Goal: Feedback & Contribution: Contribute content

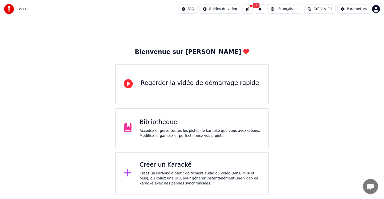
click at [176, 131] on div "Accédez et gérez toutes les pistes de karaoké que vous avez créées. Modifiez, o…" at bounding box center [200, 133] width 121 height 10
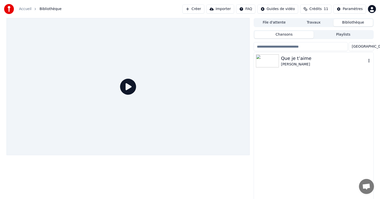
click at [309, 59] on div "Que je t’aime" at bounding box center [323, 58] width 85 height 7
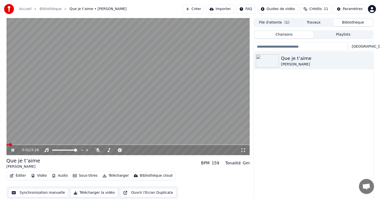
click at [12, 150] on icon at bounding box center [13, 149] width 3 height 3
click at [14, 150] on icon at bounding box center [12, 150] width 3 height 4
click at [12, 150] on icon at bounding box center [13, 149] width 3 height 3
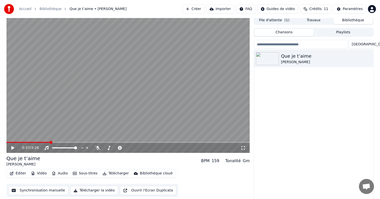
click at [14, 173] on button "Éditer" at bounding box center [18, 173] width 20 height 7
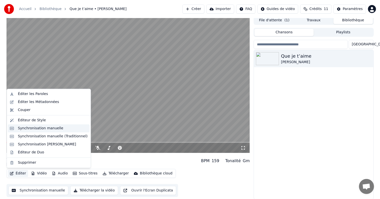
click at [32, 129] on div "Synchronisation manuelle" at bounding box center [41, 128] width 46 height 5
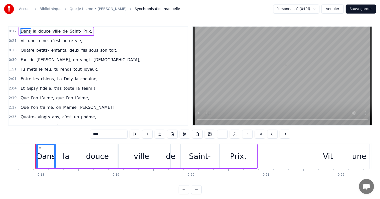
scroll to position [0, 1321]
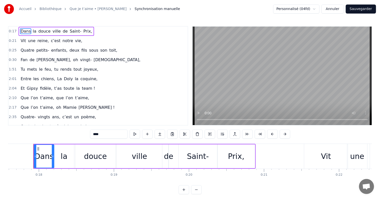
click at [30, 65] on div "1:51 Tu mets le feu, tu rends tout joyeux," at bounding box center [98, 70] width 179 height 10
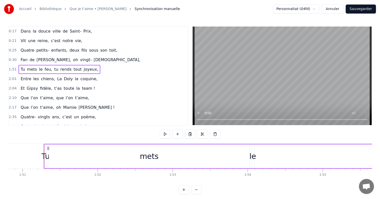
scroll to position [0, 8331]
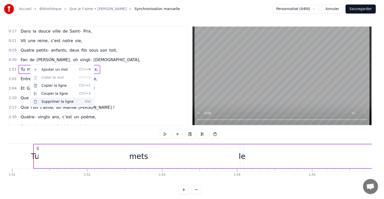
click at [57, 102] on div "Supprimer la ligne Del" at bounding box center [63, 102] width 62 height 8
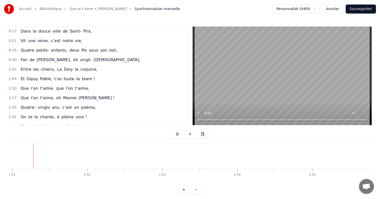
click at [27, 68] on span "Entre" at bounding box center [26, 69] width 12 height 6
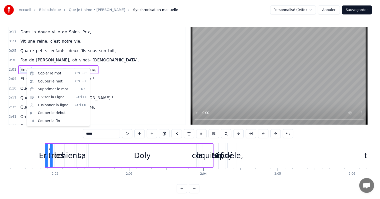
scroll to position [0, 9125]
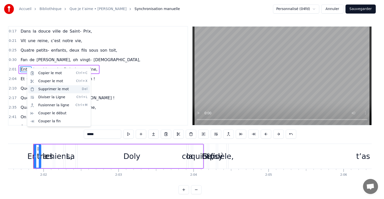
click at [52, 89] on div "Supprimer le mot Del" at bounding box center [59, 89] width 62 height 8
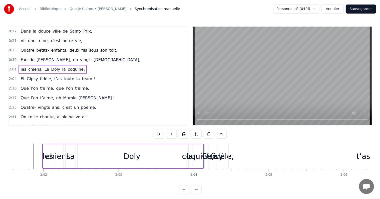
click at [93, 59] on span "[DEMOGRAPHIC_DATA]," at bounding box center [117, 60] width 48 height 6
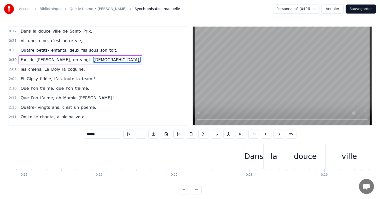
scroll to position [0, 1101]
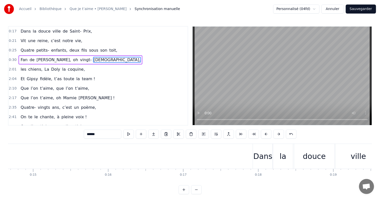
click at [67, 27] on div "Dans la douce ville de [GEOGRAPHIC_DATA]," at bounding box center [57, 31] width 76 height 9
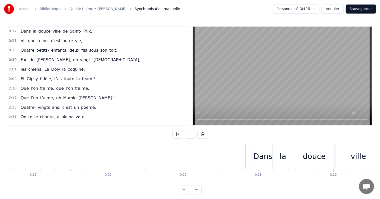
click at [178, 133] on button at bounding box center [177, 133] width 11 height 9
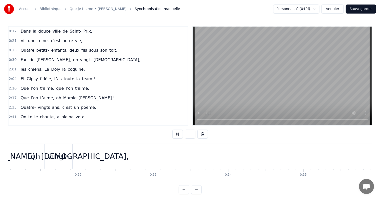
scroll to position [0, 2385]
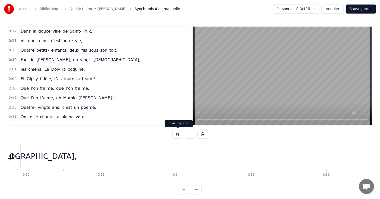
click at [178, 133] on button at bounding box center [177, 133] width 11 height 9
click at [35, 65] on div "les chiens, La Doly la coquine," at bounding box center [53, 69] width 68 height 9
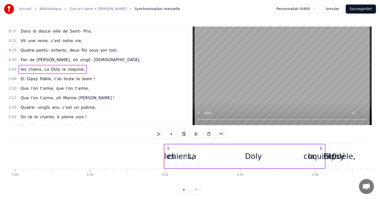
scroll to position [0, 9134]
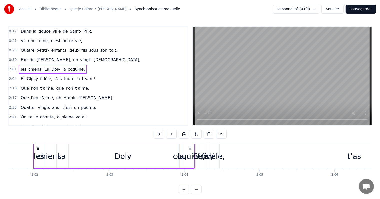
click at [175, 144] on div "Doly" at bounding box center [123, 156] width 109 height 24
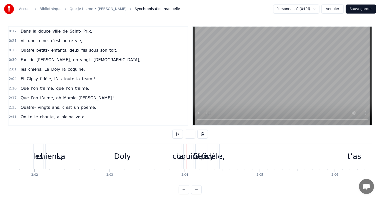
click at [32, 66] on span "chiens," at bounding box center [35, 69] width 15 height 6
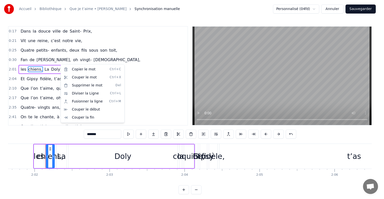
click at [151, 106] on html "Accueil Bibliothèque Que je t’aime • [PERSON_NAME] Synchronisation manuelle Per…" at bounding box center [192, 101] width 384 height 202
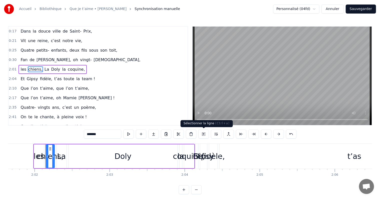
click at [206, 135] on button at bounding box center [203, 133] width 11 height 9
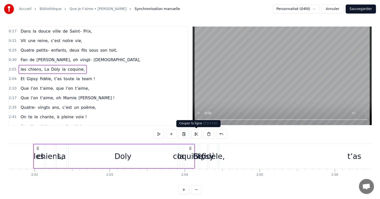
click at [198, 134] on button at bounding box center [196, 133] width 11 height 9
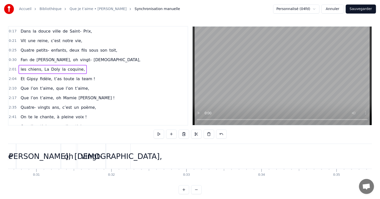
scroll to position [0, 2317]
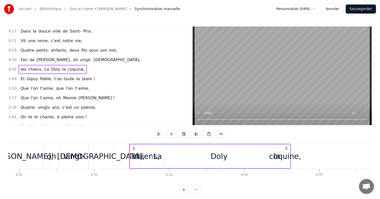
click at [131, 151] on div "les" at bounding box center [135, 155] width 11 height 11
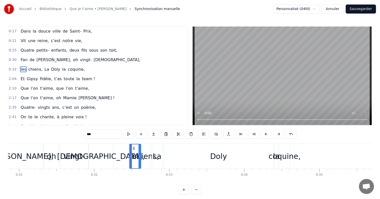
click at [140, 150] on div at bounding box center [140, 156] width 2 height 24
click at [147, 151] on div "chiens," at bounding box center [146, 155] width 27 height 11
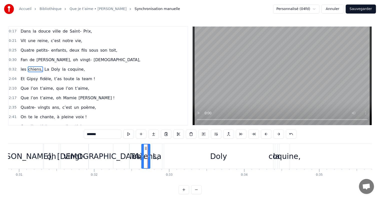
click at [158, 149] on div "La" at bounding box center [157, 156] width 10 height 25
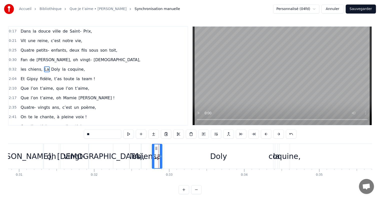
click at [162, 150] on div "La" at bounding box center [157, 156] width 11 height 25
drag, startPoint x: 161, startPoint y: 150, endPoint x: 187, endPoint y: 151, distance: 26.5
click at [187, 151] on div at bounding box center [187, 156] width 2 height 24
drag, startPoint x: 153, startPoint y: 150, endPoint x: 163, endPoint y: 151, distance: 10.6
click at [163, 151] on div at bounding box center [164, 156] width 2 height 24
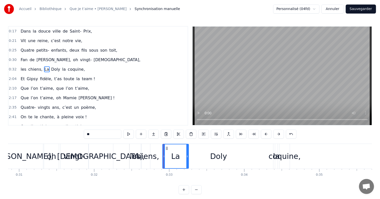
click at [151, 151] on div "chiens," at bounding box center [146, 155] width 27 height 11
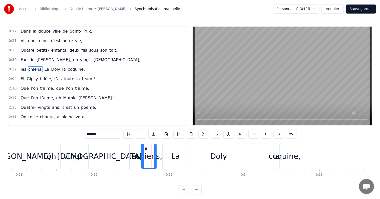
drag, startPoint x: 148, startPoint y: 150, endPoint x: 158, endPoint y: 150, distance: 10.0
click at [156, 150] on div at bounding box center [155, 156] width 2 height 24
click at [136, 151] on div "les" at bounding box center [135, 155] width 11 height 11
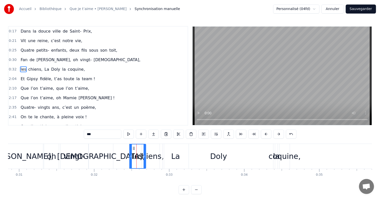
drag, startPoint x: 139, startPoint y: 150, endPoint x: 144, endPoint y: 151, distance: 5.0
click at [144, 151] on div at bounding box center [145, 156] width 2 height 24
click at [150, 150] on div "chiens," at bounding box center [151, 156] width 18 height 25
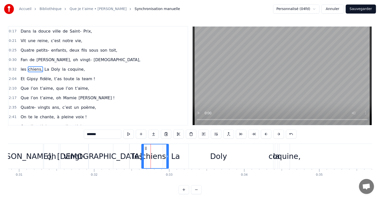
drag, startPoint x: 158, startPoint y: 148, endPoint x: 167, endPoint y: 150, distance: 9.0
click at [167, 150] on div at bounding box center [167, 156] width 2 height 24
click at [174, 148] on div "Doly" at bounding box center [218, 156] width 109 height 25
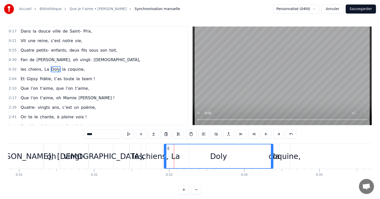
click at [162, 152] on div "chiens," at bounding box center [155, 155] width 27 height 11
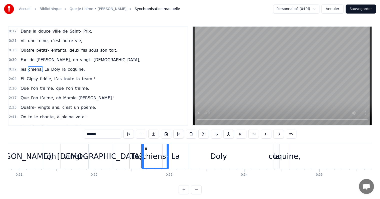
click at [173, 150] on div "Doly" at bounding box center [218, 156] width 109 height 25
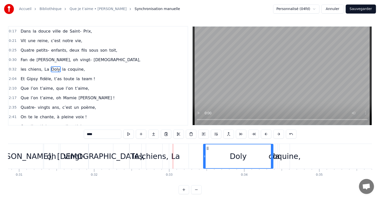
drag, startPoint x: 164, startPoint y: 151, endPoint x: 206, endPoint y: 152, distance: 42.3
click at [206, 152] on div at bounding box center [205, 156] width 2 height 24
click at [180, 153] on div "La" at bounding box center [176, 156] width 26 height 25
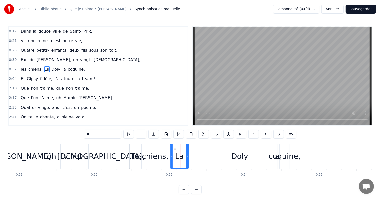
drag, startPoint x: 162, startPoint y: 150, endPoint x: 171, endPoint y: 150, distance: 9.0
click at [171, 150] on div at bounding box center [172, 156] width 2 height 24
click at [247, 147] on div "Doly" at bounding box center [239, 156] width 67 height 25
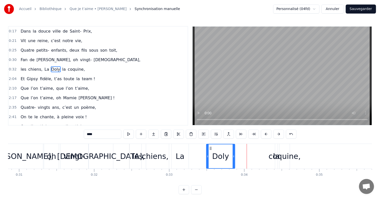
drag, startPoint x: 272, startPoint y: 153, endPoint x: 234, endPoint y: 150, distance: 38.4
click at [234, 150] on div at bounding box center [234, 156] width 2 height 24
click at [283, 153] on div "coquine," at bounding box center [285, 155] width 32 height 11
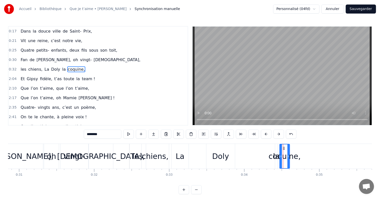
click at [276, 153] on div "coquine," at bounding box center [285, 155] width 32 height 11
click at [274, 154] on div "coquine," at bounding box center [285, 155] width 32 height 11
click at [278, 154] on div "coquine," at bounding box center [285, 155] width 32 height 11
drag, startPoint x: 288, startPoint y: 153, endPoint x: 311, endPoint y: 153, distance: 23.0
click at [307, 153] on div at bounding box center [306, 156] width 2 height 24
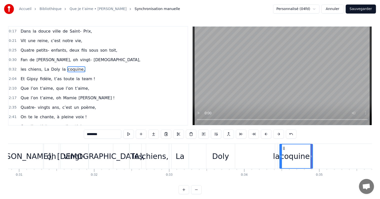
click at [276, 155] on div "la" at bounding box center [276, 155] width 7 height 11
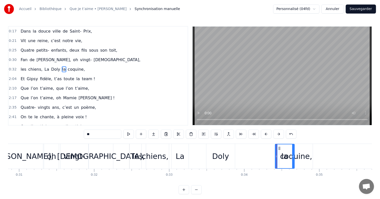
drag, startPoint x: 277, startPoint y: 152, endPoint x: 294, endPoint y: 152, distance: 16.8
click at [294, 152] on div at bounding box center [293, 156] width 2 height 24
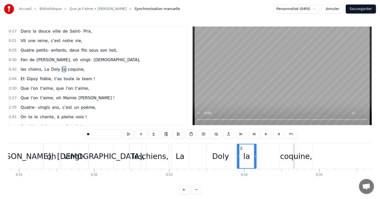
drag, startPoint x: 278, startPoint y: 147, endPoint x: 240, endPoint y: 149, distance: 38.1
click at [240, 149] on icon at bounding box center [242, 148] width 4 height 4
click at [139, 150] on div "les" at bounding box center [137, 155] width 11 height 11
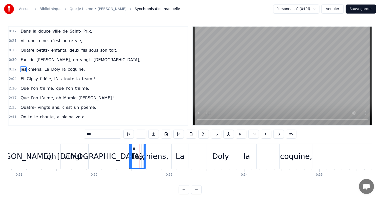
click at [164, 149] on div "chiens," at bounding box center [155, 156] width 27 height 25
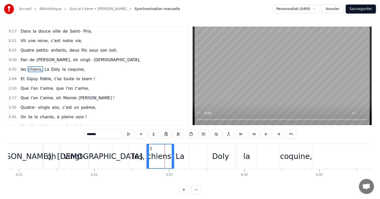
drag, startPoint x: 145, startPoint y: 147, endPoint x: 150, endPoint y: 148, distance: 5.6
click at [150, 148] on icon at bounding box center [151, 148] width 4 height 4
click at [183, 155] on div "La" at bounding box center [180, 155] width 9 height 11
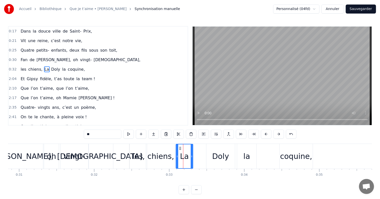
drag, startPoint x: 175, startPoint y: 149, endPoint x: 180, endPoint y: 148, distance: 4.5
click at [180, 148] on icon at bounding box center [180, 148] width 4 height 4
click at [216, 148] on div "Doly" at bounding box center [220, 156] width 29 height 25
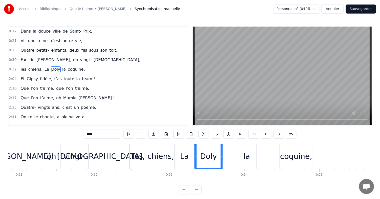
drag, startPoint x: 211, startPoint y: 147, endPoint x: 199, endPoint y: 148, distance: 12.1
click at [199, 148] on icon at bounding box center [199, 148] width 4 height 4
click at [243, 147] on div "la" at bounding box center [246, 156] width 19 height 25
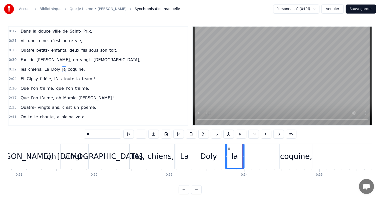
drag, startPoint x: 241, startPoint y: 147, endPoint x: 229, endPoint y: 148, distance: 11.5
click at [229, 148] on icon at bounding box center [230, 148] width 4 height 4
click at [298, 150] on div "coquine," at bounding box center [296, 156] width 33 height 25
type input "********"
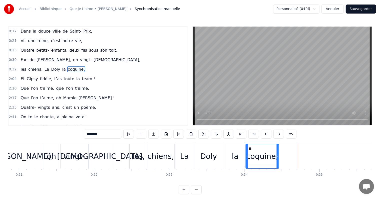
drag, startPoint x: 282, startPoint y: 147, endPoint x: 249, endPoint y: 148, distance: 33.8
click at [249, 148] on icon at bounding box center [250, 148] width 4 height 4
drag, startPoint x: 277, startPoint y: 152, endPoint x: 291, endPoint y: 152, distance: 13.8
click at [288, 152] on div at bounding box center [287, 156] width 2 height 24
click at [41, 74] on div "Et Gipsy fidèle, t’as toute la team !" at bounding box center [58, 78] width 79 height 9
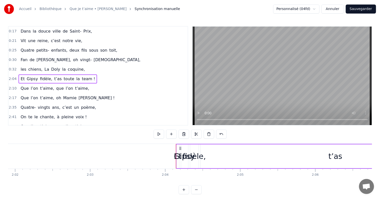
scroll to position [0, 9296]
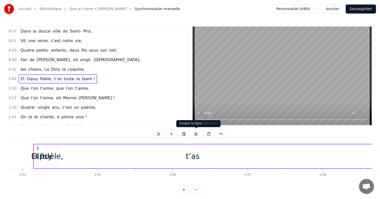
click at [193, 134] on button at bounding box center [196, 133] width 11 height 9
click at [73, 67] on span "coquine," at bounding box center [76, 69] width 18 height 6
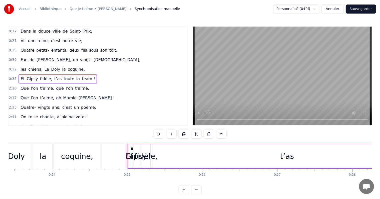
scroll to position [0, 2492]
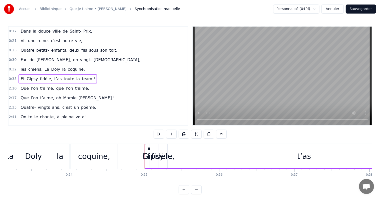
click at [172, 151] on div "t’as" at bounding box center [304, 156] width 270 height 24
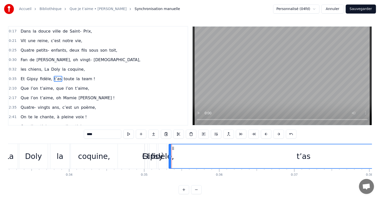
scroll to position [1, 0]
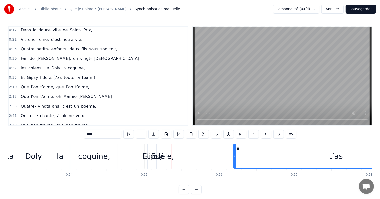
drag, startPoint x: 170, startPoint y: 151, endPoint x: 221, endPoint y: 150, distance: 50.6
click at [235, 150] on div at bounding box center [235, 156] width 2 height 24
click at [166, 153] on div "fidèle," at bounding box center [162, 155] width 23 height 11
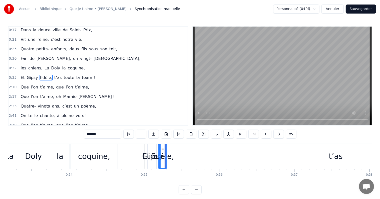
click at [167, 153] on div "fidèle," at bounding box center [162, 155] width 23 height 11
drag, startPoint x: 165, startPoint y: 152, endPoint x: 195, endPoint y: 153, distance: 30.1
click at [194, 153] on div at bounding box center [193, 156] width 2 height 24
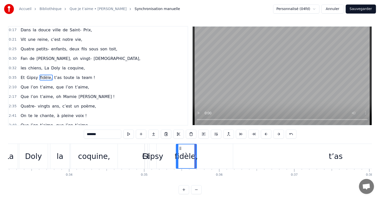
drag, startPoint x: 159, startPoint y: 151, endPoint x: 182, endPoint y: 150, distance: 22.5
click at [178, 150] on div at bounding box center [177, 156] width 2 height 24
click at [151, 151] on div "Gipsy" at bounding box center [152, 155] width 21 height 11
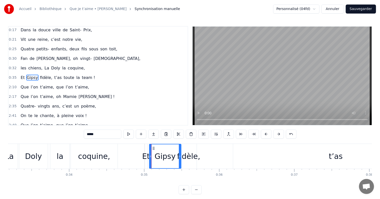
drag, startPoint x: 156, startPoint y: 151, endPoint x: 180, endPoint y: 151, distance: 24.0
click at [181, 151] on div at bounding box center [180, 156] width 2 height 24
drag, startPoint x: 150, startPoint y: 151, endPoint x: 154, endPoint y: 151, distance: 3.5
click at [152, 151] on div at bounding box center [151, 156] width 2 height 24
click at [147, 151] on div "Et" at bounding box center [146, 155] width 8 height 11
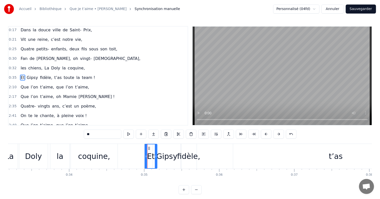
drag, startPoint x: 147, startPoint y: 150, endPoint x: 156, endPoint y: 150, distance: 9.8
click at [156, 150] on div at bounding box center [156, 156] width 2 height 24
click at [190, 151] on div "fidèle," at bounding box center [188, 155] width 23 height 11
type input "*******"
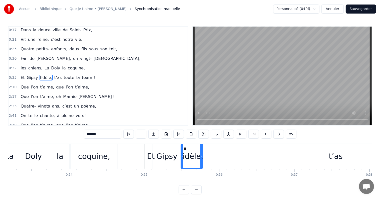
drag, startPoint x: 195, startPoint y: 152, endPoint x: 201, endPoint y: 152, distance: 6.0
click at [202, 152] on div at bounding box center [201, 156] width 2 height 24
drag, startPoint x: 182, startPoint y: 150, endPoint x: 193, endPoint y: 151, distance: 11.6
click at [191, 151] on div at bounding box center [191, 156] width 2 height 24
drag, startPoint x: 203, startPoint y: 151, endPoint x: 210, endPoint y: 151, distance: 7.8
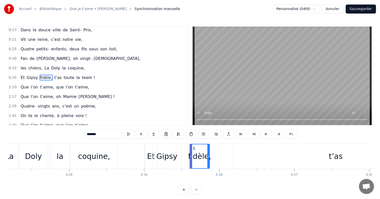
click at [209, 151] on div at bounding box center [208, 156] width 2 height 24
drag, startPoint x: 191, startPoint y: 152, endPoint x: 201, endPoint y: 152, distance: 9.5
click at [201, 152] on div at bounding box center [201, 156] width 2 height 24
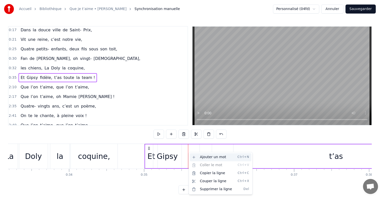
click at [218, 157] on div "Ajouter un mot Ctrl+N" at bounding box center [221, 157] width 62 height 8
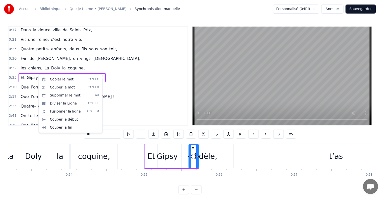
click at [37, 74] on html "Accueil Bibliothèque Que je t’aime • [PERSON_NAME] Synchronisation manuelle Per…" at bounding box center [192, 101] width 384 height 202
click at [40, 75] on span "<>" at bounding box center [44, 78] width 8 height 6
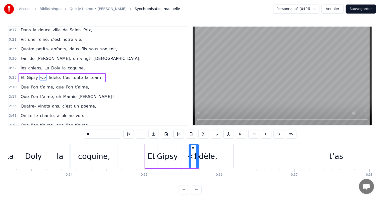
click at [40, 76] on span "<>" at bounding box center [44, 78] width 8 height 6
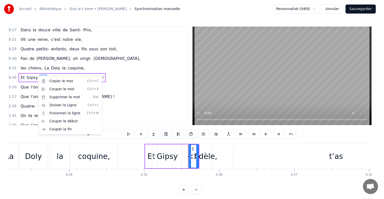
click at [197, 156] on html "Accueil Bibliothèque Que je t’aime • [PERSON_NAME] Synchronisation manuelle Per…" at bounding box center [192, 101] width 384 height 202
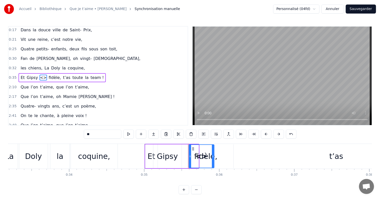
drag, startPoint x: 198, startPoint y: 155, endPoint x: 230, endPoint y: 157, distance: 32.4
click at [214, 157] on icon at bounding box center [213, 156] width 2 height 4
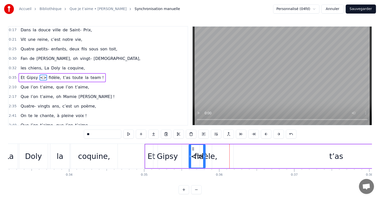
drag, startPoint x: 230, startPoint y: 155, endPoint x: 205, endPoint y: 154, distance: 25.5
click at [205, 154] on icon at bounding box center [204, 156] width 2 height 4
click at [212, 155] on div "fidèle," at bounding box center [205, 155] width 23 height 11
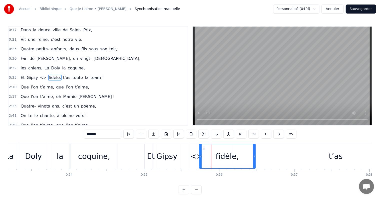
drag, startPoint x: 210, startPoint y: 153, endPoint x: 225, endPoint y: 153, distance: 15.0
click at [255, 153] on div at bounding box center [254, 156] width 2 height 24
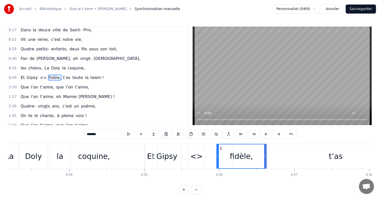
drag, startPoint x: 200, startPoint y: 154, endPoint x: 222, endPoint y: 153, distance: 21.8
click at [219, 154] on div at bounding box center [218, 156] width 2 height 24
click at [201, 154] on div "<>" at bounding box center [196, 155] width 13 height 11
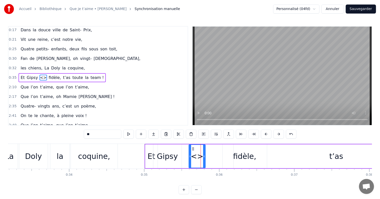
click at [196, 159] on div "<>" at bounding box center [197, 155] width 13 height 11
click at [197, 158] on div "<>" at bounding box center [197, 155] width 13 height 11
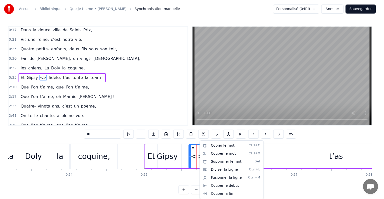
click at [192, 147] on html "Accueil Bibliothèque Que je t’aime • [PERSON_NAME] Synchronisation manuelle Per…" at bounding box center [192, 101] width 384 height 202
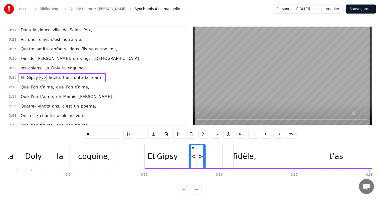
drag, startPoint x: 102, startPoint y: 134, endPoint x: 79, endPoint y: 133, distance: 22.5
click at [79, 133] on div "0:17 Dans la douce ville de Saint- Prix, 0:21 Vit une reine, c’est notre vie, 0…" at bounding box center [190, 110] width 364 height 168
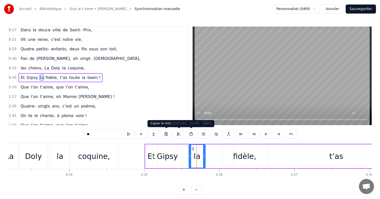
type input "**"
click at [149, 111] on div "2:41 On te le chante, à pleine voix !" at bounding box center [98, 116] width 179 height 10
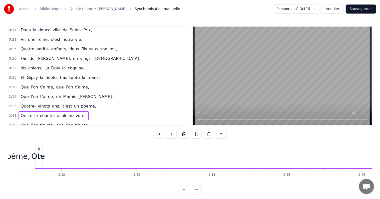
scroll to position [0, 12112]
click at [74, 73] on div "Et Gipsy la fidèle, t’as toute la team !" at bounding box center [61, 77] width 84 height 9
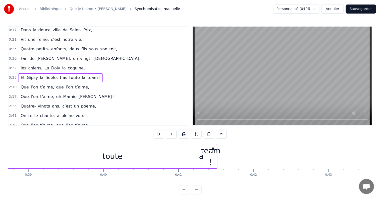
scroll to position [0, 2603]
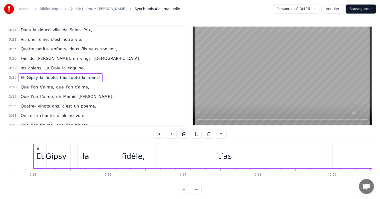
click at [224, 155] on div "t’as" at bounding box center [225, 155] width 14 height 11
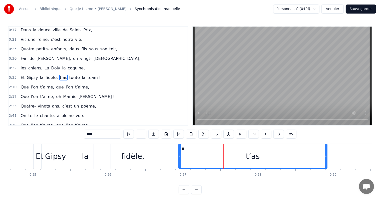
drag, startPoint x: 122, startPoint y: 153, endPoint x: 179, endPoint y: 154, distance: 56.8
click at [179, 154] on div at bounding box center [180, 156] width 2 height 24
click at [55, 152] on div "Gipsy" at bounding box center [55, 155] width 21 height 11
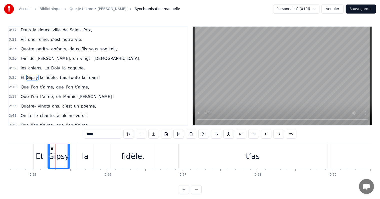
drag, startPoint x: 42, startPoint y: 153, endPoint x: 49, endPoint y: 153, distance: 6.8
click at [49, 153] on div at bounding box center [49, 156] width 2 height 24
click at [86, 156] on div "la" at bounding box center [85, 155] width 7 height 11
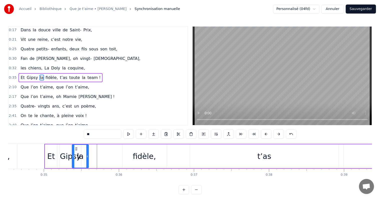
scroll to position [0, 2589]
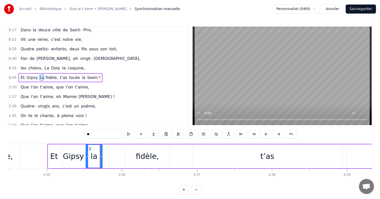
drag, startPoint x: 82, startPoint y: 148, endPoint x: 90, endPoint y: 150, distance: 8.6
click at [90, 150] on icon at bounding box center [90, 149] width 4 height 4
click at [136, 154] on div "fidèle," at bounding box center [147, 156] width 44 height 24
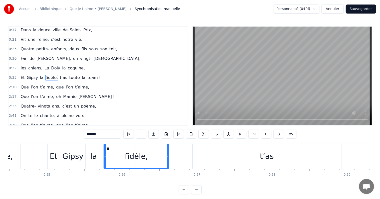
drag, startPoint x: 125, startPoint y: 151, endPoint x: 128, endPoint y: 153, distance: 3.7
click at [105, 149] on div at bounding box center [105, 156] width 2 height 24
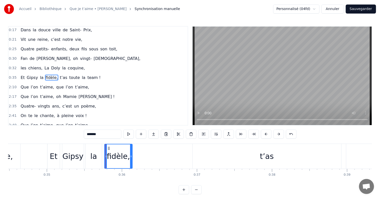
drag, startPoint x: 167, startPoint y: 157, endPoint x: 130, endPoint y: 155, distance: 36.6
click at [130, 155] on icon at bounding box center [131, 156] width 2 height 4
click at [265, 159] on div "t’as" at bounding box center [267, 155] width 14 height 11
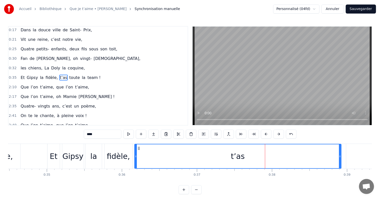
drag, startPoint x: 193, startPoint y: 155, endPoint x: 135, endPoint y: 153, distance: 58.1
click at [135, 153] on div at bounding box center [136, 156] width 2 height 24
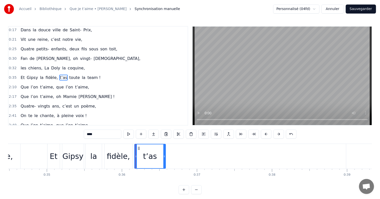
drag, startPoint x: 340, startPoint y: 154, endPoint x: 164, endPoint y: 141, distance: 176.4
click at [164, 141] on div "0:17 Dans la douce ville de Saint- Prix, 0:21 Vit une reine, c’est notre vie, 0…" at bounding box center [190, 110] width 364 height 168
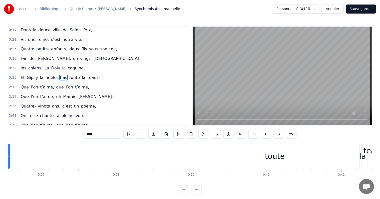
scroll to position [0, 2736]
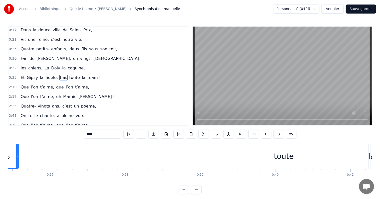
click at [257, 149] on div "toute" at bounding box center [283, 156] width 169 height 25
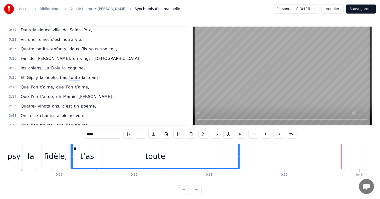
scroll to position [0, 2649]
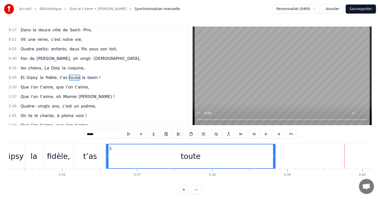
drag, startPoint x: 204, startPoint y: 147, endPoint x: 111, endPoint y: 153, distance: 93.3
click at [111, 153] on div "toute" at bounding box center [191, 156] width 169 height 24
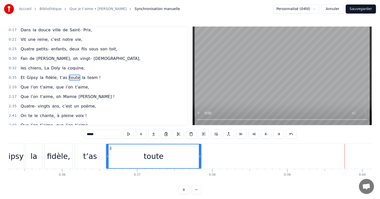
drag, startPoint x: 275, startPoint y: 151, endPoint x: 199, endPoint y: 151, distance: 75.3
click at [199, 151] on div at bounding box center [200, 156] width 2 height 24
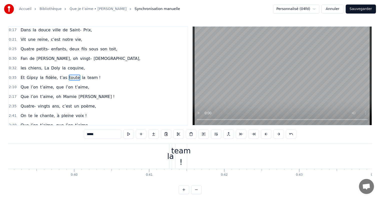
scroll to position [0, 2929]
click at [178, 158] on div "la" at bounding box center [179, 155] width 7 height 11
click at [181, 154] on div "la" at bounding box center [179, 155] width 7 height 11
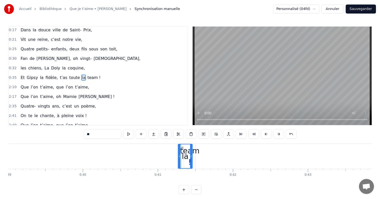
drag, startPoint x: 179, startPoint y: 154, endPoint x: 192, endPoint y: 155, distance: 12.6
click at [192, 155] on icon at bounding box center [191, 156] width 2 height 4
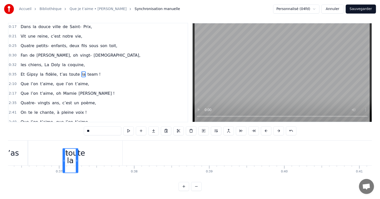
scroll to position [0, 2726]
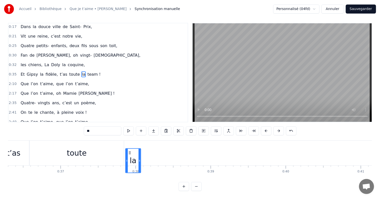
drag, startPoint x: 182, startPoint y: 148, endPoint x: 129, endPoint y: 151, distance: 52.6
click at [129, 151] on div "la" at bounding box center [133, 160] width 15 height 24
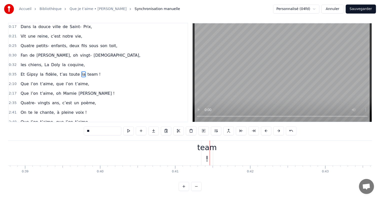
scroll to position [0, 2946]
click at [174, 143] on div "team !" at bounding box center [173, 153] width 20 height 23
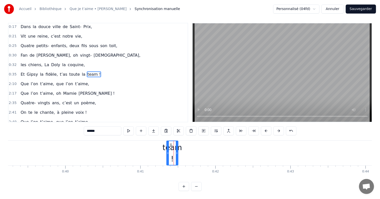
scroll to position [0, 0]
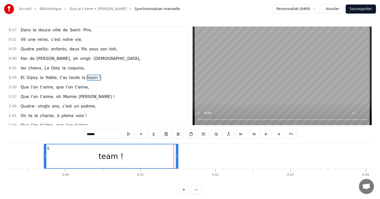
drag, startPoint x: 167, startPoint y: 149, endPoint x: 45, endPoint y: 162, distance: 122.9
click at [44, 162] on div at bounding box center [45, 156] width 2 height 24
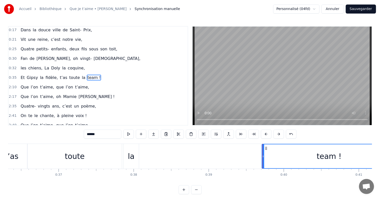
scroll to position [0, 2736]
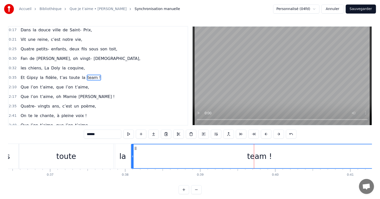
drag, startPoint x: 254, startPoint y: 148, endPoint x: 132, endPoint y: 153, distance: 122.3
click at [132, 153] on div at bounding box center [133, 156] width 2 height 24
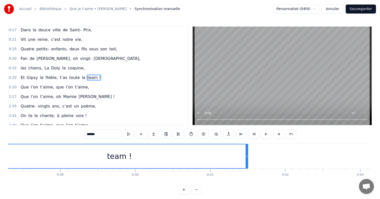
scroll to position [0, 2859]
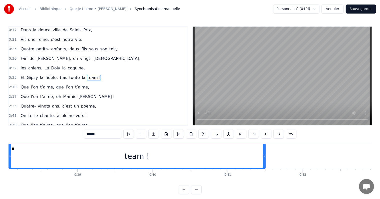
drag, startPoint x: 265, startPoint y: 150, endPoint x: 260, endPoint y: 150, distance: 5.3
click at [260, 150] on div "team !" at bounding box center [137, 156] width 257 height 25
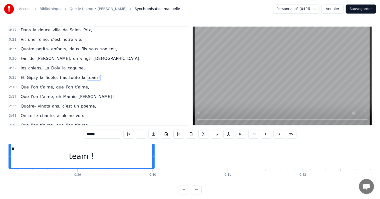
drag, startPoint x: 265, startPoint y: 149, endPoint x: 153, endPoint y: 148, distance: 111.9
click at [153, 148] on div at bounding box center [153, 156] width 2 height 24
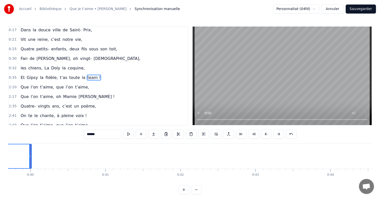
scroll to position [0, 2998]
click at [65, 84] on span "l’on" at bounding box center [69, 87] width 8 height 6
type input "****"
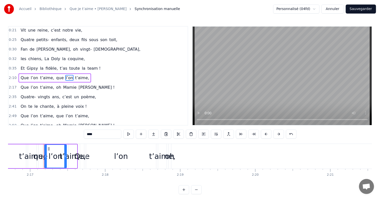
scroll to position [0, 10275]
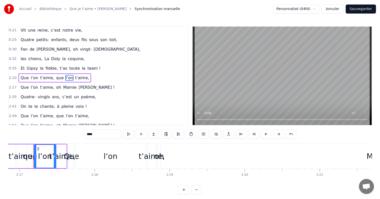
click at [78, 73] on div "Que l’on t’aime, que l’on t’aime," at bounding box center [55, 77] width 73 height 9
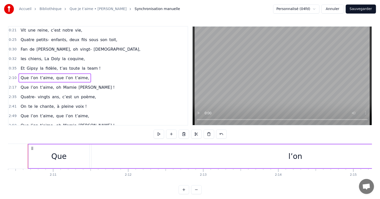
scroll to position [0, 9786]
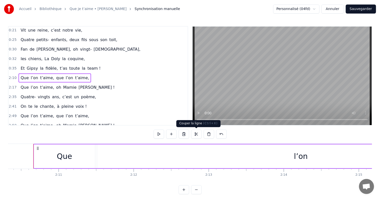
click at [196, 134] on button at bounding box center [196, 133] width 11 height 9
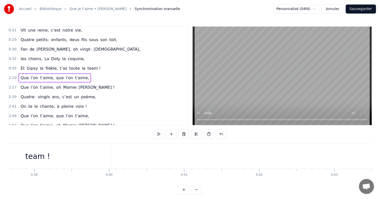
scroll to position [0, 2911]
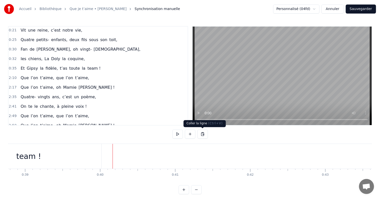
click at [199, 132] on button at bounding box center [202, 133] width 11 height 9
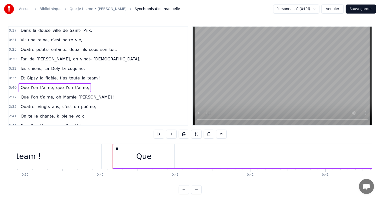
scroll to position [0, 0]
click at [32, 33] on span "la" at bounding box center [34, 31] width 5 height 6
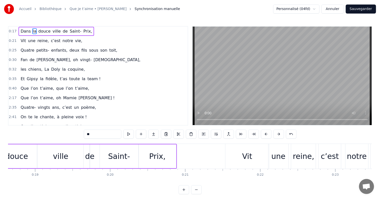
scroll to position [0, 1341]
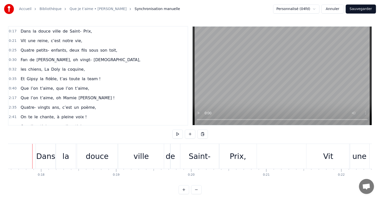
scroll to position [0, 1318]
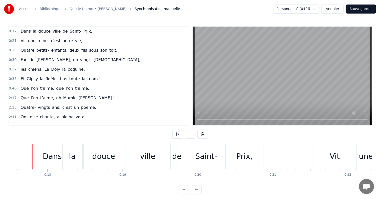
scroll to position [0, 1311]
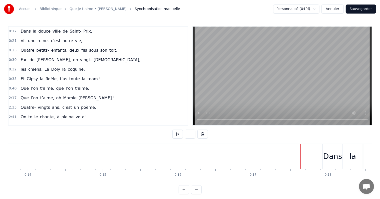
scroll to position [0, 1049]
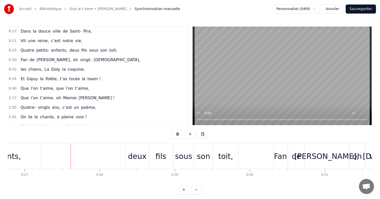
scroll to position [0, 2013]
click at [176, 134] on button at bounding box center [177, 133] width 11 height 9
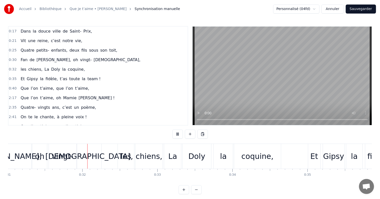
scroll to position [0, 2330]
click at [178, 133] on button at bounding box center [177, 133] width 11 height 9
click at [23, 49] on span "Quatre" at bounding box center [27, 50] width 15 height 6
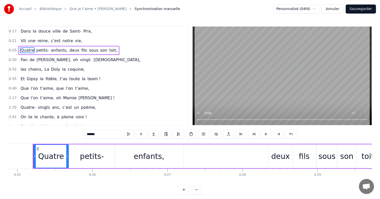
scroll to position [0, 1867]
click at [281, 158] on div "deux" at bounding box center [281, 155] width 19 height 11
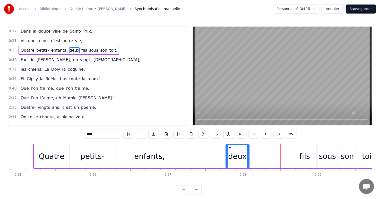
drag, startPoint x: 273, startPoint y: 149, endPoint x: 228, endPoint y: 148, distance: 45.1
click at [228, 148] on icon at bounding box center [230, 149] width 4 height 4
click at [297, 150] on div "fils" at bounding box center [304, 156] width 23 height 24
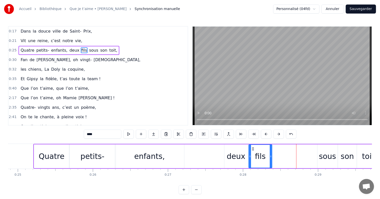
drag, startPoint x: 297, startPoint y: 148, endPoint x: 252, endPoint y: 146, distance: 44.3
click at [252, 147] on icon at bounding box center [253, 149] width 4 height 4
click at [323, 149] on div "sous" at bounding box center [328, 156] width 20 height 24
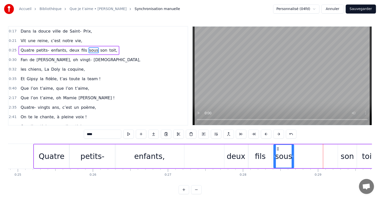
drag, startPoint x: 321, startPoint y: 147, endPoint x: 277, endPoint y: 149, distance: 43.8
click at [277, 149] on icon at bounding box center [278, 149] width 4 height 4
click at [345, 150] on div "son" at bounding box center [347, 156] width 19 height 24
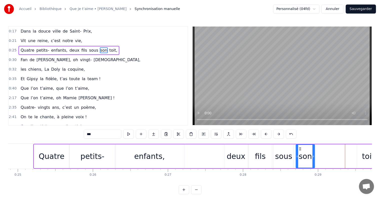
drag, startPoint x: 342, startPoint y: 147, endPoint x: 297, endPoint y: 148, distance: 45.3
click at [300, 145] on div "son" at bounding box center [305, 156] width 18 height 23
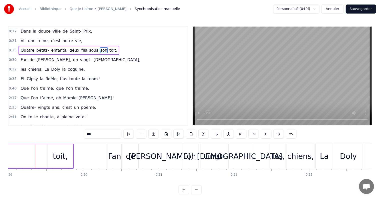
scroll to position [0, 2186]
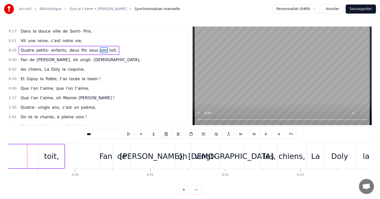
click at [56, 151] on div "toit," at bounding box center [51, 155] width 15 height 11
type input "*****"
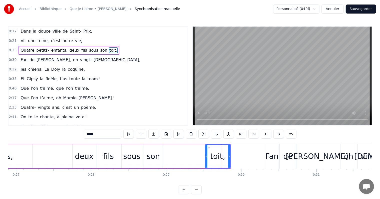
scroll to position [0, 1993]
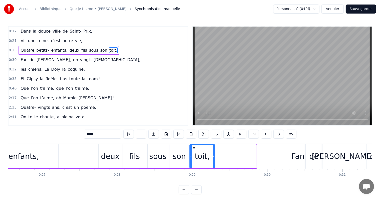
drag, startPoint x: 235, startPoint y: 150, endPoint x: 194, endPoint y: 145, distance: 41.8
click at [194, 145] on div "toit," at bounding box center [202, 156] width 25 height 23
drag, startPoint x: 214, startPoint y: 151, endPoint x: 242, endPoint y: 154, distance: 28.1
click at [241, 153] on div at bounding box center [240, 156] width 2 height 23
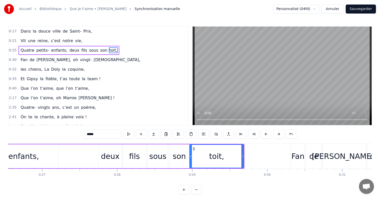
drag, startPoint x: 242, startPoint y: 152, endPoint x: 238, endPoint y: 152, distance: 4.5
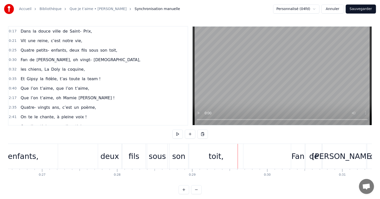
click at [155, 98] on div "2:17 Que l’on t’aime, oh [PERSON_NAME] !" at bounding box center [98, 98] width 179 height 10
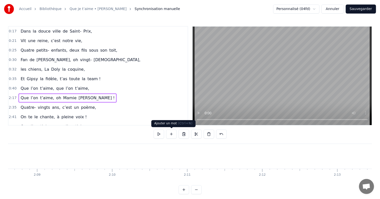
scroll to position [0, 10311]
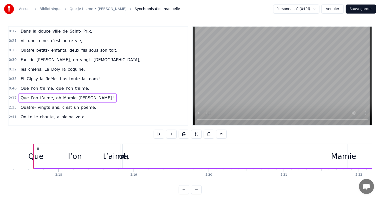
click at [19, 32] on div "Dans la douce ville de [GEOGRAPHIC_DATA]," at bounding box center [57, 31] width 76 height 9
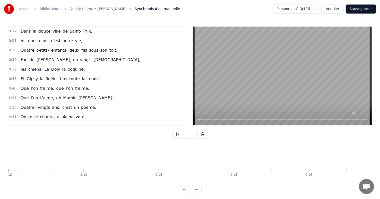
scroll to position [0, 892]
click at [177, 135] on button at bounding box center [177, 133] width 11 height 9
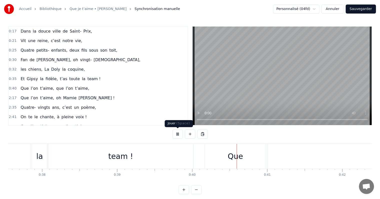
click at [180, 134] on button at bounding box center [177, 133] width 11 height 9
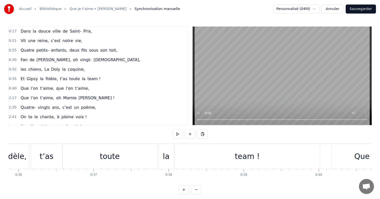
scroll to position [0, 2649]
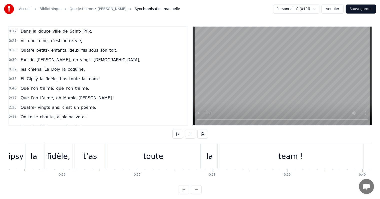
click at [129, 155] on div "toute" at bounding box center [153, 156] width 94 height 25
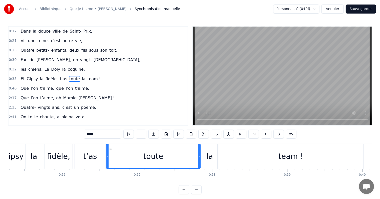
scroll to position [1, 0]
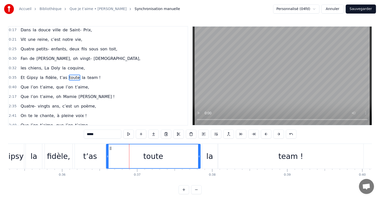
click at [129, 136] on button at bounding box center [128, 133] width 11 height 9
click at [129, 134] on button at bounding box center [128, 133] width 11 height 9
click at [73, 166] on div "Et Gipsy la fidèle, t’as toute la team !" at bounding box center [175, 156] width 377 height 25
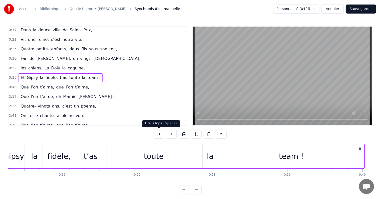
click at [158, 134] on button at bounding box center [159, 133] width 11 height 9
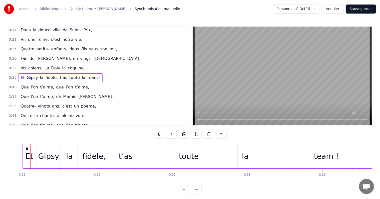
scroll to position [0, 2603]
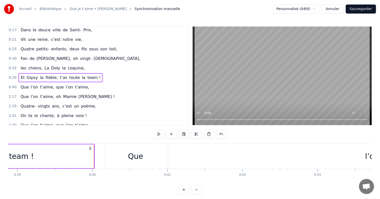
click at [159, 134] on button at bounding box center [159, 133] width 11 height 9
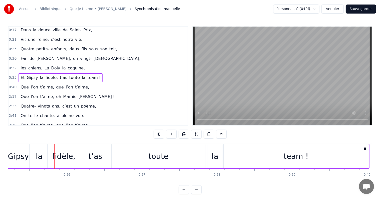
scroll to position [0, 2639]
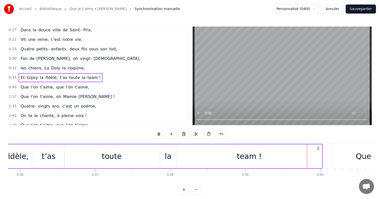
click at [159, 134] on button at bounding box center [159, 133] width 11 height 9
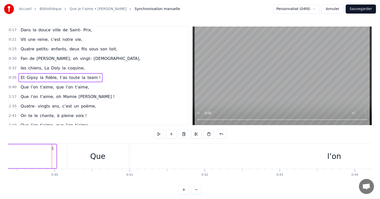
scroll to position [0, 2958]
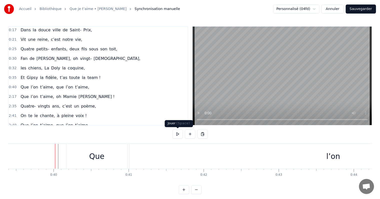
click at [180, 133] on button at bounding box center [177, 133] width 11 height 9
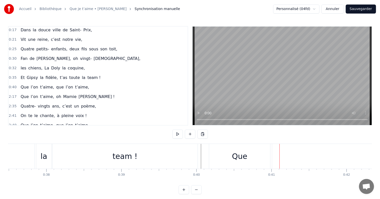
scroll to position [0, 2771]
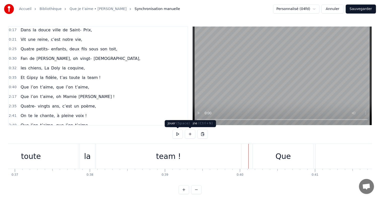
click at [177, 135] on button at bounding box center [177, 133] width 11 height 9
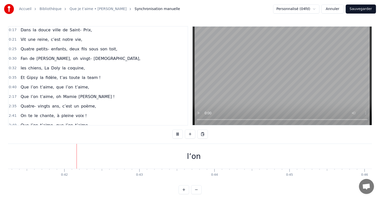
scroll to position [0, 3103]
click at [177, 135] on button at bounding box center [177, 133] width 11 height 9
click at [67, 155] on div "Que" at bounding box center [73, 155] width 15 height 11
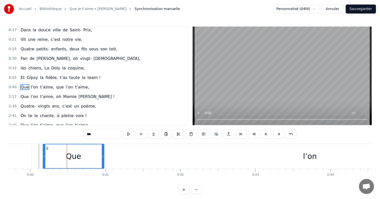
scroll to position [11, 0]
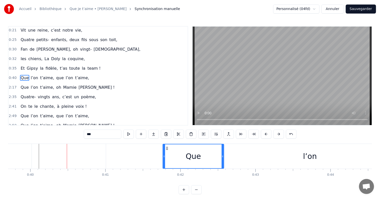
drag, startPoint x: 48, startPoint y: 147, endPoint x: 179, endPoint y: 157, distance: 131.8
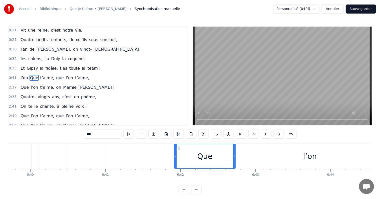
click at [247, 162] on div "l’on" at bounding box center [310, 156] width 408 height 25
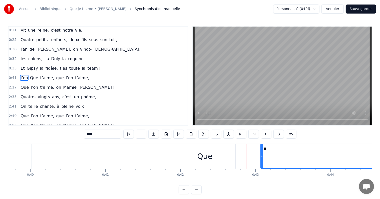
drag, startPoint x: 107, startPoint y: 148, endPoint x: 261, endPoint y: 151, distance: 154.7
click at [191, 151] on div "Que" at bounding box center [204, 156] width 61 height 25
type input "***"
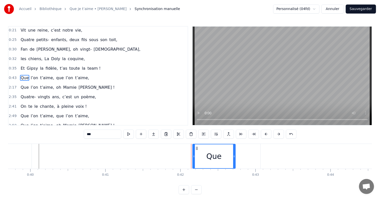
drag, startPoint x: 176, startPoint y: 149, endPoint x: 194, endPoint y: 149, distance: 18.5
click at [194, 149] on div at bounding box center [194, 156] width 2 height 24
click at [191, 150] on div at bounding box center [192, 156] width 2 height 24
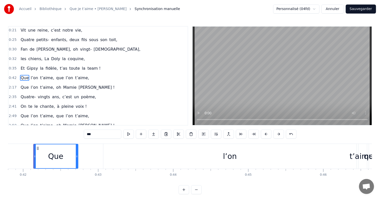
scroll to position [0, 3121]
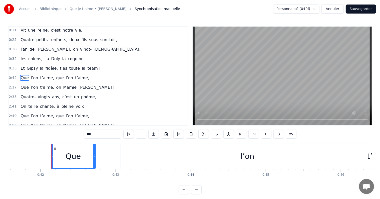
click at [71, 73] on div "Que l’on t’aime, que l’on t’aime," at bounding box center [55, 77] width 73 height 9
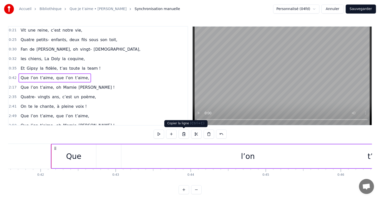
click at [186, 135] on button at bounding box center [184, 133] width 11 height 9
click at [75, 76] on span "t’aime," at bounding box center [82, 78] width 15 height 6
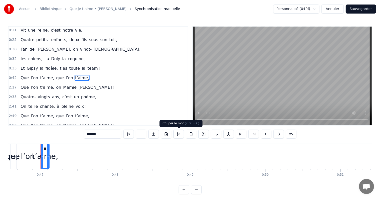
scroll to position [0, 3504]
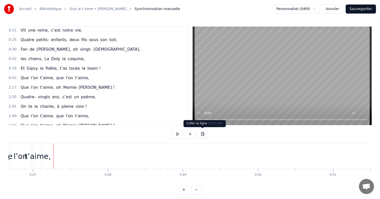
click at [204, 133] on button at bounding box center [202, 133] width 11 height 9
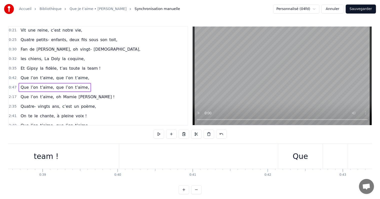
scroll to position [0, 2911]
click at [62, 83] on div "Que l’on t’aime, que l’on t’aime," at bounding box center [55, 87] width 73 height 9
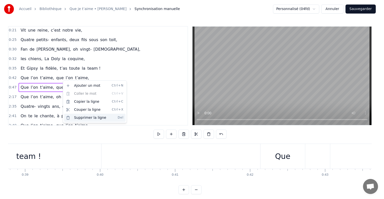
click at [91, 117] on div "Supprimer la ligne Del" at bounding box center [95, 118] width 62 height 8
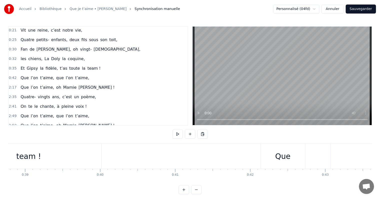
click at [75, 75] on span "t’aime," at bounding box center [82, 78] width 15 height 6
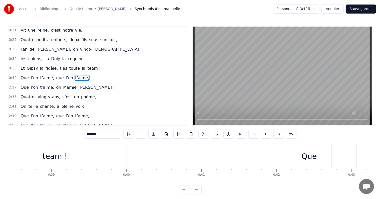
scroll to position [0, 2894]
click at [279, 157] on div "Que" at bounding box center [300, 156] width 45 height 25
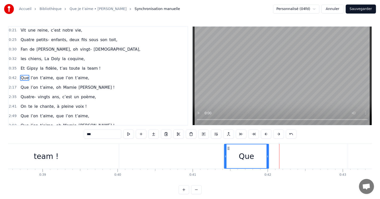
drag, startPoint x: 281, startPoint y: 147, endPoint x: 229, endPoint y: 144, distance: 52.2
click at [229, 144] on div "Que" at bounding box center [246, 156] width 45 height 25
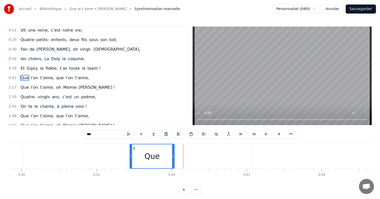
scroll to position [0, 3016]
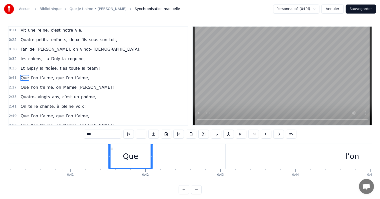
drag, startPoint x: 108, startPoint y: 148, endPoint x: 115, endPoint y: 148, distance: 6.3
click at [114, 148] on icon at bounding box center [112, 148] width 4 height 4
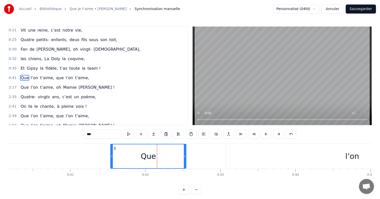
drag, startPoint x: 153, startPoint y: 148, endPoint x: 188, endPoint y: 150, distance: 34.8
click at [186, 150] on div at bounding box center [185, 156] width 2 height 24
click at [309, 152] on div "l’on" at bounding box center [352, 156] width 253 height 25
type input "****"
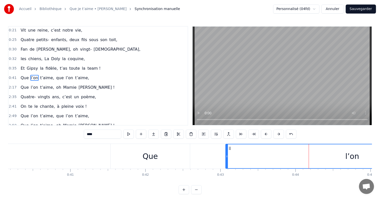
click at [223, 150] on div "Que l’on t’aime, que l’on t’aime," at bounding box center [320, 156] width 421 height 25
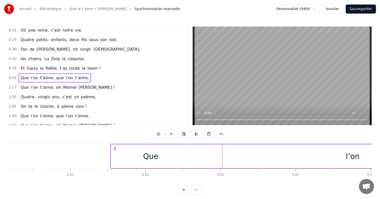
click at [233, 151] on div "l’on" at bounding box center [352, 156] width 253 height 24
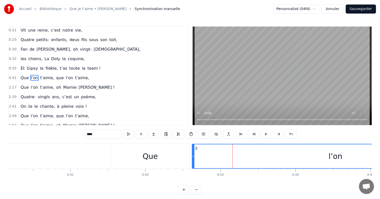
drag, startPoint x: 226, startPoint y: 151, endPoint x: 192, endPoint y: 149, distance: 33.6
click at [192, 149] on div at bounding box center [193, 156] width 2 height 24
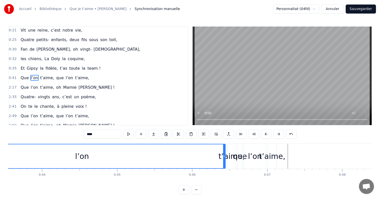
scroll to position [0, 3252]
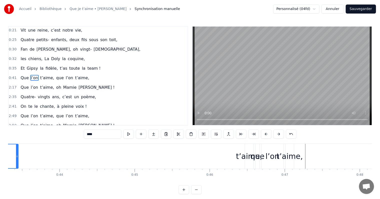
drag, startPoint x: 242, startPoint y: 145, endPoint x: 18, endPoint y: 152, distance: 224.9
click at [18, 152] on div at bounding box center [17, 156] width 2 height 24
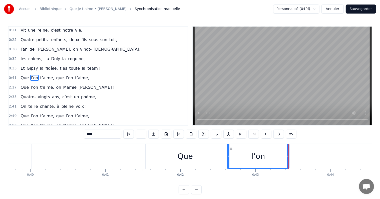
scroll to position [0, 3042]
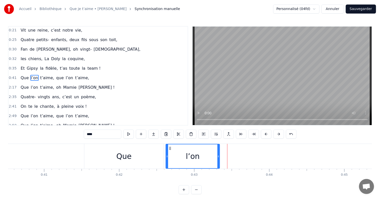
drag, startPoint x: 227, startPoint y: 151, endPoint x: 218, endPoint y: 149, distance: 8.9
click at [218, 149] on div at bounding box center [218, 156] width 2 height 24
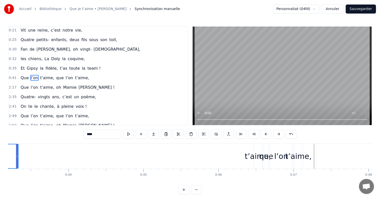
scroll to position [0, 3261]
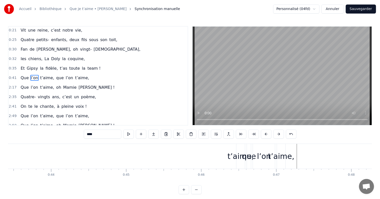
click at [235, 151] on div "t’aime," at bounding box center [241, 155] width 26 height 11
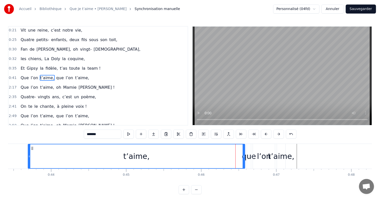
drag, startPoint x: 237, startPoint y: 150, endPoint x: 29, endPoint y: 151, distance: 208.5
click at [29, 151] on div at bounding box center [29, 156] width 2 height 24
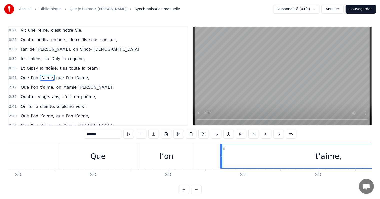
scroll to position [0, 3033]
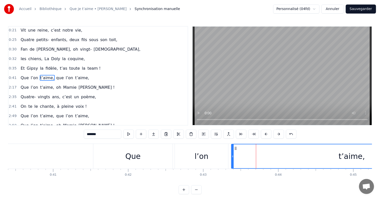
drag, startPoint x: 256, startPoint y: 151, endPoint x: 231, endPoint y: 149, distance: 24.8
click at [232, 149] on div at bounding box center [233, 156] width 2 height 24
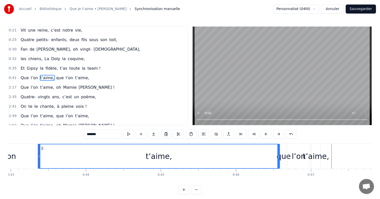
scroll to position [0, 3252]
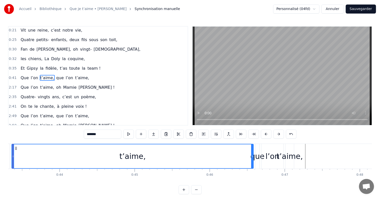
drag, startPoint x: 253, startPoint y: 148, endPoint x: 181, endPoint y: 151, distance: 72.4
click at [158, 148] on div "t’aime," at bounding box center [133, 156] width 242 height 25
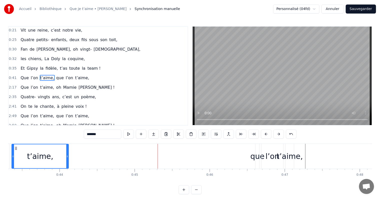
drag, startPoint x: 252, startPoint y: 152, endPoint x: 67, endPoint y: 148, distance: 185.0
click at [67, 148] on div at bounding box center [67, 156] width 2 height 24
drag, startPoint x: 68, startPoint y: 150, endPoint x: 71, endPoint y: 151, distance: 3.3
click at [71, 151] on div at bounding box center [71, 156] width 2 height 24
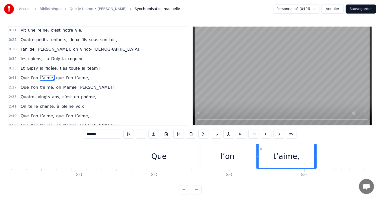
scroll to position [0, 2990]
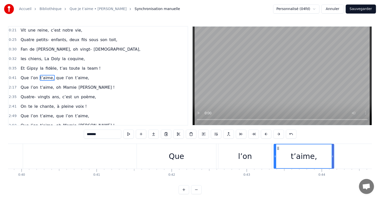
click at [200, 153] on div "Que" at bounding box center [176, 156] width 79 height 25
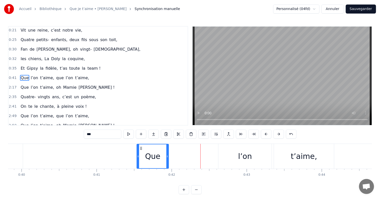
drag, startPoint x: 215, startPoint y: 152, endPoint x: 167, endPoint y: 151, distance: 47.6
click at [167, 151] on div at bounding box center [167, 156] width 2 height 24
click at [232, 151] on div "l’on" at bounding box center [245, 156] width 53 height 25
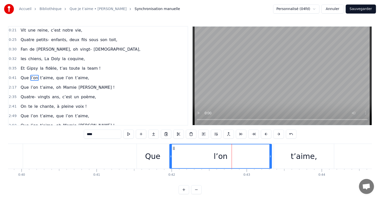
drag, startPoint x: 220, startPoint y: 149, endPoint x: 171, endPoint y: 149, distance: 49.1
click at [171, 149] on div at bounding box center [171, 156] width 2 height 24
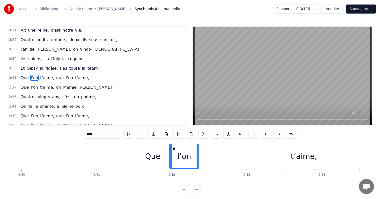
drag, startPoint x: 270, startPoint y: 156, endPoint x: 197, endPoint y: 151, distance: 73.0
click at [197, 151] on div at bounding box center [198, 156] width 2 height 24
click at [298, 159] on div "t’aime," at bounding box center [304, 155] width 26 height 11
type input "*******"
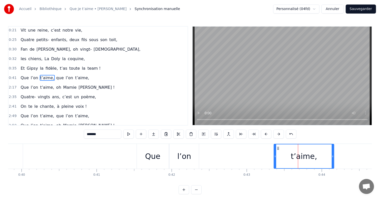
click at [273, 153] on div "Que l’on t’aime, que l’on t’aime," at bounding box center [347, 156] width 421 height 25
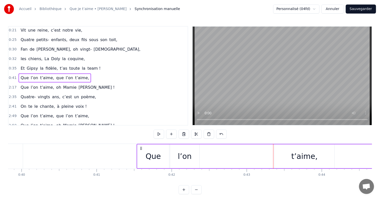
click at [284, 156] on div "t’aime," at bounding box center [305, 156] width 60 height 24
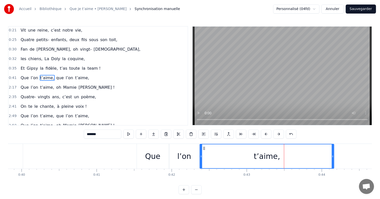
drag, startPoint x: 275, startPoint y: 154, endPoint x: 201, endPoint y: 149, distance: 74.3
click at [201, 149] on div at bounding box center [201, 156] width 2 height 24
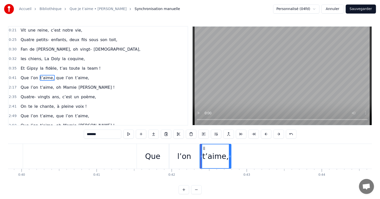
drag, startPoint x: 333, startPoint y: 154, endPoint x: 230, endPoint y: 153, distance: 102.9
click at [230, 153] on div at bounding box center [230, 156] width 2 height 24
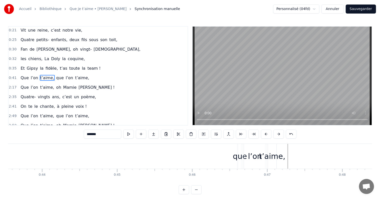
scroll to position [0, 3296]
click at [212, 148] on div "que" at bounding box center [214, 156] width 4 height 25
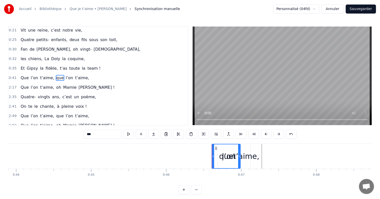
drag, startPoint x: 215, startPoint y: 155, endPoint x: 226, endPoint y: 157, distance: 10.9
click at [240, 156] on icon at bounding box center [239, 156] width 2 height 4
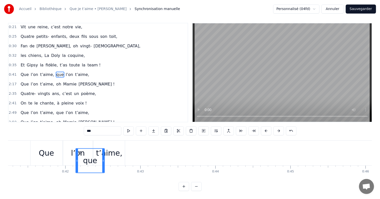
scroll to position [0, 3096]
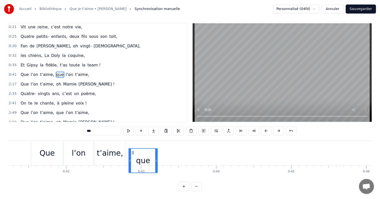
drag, startPoint x: 216, startPoint y: 147, endPoint x: 132, endPoint y: 143, distance: 84.2
click at [132, 143] on div "Que l’on t’aime, que l’on t’aime," at bounding box center [241, 152] width 421 height 25
click at [132, 143] on div "que" at bounding box center [142, 153] width 28 height 24
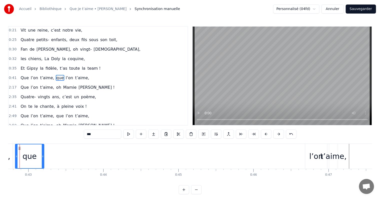
scroll to position [0, 3296]
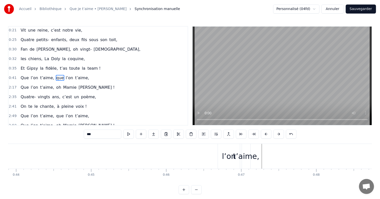
click at [224, 152] on div "l’on" at bounding box center [229, 155] width 14 height 11
drag, startPoint x: 219, startPoint y: 151, endPoint x: 210, endPoint y: 151, distance: 8.5
click at [211, 151] on div at bounding box center [212, 156] width 2 height 24
drag, startPoint x: 214, startPoint y: 148, endPoint x: 7, endPoint y: 160, distance: 207.3
click at [7, 160] on div "Accueil Bibliothèque Que je t’aime • [PERSON_NAME] Synchronisation manuelle Per…" at bounding box center [190, 97] width 380 height 194
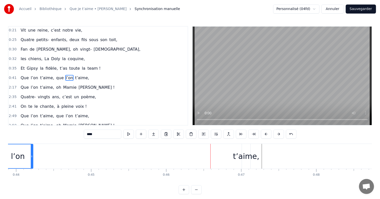
click at [239, 153] on div "t’aime," at bounding box center [246, 155] width 26 height 11
type input "*******"
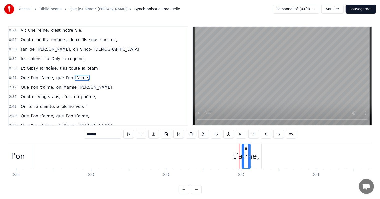
click at [249, 148] on div at bounding box center [249, 156] width 2 height 24
drag, startPoint x: 249, startPoint y: 148, endPoint x: 255, endPoint y: 148, distance: 5.8
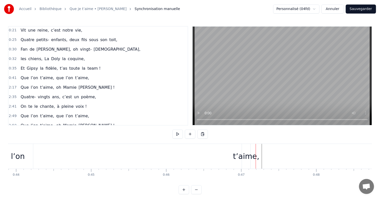
click at [243, 150] on div "t’aime," at bounding box center [246, 156] width 9 height 25
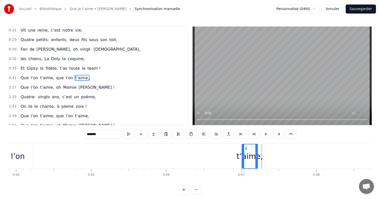
drag, startPoint x: 250, startPoint y: 152, endPoint x: 265, endPoint y: 153, distance: 15.5
click at [258, 153] on div at bounding box center [257, 156] width 2 height 24
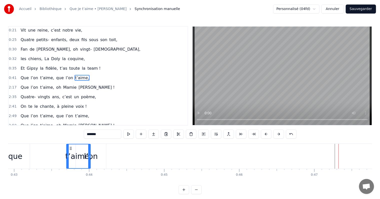
scroll to position [0, 3222]
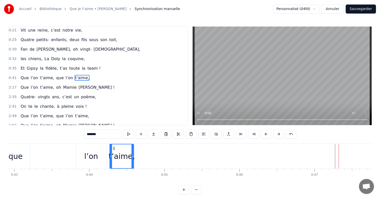
drag, startPoint x: 246, startPoint y: 147, endPoint x: 113, endPoint y: 155, distance: 132.4
click at [113, 155] on div "t’aime," at bounding box center [122, 156] width 24 height 24
click at [95, 150] on div "l’on" at bounding box center [91, 155] width 14 height 11
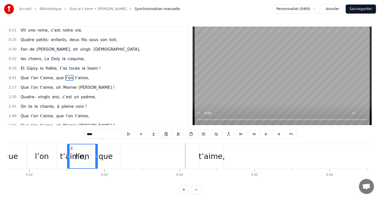
scroll to position [0, 3132]
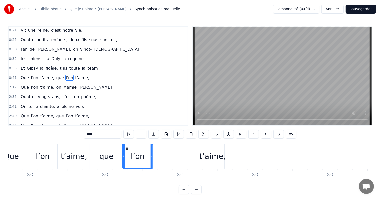
drag, startPoint x: 81, startPoint y: 148, endPoint x: 128, endPoint y: 154, distance: 47.1
click at [128, 154] on div "l’on" at bounding box center [138, 156] width 30 height 24
click at [212, 149] on div "t’aime," at bounding box center [212, 156] width 24 height 25
type input "*******"
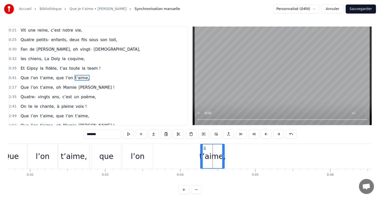
click at [203, 147] on icon at bounding box center [205, 148] width 4 height 4
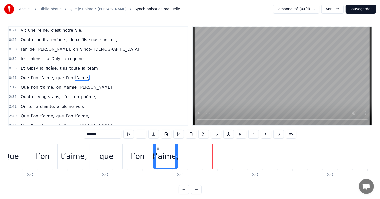
drag, startPoint x: 205, startPoint y: 147, endPoint x: 158, endPoint y: 147, distance: 47.1
click at [158, 147] on icon at bounding box center [158, 148] width 4 height 4
drag, startPoint x: 176, startPoint y: 151, endPoint x: 188, endPoint y: 151, distance: 11.3
click at [186, 151] on div at bounding box center [185, 156] width 2 height 24
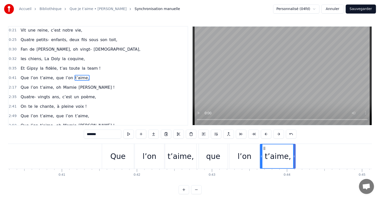
scroll to position [0, 2981]
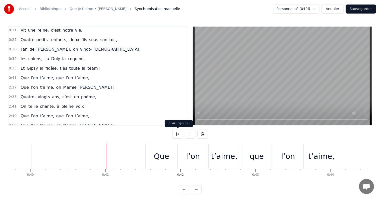
click at [180, 133] on button at bounding box center [177, 133] width 11 height 9
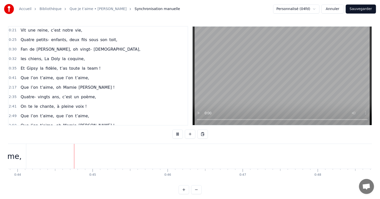
scroll to position [0, 3297]
click at [177, 133] on button at bounding box center [177, 133] width 11 height 9
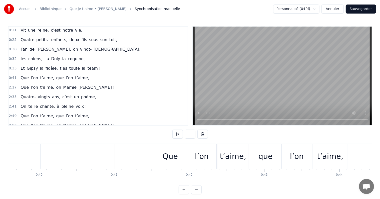
scroll to position [0, 2981]
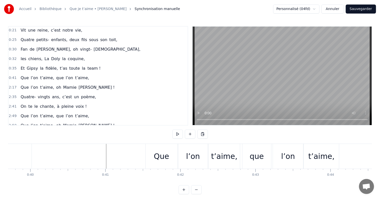
click at [156, 151] on div "Que" at bounding box center [161, 155] width 15 height 11
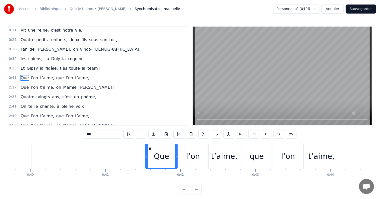
click at [189, 153] on div "l’on" at bounding box center [193, 155] width 14 height 11
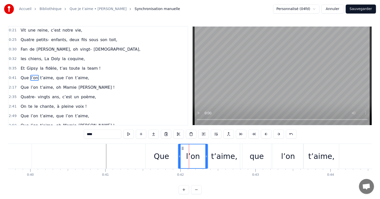
click at [220, 148] on div "t’aime," at bounding box center [224, 156] width 31 height 25
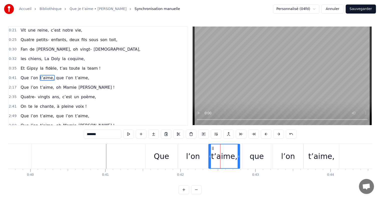
click at [315, 148] on div "t’aime," at bounding box center [321, 156] width 35 height 25
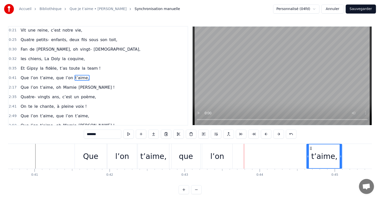
scroll to position [0, 3055]
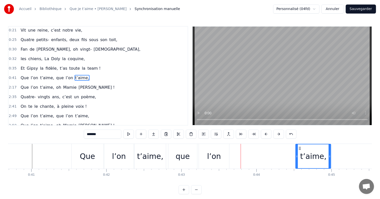
drag, startPoint x: 307, startPoint y: 147, endPoint x: 300, endPoint y: 147, distance: 7.8
click at [299, 147] on icon at bounding box center [300, 148] width 4 height 4
click at [220, 154] on div "l’on" at bounding box center [214, 156] width 30 height 25
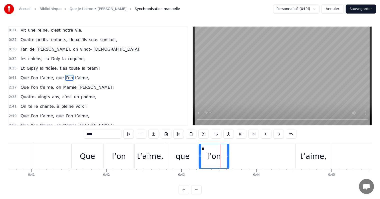
click at [113, 149] on div "l’on" at bounding box center [118, 156] width 29 height 25
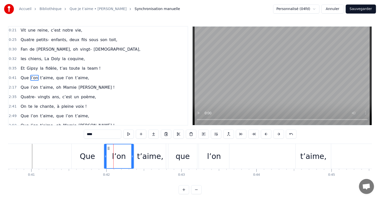
click at [213, 150] on div "l’on" at bounding box center [214, 155] width 14 height 11
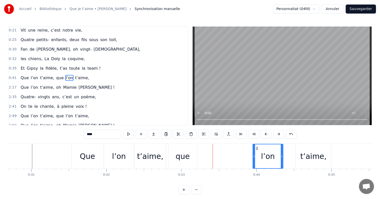
drag, startPoint x: 203, startPoint y: 147, endPoint x: 277, endPoint y: 150, distance: 73.4
click at [257, 153] on div "l’on" at bounding box center [268, 156] width 30 height 24
click at [299, 147] on div "t’aime," at bounding box center [313, 156] width 35 height 25
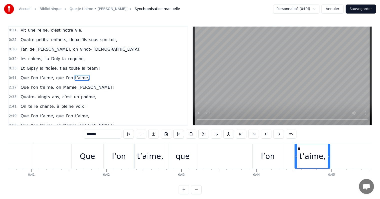
click at [298, 148] on icon at bounding box center [299, 148] width 4 height 4
drag, startPoint x: 296, startPoint y: 148, endPoint x: 284, endPoint y: 148, distance: 11.8
click at [284, 148] on div at bounding box center [285, 156] width 2 height 24
click at [184, 152] on div "que" at bounding box center [183, 155] width 14 height 11
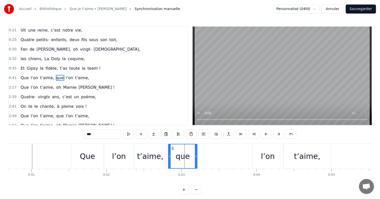
click at [196, 150] on div at bounding box center [196, 156] width 2 height 24
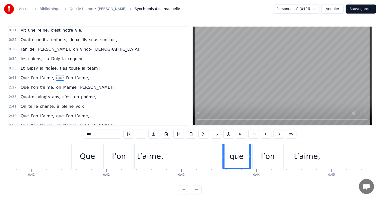
drag, startPoint x: 173, startPoint y: 148, endPoint x: 227, endPoint y: 150, distance: 53.8
click at [227, 150] on div "que" at bounding box center [237, 156] width 28 height 24
drag, startPoint x: 224, startPoint y: 151, endPoint x: 209, endPoint y: 149, distance: 14.9
click at [209, 149] on div "que" at bounding box center [229, 156] width 43 height 24
click at [116, 152] on div "l’on" at bounding box center [119, 155] width 14 height 11
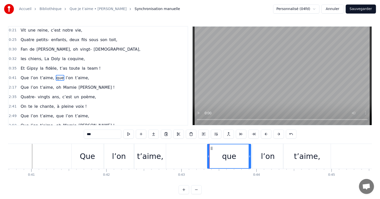
type input "****"
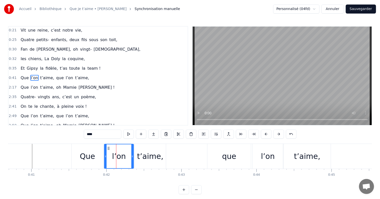
click at [169, 146] on div "Que l’on t’aime, que l’on t’aime," at bounding box center [201, 156] width 261 height 25
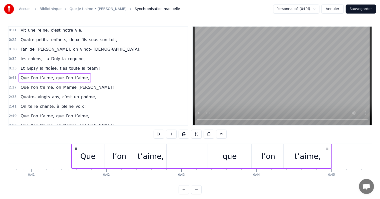
click at [158, 145] on div "t’aime," at bounding box center [150, 156] width 31 height 24
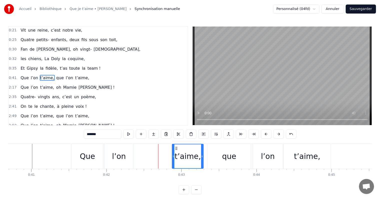
drag, startPoint x: 138, startPoint y: 148, endPoint x: 177, endPoint y: 150, distance: 38.6
click at [177, 150] on div "t’aime," at bounding box center [187, 156] width 31 height 24
click at [115, 151] on div "l’on" at bounding box center [119, 155] width 14 height 11
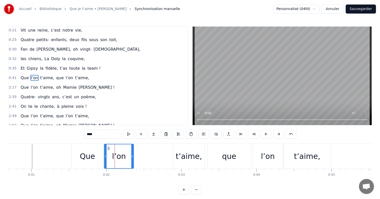
click at [106, 147] on div at bounding box center [106, 156] width 2 height 24
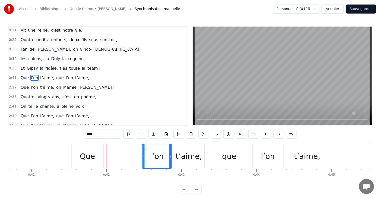
drag, startPoint x: 108, startPoint y: 148, endPoint x: 116, endPoint y: 150, distance: 8.3
click at [145, 150] on div "l’on" at bounding box center [156, 156] width 29 height 24
click at [103, 149] on div "Que" at bounding box center [88, 156] width 32 height 25
type input "***"
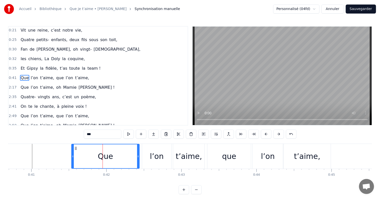
drag, startPoint x: 102, startPoint y: 149, endPoint x: 143, endPoint y: 153, distance: 41.3
click at [139, 153] on div at bounding box center [138, 156] width 2 height 24
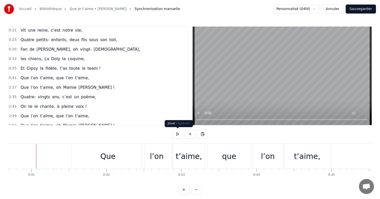
click at [179, 133] on button at bounding box center [177, 133] width 11 height 9
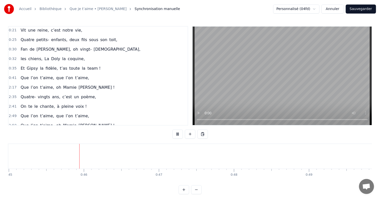
scroll to position [0, 3383]
click at [182, 137] on button at bounding box center [177, 133] width 11 height 9
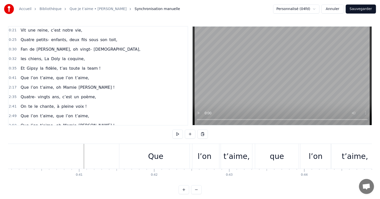
scroll to position [0, 2990]
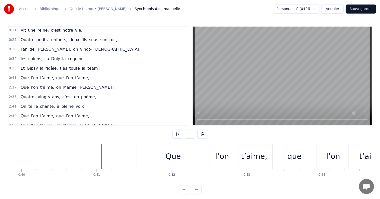
click at [176, 135] on button at bounding box center [177, 133] width 11 height 9
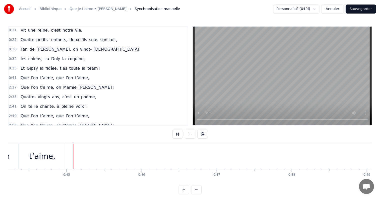
scroll to position [0, 3322]
click at [176, 135] on button at bounding box center [177, 133] width 11 height 9
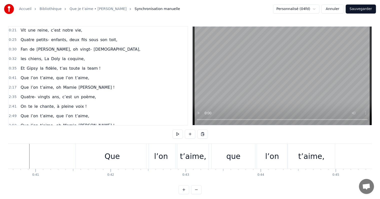
scroll to position [0, 3016]
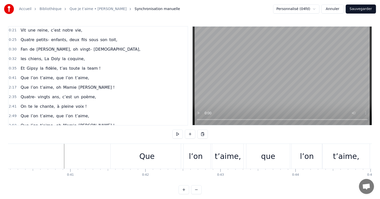
click at [176, 132] on button at bounding box center [177, 133] width 11 height 9
click at [176, 133] on button at bounding box center [177, 133] width 11 height 9
click at [154, 145] on div "Que" at bounding box center [147, 156] width 73 height 25
click at [50, 73] on div "Que l’on t’aime, que l’on t’aime," at bounding box center [55, 77] width 73 height 9
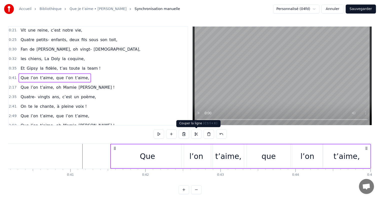
click at [194, 134] on button at bounding box center [196, 133] width 11 height 9
click at [163, 155] on div "Que" at bounding box center [147, 156] width 73 height 24
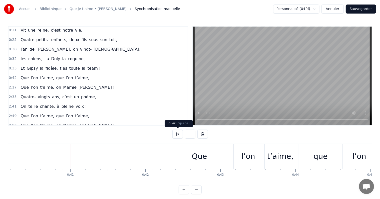
click at [177, 134] on button at bounding box center [177, 133] width 11 height 9
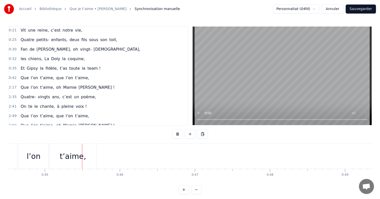
scroll to position [0, 3344]
click at [177, 134] on button at bounding box center [177, 133] width 11 height 9
click at [84, 154] on div "t’aime," at bounding box center [71, 156] width 47 height 25
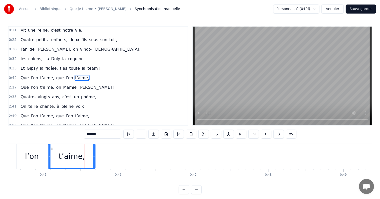
click at [52, 148] on icon at bounding box center [53, 148] width 4 height 4
drag, startPoint x: 95, startPoint y: 153, endPoint x: 120, endPoint y: 153, distance: 25.5
click at [120, 153] on div at bounding box center [120, 156] width 2 height 24
click at [55, 73] on div "Que l’on t’aime, que l’on t’aime," at bounding box center [55, 77] width 73 height 9
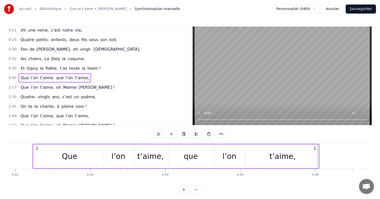
scroll to position [0, 3146]
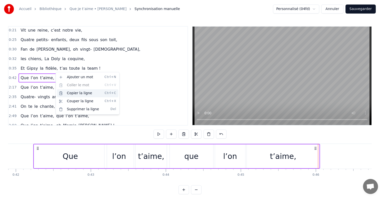
click at [84, 94] on div "Copier la ligne Ctrl+C" at bounding box center [88, 93] width 62 height 8
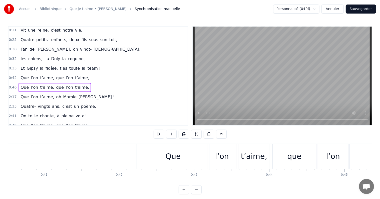
scroll to position [0, 3034]
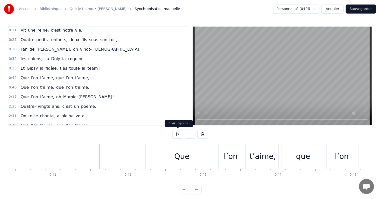
click at [177, 133] on button at bounding box center [177, 133] width 11 height 9
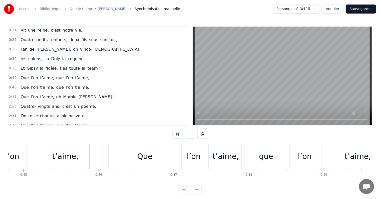
scroll to position [0, 3364]
click at [177, 134] on button at bounding box center [177, 133] width 11 height 9
click at [156, 156] on div "Que" at bounding box center [144, 156] width 73 height 25
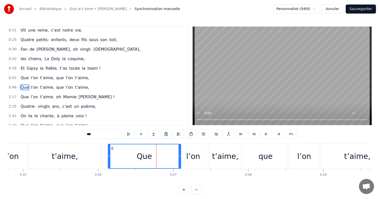
scroll to position [20, 0]
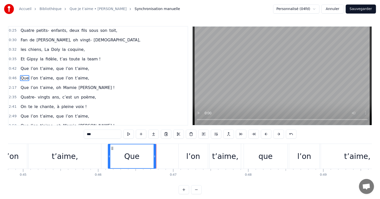
drag, startPoint x: 179, startPoint y: 155, endPoint x: 154, endPoint y: 154, distance: 25.0
click at [154, 154] on icon at bounding box center [155, 156] width 2 height 4
click at [190, 152] on div "l’on" at bounding box center [193, 155] width 14 height 11
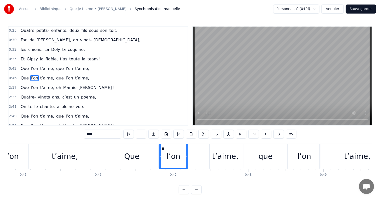
drag, startPoint x: 182, startPoint y: 147, endPoint x: 162, endPoint y: 147, distance: 19.8
click at [162, 147] on icon at bounding box center [163, 148] width 4 height 4
click at [217, 147] on div "t’aime," at bounding box center [225, 156] width 31 height 25
type input "*******"
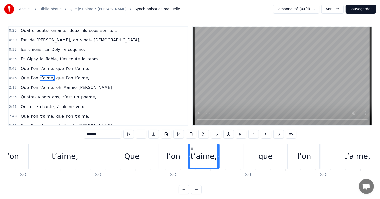
drag, startPoint x: 213, startPoint y: 147, endPoint x: 191, endPoint y: 147, distance: 21.5
click at [191, 147] on icon at bounding box center [192, 148] width 4 height 4
click at [128, 134] on button at bounding box center [128, 133] width 11 height 9
click at [232, 154] on div "Que l’on t’aime, que l’on t’aime," at bounding box center [251, 156] width 287 height 25
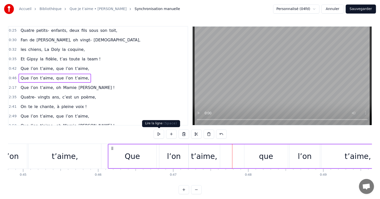
click at [160, 133] on button at bounding box center [159, 133] width 11 height 9
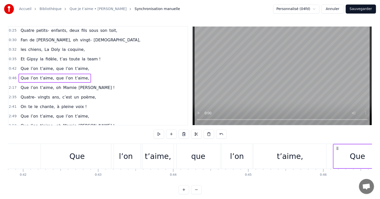
scroll to position [0, 3095]
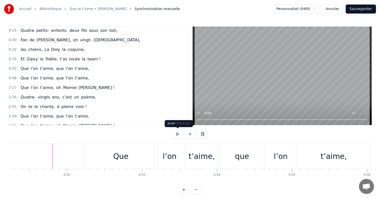
click at [177, 133] on button at bounding box center [177, 133] width 11 height 9
click at [178, 135] on button at bounding box center [177, 133] width 11 height 9
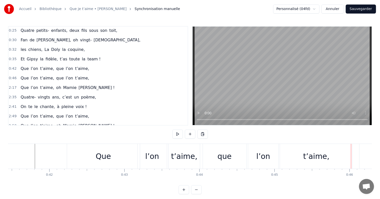
scroll to position [0, 3060]
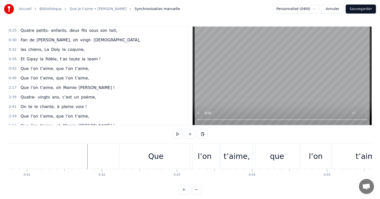
click at [176, 133] on button at bounding box center [177, 133] width 11 height 9
click at [239, 153] on div "t’aime," at bounding box center [237, 155] width 26 height 11
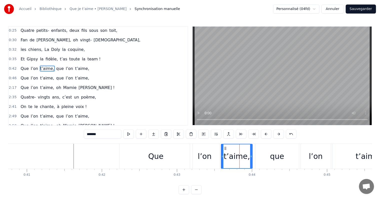
scroll to position [11, 0]
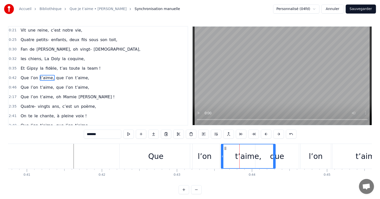
drag, startPoint x: 251, startPoint y: 152, endPoint x: 275, endPoint y: 153, distance: 24.1
click at [275, 153] on div at bounding box center [274, 156] width 2 height 24
click at [287, 153] on div "que" at bounding box center [278, 156] width 44 height 25
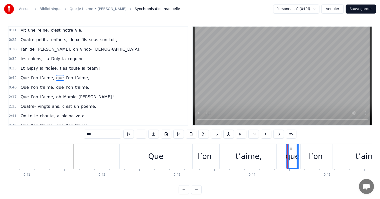
drag, startPoint x: 256, startPoint y: 149, endPoint x: 287, endPoint y: 152, distance: 31.7
click at [287, 152] on div at bounding box center [288, 156] width 2 height 24
drag, startPoint x: 298, startPoint y: 152, endPoint x: 316, endPoint y: 153, distance: 18.0
click at [315, 153] on div at bounding box center [315, 156] width 2 height 24
click at [324, 152] on div "l’on" at bounding box center [316, 156] width 30 height 25
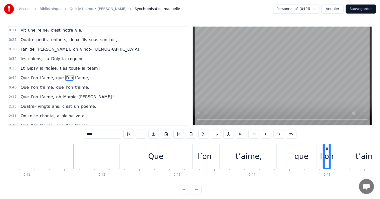
drag, startPoint x: 302, startPoint y: 148, endPoint x: 325, endPoint y: 151, distance: 22.7
click at [325, 151] on div at bounding box center [324, 156] width 2 height 24
drag, startPoint x: 330, startPoint y: 152, endPoint x: 340, endPoint y: 152, distance: 10.8
click at [340, 152] on div at bounding box center [341, 156] width 2 height 24
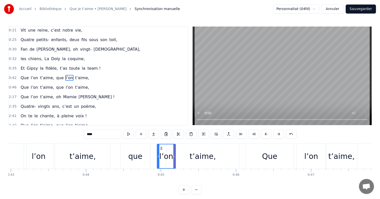
scroll to position [0, 3314]
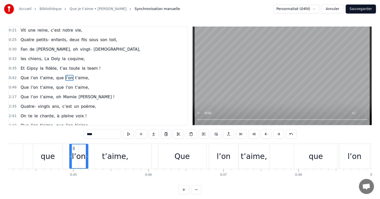
click at [127, 153] on div "t’aime," at bounding box center [115, 156] width 73 height 25
type input "*******"
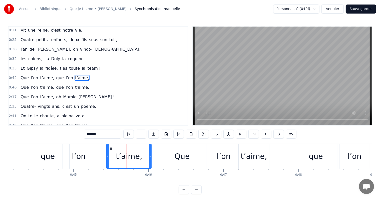
drag, startPoint x: 80, startPoint y: 148, endPoint x: 108, endPoint y: 152, distance: 28.0
click at [108, 152] on div at bounding box center [108, 156] width 2 height 24
click at [127, 152] on div at bounding box center [127, 156] width 0 height 25
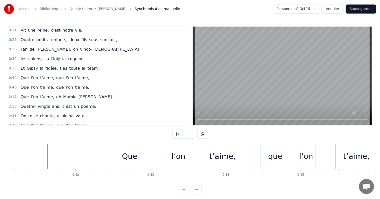
scroll to position [0, 3033]
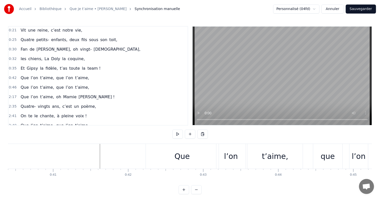
click at [178, 133] on button at bounding box center [177, 133] width 11 height 9
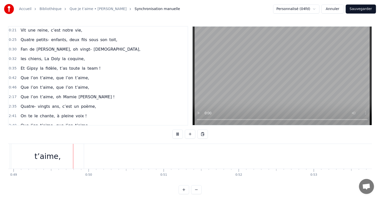
scroll to position [0, 3674]
click at [67, 92] on div "Que l’on t’aime, oh [PERSON_NAME] !" at bounding box center [68, 96] width 98 height 9
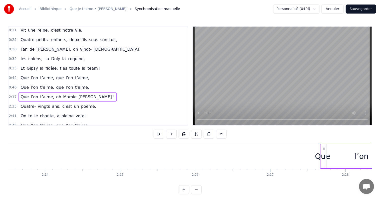
scroll to position [0, 10311]
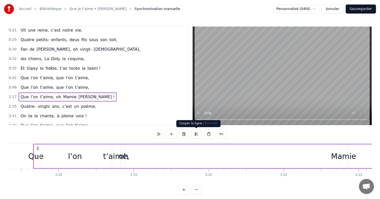
click at [194, 135] on button at bounding box center [196, 133] width 11 height 9
click at [40, 84] on span "t’aime," at bounding box center [47, 87] width 15 height 6
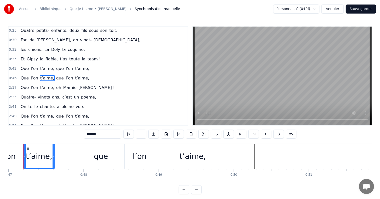
scroll to position [0, 3519]
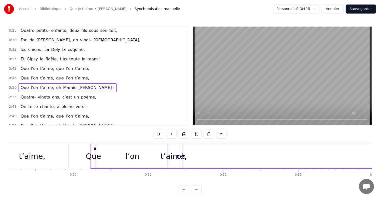
scroll to position [0, 3619]
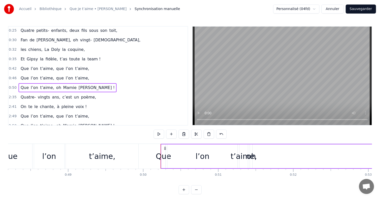
click at [158, 153] on div "Que" at bounding box center [163, 155] width 15 height 11
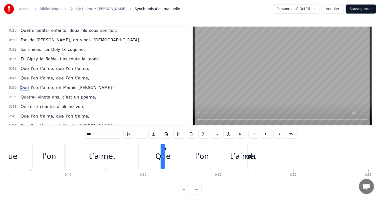
scroll to position [29, 0]
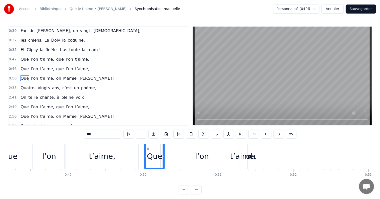
drag, startPoint x: 162, startPoint y: 154, endPoint x: 145, endPoint y: 153, distance: 16.8
click at [145, 153] on div at bounding box center [145, 156] width 2 height 24
click at [179, 153] on div "l’on" at bounding box center [202, 156] width 70 height 25
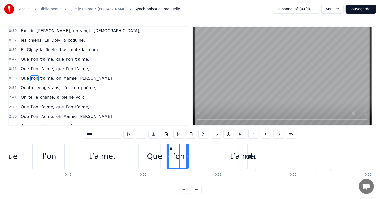
drag, startPoint x: 237, startPoint y: 151, endPoint x: 188, endPoint y: 150, distance: 48.3
click at [188, 150] on div at bounding box center [187, 156] width 2 height 24
click at [239, 149] on div "t’aime," at bounding box center [243, 156] width 9 height 25
type input "*******"
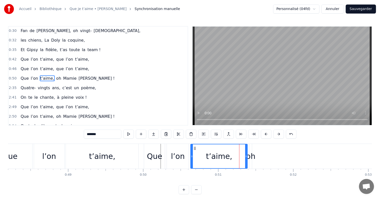
drag, startPoint x: 240, startPoint y: 150, endPoint x: 191, endPoint y: 151, distance: 48.8
click at [191, 151] on div at bounding box center [192, 156] width 2 height 24
drag, startPoint x: 246, startPoint y: 151, endPoint x: 233, endPoint y: 149, distance: 13.5
click at [227, 149] on div at bounding box center [228, 156] width 2 height 24
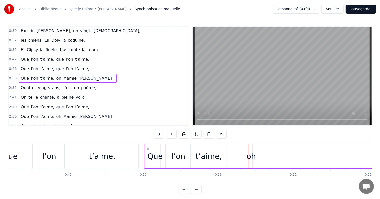
click at [251, 153] on div "oh" at bounding box center [251, 155] width 9 height 11
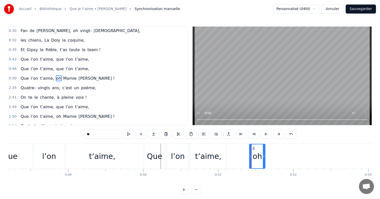
drag, startPoint x: 252, startPoint y: 153, endPoint x: 265, endPoint y: 153, distance: 13.8
click at [265, 153] on div at bounding box center [264, 156] width 2 height 24
drag, startPoint x: 253, startPoint y: 146, endPoint x: 231, endPoint y: 147, distance: 22.3
click at [231, 147] on icon at bounding box center [232, 148] width 4 height 4
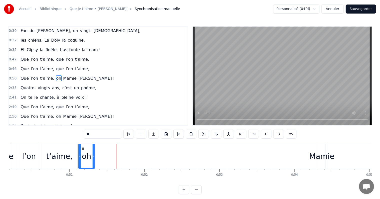
scroll to position [0, 3794]
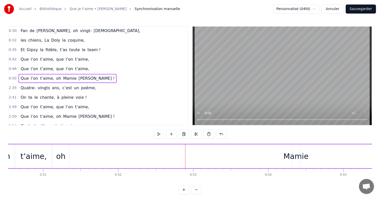
click at [292, 153] on div "Mamie" at bounding box center [296, 155] width 25 height 11
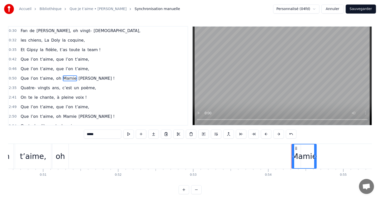
drag, startPoint x: 298, startPoint y: 149, endPoint x: 316, endPoint y: 149, distance: 18.5
click at [316, 149] on div at bounding box center [315, 156] width 2 height 24
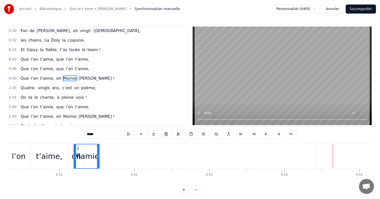
scroll to position [0, 3775]
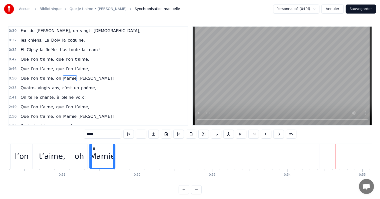
drag, startPoint x: 296, startPoint y: 148, endPoint x: 93, endPoint y: 155, distance: 202.9
click at [93, 155] on div "Mamie" at bounding box center [102, 156] width 25 height 24
drag, startPoint x: 114, startPoint y: 154, endPoint x: 118, endPoint y: 155, distance: 4.5
click at [118, 155] on icon at bounding box center [118, 156] width 2 height 4
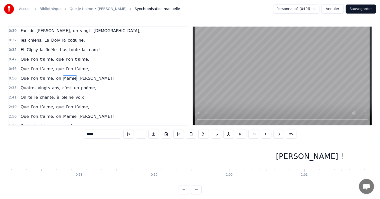
scroll to position [0, 4319]
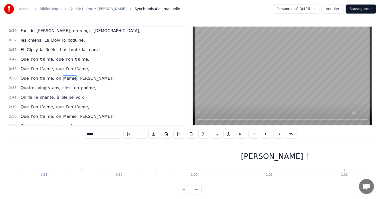
click at [275, 156] on div "[PERSON_NAME] !" at bounding box center [275, 155] width 68 height 11
type input "**********"
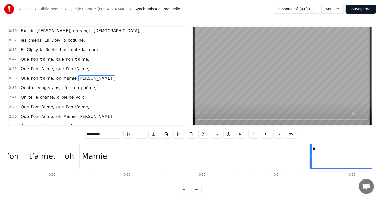
scroll to position [0, 3899]
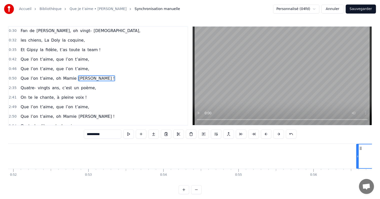
drag, startPoint x: 197, startPoint y: 148, endPoint x: 324, endPoint y: 157, distance: 126.9
click at [359, 154] on div at bounding box center [358, 156] width 2 height 24
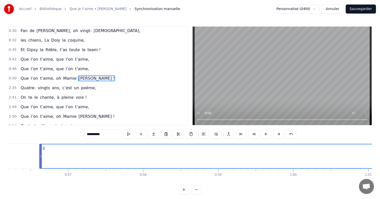
scroll to position [0, 4227]
click at [33, 154] on div at bounding box center [33, 156] width 0 height 25
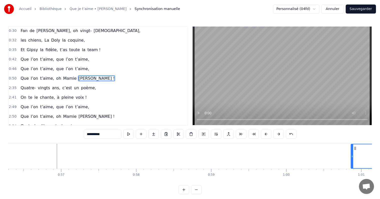
drag, startPoint x: 33, startPoint y: 149, endPoint x: 357, endPoint y: 153, distance: 324.9
click at [353, 153] on div at bounding box center [352, 156] width 2 height 24
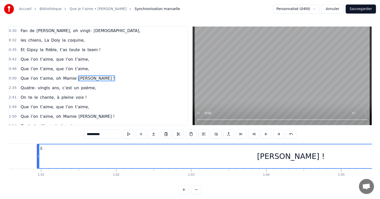
scroll to position [0, 4551]
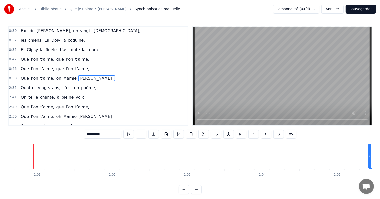
drag, startPoint x: 35, startPoint y: 150, endPoint x: 370, endPoint y: 157, distance: 336.0
click at [370, 157] on div at bounding box center [370, 156] width 2 height 24
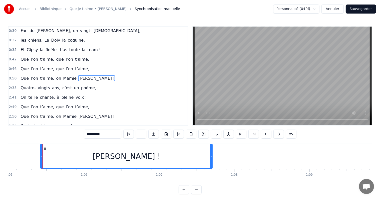
scroll to position [0, 4889]
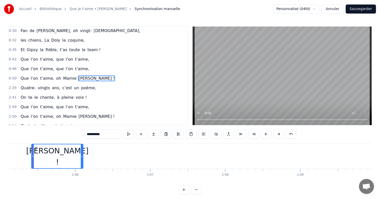
drag, startPoint x: 201, startPoint y: 151, endPoint x: 77, endPoint y: 148, distance: 124.7
click at [81, 148] on div at bounding box center [82, 156] width 2 height 24
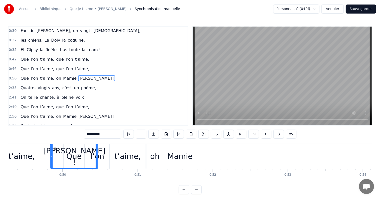
scroll to position [0, 3696]
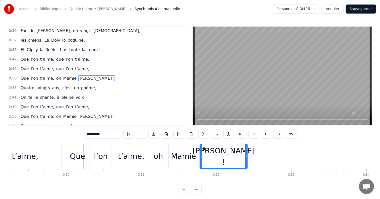
drag, startPoint x: 35, startPoint y: 148, endPoint x: 203, endPoint y: 154, distance: 168.8
click at [203, 154] on div "[PERSON_NAME] !" at bounding box center [223, 156] width 47 height 24
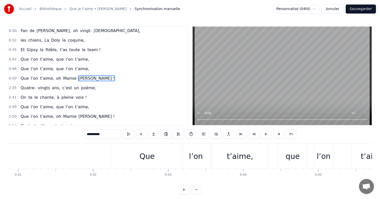
scroll to position [0, 3060]
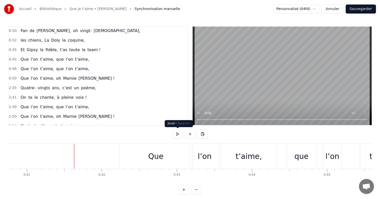
click at [178, 134] on button at bounding box center [177, 133] width 11 height 9
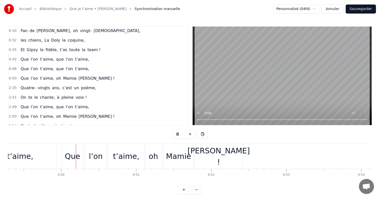
scroll to position [0, 3704]
click at [178, 134] on button at bounding box center [177, 133] width 11 height 9
click at [226, 158] on div "[PERSON_NAME] !" at bounding box center [216, 156] width 62 height 23
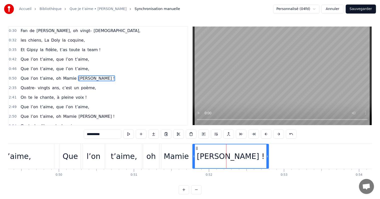
drag, startPoint x: 242, startPoint y: 155, endPoint x: 268, endPoint y: 155, distance: 26.0
click at [268, 155] on icon at bounding box center [268, 156] width 2 height 4
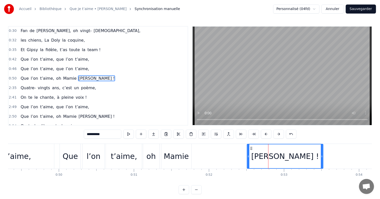
drag, startPoint x: 197, startPoint y: 146, endPoint x: 254, endPoint y: 153, distance: 57.3
click at [254, 153] on div "[PERSON_NAME] !" at bounding box center [286, 156] width 76 height 24
click at [175, 151] on div "Mamie" at bounding box center [176, 155] width 25 height 11
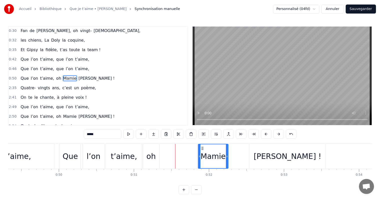
drag, startPoint x: 165, startPoint y: 148, endPoint x: 202, endPoint y: 154, distance: 37.2
click at [202, 154] on div "Mamie" at bounding box center [213, 156] width 30 height 24
drag, startPoint x: 227, startPoint y: 148, endPoint x: 239, endPoint y: 151, distance: 13.1
click at [240, 151] on div at bounding box center [239, 156] width 2 height 24
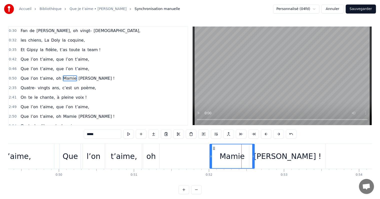
drag, startPoint x: 201, startPoint y: 147, endPoint x: 213, endPoint y: 150, distance: 12.3
click at [213, 150] on div "Mamie" at bounding box center [232, 156] width 44 height 24
click at [149, 152] on div "oh" at bounding box center [150, 155] width 9 height 11
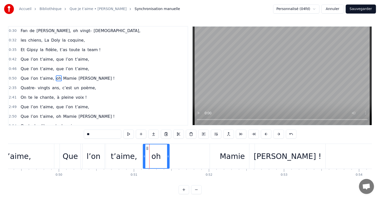
drag, startPoint x: 158, startPoint y: 146, endPoint x: 170, endPoint y: 147, distance: 12.1
click at [169, 147] on div at bounding box center [168, 156] width 2 height 24
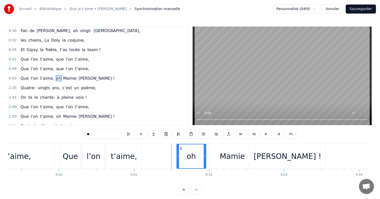
drag, startPoint x: 155, startPoint y: 149, endPoint x: 179, endPoint y: 150, distance: 24.6
click at [179, 150] on div "oh" at bounding box center [191, 156] width 29 height 24
click at [133, 148] on div "t’aime," at bounding box center [124, 156] width 36 height 25
type input "*******"
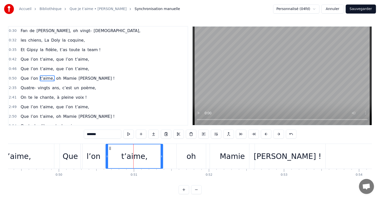
drag, startPoint x: 141, startPoint y: 146, endPoint x: 155, endPoint y: 147, distance: 14.1
click at [163, 148] on div at bounding box center [162, 156] width 2 height 24
drag, startPoint x: 108, startPoint y: 148, endPoint x: 118, endPoint y: 149, distance: 10.8
click at [126, 150] on div at bounding box center [125, 156] width 2 height 24
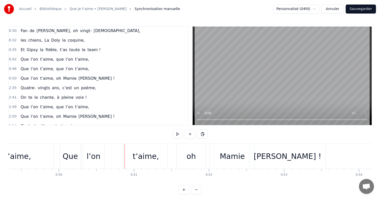
click at [129, 152] on div "t’aime," at bounding box center [146, 156] width 44 height 25
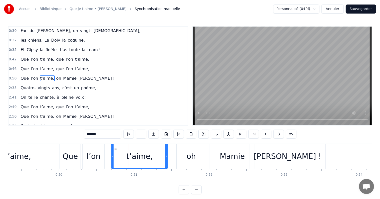
drag, startPoint x: 125, startPoint y: 150, endPoint x: 110, endPoint y: 150, distance: 14.5
click at [112, 150] on div at bounding box center [113, 156] width 2 height 24
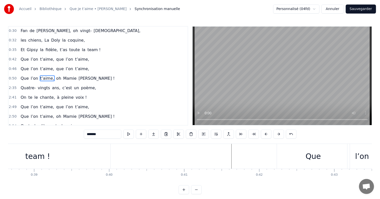
scroll to position [0, 2885]
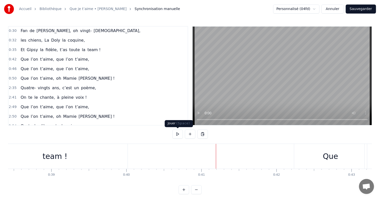
click at [181, 133] on button at bounding box center [177, 133] width 11 height 9
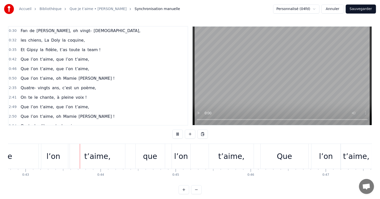
scroll to position [0, 3212]
click at [180, 133] on button at bounding box center [177, 133] width 11 height 9
click at [283, 160] on div "Que" at bounding box center [284, 155] width 15 height 11
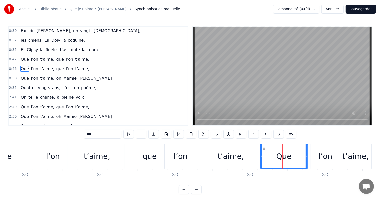
scroll to position [20, 0]
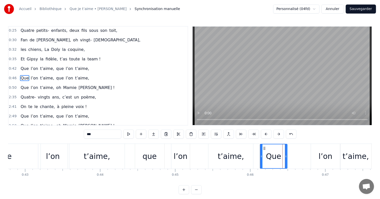
drag, startPoint x: 307, startPoint y: 156, endPoint x: 285, endPoint y: 154, distance: 22.1
click at [285, 154] on icon at bounding box center [286, 156] width 2 height 4
click at [317, 155] on div "l’on" at bounding box center [325, 156] width 29 height 25
type input "****"
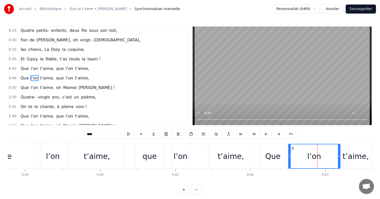
drag, startPoint x: 311, startPoint y: 153, endPoint x: 289, endPoint y: 154, distance: 22.5
click at [289, 154] on div at bounding box center [290, 156] width 2 height 24
click at [130, 134] on button at bounding box center [128, 133] width 11 height 9
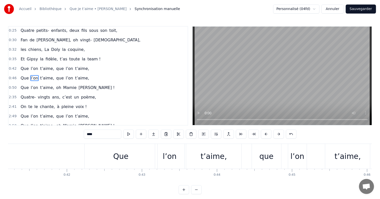
scroll to position [0, 3086]
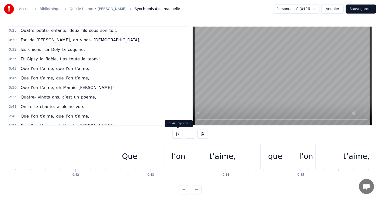
click at [178, 132] on button at bounding box center [177, 133] width 11 height 9
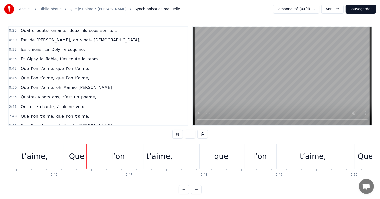
scroll to position [0, 3413]
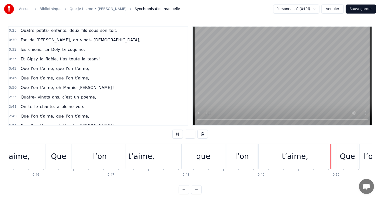
click at [178, 132] on button at bounding box center [177, 133] width 11 height 9
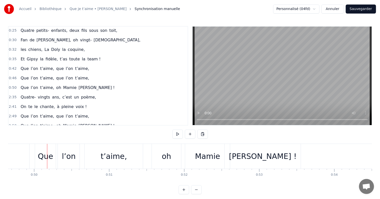
scroll to position [0, 3732]
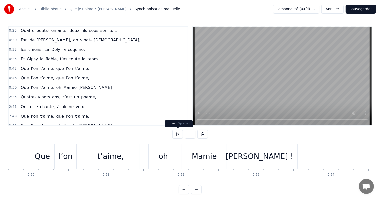
click at [178, 134] on button at bounding box center [177, 133] width 11 height 9
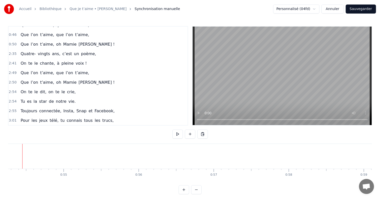
scroll to position [70, 0]
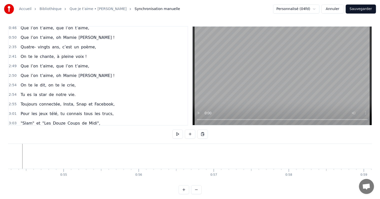
click at [57, 100] on div "Toujours connectée, Insta, Snap et Facebook," at bounding box center [68, 104] width 98 height 9
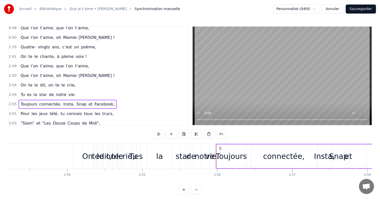
scroll to position [0, 13189]
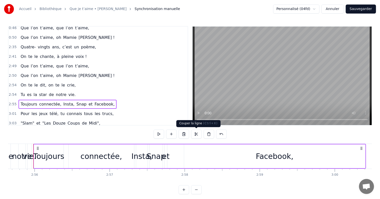
click at [196, 135] on button at bounding box center [196, 133] width 11 height 9
click at [67, 71] on div "Que l’on t’aime, oh [PERSON_NAME] !" at bounding box center [68, 75] width 98 height 9
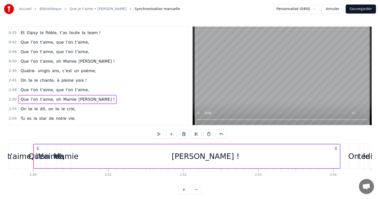
scroll to position [45, 0]
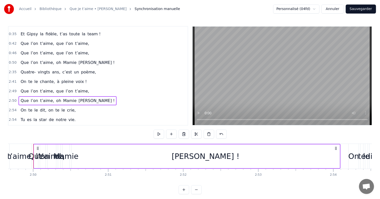
click at [69, 58] on div "0:50 Que l’on t’aime, oh [PERSON_NAME] !" at bounding box center [98, 63] width 179 height 10
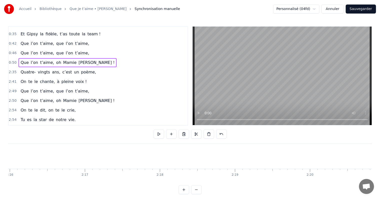
click at [69, 58] on div "Que l’on t’aime, oh [PERSON_NAME] !" at bounding box center [68, 62] width 98 height 9
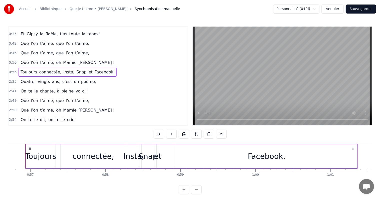
scroll to position [0, 4205]
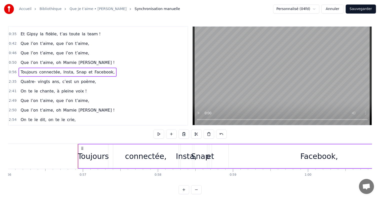
click at [124, 155] on div "connectée," at bounding box center [146, 156] width 66 height 24
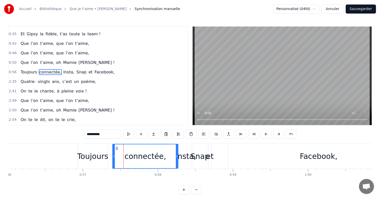
scroll to position [38, 0]
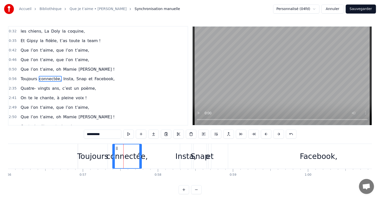
drag, startPoint x: 177, startPoint y: 151, endPoint x: 140, endPoint y: 148, distance: 37.6
click at [140, 148] on div at bounding box center [140, 156] width 2 height 24
drag, startPoint x: 113, startPoint y: 152, endPoint x: 125, endPoint y: 153, distance: 11.5
click at [108, 152] on div at bounding box center [108, 156] width 2 height 24
click at [187, 150] on div "Insta," at bounding box center [186, 156] width 12 height 25
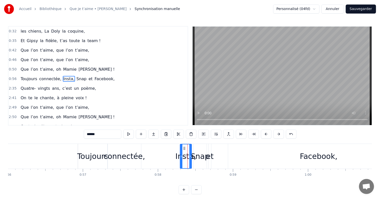
click at [183, 147] on icon at bounding box center [184, 148] width 4 height 4
click at [187, 150] on div "Insta," at bounding box center [185, 155] width 21 height 11
type input "******"
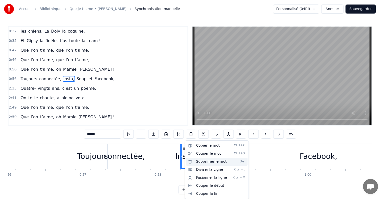
click at [203, 162] on div "Supprimer le mot Del" at bounding box center [217, 161] width 62 height 8
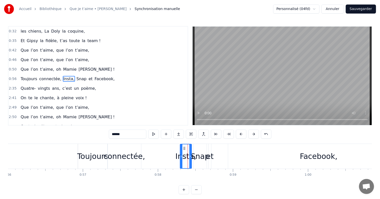
click at [172, 151] on div "Toujours connectée, Insta, Snap et Facebook," at bounding box center [244, 156] width 333 height 25
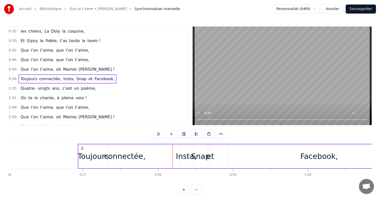
click at [183, 149] on div "Insta," at bounding box center [187, 156] width 12 height 24
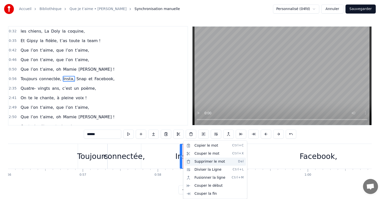
click at [205, 162] on div "Supprimer le mot Del" at bounding box center [216, 161] width 62 height 8
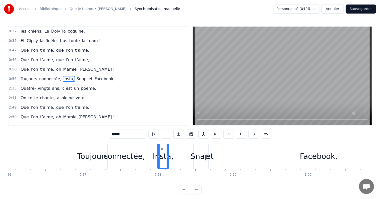
drag, startPoint x: 183, startPoint y: 147, endPoint x: 156, endPoint y: 149, distance: 27.6
click at [160, 149] on icon at bounding box center [162, 148] width 4 height 4
drag, startPoint x: 163, startPoint y: 153, endPoint x: 177, endPoint y: 153, distance: 13.8
click at [175, 153] on div at bounding box center [174, 156] width 2 height 24
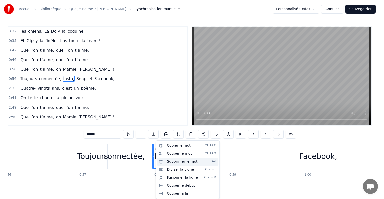
click at [184, 161] on div "Supprimer le mot Del" at bounding box center [188, 161] width 62 height 8
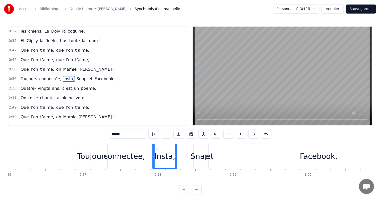
click at [64, 76] on span "Insta," at bounding box center [69, 79] width 12 height 6
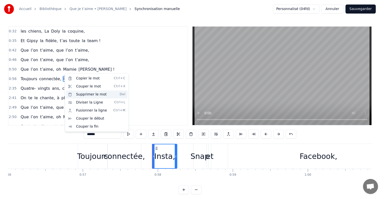
click at [109, 96] on div "Supprimer le mot Del" at bounding box center [97, 94] width 62 height 8
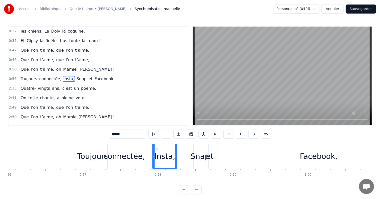
click at [196, 151] on div "Snap" at bounding box center [200, 155] width 19 height 11
type input "****"
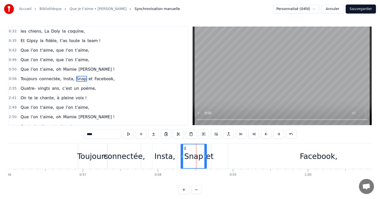
drag, startPoint x: 195, startPoint y: 151, endPoint x: 182, endPoint y: 150, distance: 13.0
click at [182, 150] on div at bounding box center [182, 156] width 2 height 24
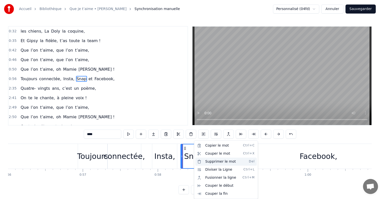
click at [216, 164] on div "Supprimer le mot Del" at bounding box center [226, 161] width 62 height 8
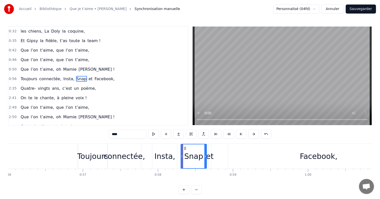
click at [317, 10] on html "Accueil Bibliothèque Que je t’aime • [PERSON_NAME] Synchronisation manuelle Per…" at bounding box center [190, 101] width 380 height 202
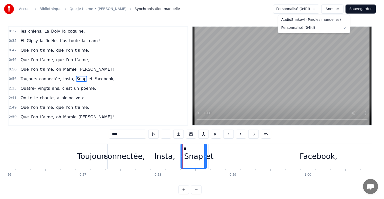
click at [318, 9] on html "Accueil Bibliothèque Que je t’aime • [PERSON_NAME] Synchronisation manuelle Per…" at bounding box center [192, 101] width 384 height 202
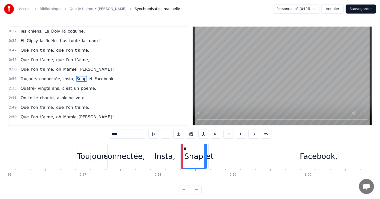
click at [360, 10] on button "Sauvegarder" at bounding box center [361, 9] width 30 height 9
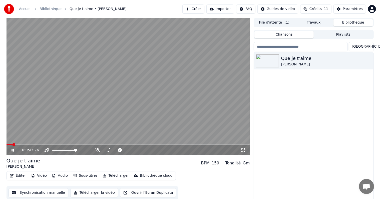
click at [17, 176] on button "Éditer" at bounding box center [18, 175] width 20 height 7
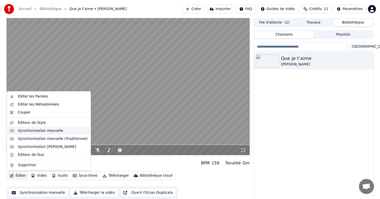
click at [38, 129] on div "Synchronisation manuelle" at bounding box center [41, 130] width 46 height 5
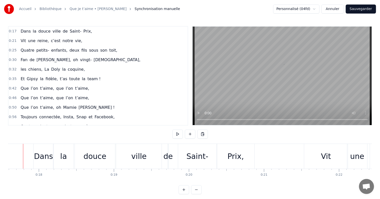
scroll to position [0, 1311]
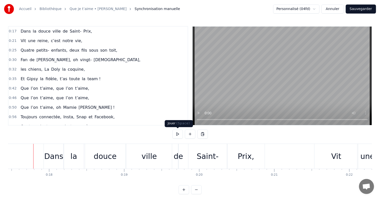
click at [175, 133] on button at bounding box center [177, 133] width 11 height 9
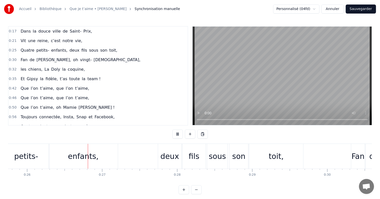
scroll to position [0, 1945]
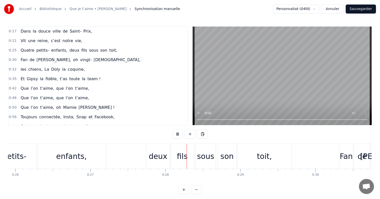
click at [88, 114] on span "et" at bounding box center [90, 117] width 5 height 6
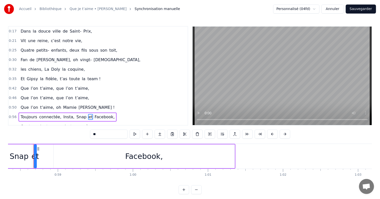
click at [30, 109] on div "Que l’on t’aime, oh [PERSON_NAME] !" at bounding box center [68, 107] width 98 height 9
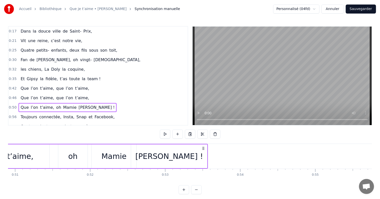
click at [30, 112] on div "Toujours connectée, Insta, Snap et Facebook," at bounding box center [68, 116] width 98 height 9
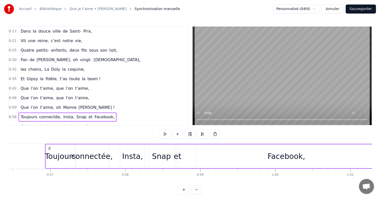
scroll to position [0, 4250]
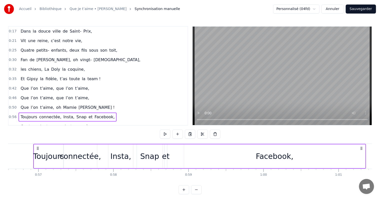
click at [117, 156] on div "Insta," at bounding box center [120, 155] width 21 height 11
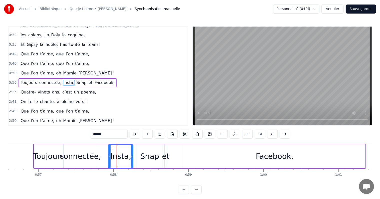
scroll to position [38, 0]
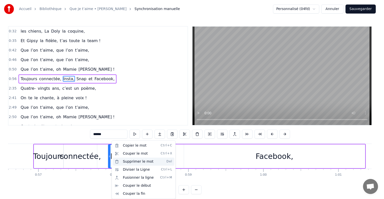
click at [135, 160] on div "Supprimer le mot Del" at bounding box center [144, 161] width 62 height 8
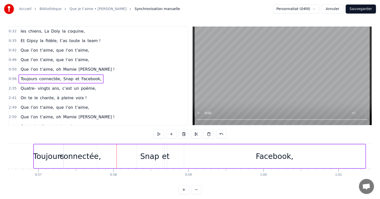
click at [144, 155] on div "Snap" at bounding box center [149, 155] width 19 height 11
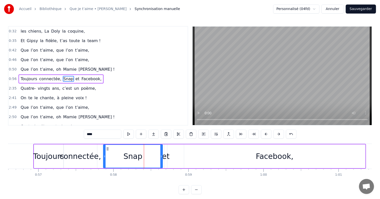
drag, startPoint x: 137, startPoint y: 150, endPoint x: 103, endPoint y: 144, distance: 34.0
click at [104, 145] on div at bounding box center [105, 156] width 2 height 23
click at [84, 148] on div "connectée," at bounding box center [81, 156] width 34 height 24
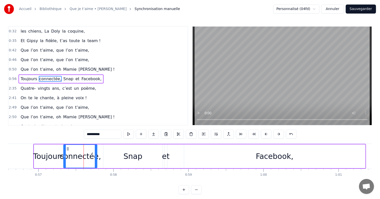
click at [131, 153] on div "Snap" at bounding box center [133, 155] width 19 height 11
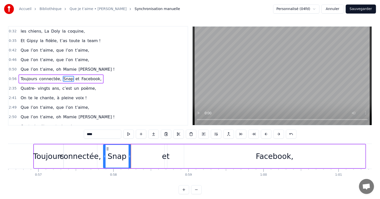
drag, startPoint x: 157, startPoint y: 152, endPoint x: 126, endPoint y: 150, distance: 31.1
click at [129, 150] on div at bounding box center [130, 156] width 2 height 23
click at [166, 155] on div "et" at bounding box center [166, 155] width 8 height 11
type input "**"
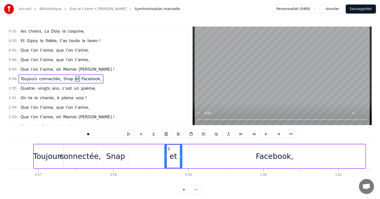
drag, startPoint x: 167, startPoint y: 154, endPoint x: 190, endPoint y: 155, distance: 23.3
click at [182, 157] on div "et" at bounding box center [173, 156] width 18 height 24
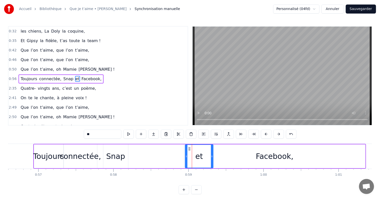
drag, startPoint x: 169, startPoint y: 147, endPoint x: 192, endPoint y: 150, distance: 22.9
click at [145, 156] on div "Toujours connectée, Snap Facebook, et" at bounding box center [199, 156] width 333 height 25
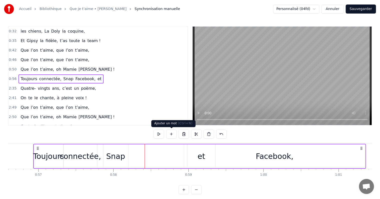
click at [172, 134] on button at bounding box center [171, 133] width 11 height 9
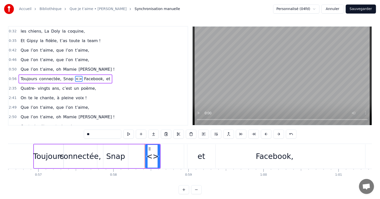
drag, startPoint x: 99, startPoint y: 134, endPoint x: 74, endPoint y: 129, distance: 25.8
click at [74, 129] on div "0:17 Dans la douce ville de Saint- Prix, 0:21 Vit une reine, c’est notre vie, 0…" at bounding box center [190, 110] width 364 height 168
type input "*****"
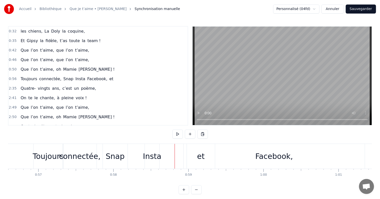
click at [154, 150] on div "Insta" at bounding box center [152, 156] width 15 height 25
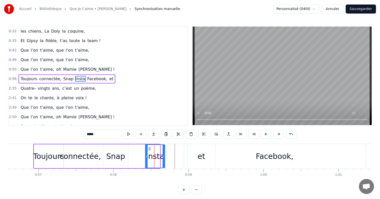
drag, startPoint x: 159, startPoint y: 151, endPoint x: 164, endPoint y: 151, distance: 5.5
click at [164, 151] on div at bounding box center [164, 156] width 2 height 23
click at [190, 154] on div "et" at bounding box center [201, 156] width 28 height 24
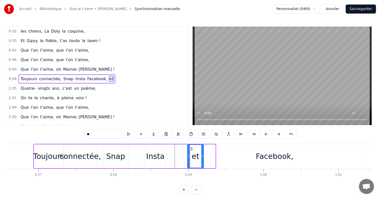
drag, startPoint x: 213, startPoint y: 148, endPoint x: 200, endPoint y: 146, distance: 13.9
click at [201, 146] on div at bounding box center [202, 156] width 2 height 23
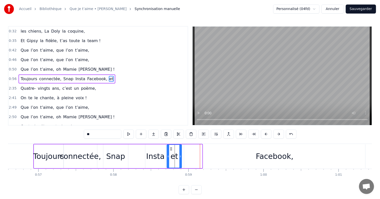
drag, startPoint x: 191, startPoint y: 147, endPoint x: 170, endPoint y: 145, distance: 20.8
click at [170, 145] on div "et" at bounding box center [174, 156] width 14 height 23
click at [115, 146] on div "Snap" at bounding box center [115, 156] width 25 height 24
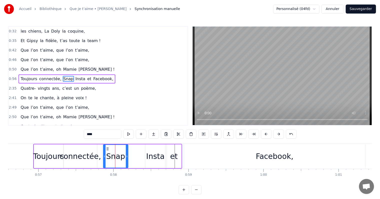
click at [231, 154] on div "Facebook," at bounding box center [274, 156] width 181 height 24
type input "*********"
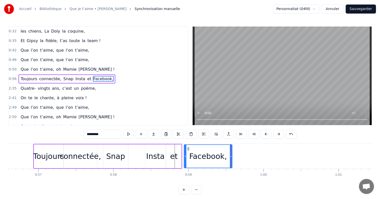
drag, startPoint x: 364, startPoint y: 147, endPoint x: 231, endPoint y: 155, distance: 133.4
click at [231, 155] on div at bounding box center [231, 156] width 2 height 23
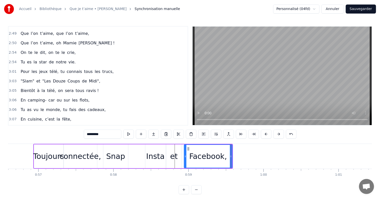
scroll to position [113, 0]
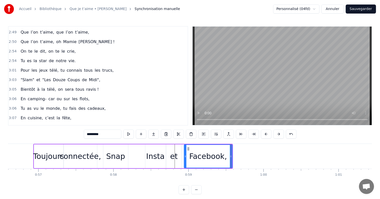
click at [36, 85] on div "Bientôt à la télé, on sera tous ravis !" at bounding box center [60, 89] width 82 height 9
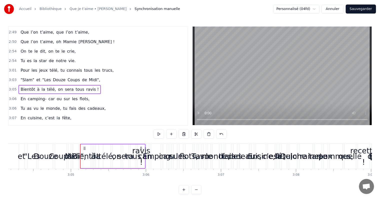
scroll to position [0, 13875]
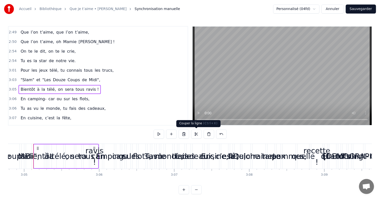
click at [195, 133] on button at bounding box center [196, 133] width 11 height 9
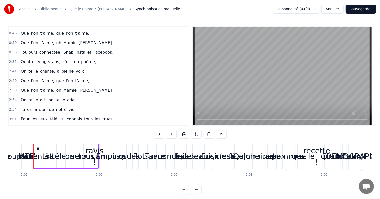
scroll to position [63, 0]
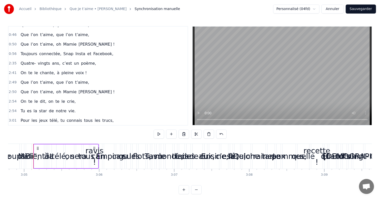
click at [93, 53] on span "Facebook," at bounding box center [103, 54] width 21 height 6
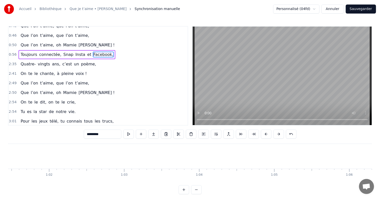
scroll to position [0, 4400]
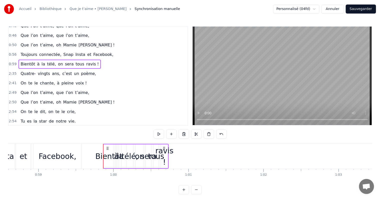
click at [166, 153] on div "ravis !" at bounding box center [164, 156] width 18 height 23
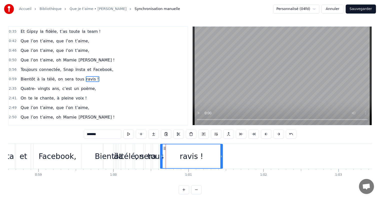
drag, startPoint x: 166, startPoint y: 153, endPoint x: 234, endPoint y: 156, distance: 67.6
click at [223, 156] on div at bounding box center [222, 156] width 2 height 24
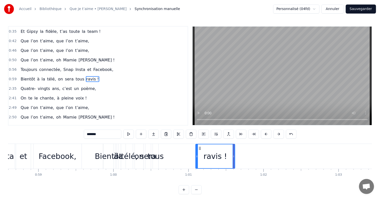
drag, startPoint x: 161, startPoint y: 151, endPoint x: 196, endPoint y: 152, distance: 35.3
click at [196, 152] on div at bounding box center [197, 156] width 2 height 24
click at [158, 152] on div "tous" at bounding box center [156, 155] width 16 height 11
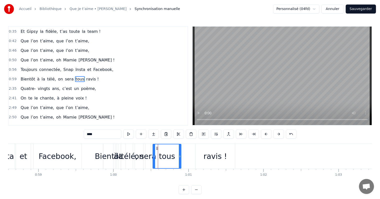
drag, startPoint x: 156, startPoint y: 153, endPoint x: 181, endPoint y: 152, distance: 25.1
click at [181, 152] on div at bounding box center [180, 156] width 2 height 24
drag, startPoint x: 167, startPoint y: 151, endPoint x: 173, endPoint y: 151, distance: 5.8
click at [172, 151] on div at bounding box center [171, 156] width 2 height 24
click at [202, 151] on div "ravis !" at bounding box center [215, 156] width 39 height 25
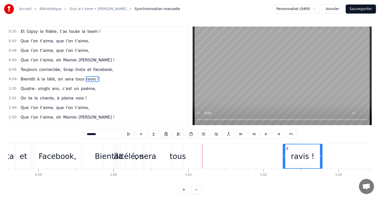
drag, startPoint x: 201, startPoint y: 150, endPoint x: 280, endPoint y: 149, distance: 79.3
click at [286, 149] on icon at bounding box center [288, 148] width 4 height 4
click at [177, 149] on div "tous" at bounding box center [177, 156] width 11 height 25
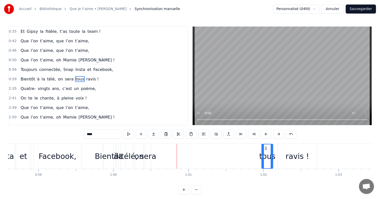
drag, startPoint x: 174, startPoint y: 148, endPoint x: 264, endPoint y: 153, distance: 90.2
click at [264, 153] on div "tous" at bounding box center [267, 156] width 11 height 24
click at [151, 152] on div "sera" at bounding box center [148, 155] width 16 height 11
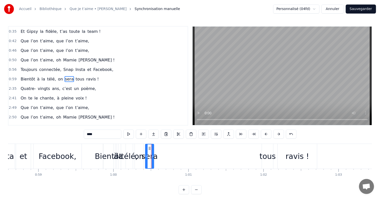
drag, startPoint x: 152, startPoint y: 151, endPoint x: 166, endPoint y: 152, distance: 14.0
click at [154, 152] on div at bounding box center [153, 156] width 2 height 24
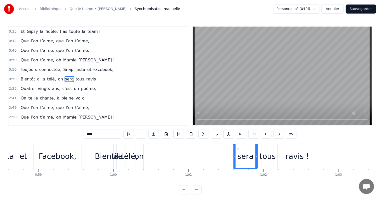
drag, startPoint x: 149, startPoint y: 147, endPoint x: 237, endPoint y: 158, distance: 88.8
click at [237, 158] on div "sera" at bounding box center [246, 156] width 24 height 24
click at [139, 155] on div "on" at bounding box center [139, 155] width 9 height 11
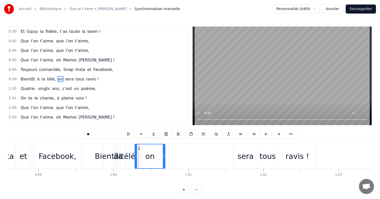
drag, startPoint x: 142, startPoint y: 149, endPoint x: 153, endPoint y: 149, distance: 10.8
click at [164, 153] on div at bounding box center [164, 156] width 2 height 24
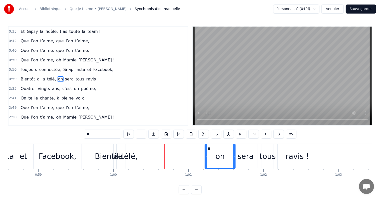
drag, startPoint x: 152, startPoint y: 150, endPoint x: 209, endPoint y: 156, distance: 56.9
click at [209, 156] on div "on" at bounding box center [220, 156] width 30 height 24
click at [129, 153] on div "télé," at bounding box center [129, 155] width 17 height 11
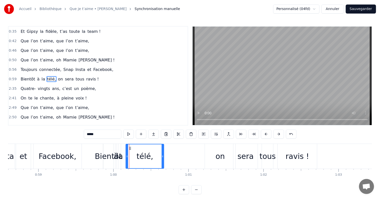
drag, startPoint x: 145, startPoint y: 150, endPoint x: 164, endPoint y: 152, distance: 18.4
click at [164, 152] on div at bounding box center [163, 156] width 2 height 24
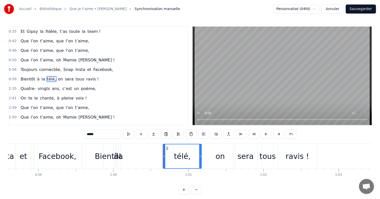
drag, startPoint x: 129, startPoint y: 147, endPoint x: 169, endPoint y: 155, distance: 40.5
click at [169, 155] on div "télé," at bounding box center [182, 156] width 38 height 24
click at [117, 153] on div "la" at bounding box center [119, 155] width 7 height 11
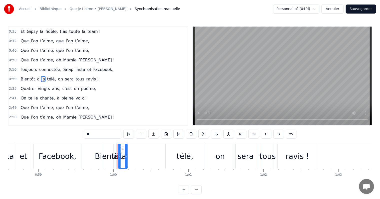
drag, startPoint x: 120, startPoint y: 149, endPoint x: 137, endPoint y: 151, distance: 17.4
click at [127, 152] on div at bounding box center [126, 156] width 2 height 24
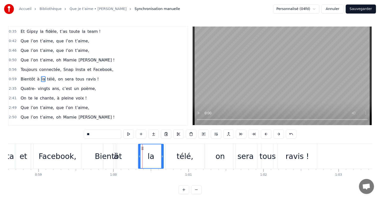
drag, startPoint x: 123, startPoint y: 147, endPoint x: 144, endPoint y: 150, distance: 22.1
click at [145, 150] on div "la" at bounding box center [151, 156] width 25 height 24
click at [117, 152] on div "à" at bounding box center [116, 155] width 5 height 11
type input "*"
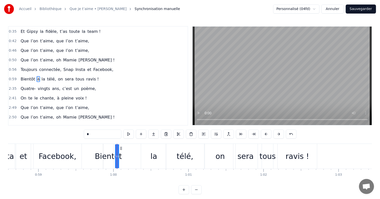
drag, startPoint x: 117, startPoint y: 150, endPoint x: 131, endPoint y: 152, distance: 14.4
click at [134, 153] on div "Bientôt à la télé, on sera tous ravis !" at bounding box center [210, 156] width 215 height 25
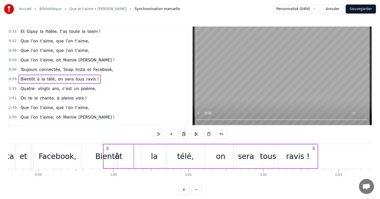
click at [119, 151] on div "à" at bounding box center [117, 155] width 5 height 11
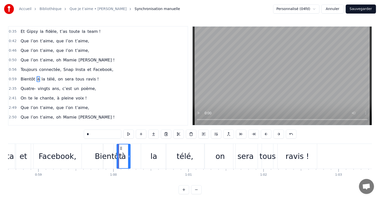
drag, startPoint x: 117, startPoint y: 150, endPoint x: 132, endPoint y: 150, distance: 15.5
click at [133, 150] on div "Bientôt à la télé, on sera tous ravis !" at bounding box center [210, 156] width 215 height 25
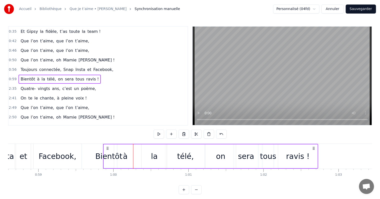
click at [113, 132] on div "0:17 Dans la douce ville de Saint- Prix, 0:21 Vit une reine, c’est notre vie, 0…" at bounding box center [190, 110] width 364 height 168
click at [106, 154] on div "Bientôt" at bounding box center [108, 155] width 27 height 11
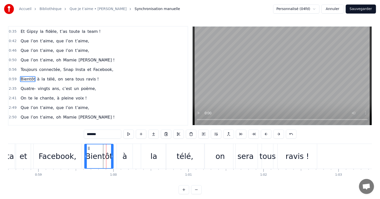
drag, startPoint x: 104, startPoint y: 153, endPoint x: 90, endPoint y: 152, distance: 13.8
click at [85, 152] on div at bounding box center [86, 156] width 2 height 24
drag, startPoint x: 112, startPoint y: 154, endPoint x: 102, endPoint y: 154, distance: 9.5
click at [108, 154] on icon at bounding box center [109, 156] width 2 height 4
drag, startPoint x: 89, startPoint y: 148, endPoint x: 99, endPoint y: 149, distance: 10.3
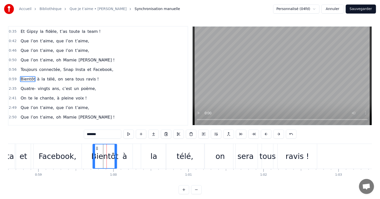
click at [98, 149] on icon at bounding box center [97, 148] width 4 height 4
click at [123, 151] on div "à" at bounding box center [124, 155] width 5 height 11
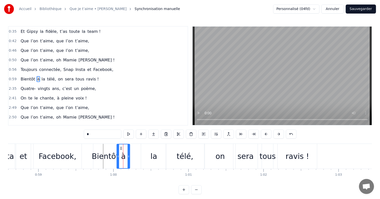
drag, startPoint x: 131, startPoint y: 150, endPoint x: 127, endPoint y: 149, distance: 3.8
click at [128, 149] on div at bounding box center [129, 156] width 2 height 24
drag, startPoint x: 121, startPoint y: 147, endPoint x: 124, endPoint y: 148, distance: 3.3
click at [124, 148] on icon at bounding box center [125, 148] width 4 height 4
click at [155, 151] on div "la" at bounding box center [154, 155] width 7 height 11
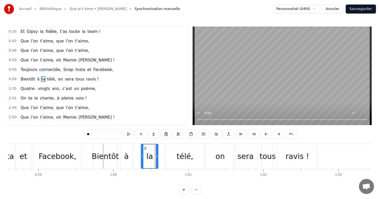
drag, startPoint x: 165, startPoint y: 150, endPoint x: 153, endPoint y: 147, distance: 12.8
click at [156, 147] on div at bounding box center [157, 156] width 2 height 24
drag, startPoint x: 144, startPoint y: 149, endPoint x: 137, endPoint y: 149, distance: 7.3
click at [138, 149] on circle at bounding box center [138, 149] width 0 height 0
click at [174, 149] on div "télé," at bounding box center [185, 156] width 39 height 25
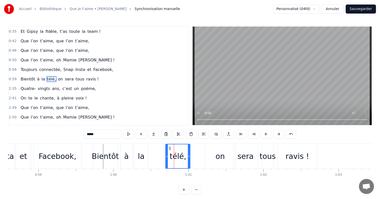
drag, startPoint x: 203, startPoint y: 150, endPoint x: 183, endPoint y: 148, distance: 19.4
click at [188, 148] on div at bounding box center [189, 156] width 2 height 24
drag, startPoint x: 170, startPoint y: 147, endPoint x: 153, endPoint y: 146, distance: 17.0
click at [153, 146] on icon at bounding box center [153, 148] width 4 height 4
click at [215, 152] on div "on" at bounding box center [220, 156] width 31 height 25
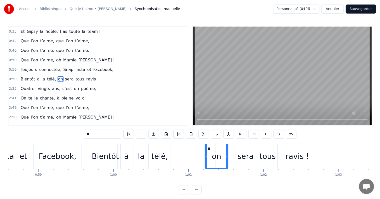
drag, startPoint x: 235, startPoint y: 151, endPoint x: 225, endPoint y: 150, distance: 9.8
click at [226, 150] on div at bounding box center [227, 156] width 2 height 24
drag, startPoint x: 208, startPoint y: 147, endPoint x: 189, endPoint y: 145, distance: 18.7
click at [189, 145] on div "on" at bounding box center [199, 156] width 20 height 24
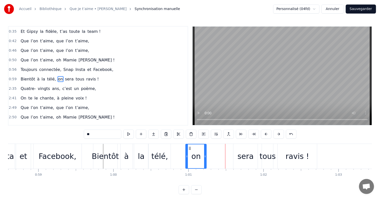
click at [243, 151] on div "sera" at bounding box center [246, 155] width 16 height 11
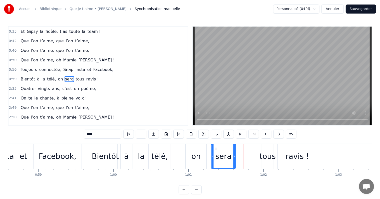
drag, startPoint x: 237, startPoint y: 148, endPoint x: 210, endPoint y: 146, distance: 26.6
click at [214, 146] on icon at bounding box center [216, 148] width 4 height 4
click at [268, 150] on div "tous" at bounding box center [267, 156] width 11 height 25
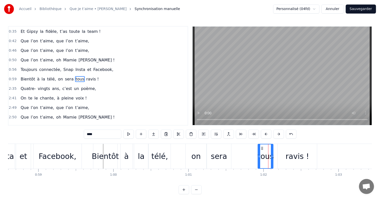
drag, startPoint x: 262, startPoint y: 149, endPoint x: 257, endPoint y: 149, distance: 5.0
click at [258, 149] on div at bounding box center [259, 156] width 2 height 24
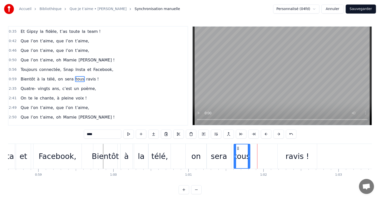
drag, startPoint x: 261, startPoint y: 148, endPoint x: 238, endPoint y: 150, distance: 23.3
click at [236, 150] on icon at bounding box center [238, 148] width 4 height 4
click at [283, 151] on div "ravis !" at bounding box center [297, 156] width 39 height 25
type input "*******"
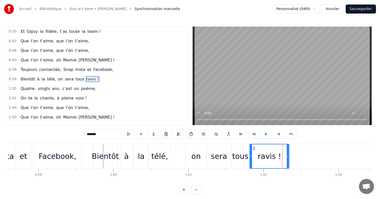
drag
click at [252, 148] on icon at bounding box center [254, 148] width 4 height 4
click at [32, 65] on div "Toujours connectée, Snap Insta et Facebook," at bounding box center [67, 69] width 97 height 9
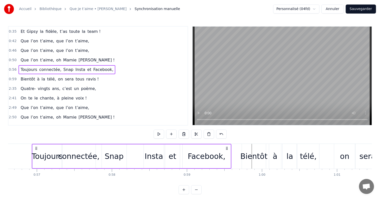
scroll to position [0, 4250]
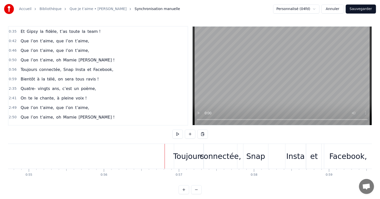
scroll to position [0, 3943]
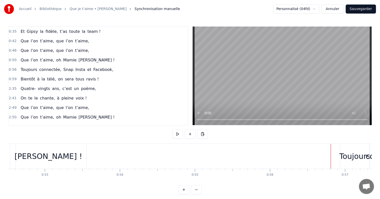
click at [177, 134] on button at bounding box center [177, 133] width 11 height 9
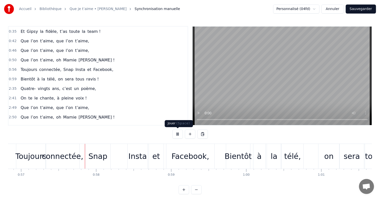
scroll to position [0, 4269]
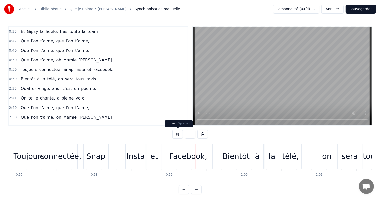
click at [180, 134] on button at bounding box center [177, 133] width 11 height 9
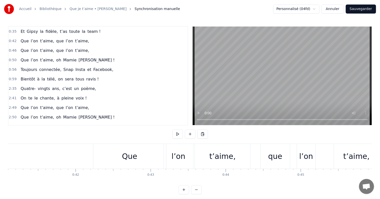
scroll to position [0, 3060]
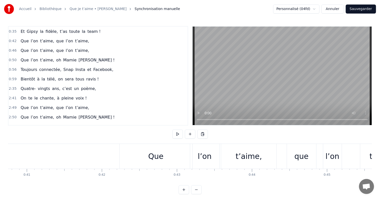
click at [179, 134] on button at bounding box center [177, 133] width 11 height 9
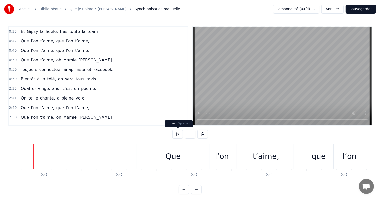
click at [177, 135] on button at bounding box center [177, 133] width 11 height 9
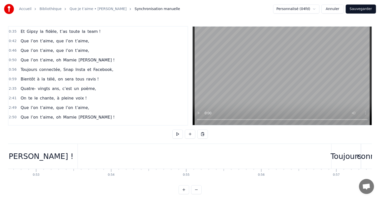
scroll to position [0, 3864]
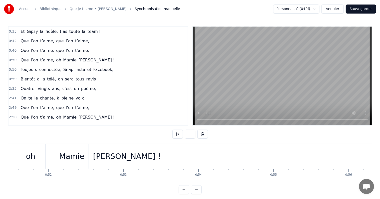
click at [176, 136] on button at bounding box center [177, 133] width 11 height 9
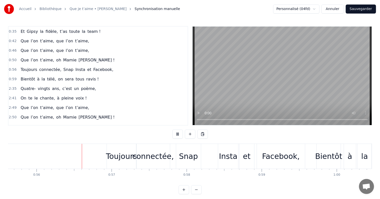
scroll to position [0, 4179]
click at [179, 136] on button at bounding box center [177, 133] width 11 height 9
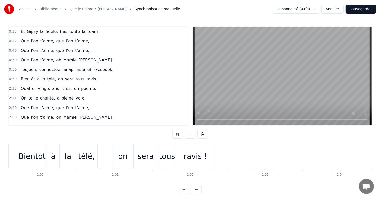
scroll to position [0, 4498]
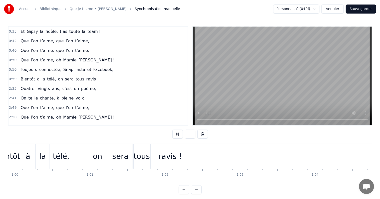
click at [179, 137] on button at bounding box center [177, 133] width 11 height 9
click at [179, 136] on button at bounding box center [177, 133] width 11 height 9
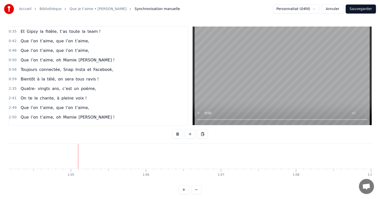
scroll to position [0, 4822]
click at [179, 136] on button at bounding box center [177, 133] width 11 height 9
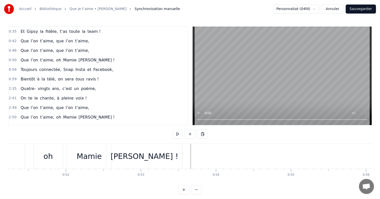
scroll to position [0, 3899]
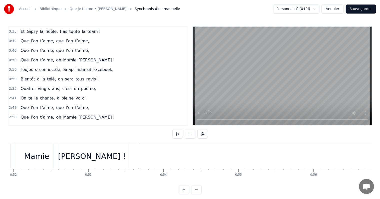
click at [178, 133] on button at bounding box center [177, 133] width 11 height 9
click at [182, 132] on button at bounding box center [177, 133] width 11 height 9
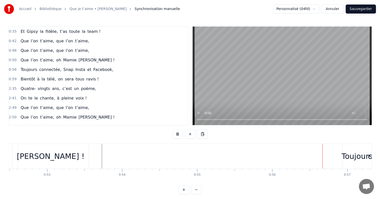
click at [179, 133] on button at bounding box center [177, 133] width 11 height 9
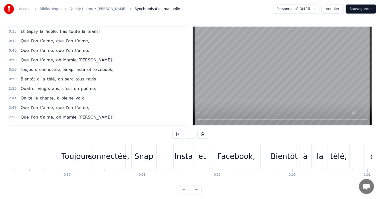
scroll to position [0, 4224]
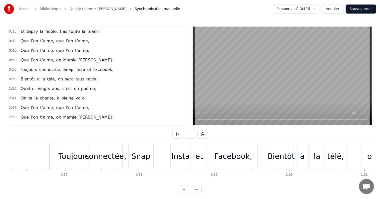
click at [160, 150] on div "Toujours connectée, Snap Insta et Facebook," at bounding box center [159, 156] width 200 height 25
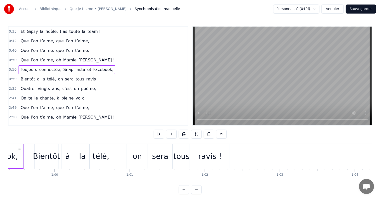
scroll to position [0, 4467]
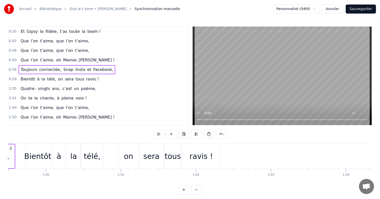
click at [109, 152] on div "Bientôt à la télé, on sera tous ravis !" at bounding box center [124, 156] width 197 height 25
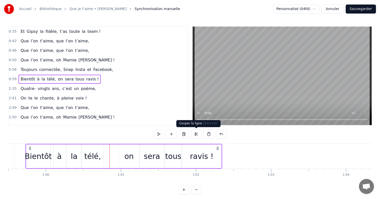
click at [194, 133] on button at bounding box center [196, 133] width 11 height 9
click at [106, 154] on div "Bientôt à la télé, on sera tous ravis !" at bounding box center [124, 156] width 197 height 25
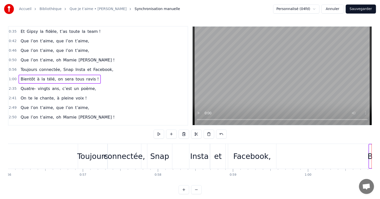
scroll to position [0, 4188]
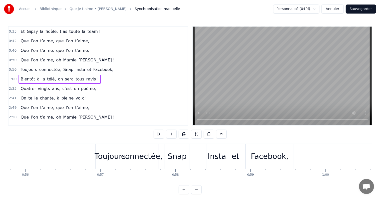
click at [115, 147] on div "Toujours" at bounding box center [111, 156] width 30 height 25
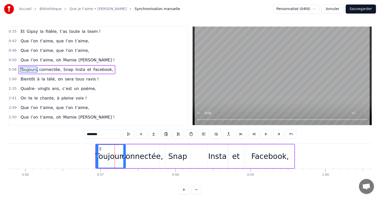
scroll to position [38, 0]
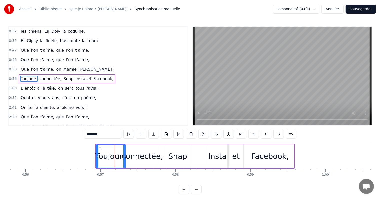
click at [172, 144] on div "Toujours connectée, Snap Insta et Facebook," at bounding box center [195, 156] width 200 height 25
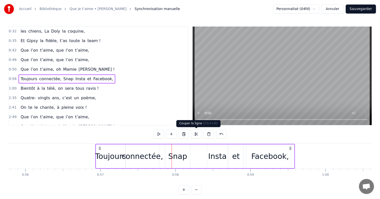
click at [193, 133] on button at bounding box center [196, 133] width 11 height 9
click at [251, 150] on div "Facebook," at bounding box center [270, 156] width 48 height 24
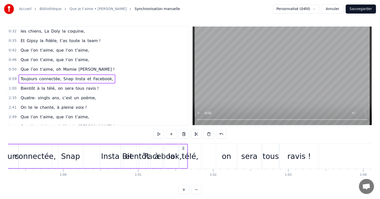
scroll to position [0, 4415]
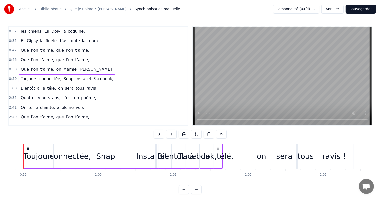
click at [243, 145] on div "Bientôt à la télé, on sera tous ravis !" at bounding box center [257, 156] width 197 height 25
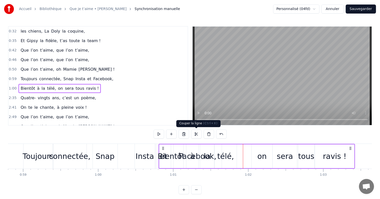
click at [195, 131] on button at bounding box center [196, 133] width 11 height 9
click at [245, 154] on div "Bientôt à la télé, on sera tous ravis !" at bounding box center [257, 156] width 197 height 25
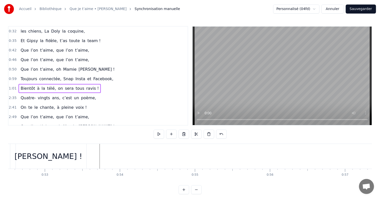
scroll to position [0, 3890]
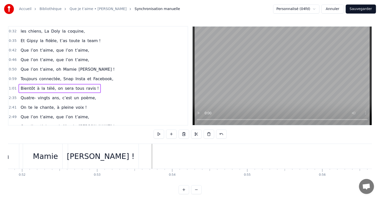
click at [139, 159] on div "Que l’on t’aime, oh [PERSON_NAME] !" at bounding box center [6, 156] width 267 height 25
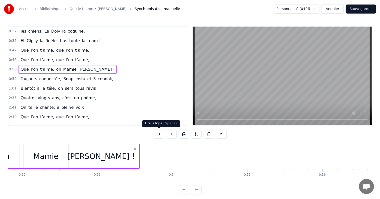
click at [158, 135] on button at bounding box center [159, 133] width 11 height 9
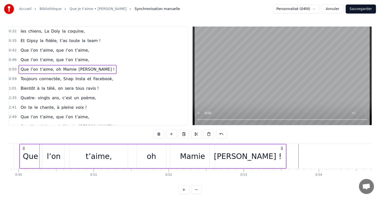
scroll to position [0, 3733]
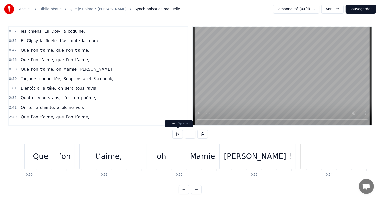
click at [178, 135] on button at bounding box center [177, 133] width 11 height 9
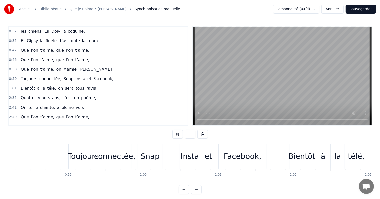
scroll to position [0, 4371]
click at [178, 135] on button at bounding box center [177, 133] width 11 height 9
click at [158, 153] on div "Snap" at bounding box center [149, 156] width 25 height 25
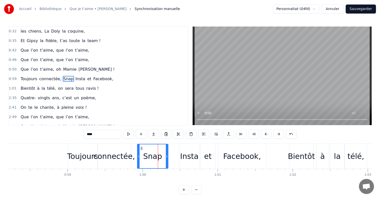
drag, startPoint x: 160, startPoint y: 153, endPoint x: 167, endPoint y: 153, distance: 7.0
click at [167, 153] on div at bounding box center [167, 156] width 2 height 24
click at [189, 153] on div "Insta" at bounding box center [189, 155] width 19 height 11
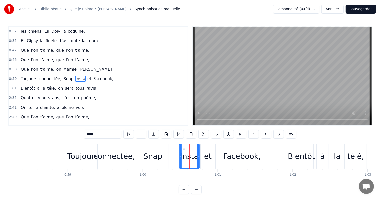
click at [254, 150] on div "Facebook," at bounding box center [242, 155] width 38 height 11
type input "*********"
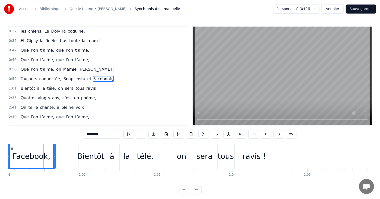
scroll to position [0, 4599]
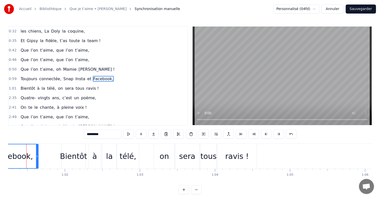
click at [86, 146] on div "Bientôt à la télé, on sera tous ravis !" at bounding box center [159, 156] width 197 height 25
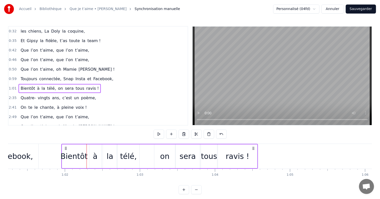
click at [89, 144] on div "à" at bounding box center [95, 156] width 13 height 24
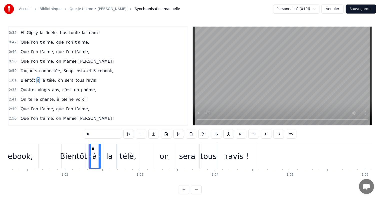
scroll to position [47, 0]
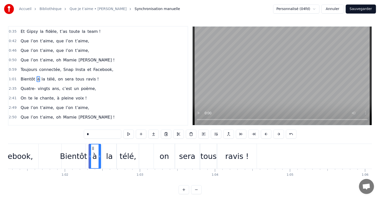
click at [145, 146] on div "Bientôt à la télé, on sera tous ravis !" at bounding box center [159, 156] width 197 height 25
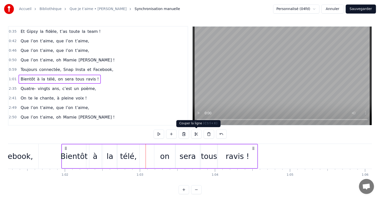
click at [197, 132] on button at bounding box center [196, 133] width 11 height 9
click at [230, 151] on div "ravis !" at bounding box center [238, 155] width 24 height 11
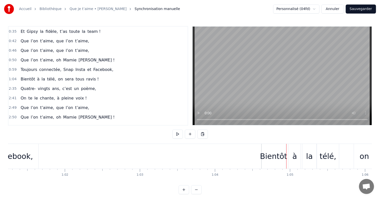
click at [278, 147] on div "Bientôt" at bounding box center [274, 156] width 24 height 25
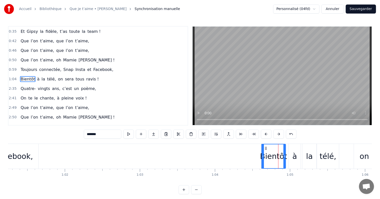
click at [302, 147] on div "Bientôt à la télé, on sera tous ravis !" at bounding box center [360, 156] width 197 height 25
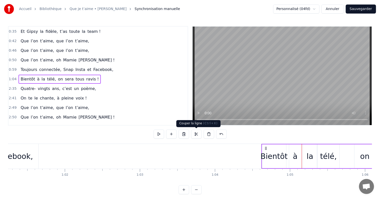
click at [196, 133] on button at bounding box center [196, 133] width 11 height 9
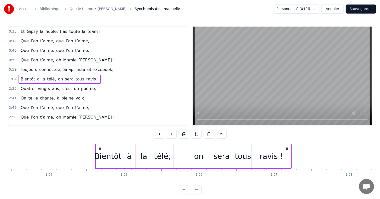
scroll to position [0, 4808]
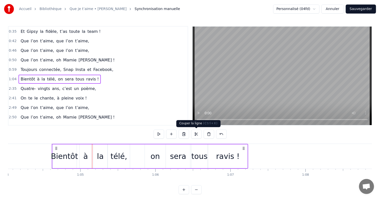
click at [197, 132] on button at bounding box center [196, 133] width 11 height 9
click at [142, 151] on div "Bientôt à la télé, on sera tous ravis !" at bounding box center [150, 156] width 197 height 25
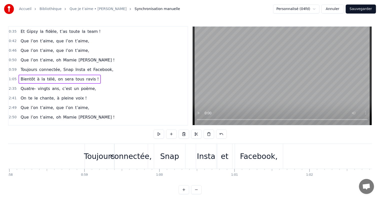
scroll to position [0, 4363]
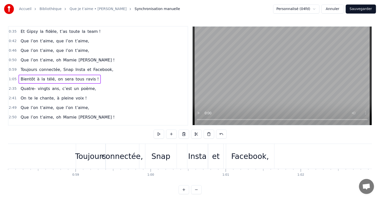
click at [203, 148] on div "Insta" at bounding box center [197, 156] width 20 height 25
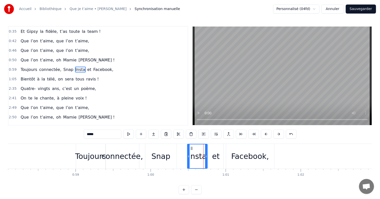
scroll to position [38, 0]
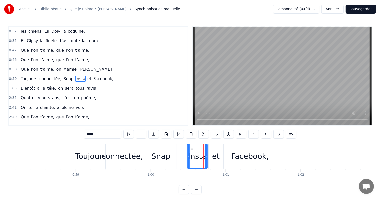
click at [263, 149] on div "Facebook," at bounding box center [250, 156] width 48 height 25
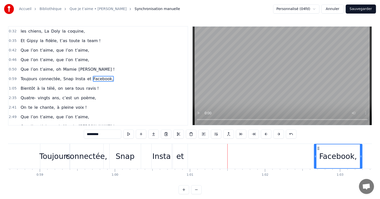
scroll to position [0, 4407]
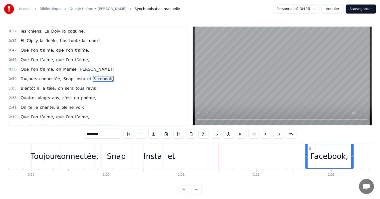
drag, startPoint x: 230, startPoint y: 148, endPoint x: 317, endPoint y: 151, distance: 87.1
click at [317, 151] on div "Facebook," at bounding box center [330, 156] width 48 height 24
click at [170, 155] on div "et" at bounding box center [172, 155] width 8 height 11
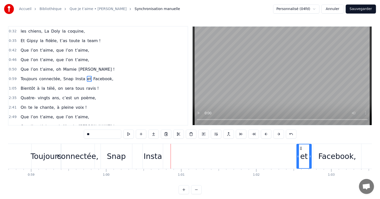
drag, startPoint x: 167, startPoint y: 147, endPoint x: 300, endPoint y: 149, distance: 132.7
click at [300, 149] on icon at bounding box center [301, 148] width 4 height 4
click at [154, 150] on div "Insta" at bounding box center [153, 155] width 19 height 11
type input "*****"
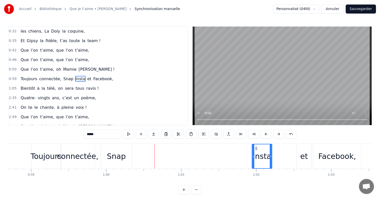
drag, startPoint x: 147, startPoint y: 148, endPoint x: 248, endPoint y: 148, distance: 101.6
click at [256, 148] on icon at bounding box center [257, 148] width 4 height 4
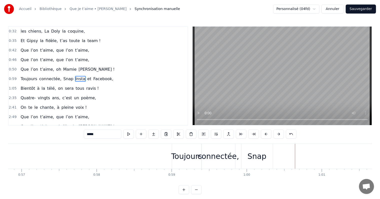
scroll to position [0, 4258]
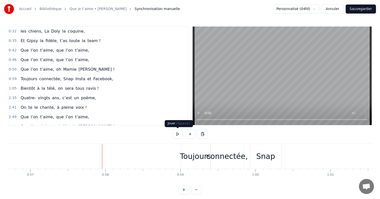
click at [176, 135] on button at bounding box center [177, 133] width 11 height 9
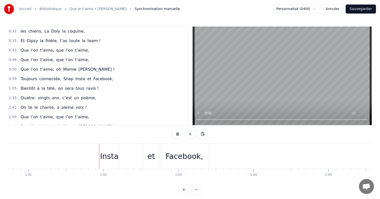
scroll to position [0, 4591]
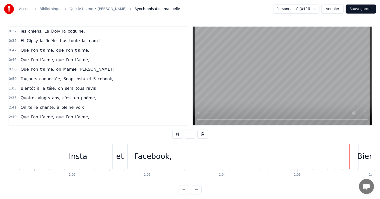
click at [177, 135] on button at bounding box center [177, 133] width 11 height 9
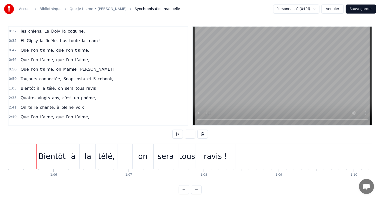
scroll to position [0, 4913]
click at [63, 146] on div "Bientôt à la télé, on sera tous ravis !" at bounding box center [135, 156] width 197 height 25
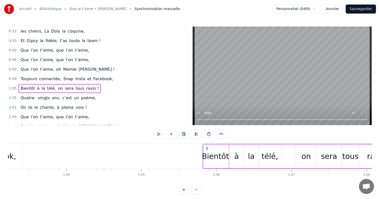
scroll to position [0, 4730]
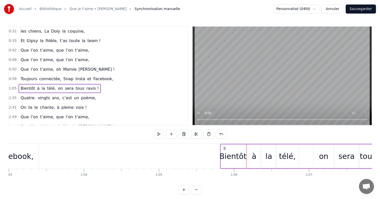
click at [194, 133] on button at bounding box center [196, 133] width 11 height 9
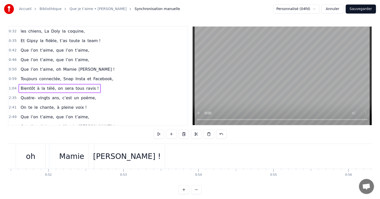
scroll to position [0, 3847]
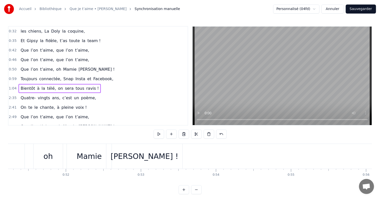
click at [128, 157] on div "[PERSON_NAME] !" at bounding box center [144, 156] width 76 height 25
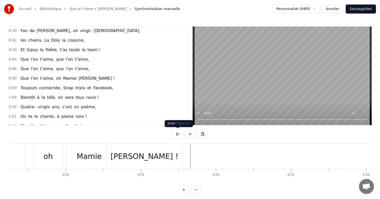
click at [177, 135] on button at bounding box center [177, 133] width 11 height 9
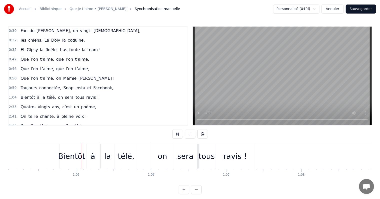
scroll to position [0, 4814]
click at [177, 135] on button at bounding box center [177, 133] width 11 height 9
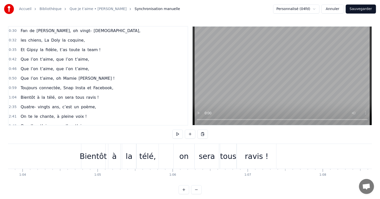
scroll to position [0, 4800]
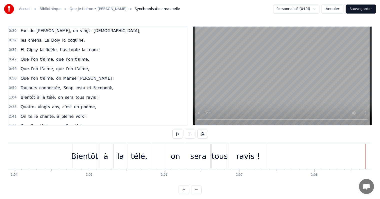
click at [95, 148] on div "Bientôt" at bounding box center [85, 156] width 24 height 25
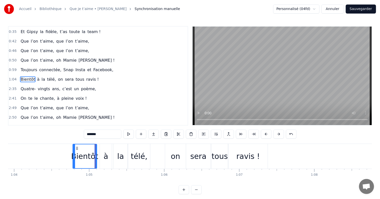
scroll to position [47, 0]
click at [239, 153] on div "ravis !" at bounding box center [249, 155] width 24 height 11
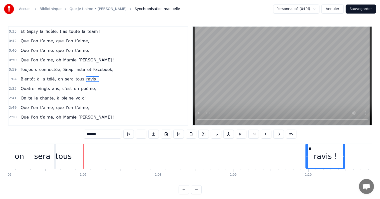
scroll to position [0, 4962]
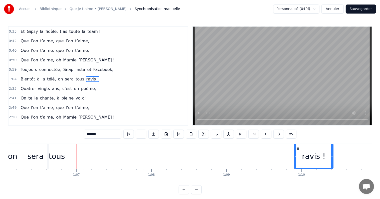
drag, startPoint x: 135, startPoint y: 147, endPoint x: 298, endPoint y: 149, distance: 162.9
click at [298, 149] on icon at bounding box center [298, 148] width 4 height 4
drag, startPoint x: 296, startPoint y: 151, endPoint x: 263, endPoint y: 146, distance: 32.9
click at [279, 146] on div at bounding box center [280, 156] width 2 height 24
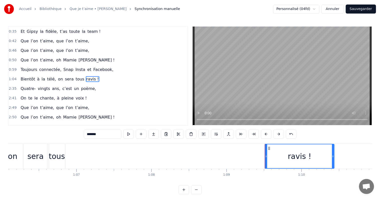
click at [59, 151] on div "tous" at bounding box center [57, 155] width 16 height 11
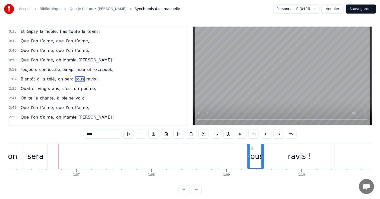
drag, startPoint x: 51, startPoint y: 147, endPoint x: 247, endPoint y: 156, distance: 195.7
click at [248, 156] on div "tous" at bounding box center [256, 156] width 16 height 24
drag, startPoint x: 245, startPoint y: 147, endPoint x: 227, endPoint y: 145, distance: 18.6
click at [231, 145] on div at bounding box center [232, 156] width 2 height 24
click at [39, 155] on div "sera" at bounding box center [35, 155] width 16 height 11
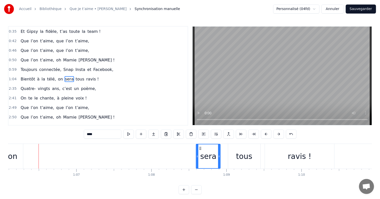
drag, startPoint x: 27, startPoint y: 148, endPoint x: 199, endPoint y: 151, distance: 172.7
click at [199, 151] on div "sera" at bounding box center [208, 156] width 24 height 24
drag, startPoint x: 197, startPoint y: 150, endPoint x: 181, endPoint y: 147, distance: 16.5
click at [181, 147] on div at bounding box center [181, 156] width 2 height 24
click at [17, 150] on div "on" at bounding box center [12, 156] width 21 height 25
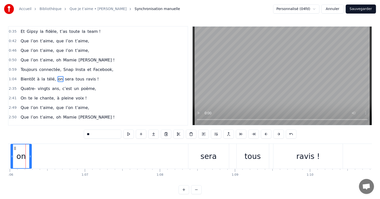
scroll to position [0, 4946]
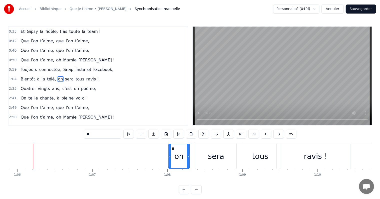
drag, startPoint x: 22, startPoint y: 148, endPoint x: 172, endPoint y: 150, distance: 149.7
click at [172, 150] on div "on" at bounding box center [179, 156] width 20 height 24
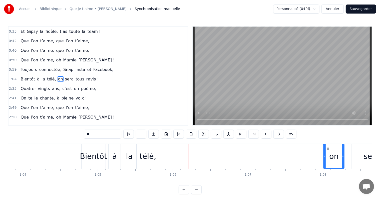
scroll to position [0, 4773]
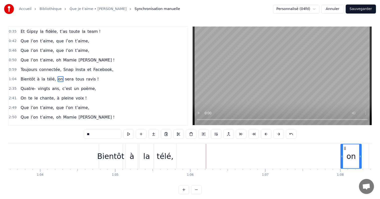
click at [168, 150] on div "télé," at bounding box center [165, 155] width 17 height 11
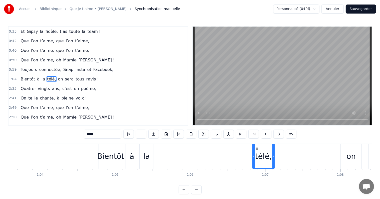
drag, startPoint x: 158, startPoint y: 148, endPoint x: 256, endPoint y: 149, distance: 98.4
click at [256, 149] on icon at bounding box center [257, 148] width 4 height 4
drag, startPoint x: 257, startPoint y: 147, endPoint x: 236, endPoint y: 146, distance: 20.8
click at [239, 146] on icon at bounding box center [241, 148] width 4 height 4
click at [149, 153] on div "la" at bounding box center [146, 155] width 7 height 11
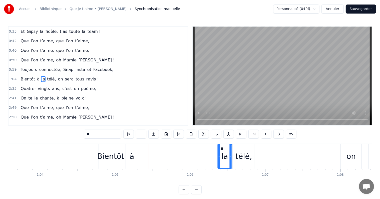
drag, startPoint x: 142, startPoint y: 148, endPoint x: 187, endPoint y: 152, distance: 45.5
click at [220, 152] on div "la" at bounding box center [225, 156] width 14 height 24
drag, startPoint x: 135, startPoint y: 151, endPoint x: 132, endPoint y: 149, distance: 3.7
click at [135, 151] on div "à" at bounding box center [132, 156] width 12 height 25
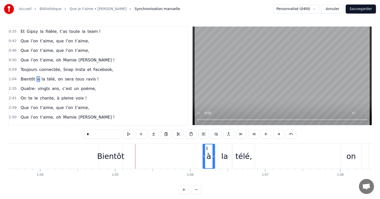
drag, startPoint x: 129, startPoint y: 147, endPoint x: 206, endPoint y: 152, distance: 77.0
click at [206, 152] on div "à" at bounding box center [209, 156] width 12 height 24
click at [110, 149] on div "Bientôt" at bounding box center [111, 156] width 24 height 25
type input "*******"
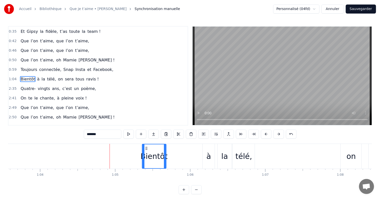
drag, startPoint x: 102, startPoint y: 148, endPoint x: 146, endPoint y: 149, distance: 44.3
click at [146, 149] on icon at bounding box center [146, 148] width 4 height 4
drag, startPoint x: 166, startPoint y: 149, endPoint x: 197, endPoint y: 151, distance: 30.8
click at [198, 151] on div at bounding box center [199, 156] width 2 height 24
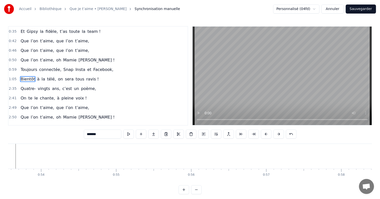
scroll to position [0, 4039]
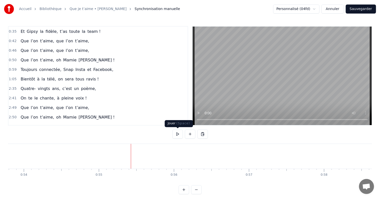
click at [175, 134] on button at bounding box center [177, 133] width 11 height 9
click at [180, 133] on button at bounding box center [177, 133] width 11 height 9
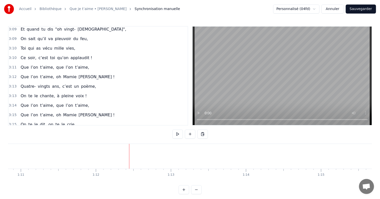
scroll to position [223, 0]
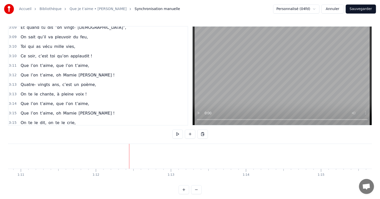
click at [46, 80] on div "Quatre- vingts ans, c’est un poème," at bounding box center [59, 84] width 80 height 9
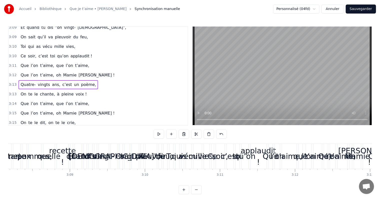
scroll to position [0, 14474]
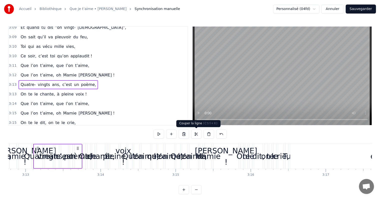
click at [196, 133] on button at bounding box center [196, 133] width 11 height 9
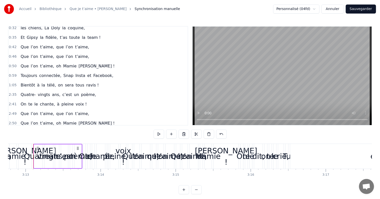
scroll to position [50, 0]
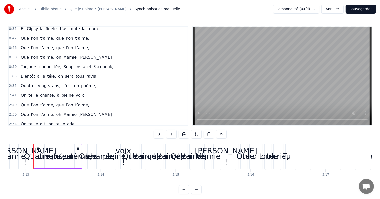
click at [73, 81] on div "Quatre- vingts ans, c’est un poème," at bounding box center [59, 85] width 80 height 9
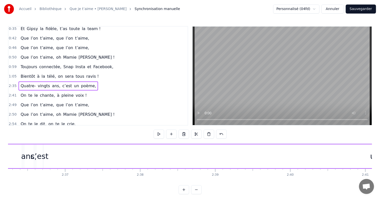
scroll to position [0, 11625]
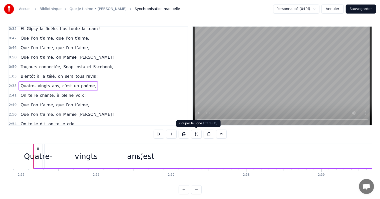
click at [194, 132] on button at bounding box center [196, 133] width 11 height 9
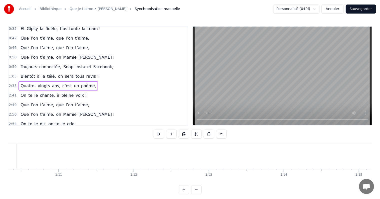
scroll to position [0, 5298]
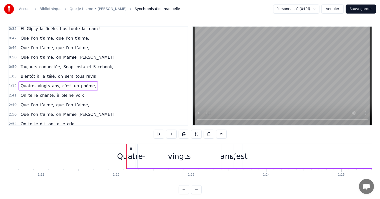
click at [134, 148] on div "Quatre-" at bounding box center [131, 156] width 9 height 24
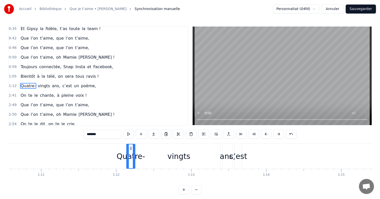
scroll to position [57, 0]
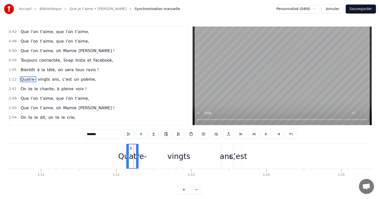
drag, startPoint x: 134, startPoint y: 149, endPoint x: 139, endPoint y: 150, distance: 5.2
click at [138, 150] on div at bounding box center [137, 156] width 2 height 24
click at [171, 154] on div "vingts" at bounding box center [178, 155] width 23 height 11
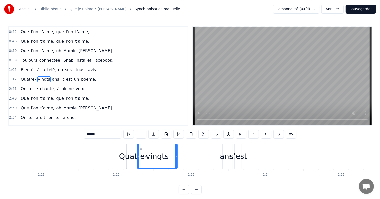
drag, startPoint x: 219, startPoint y: 149, endPoint x: 171, endPoint y: 147, distance: 48.3
click at [175, 147] on div at bounding box center [176, 156] width 2 height 24
drag, startPoint x: 141, startPoint y: 147, endPoint x: 149, endPoint y: 148, distance: 8.1
click at [148, 148] on icon at bounding box center [146, 148] width 4 height 4
click at [226, 154] on div "ans," at bounding box center [228, 155] width 16 height 11
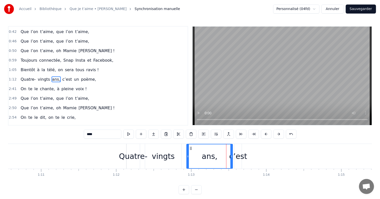
drag, startPoint x: 224, startPoint y: 149, endPoint x: 192, endPoint y: 150, distance: 31.5
click at [189, 148] on div at bounding box center [188, 156] width 2 height 24
drag, startPoint x: 192, startPoint y: 150, endPoint x: 195, endPoint y: 150, distance: 2.8
click at [195, 150] on icon at bounding box center [194, 148] width 4 height 4
drag, startPoint x: 195, startPoint y: 149, endPoint x: 187, endPoint y: 149, distance: 7.8
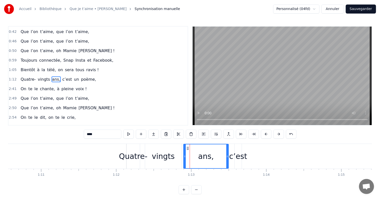
click at [187, 149] on icon at bounding box center [188, 148] width 4 height 4
drag, startPoint x: 227, startPoint y: 148, endPoint x: 205, endPoint y: 148, distance: 21.8
click at [206, 148] on div at bounding box center [206, 156] width 2 height 24
click at [235, 150] on div "c’est" at bounding box center [238, 156] width 7 height 25
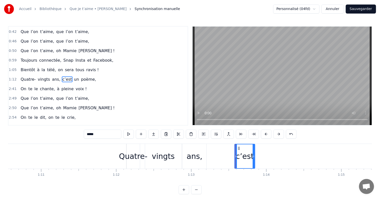
drag, startPoint x: 241, startPoint y: 149, endPoint x: 255, endPoint y: 152, distance: 13.9
click at [255, 152] on div at bounding box center [254, 156] width 2 height 24
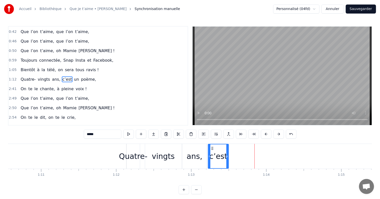
drag, startPoint x: 238, startPoint y: 147, endPoint x: 211, endPoint y: 146, distance: 26.8
click at [211, 146] on icon at bounding box center [212, 148] width 4 height 4
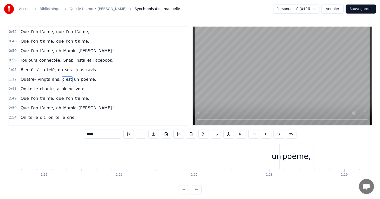
scroll to position [0, 5647]
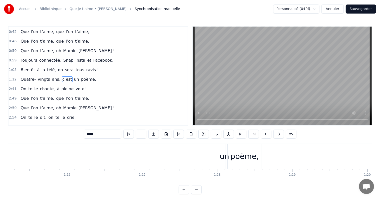
click at [222, 153] on div "un" at bounding box center [225, 155] width 10 height 11
drag, startPoint x: 224, startPoint y: 153, endPoint x: 240, endPoint y: 155, distance: 16.1
click at [240, 155] on div at bounding box center [241, 156] width 2 height 24
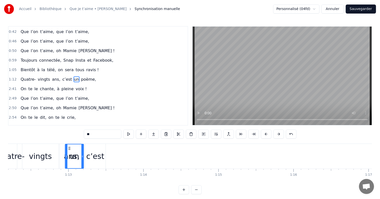
scroll to position [0, 5417]
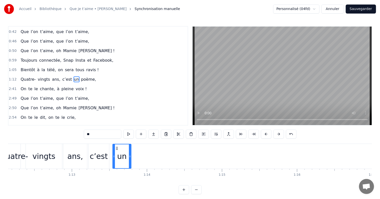
drag, startPoint x: 228, startPoint y: 148, endPoint x: 117, endPoint y: 153, distance: 110.8
click at [117, 153] on div "un" at bounding box center [122, 156] width 18 height 24
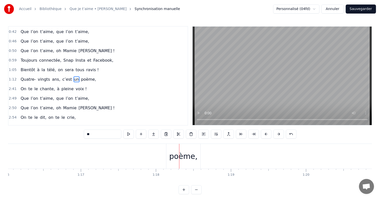
scroll to position [0, 5718]
click at [167, 153] on div "poème," at bounding box center [174, 155] width 28 height 11
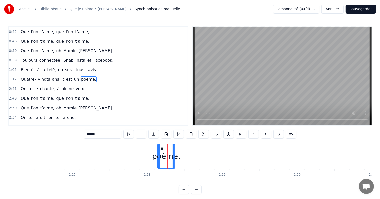
drag, startPoint x: 190, startPoint y: 150, endPoint x: 173, endPoint y: 149, distance: 16.8
click at [173, 149] on div at bounding box center [174, 156] width 2 height 24
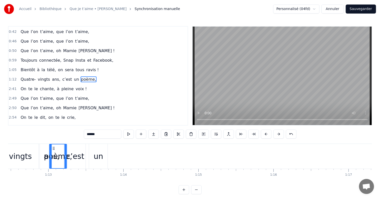
scroll to position [0, 5430]
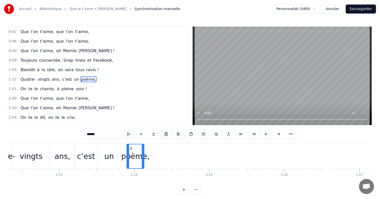
drag, startPoint x: 160, startPoint y: 147, endPoint x: 129, endPoint y: 157, distance: 32.8
click at [129, 157] on div "poème," at bounding box center [135, 156] width 17 height 24
drag, startPoint x: 131, startPoint y: 146, endPoint x: 143, endPoint y: 147, distance: 12.1
click at [143, 147] on icon at bounding box center [142, 148] width 4 height 4
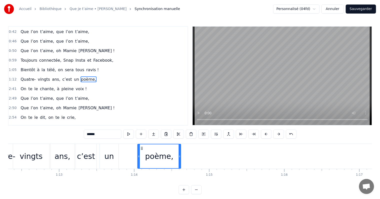
drag, startPoint x: 153, startPoint y: 152, endPoint x: 165, endPoint y: 149, distance: 12.3
click at [181, 153] on div at bounding box center [180, 156] width 2 height 24
drag, startPoint x: 141, startPoint y: 148, endPoint x: 147, endPoint y: 148, distance: 6.0
click at [147, 148] on icon at bounding box center [148, 148] width 4 height 4
click at [111, 149] on div "un" at bounding box center [109, 156] width 19 height 25
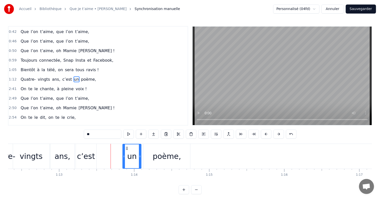
drag, startPoint x: 103, startPoint y: 147, endPoint x: 126, endPoint y: 147, distance: 23.3
click at [126, 147] on icon at bounding box center [127, 148] width 4 height 4
click at [84, 148] on div "c’est" at bounding box center [86, 156] width 21 height 25
type input "*****"
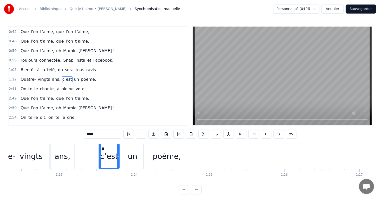
drag, startPoint x: 80, startPoint y: 147, endPoint x: 102, endPoint y: 147, distance: 22.0
click at [102, 147] on icon at bounding box center [103, 148] width 4 height 4
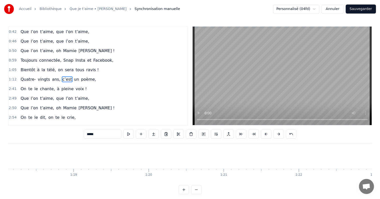
scroll to position [0, 5893]
click at [58, 84] on div "On te le chante, à pleine voix !" at bounding box center [54, 88] width 70 height 9
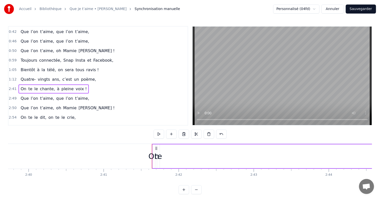
scroll to position [0, 12112]
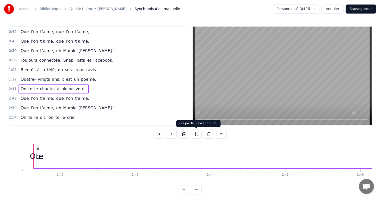
click at [196, 135] on button at bounding box center [196, 133] width 11 height 9
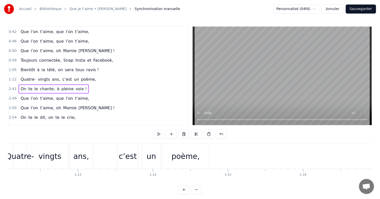
scroll to position [0, 5508]
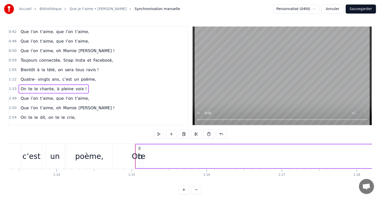
click at [137, 147] on div "On" at bounding box center [137, 156] width 3 height 24
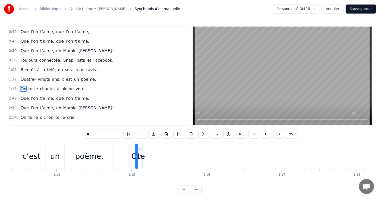
scroll to position [66, 0]
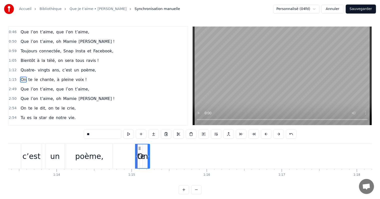
drag, startPoint x: 137, startPoint y: 148, endPoint x: 151, endPoint y: 148, distance: 13.5
click at [150, 148] on div at bounding box center [149, 156] width 2 height 24
drag, startPoint x: 138, startPoint y: 146, endPoint x: 122, endPoint y: 144, distance: 16.1
click at [122, 144] on div "On" at bounding box center [129, 156] width 16 height 24
click at [141, 148] on div "te" at bounding box center [141, 156] width 3 height 25
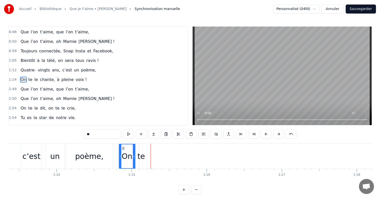
type input "**"
drag, startPoint x: 142, startPoint y: 148, endPoint x: 156, endPoint y: 148, distance: 13.5
click at [156, 148] on icon at bounding box center [155, 148] width 4 height 4
drag, startPoint x: 146, startPoint y: 148, endPoint x: 142, endPoint y: 148, distance: 4.3
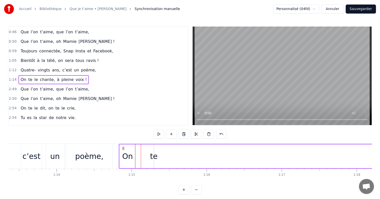
click at [154, 149] on div "te" at bounding box center [154, 156] width 1 height 24
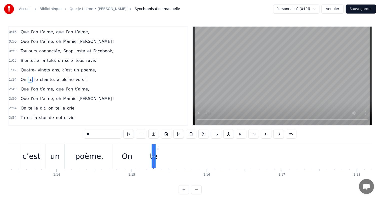
drag, startPoint x: 155, startPoint y: 150, endPoint x: 163, endPoint y: 151, distance: 7.8
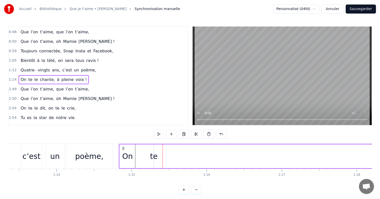
click at [155, 155] on div "te" at bounding box center [154, 155] width 8 height 11
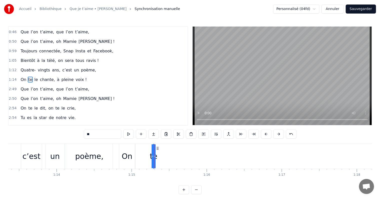
drag, startPoint x: 152, startPoint y: 157, endPoint x: 147, endPoint y: 155, distance: 5.9
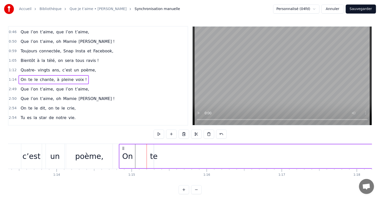
click at [154, 156] on div "te" at bounding box center [154, 155] width 8 height 11
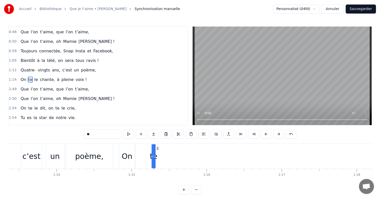
drag, startPoint x: 155, startPoint y: 156, endPoint x: 158, endPoint y: 156, distance: 3.3
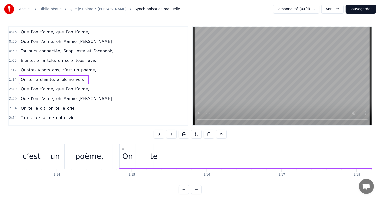
click at [111, 152] on div "poème," at bounding box center [89, 156] width 47 height 25
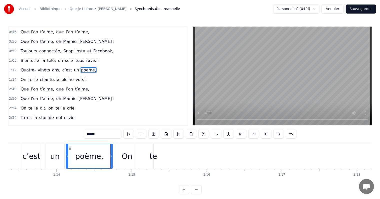
scroll to position [57, 0]
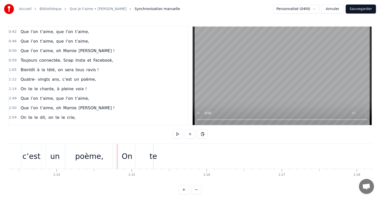
click at [153, 155] on div "te" at bounding box center [154, 155] width 8 height 11
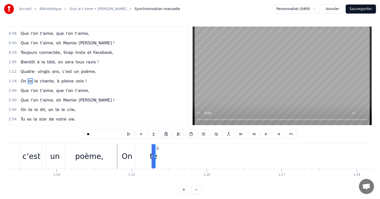
scroll to position [66, 0]
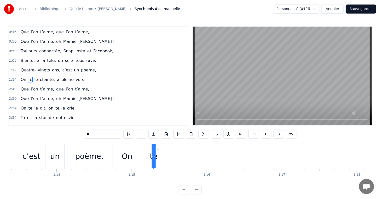
click at [156, 157] on div "te" at bounding box center [154, 155] width 8 height 11
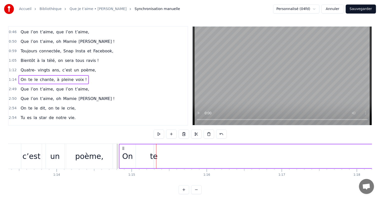
click at [154, 156] on div "te" at bounding box center [154, 155] width 8 height 11
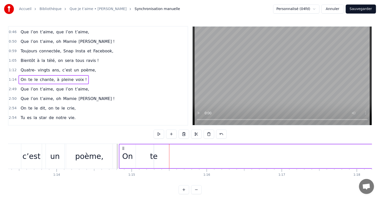
click at [154, 154] on div "te" at bounding box center [154, 155] width 8 height 11
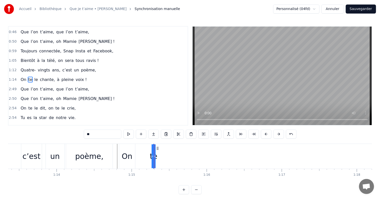
click at [155, 157] on icon at bounding box center [155, 156] width 2 height 4
click at [155, 157] on div at bounding box center [155, 156] width 0 height 25
click at [152, 155] on div "te" at bounding box center [154, 155] width 8 height 11
drag, startPoint x: 155, startPoint y: 157, endPoint x: 160, endPoint y: 157, distance: 5.3
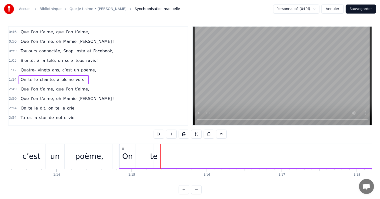
click at [154, 156] on div "te" at bounding box center [154, 155] width 8 height 11
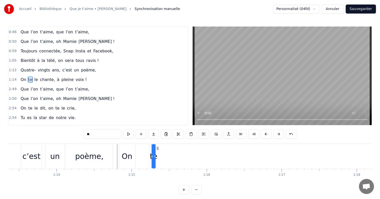
drag, startPoint x: 152, startPoint y: 156, endPoint x: 149, endPoint y: 156, distance: 3.3
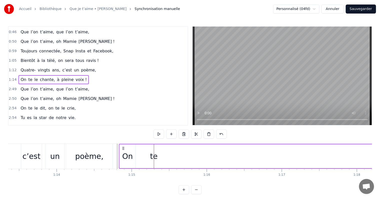
click at [153, 156] on div "te" at bounding box center [154, 155] width 8 height 11
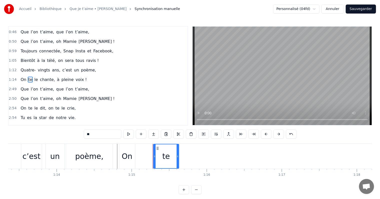
drag, startPoint x: 153, startPoint y: 156, endPoint x: 179, endPoint y: 157, distance: 26.0
click at [179, 157] on div "te" at bounding box center [166, 156] width 26 height 25
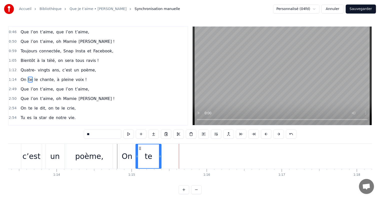
drag, startPoint x: 156, startPoint y: 147, endPoint x: 138, endPoint y: 145, distance: 17.6
click at [138, 145] on div "te" at bounding box center [148, 156] width 25 height 24
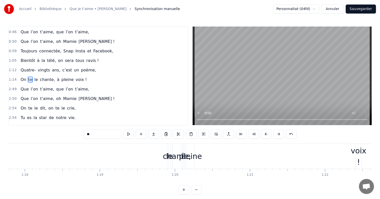
scroll to position [0, 5823]
click at [185, 152] on div "chante," at bounding box center [194, 155] width 28 height 11
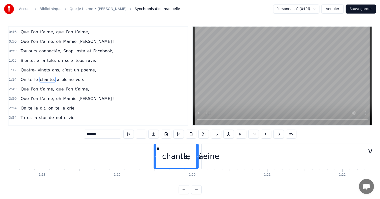
drag, startPoint x: 192, startPoint y: 152, endPoint x: 150, endPoint y: 150, distance: 41.8
click at [154, 151] on div at bounding box center [155, 156] width 2 height 24
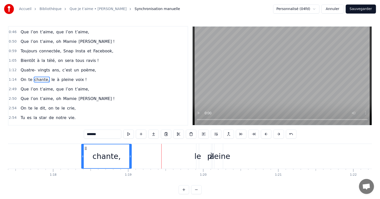
drag, startPoint x: 152, startPoint y: 148, endPoint x: 67, endPoint y: 141, distance: 85.9
click at [67, 140] on div "0:17 Dans la douce ville de Saint- Prix, 0:21 Vit une reine, c’est notre vie, 0…" at bounding box center [190, 110] width 364 height 168
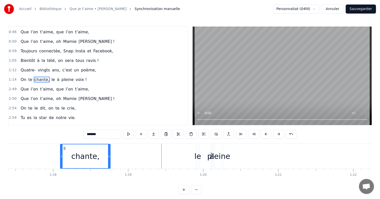
scroll to position [0, 5809]
click at [220, 158] on div "pleine" at bounding box center [221, 155] width 23 height 11
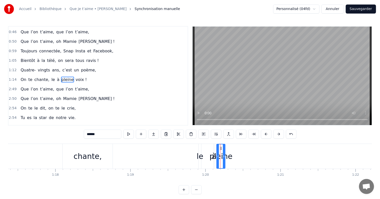
click at [213, 157] on div "pleine" at bounding box center [221, 155] width 23 height 11
click at [224, 157] on icon at bounding box center [224, 156] width 2 height 4
drag, startPoint x: 224, startPoint y: 157, endPoint x: 251, endPoint y: 156, distance: 27.3
click at [247, 157] on icon at bounding box center [246, 156] width 2 height 4
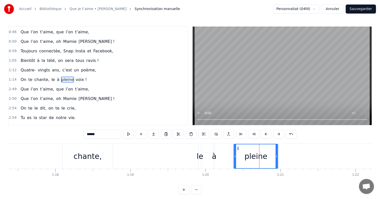
drag, startPoint x: 220, startPoint y: 149, endPoint x: 233, endPoint y: 152, distance: 13.3
click at [237, 152] on div "pleine" at bounding box center [256, 156] width 44 height 24
click at [213, 151] on div "à" at bounding box center [214, 155] width 5 height 11
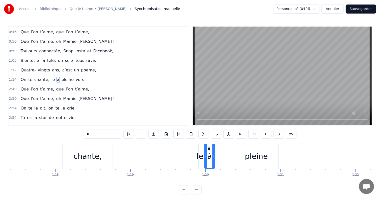
drag, startPoint x: 215, startPoint y: 152, endPoint x: 207, endPoint y: 154, distance: 8.4
click at [207, 154] on div at bounding box center [206, 156] width 2 height 24
click at [199, 153] on div "le" at bounding box center [200, 155] width 7 height 11
drag, startPoint x: 201, startPoint y: 153, endPoint x: 209, endPoint y: 154, distance: 8.1
click at [209, 154] on div at bounding box center [208, 156] width 2 height 24
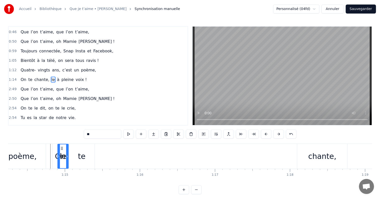
scroll to position [0, 5573]
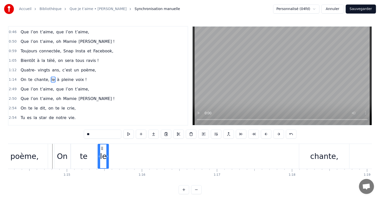
drag, startPoint x: 201, startPoint y: 149, endPoint x: 101, endPoint y: 150, distance: 100.9
click at [101, 150] on div "le" at bounding box center [103, 156] width 10 height 24
click at [316, 162] on div "chante," at bounding box center [324, 156] width 50 height 25
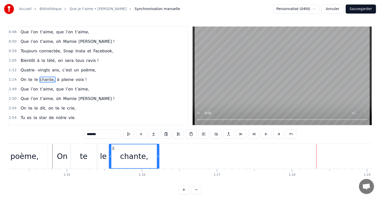
drag, startPoint x: 303, startPoint y: 148, endPoint x: 112, endPoint y: 142, distance: 191.3
click at [112, 142] on div "0:17 Dans la douce ville de Saint- Prix, 0:21 Vit une reine, c’est notre vie, 0…" at bounding box center [190, 110] width 364 height 168
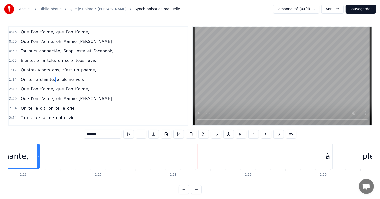
scroll to position [0, 5788]
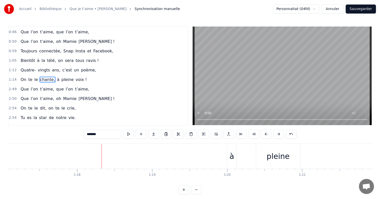
click at [235, 151] on div "à" at bounding box center [231, 156] width 9 height 25
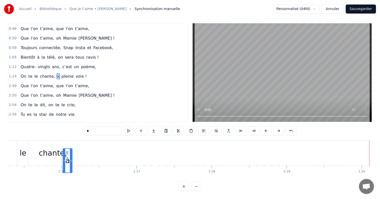
scroll to position [0, 5648]
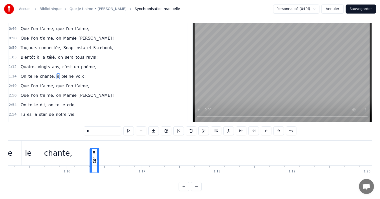
drag, startPoint x: 231, startPoint y: 148, endPoint x: 91, endPoint y: 134, distance: 140.6
click at [91, 133] on div "0:17 Dans la douce ville de Saint- Prix, 0:21 Vit une reine, c’est notre vie, 0…" at bounding box center [190, 107] width 364 height 168
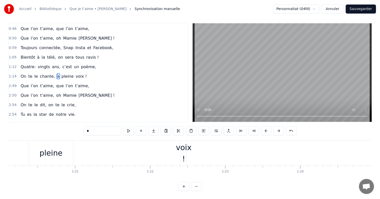
scroll to position [0, 5901]
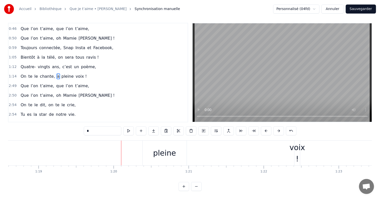
click at [155, 149] on div "pleine" at bounding box center [164, 152] width 23 height 11
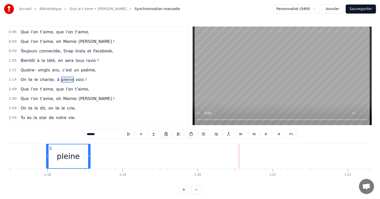
drag, startPoint x: 147, startPoint y: 149, endPoint x: 27, endPoint y: 155, distance: 120.5
click at [47, 155] on div "pleine" at bounding box center [69, 156] width 44 height 24
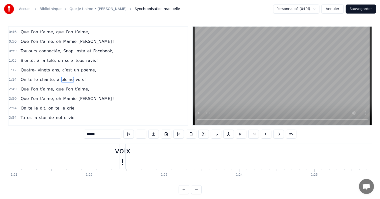
scroll to position [0, 5980]
click at [218, 153] on div "voix !" at bounding box center [219, 156] width 16 height 23
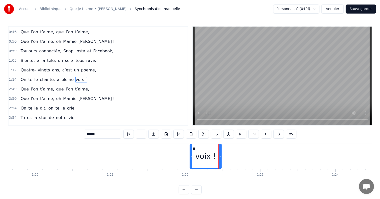
drag, startPoint x: 216, startPoint y: 148, endPoint x: 188, endPoint y: 147, distance: 28.3
click at [190, 147] on div at bounding box center [191, 156] width 2 height 24
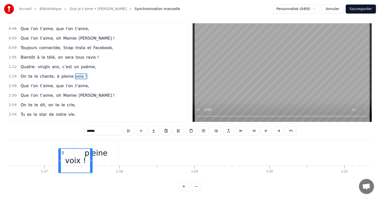
scroll to position [0, 5741]
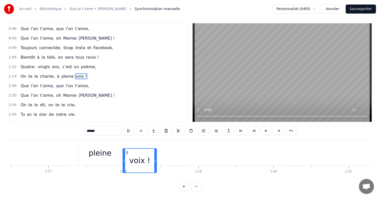
drag, startPoint x: 192, startPoint y: 149, endPoint x: 128, endPoint y: 149, distance: 64.1
click at [128, 150] on icon at bounding box center [127, 152] width 4 height 4
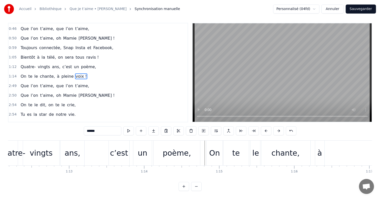
scroll to position [0, 5429]
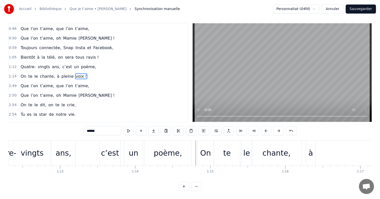
click at [204, 151] on div "On" at bounding box center [205, 152] width 11 height 11
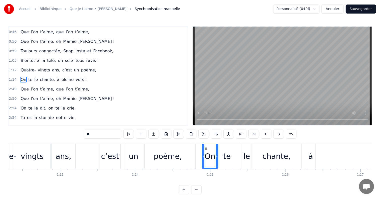
drag, startPoint x: 202, startPoint y: 147, endPoint x: 208, endPoint y: 148, distance: 6.1
click at [208, 148] on icon at bounding box center [206, 148] width 4 height 4
click at [227, 150] on div "te" at bounding box center [227, 155] width 8 height 11
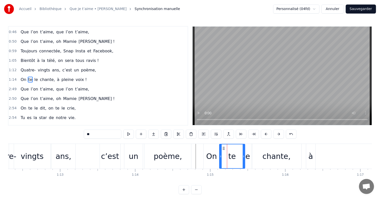
drag, startPoint x: 218, startPoint y: 147, endPoint x: 223, endPoint y: 148, distance: 5.5
click at [223, 148] on icon at bounding box center [224, 148] width 4 height 4
click at [249, 149] on div "le" at bounding box center [247, 156] width 11 height 25
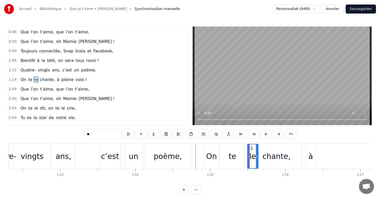
drag, startPoint x: 245, startPoint y: 147, endPoint x: 252, endPoint y: 147, distance: 7.8
click at [252, 147] on icon at bounding box center [252, 148] width 4 height 4
click at [274, 147] on div "chante," at bounding box center [277, 156] width 50 height 25
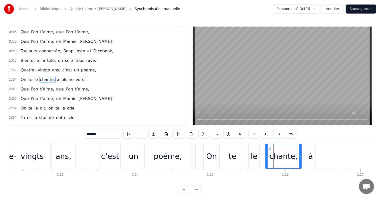
drag, startPoint x: 252, startPoint y: 148, endPoint x: 266, endPoint y: 149, distance: 14.0
click at [266, 149] on div at bounding box center [267, 156] width 2 height 24
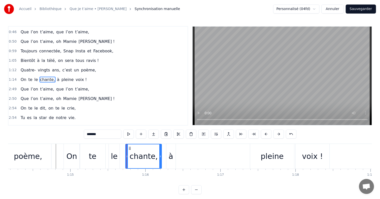
scroll to position [0, 5586]
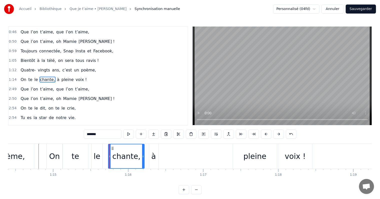
click at [236, 152] on div "pleine" at bounding box center [255, 156] width 44 height 25
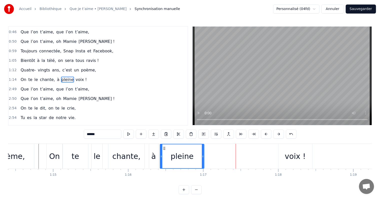
drag, startPoint x: 238, startPoint y: 148, endPoint x: 165, endPoint y: 148, distance: 72.8
click at [165, 148] on icon at bounding box center [164, 148] width 4 height 4
click at [287, 149] on div "voix !" at bounding box center [296, 156] width 34 height 25
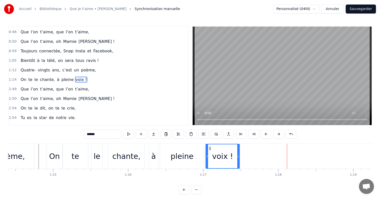
drag, startPoint x: 282, startPoint y: 147, endPoint x: 208, endPoint y: 145, distance: 73.9
click at [208, 145] on div "voix !" at bounding box center [222, 156] width 33 height 24
drag, startPoint x: 237, startPoint y: 155, endPoint x: 247, endPoint y: 155, distance: 10.3
click at [247, 155] on icon at bounding box center [248, 156] width 2 height 4
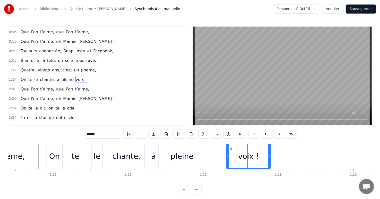
drag, startPoint x: 207, startPoint y: 147, endPoint x: 217, endPoint y: 147, distance: 9.5
click at [228, 147] on div "voix !" at bounding box center [249, 156] width 44 height 24
click at [186, 147] on div "pleine" at bounding box center [182, 156] width 44 height 25
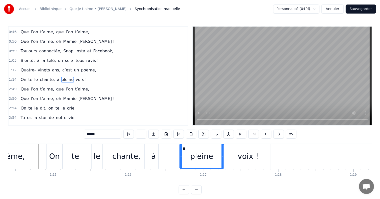
drag, startPoint x: 162, startPoint y: 147, endPoint x: 182, endPoint y: 149, distance: 19.6
click at [182, 149] on icon at bounding box center [184, 148] width 4 height 4
click at [150, 149] on div "à" at bounding box center [153, 156] width 9 height 25
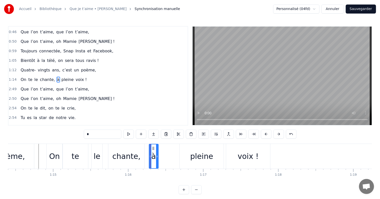
drag, startPoint x: 156, startPoint y: 148, endPoint x: 160, endPoint y: 150, distance: 4.4
click at [158, 150] on div at bounding box center [157, 156] width 2 height 24
drag, startPoint x: 152, startPoint y: 147, endPoint x: 166, endPoint y: 149, distance: 13.9
click at [166, 149] on icon at bounding box center [165, 148] width 4 height 4
click at [123, 148] on div "chante," at bounding box center [126, 156] width 36 height 25
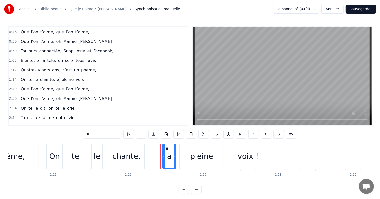
type input "*******"
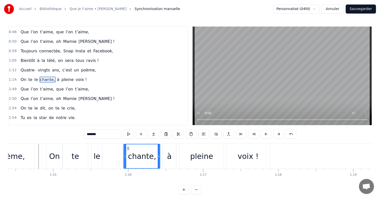
drag, startPoint x: 113, startPoint y: 147, endPoint x: 128, endPoint y: 150, distance: 15.8
click at [128, 150] on div "chante," at bounding box center [142, 156] width 36 height 24
click at [112, 150] on div at bounding box center [112, 156] width 2 height 24
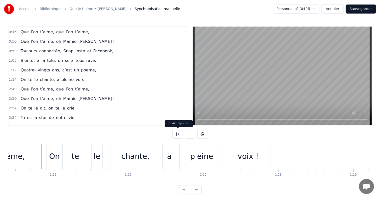
click at [179, 132] on button at bounding box center [177, 133] width 11 height 9
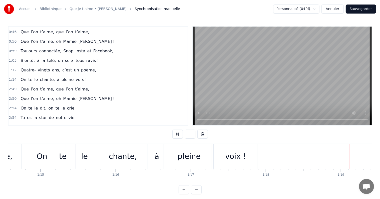
click at [181, 133] on button at bounding box center [177, 133] width 11 height 9
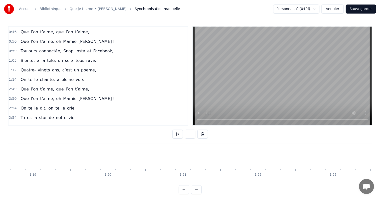
scroll to position [0, 5928]
click at [26, 104] on div "On te le dit, on te le crie," at bounding box center [48, 108] width 59 height 9
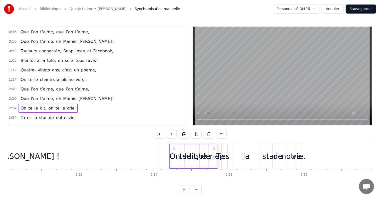
scroll to position [0, 13055]
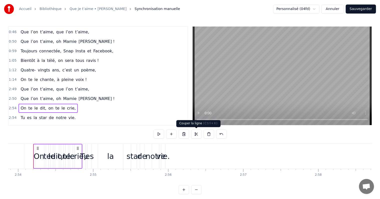
click at [197, 134] on button at bounding box center [196, 133] width 11 height 9
click at [71, 75] on div "On te le chante, à pleine voix !" at bounding box center [54, 79] width 70 height 9
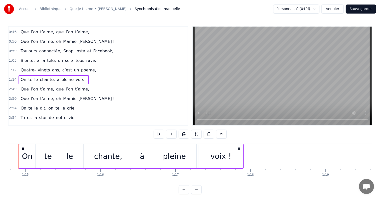
scroll to position [0, 5599]
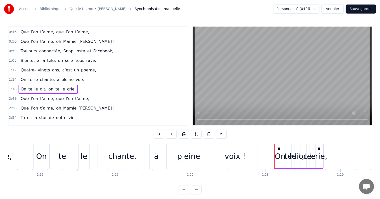
click at [321, 152] on div "crie," at bounding box center [319, 155] width 16 height 11
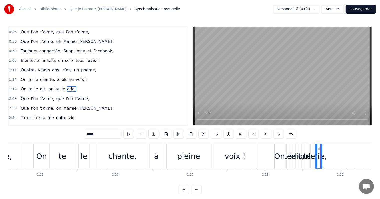
scroll to position [75, 0]
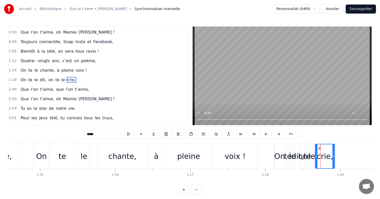
drag, startPoint x: 321, startPoint y: 152, endPoint x: 333, endPoint y: 152, distance: 12.5
click at [333, 152] on div at bounding box center [334, 156] width 2 height 24
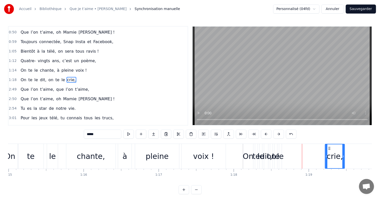
scroll to position [0, 5648]
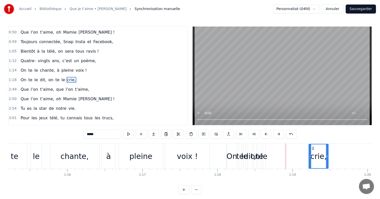
drag, startPoint x: 320, startPoint y: 147, endPoint x: 312, endPoint y: 144, distance: 7.6
click at [314, 147] on circle at bounding box center [314, 147] width 0 height 0
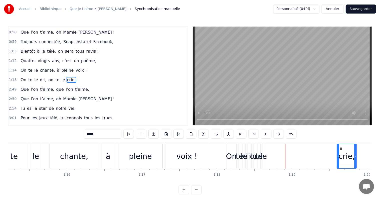
click at [264, 147] on div "le" at bounding box center [264, 156] width 3 height 25
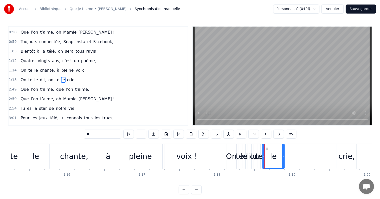
drag, startPoint x: 264, startPoint y: 149, endPoint x: 270, endPoint y: 147, distance: 6.9
click at [283, 149] on div at bounding box center [283, 156] width 2 height 24
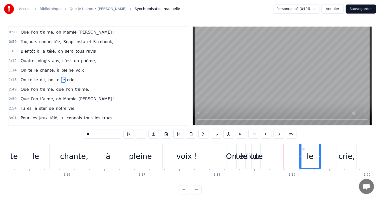
drag, startPoint x: 266, startPoint y: 147, endPoint x: 307, endPoint y: 147, distance: 40.8
click at [306, 147] on icon at bounding box center [304, 148] width 4 height 4
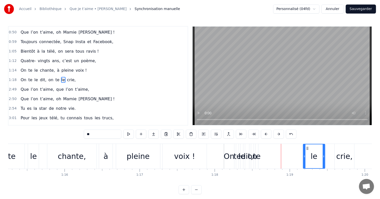
click at [256, 147] on div "te" at bounding box center [257, 156] width 3 height 25
click at [258, 149] on icon at bounding box center [260, 148] width 4 height 4
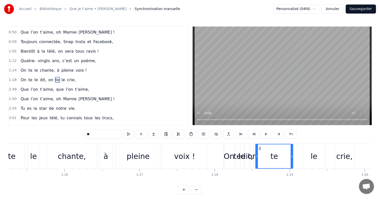
drag, startPoint x: 258, startPoint y: 149, endPoint x: 274, endPoint y: 150, distance: 16.0
click at [292, 151] on div at bounding box center [292, 156] width 2 height 24
drag, startPoint x: 259, startPoint y: 147, endPoint x: 266, endPoint y: 148, distance: 7.1
click at [266, 148] on icon at bounding box center [267, 148] width 4 height 4
click at [248, 149] on div "dit," at bounding box center [247, 156] width 4 height 25
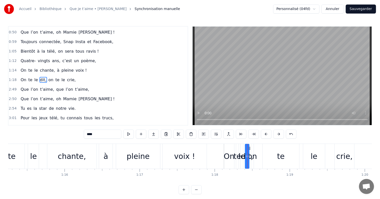
click at [227, 150] on div "On" at bounding box center [229, 155] width 11 height 11
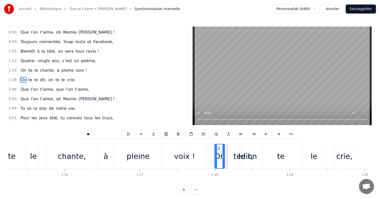
drag, startPoint x: 227, startPoint y: 146, endPoint x: 217, endPoint y: 146, distance: 9.5
click at [217, 146] on icon at bounding box center [219, 148] width 4 height 4
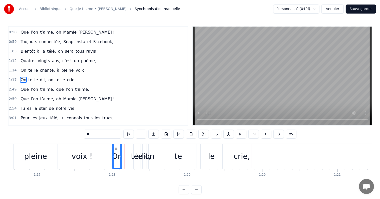
scroll to position [0, 5770]
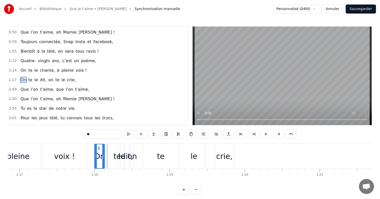
click at [227, 147] on div "crie," at bounding box center [225, 156] width 20 height 25
type input "*****"
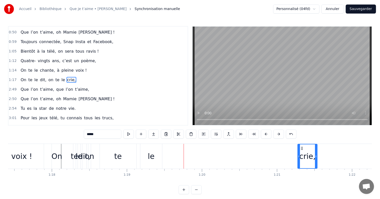
drag, startPoint x: 219, startPoint y: 148, endPoint x: 331, endPoint y: 148, distance: 112.1
click at [304, 148] on icon at bounding box center [302, 148] width 4 height 4
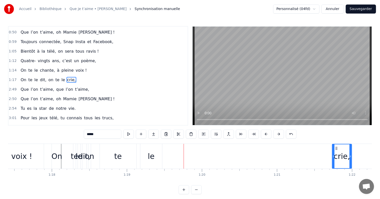
scroll to position [0, 5816]
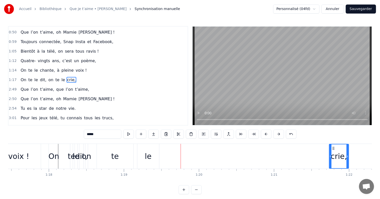
click at [135, 149] on div "On te le dit, on te le crie," at bounding box center [199, 156] width 301 height 25
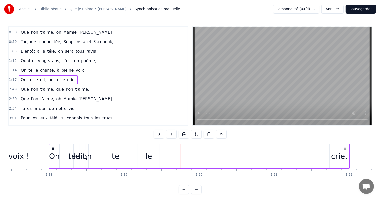
click at [144, 149] on div "le" at bounding box center [149, 156] width 22 height 24
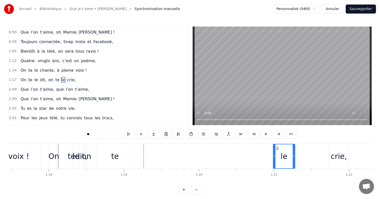
drag, startPoint x: 140, startPoint y: 148, endPoint x: 289, endPoint y: 152, distance: 149.0
click at [295, 152] on div "le" at bounding box center [284, 156] width 21 height 24
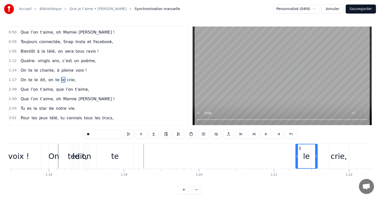
click at [113, 151] on div "te" at bounding box center [115, 155] width 8 height 11
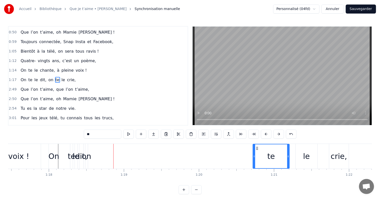
drag, startPoint x: 100, startPoint y: 147, endPoint x: 258, endPoint y: 150, distance: 157.2
click at [258, 150] on div "te" at bounding box center [271, 156] width 36 height 24
click at [86, 156] on div "on" at bounding box center [86, 155] width 9 height 11
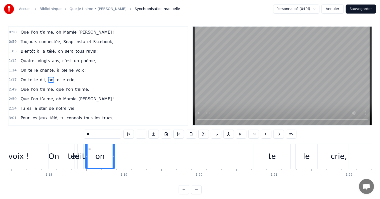
drag, startPoint x: 87, startPoint y: 153, endPoint x: 97, endPoint y: 149, distance: 10.8
click at [113, 155] on div at bounding box center [114, 156] width 2 height 24
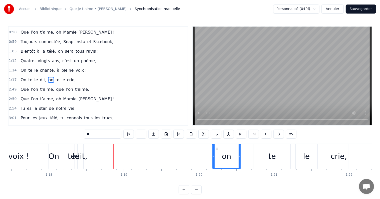
drag, startPoint x: 89, startPoint y: 147, endPoint x: 219, endPoint y: 149, distance: 129.7
click at [219, 149] on icon at bounding box center [217, 148] width 4 height 4
click at [83, 150] on div "dit," at bounding box center [81, 155] width 12 height 11
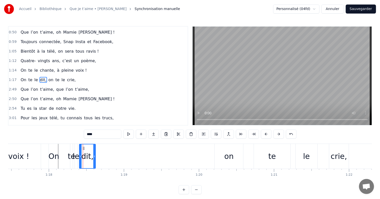
drag, startPoint x: 83, startPoint y: 150, endPoint x: 104, endPoint y: 150, distance: 21.3
click at [95, 150] on div at bounding box center [94, 156] width 2 height 24
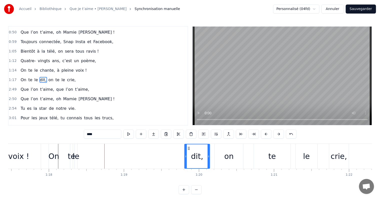
drag, startPoint x: 84, startPoint y: 147, endPoint x: 189, endPoint y: 154, distance: 105.6
click at [189, 154] on div "dit," at bounding box center [197, 156] width 25 height 24
click at [77, 153] on div "le" at bounding box center [76, 155] width 7 height 11
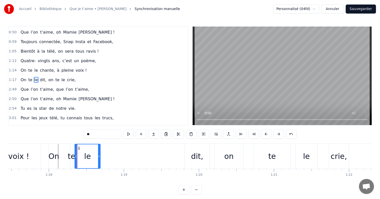
drag, startPoint x: 76, startPoint y: 151, endPoint x: 97, endPoint y: 150, distance: 20.5
click at [100, 156] on div at bounding box center [99, 156] width 2 height 24
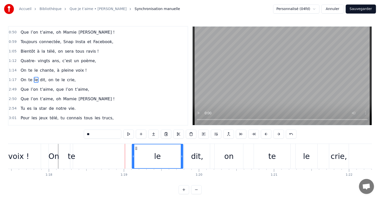
drag, startPoint x: 79, startPoint y: 147, endPoint x: 136, endPoint y: 150, distance: 57.4
click at [139, 150] on div "le" at bounding box center [157, 156] width 51 height 24
click at [72, 146] on div "te" at bounding box center [71, 156] width 3 height 25
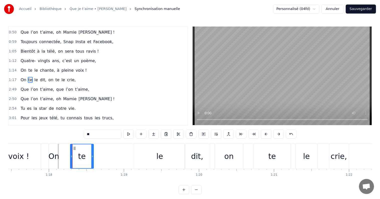
drag, startPoint x: 72, startPoint y: 148, endPoint x: 81, endPoint y: 147, distance: 9.3
click at [93, 150] on div at bounding box center [92, 156] width 2 height 24
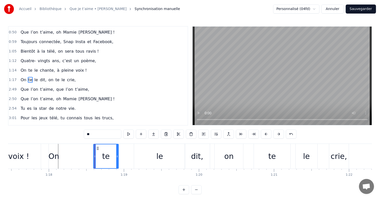
drag, startPoint x: 72, startPoint y: 147, endPoint x: 98, endPoint y: 147, distance: 25.5
click at [98, 147] on icon at bounding box center [98, 148] width 4 height 4
click at [56, 148] on div "On" at bounding box center [54, 156] width 10 height 25
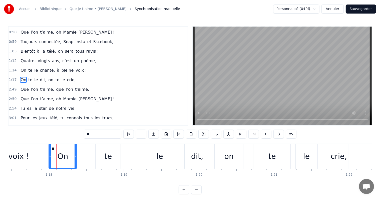
drag, startPoint x: 58, startPoint y: 148, endPoint x: 61, endPoint y: 147, distance: 3.0
click at [75, 148] on div at bounding box center [76, 156] width 2 height 24
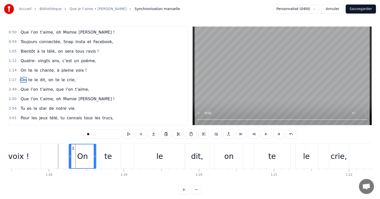
drag, startPoint x: 51, startPoint y: 146, endPoint x: 71, endPoint y: 147, distance: 20.1
click at [71, 147] on icon at bounding box center [73, 148] width 4 height 4
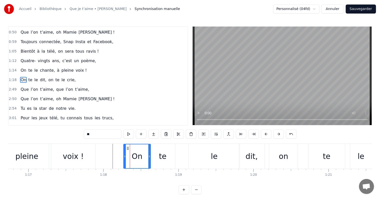
scroll to position [0, 5735]
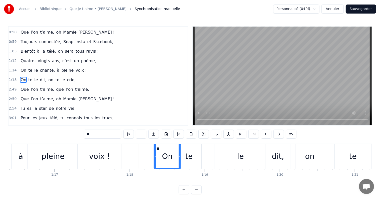
drag, startPoint x: 153, startPoint y: 147, endPoint x: 157, endPoint y: 147, distance: 4.8
click at [157, 147] on icon at bounding box center [158, 148] width 4 height 4
click at [193, 148] on div "te" at bounding box center [188, 156] width 25 height 25
type input "**"
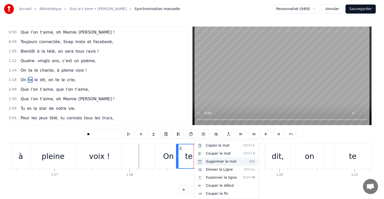
click at [217, 161] on div "Supprimer le mot Del" at bounding box center [227, 161] width 62 height 8
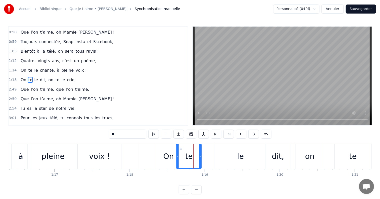
click at [209, 147] on div "On te le dit, on te le crie," at bounding box center [293, 156] width 276 height 25
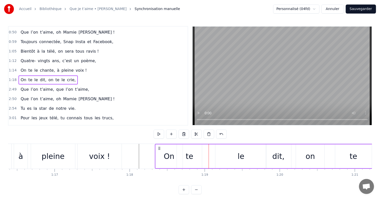
click at [190, 152] on div "te" at bounding box center [190, 155] width 8 height 11
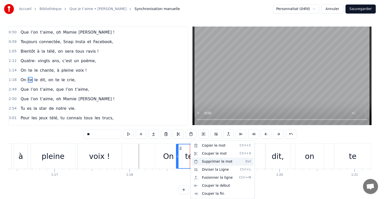
click at [207, 160] on div "Supprimer le mot Del" at bounding box center [223, 161] width 62 height 8
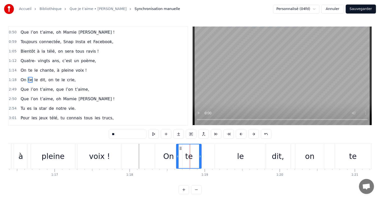
click at [159, 149] on div "On" at bounding box center [168, 156] width 27 height 25
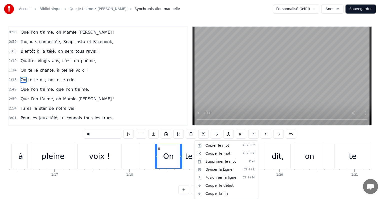
click at [184, 148] on html "Accueil Bibliothèque Que je t’aime • [PERSON_NAME] Synchronisation manuelle Per…" at bounding box center [192, 101] width 384 height 202
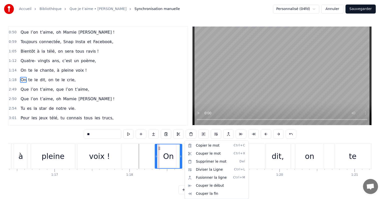
click at [183, 147] on html "Accueil Bibliothèque Que je t’aime • [PERSON_NAME] Synchronisation manuelle Per…" at bounding box center [192, 101] width 384 height 202
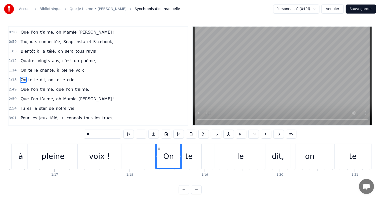
drag, startPoint x: 190, startPoint y: 149, endPoint x: 193, endPoint y: 149, distance: 2.8
click at [191, 149] on div "te" at bounding box center [188, 156] width 25 height 25
type input "**"
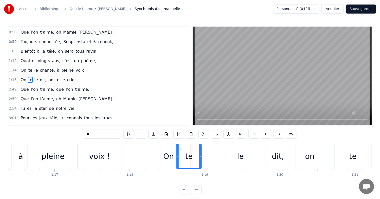
click at [194, 144] on div "te" at bounding box center [189, 156] width 26 height 25
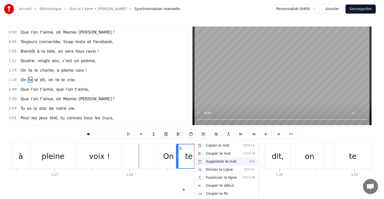
click at [215, 162] on div "Supprimer le mot Del" at bounding box center [227, 161] width 62 height 8
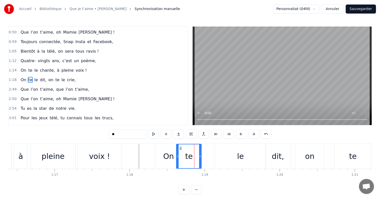
click at [200, 150] on div at bounding box center [200, 156] width 2 height 24
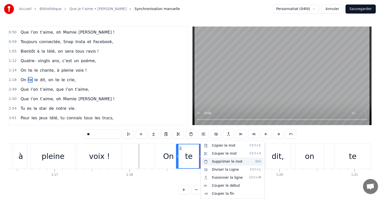
click at [216, 162] on div "Supprimer le mot Del" at bounding box center [233, 161] width 62 height 8
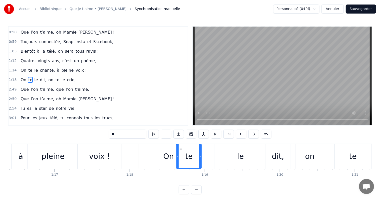
click at [361, 10] on button "Sauvegarder" at bounding box center [361, 9] width 30 height 9
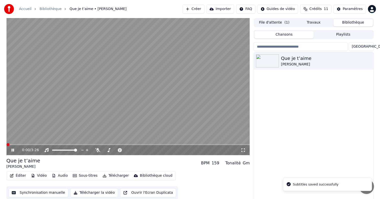
click at [17, 176] on button "Éditer" at bounding box center [18, 175] width 20 height 7
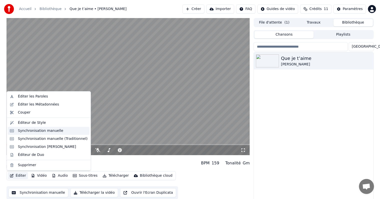
click at [32, 131] on div "Synchronisation manuelle" at bounding box center [41, 130] width 46 height 5
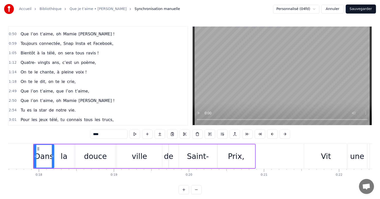
scroll to position [75, 0]
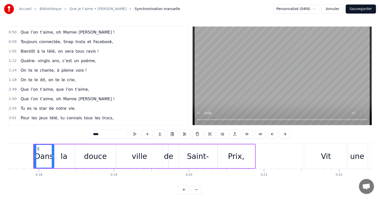
click at [67, 77] on span "crie," at bounding box center [72, 80] width 10 height 6
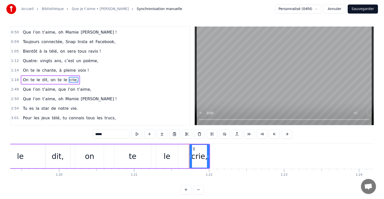
scroll to position [0, 6112]
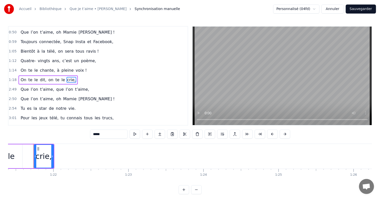
click at [28, 77] on span "te" at bounding box center [30, 80] width 5 height 6
type input "**"
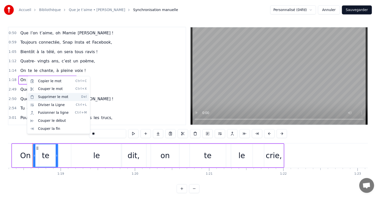
scroll to position [0, 5878]
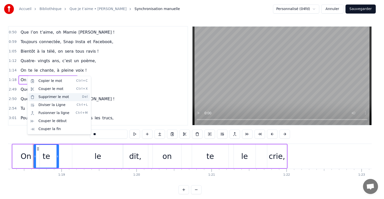
click at [45, 98] on div "Supprimer le mot Del" at bounding box center [60, 97] width 62 height 8
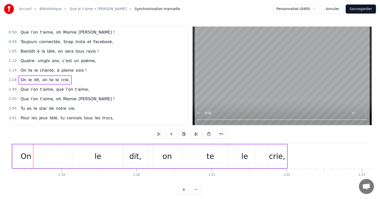
click at [88, 155] on div "le" at bounding box center [97, 156] width 51 height 24
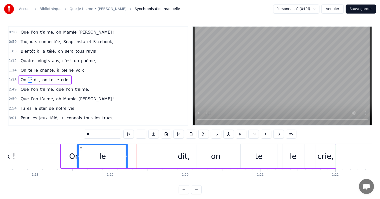
scroll to position [0, 5827]
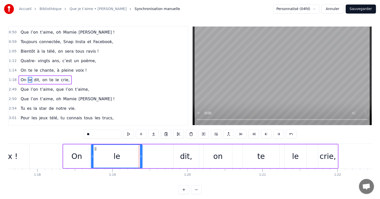
drag, startPoint x: 75, startPoint y: 148, endPoint x: 93, endPoint y: 153, distance: 18.9
click at [93, 153] on div "le" at bounding box center [117, 156] width 51 height 23
drag, startPoint x: 140, startPoint y: 155, endPoint x: 118, endPoint y: 152, distance: 22.2
click at [118, 152] on div at bounding box center [119, 156] width 2 height 23
click at [187, 152] on div "dit," at bounding box center [186, 155] width 12 height 11
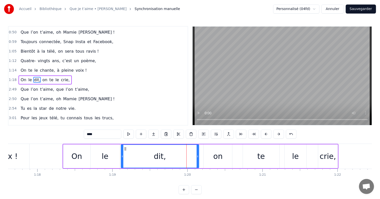
drag, startPoint x: 175, startPoint y: 148, endPoint x: 122, endPoint y: 150, distance: 52.6
click at [122, 150] on div at bounding box center [122, 156] width 2 height 23
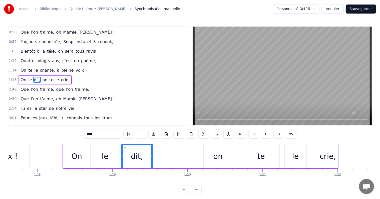
drag, startPoint x: 198, startPoint y: 150, endPoint x: 152, endPoint y: 147, distance: 45.9
click at [152, 147] on div at bounding box center [152, 156] width 2 height 23
click at [208, 152] on div "on" at bounding box center [218, 156] width 29 height 24
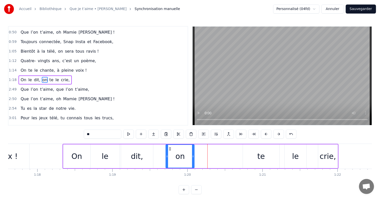
drag, startPoint x: 207, startPoint y: 148, endPoint x: 171, endPoint y: 146, distance: 35.8
click at [169, 147] on icon at bounding box center [170, 149] width 4 height 4
click at [262, 154] on div "te" at bounding box center [262, 155] width 8 height 11
type input "**"
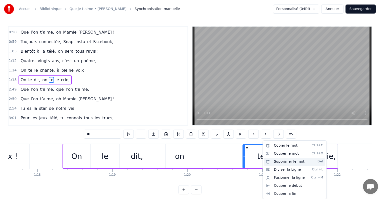
click at [282, 162] on div "Supprimer le mot Del" at bounding box center [295, 161] width 62 height 8
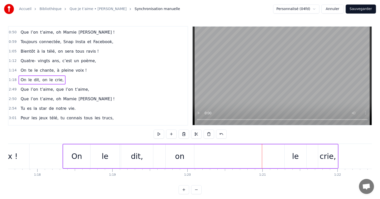
click at [295, 145] on div "le" at bounding box center [296, 156] width 22 height 24
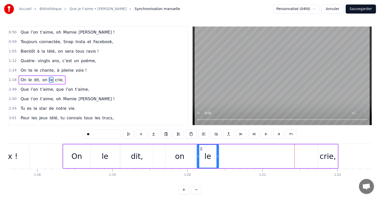
drag, startPoint x: 288, startPoint y: 148, endPoint x: 200, endPoint y: 153, distance: 87.7
click at [200, 153] on div "le" at bounding box center [207, 156] width 21 height 23
click at [329, 151] on div "crie," at bounding box center [328, 155] width 16 height 11
type input "*****"
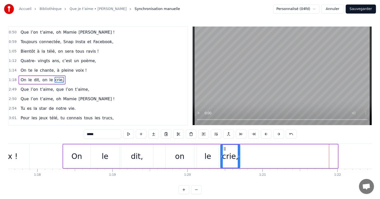
drag, startPoint x: 322, startPoint y: 148, endPoint x: 225, endPoint y: 152, distance: 97.7
click at [225, 152] on div "crie," at bounding box center [230, 156] width 19 height 23
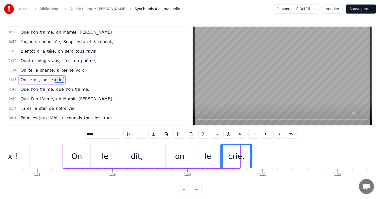
drag, startPoint x: 239, startPoint y: 155, endPoint x: 251, endPoint y: 156, distance: 12.3
click at [251, 156] on icon at bounding box center [251, 156] width 2 height 4
click at [63, 104] on div "Tu es la star de notre vie." at bounding box center [48, 108] width 59 height 9
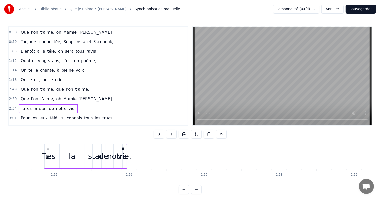
scroll to position [0, 13105]
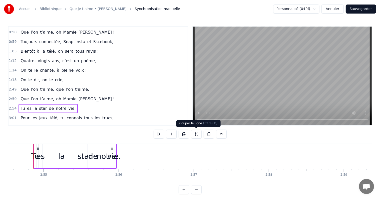
click at [199, 133] on button at bounding box center [196, 133] width 11 height 9
click at [56, 77] on span "crie," at bounding box center [60, 80] width 10 height 6
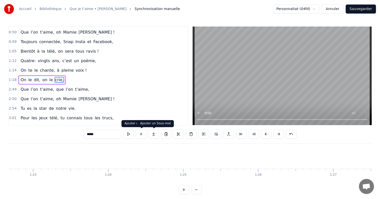
scroll to position [0, 6014]
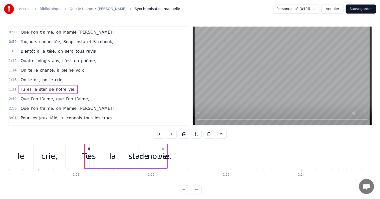
click at [165, 151] on div "vie." at bounding box center [165, 155] width 14 height 11
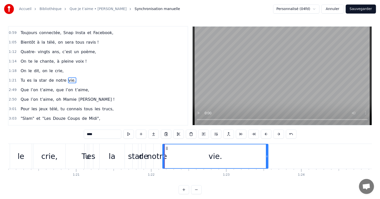
drag, startPoint x: 166, startPoint y: 151, endPoint x: 267, endPoint y: 154, distance: 101.6
click at [267, 154] on div at bounding box center [267, 156] width 2 height 24
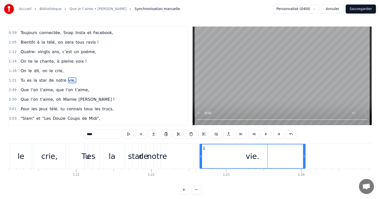
drag, startPoint x: 165, startPoint y: 148, endPoint x: 205, endPoint y: 148, distance: 40.0
click at [205, 148] on icon at bounding box center [204, 148] width 4 height 4
click at [159, 149] on div "notre" at bounding box center [157, 156] width 7 height 25
type input "*****"
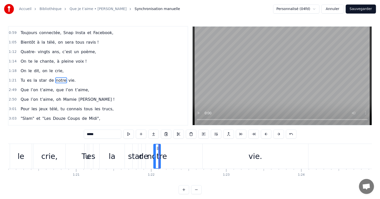
drag, startPoint x: 160, startPoint y: 149, endPoint x: 171, endPoint y: 149, distance: 11.3
click at [171, 149] on div "Tu es la star de notre vie." at bounding box center [196, 156] width 225 height 25
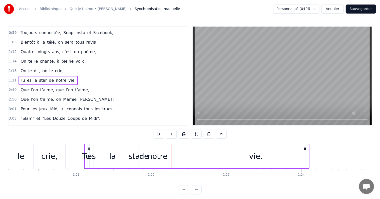
click at [157, 150] on div "notre" at bounding box center [158, 155] width 20 height 11
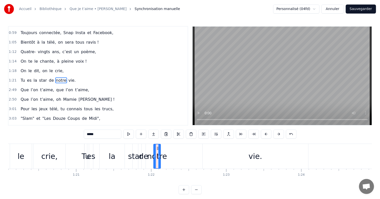
click at [160, 152] on div "notre" at bounding box center [157, 155] width 20 height 11
drag, startPoint x: 159, startPoint y: 151, endPoint x: 173, endPoint y: 151, distance: 13.5
click at [173, 151] on div at bounding box center [173, 156] width 2 height 24
drag, startPoint x: 157, startPoint y: 148, endPoint x: 181, endPoint y: 150, distance: 24.6
click at [181, 150] on div "notre" at bounding box center [187, 156] width 21 height 24
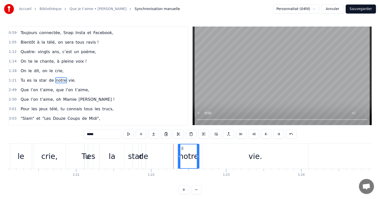
click at [144, 148] on div "de" at bounding box center [144, 156] width 4 height 25
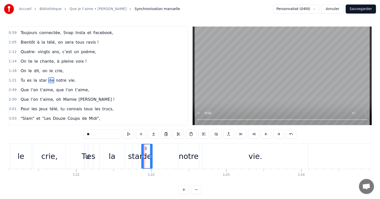
drag, startPoint x: 145, startPoint y: 148, endPoint x: 154, endPoint y: 150, distance: 9.3
click at [153, 150] on div "de" at bounding box center [146, 156] width 11 height 25
drag, startPoint x: 145, startPoint y: 148, endPoint x: 159, endPoint y: 151, distance: 14.3
click at [164, 151] on div "de" at bounding box center [164, 156] width 13 height 24
click at [136, 149] on div "star" at bounding box center [136, 156] width 6 height 25
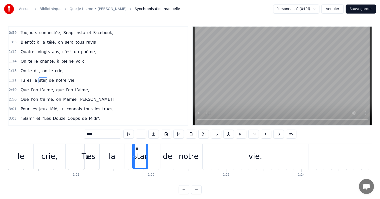
drag, startPoint x: 137, startPoint y: 149, endPoint x: 146, endPoint y: 150, distance: 9.3
click at [148, 151] on div at bounding box center [147, 156] width 2 height 24
drag, startPoint x: 137, startPoint y: 148, endPoint x: 144, endPoint y: 149, distance: 7.3
click at [144, 149] on icon at bounding box center [144, 148] width 4 height 4
click at [118, 148] on div "la" at bounding box center [112, 156] width 25 height 25
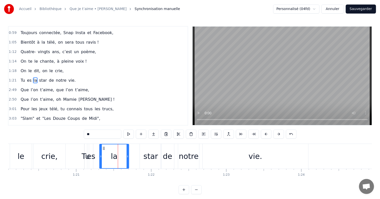
drag, startPoint x: 123, startPoint y: 150, endPoint x: 119, endPoint y: 147, distance: 4.7
click at [128, 150] on div at bounding box center [128, 156] width 2 height 24
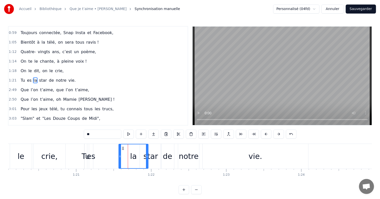
drag, startPoint x: 103, startPoint y: 146, endPoint x: 118, endPoint y: 149, distance: 15.2
click at [125, 149] on icon at bounding box center [123, 148] width 4 height 4
click at [92, 148] on div "es" at bounding box center [91, 156] width 4 height 25
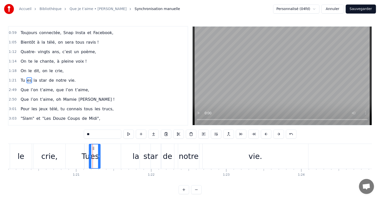
drag, startPoint x: 92, startPoint y: 150, endPoint x: 104, endPoint y: 152, distance: 12.1
click at [100, 152] on div at bounding box center [99, 156] width 2 height 24
drag, startPoint x: 93, startPoint y: 149, endPoint x: 109, endPoint y: 150, distance: 16.6
click at [109, 150] on div "es" at bounding box center [113, 156] width 17 height 24
click at [87, 150] on div "Tu" at bounding box center [86, 155] width 8 height 11
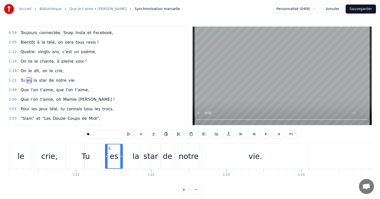
type input "**"
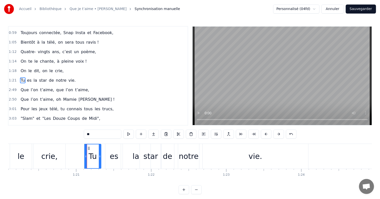
drag, startPoint x: 85, startPoint y: 150, endPoint x: 103, endPoint y: 152, distance: 17.6
click at [101, 152] on div at bounding box center [100, 156] width 2 height 24
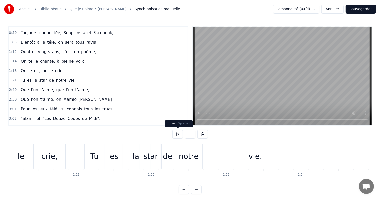
click at [177, 133] on button at bounding box center [177, 133] width 11 height 9
click at [178, 133] on button at bounding box center [177, 133] width 11 height 9
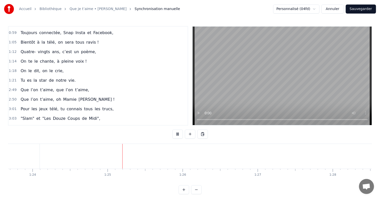
click at [178, 133] on button at bounding box center [177, 133] width 11 height 9
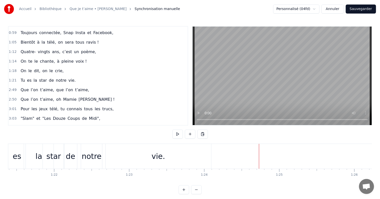
click at [56, 85] on div "Que l’on t’aime, que l’on t’aime," at bounding box center [55, 89] width 73 height 9
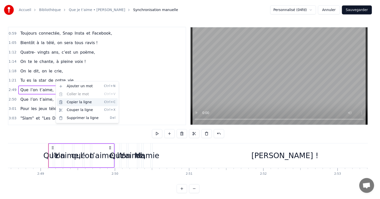
scroll to position [0, 12672]
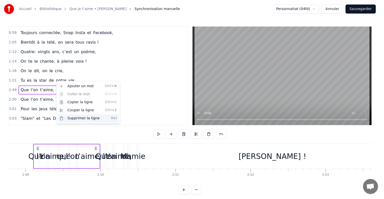
click at [84, 117] on div "Supprimer la ligne Del" at bounding box center [89, 118] width 62 height 8
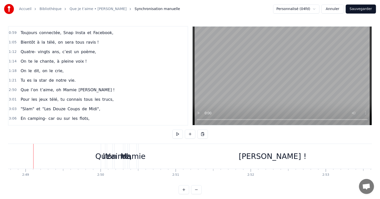
click at [51, 85] on div "2:50 Que l’on t’aime, oh [PERSON_NAME] !" at bounding box center [98, 90] width 179 height 10
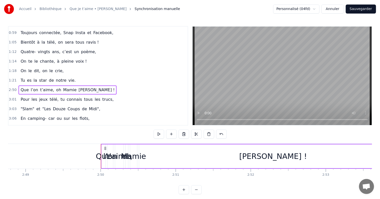
click at [51, 85] on div "Que l’on t’aime, oh [PERSON_NAME] !" at bounding box center [68, 89] width 98 height 9
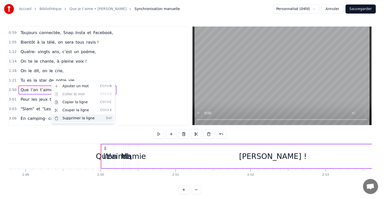
click at [80, 119] on div "Supprimer la ligne Del" at bounding box center [84, 118] width 62 height 8
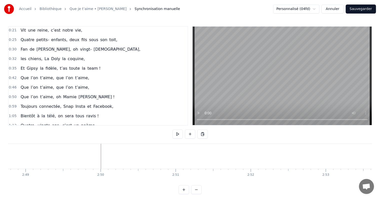
scroll to position [9, 0]
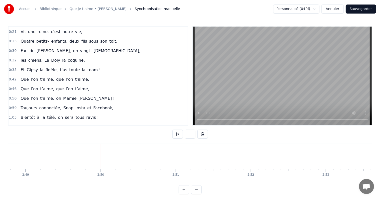
click at [38, 75] on div "Que l’on t’aime, que l’on t’aime," at bounding box center [55, 79] width 73 height 9
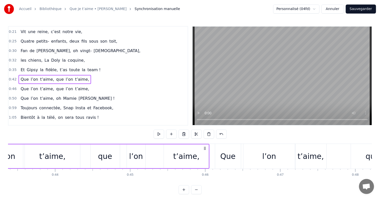
scroll to position [0, 3146]
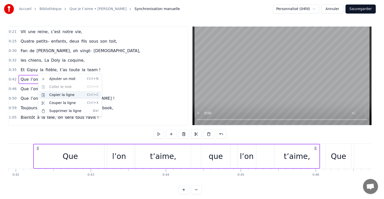
click at [63, 95] on div "Copier la ligne Ctrl+C" at bounding box center [70, 95] width 62 height 8
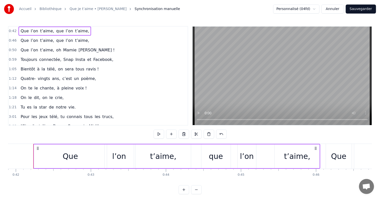
scroll to position [59, 0]
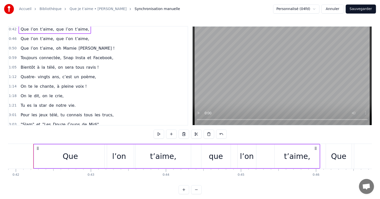
click at [62, 101] on div "Tu es la star de notre vie." at bounding box center [48, 105] width 59 height 9
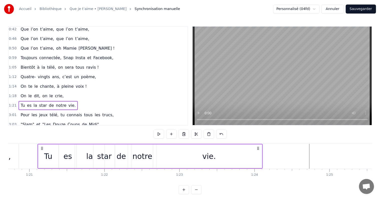
scroll to position [0, 6065]
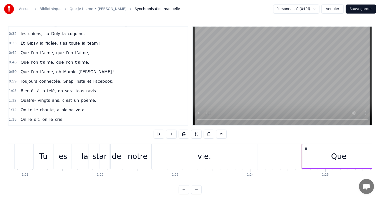
scroll to position [34, 0]
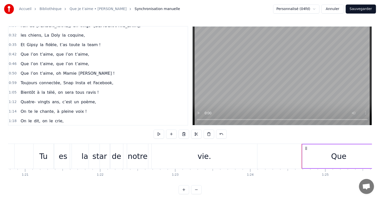
click at [53, 59] on div "Que l’on t’aime, que l’on t’aime," at bounding box center [55, 63] width 73 height 9
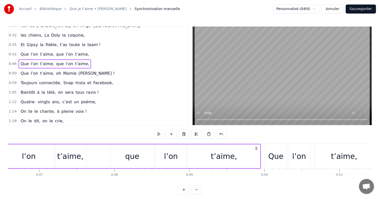
scroll to position [0, 3438]
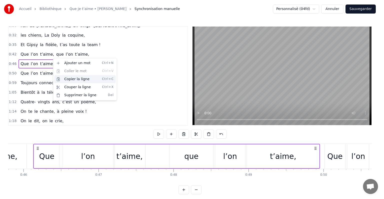
click at [74, 79] on div "Copier la ligne Ctrl+C" at bounding box center [85, 79] width 62 height 8
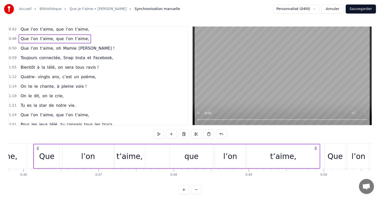
click at [59, 102] on span "notre" at bounding box center [61, 105] width 12 height 6
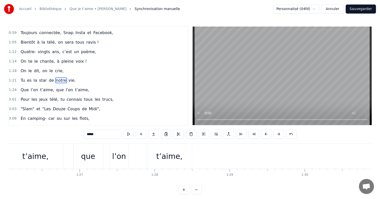
scroll to position [0, 6478]
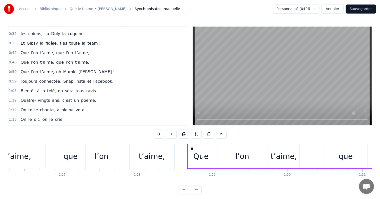
scroll to position [34, 0]
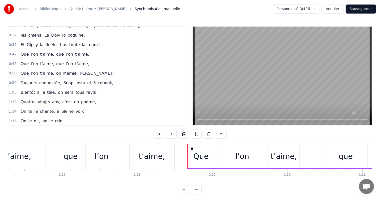
click at [48, 69] on div "Que l’on t’aime, oh [PERSON_NAME] !" at bounding box center [68, 73] width 98 height 9
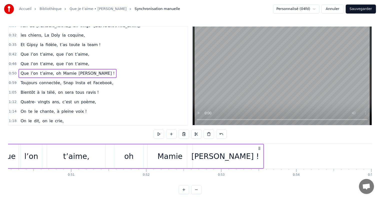
scroll to position [0, 3730]
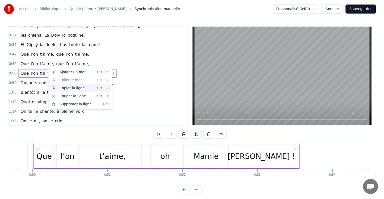
click at [83, 89] on div "Copier la ligne Ctrl+C" at bounding box center [81, 88] width 62 height 8
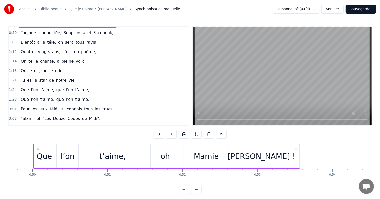
click at [77, 96] on span "t’aime," at bounding box center [82, 99] width 15 height 6
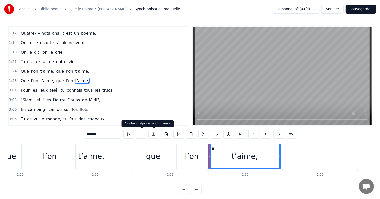
scroll to position [0, 6846]
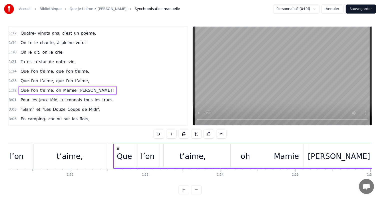
click at [20, 59] on span "Tu" at bounding box center [22, 62] width 5 height 6
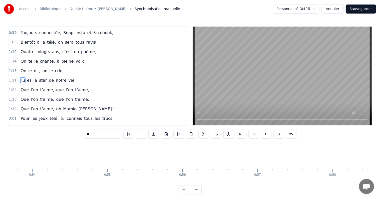
scroll to position [0, 4022]
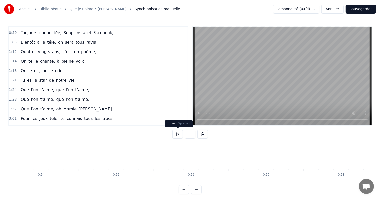
click at [179, 134] on button at bounding box center [177, 133] width 11 height 9
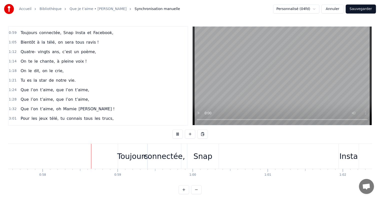
scroll to position [0, 4337]
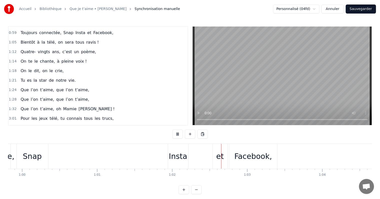
click at [179, 133] on button at bounding box center [177, 133] width 11 height 9
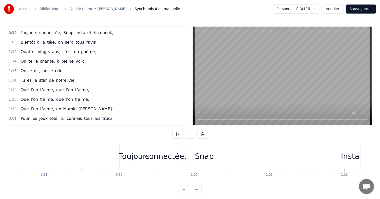
scroll to position [0, 4380]
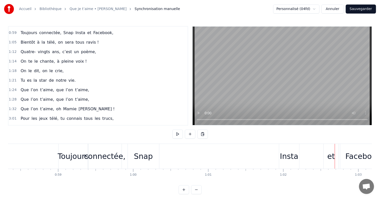
click at [71, 151] on div "Toujours" at bounding box center [73, 155] width 31 height 11
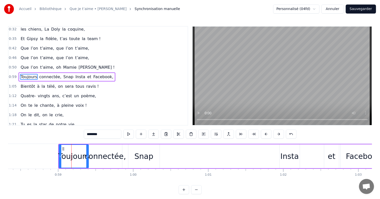
scroll to position [38, 0]
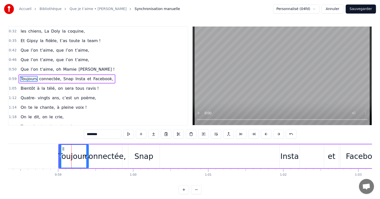
click at [106, 153] on div "connectée," at bounding box center [106, 155] width 42 height 11
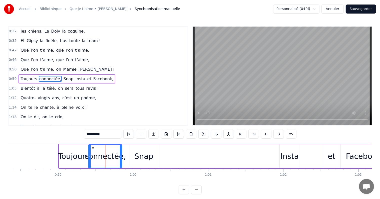
click at [148, 153] on div "Snap" at bounding box center [143, 155] width 19 height 11
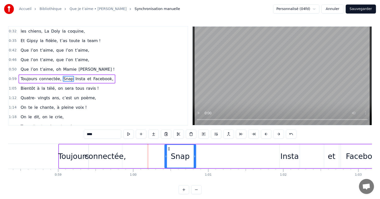
drag, startPoint x: 132, startPoint y: 148, endPoint x: 166, endPoint y: 150, distance: 34.6
click at [171, 150] on icon at bounding box center [169, 149] width 4 height 4
click at [115, 157] on div "connectée," at bounding box center [106, 155] width 42 height 11
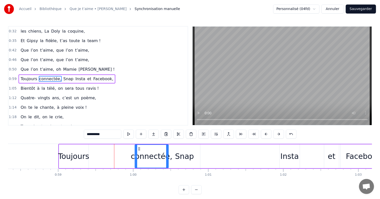
drag, startPoint x: 93, startPoint y: 147, endPoint x: 134, endPoint y: 148, distance: 41.6
click at [139, 148] on icon at bounding box center [139, 149] width 4 height 4
click at [70, 146] on div "Toujours" at bounding box center [74, 156] width 30 height 24
type input "********"
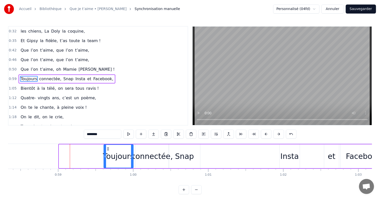
drag, startPoint x: 62, startPoint y: 147, endPoint x: 107, endPoint y: 148, distance: 44.8
click at [107, 148] on icon at bounding box center [108, 149] width 4 height 4
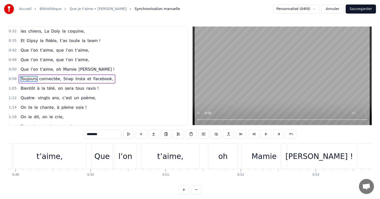
scroll to position [0, 3654]
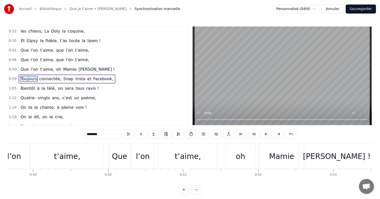
click at [222, 151] on div "Que l’on t’aime, oh [PERSON_NAME] !" at bounding box center [242, 156] width 267 height 25
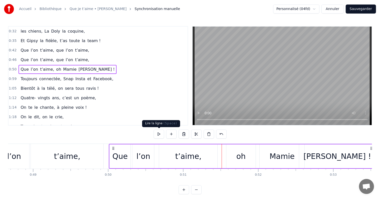
click at [158, 134] on button at bounding box center [159, 133] width 11 height 9
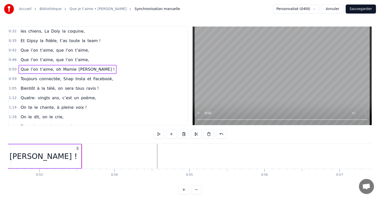
scroll to position [0, 3951]
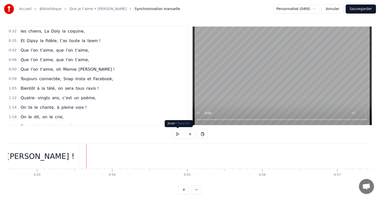
click at [178, 133] on button at bounding box center [177, 133] width 11 height 9
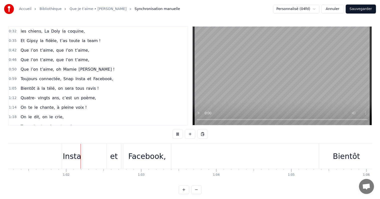
scroll to position [0, 4599]
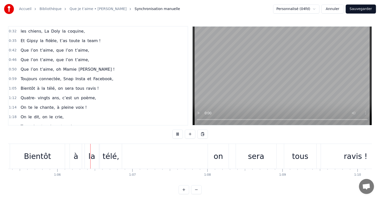
click at [179, 134] on button at bounding box center [177, 133] width 11 height 9
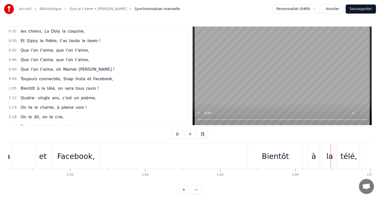
scroll to position [0, 4633]
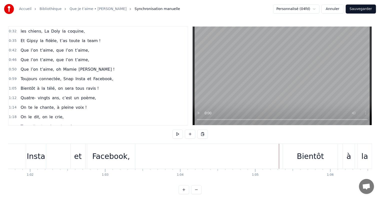
click at [289, 150] on div "Bientôt" at bounding box center [310, 156] width 55 height 25
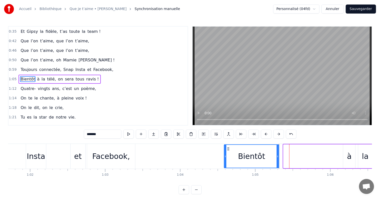
drag, startPoint x: 287, startPoint y: 147, endPoint x: 227, endPoint y: 147, distance: 59.3
click at [227, 147] on icon at bounding box center [229, 149] width 4 height 4
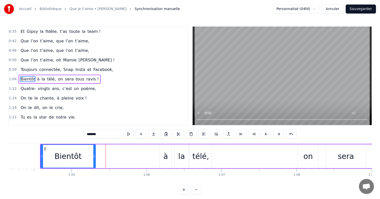
scroll to position [0, 4835]
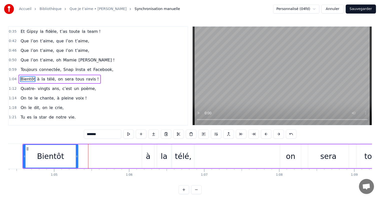
click at [152, 151] on div "à" at bounding box center [148, 156] width 12 height 24
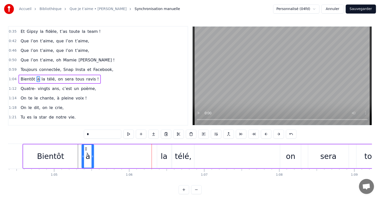
drag, startPoint x: 146, startPoint y: 148, endPoint x: 83, endPoint y: 140, distance: 63.6
click at [83, 139] on div "0:17 Dans la douce ville de Saint- Prix, 0:21 Vit une reine, c’est notre vie, 0…" at bounding box center [190, 110] width 364 height 168
click at [164, 149] on div "la" at bounding box center [164, 156] width 14 height 24
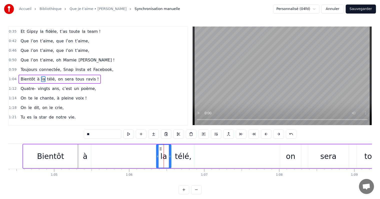
click at [158, 148] on div at bounding box center [158, 156] width 2 height 23
drag, startPoint x: 160, startPoint y: 148, endPoint x: 98, endPoint y: 148, distance: 62.1
click at [98, 148] on icon at bounding box center [99, 149] width 4 height 4
click at [181, 148] on div "télé," at bounding box center [183, 156] width 22 height 24
type input "*****"
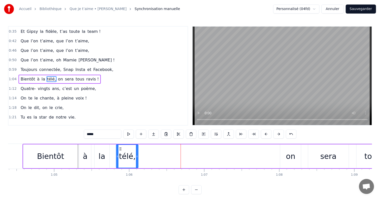
drag, startPoint x: 176, startPoint y: 148, endPoint x: 116, endPoint y: 150, distance: 60.1
click at [116, 150] on div "télé," at bounding box center [127, 156] width 22 height 23
drag, startPoint x: 133, startPoint y: 151, endPoint x: 157, endPoint y: 151, distance: 23.5
click at [154, 151] on div at bounding box center [153, 156] width 2 height 23
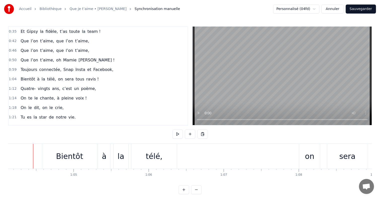
scroll to position [0, 4815]
click at [177, 133] on button at bounding box center [177, 133] width 11 height 9
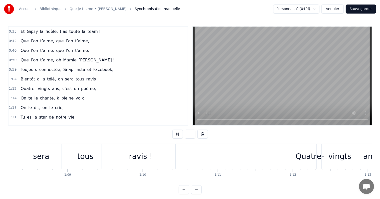
scroll to position [0, 5146]
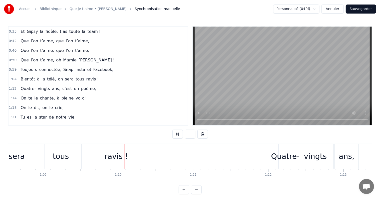
click at [179, 133] on button at bounding box center [177, 133] width 11 height 9
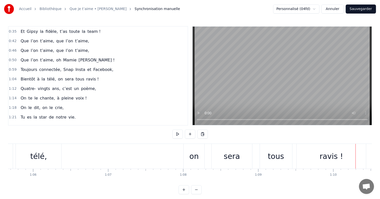
scroll to position [0, 4878]
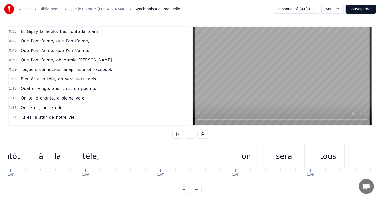
click at [245, 151] on div "on" at bounding box center [246, 155] width 9 height 11
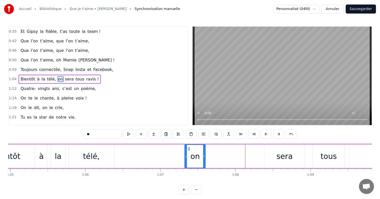
drag, startPoint x: 241, startPoint y: 148, endPoint x: 186, endPoint y: 147, distance: 54.3
click at [187, 147] on icon at bounding box center [189, 149] width 4 height 4
drag, startPoint x: 201, startPoint y: 150, endPoint x: 228, endPoint y: 151, distance: 27.0
click at [228, 151] on div at bounding box center [229, 156] width 2 height 23
click at [272, 152] on div "sera" at bounding box center [285, 156] width 41 height 24
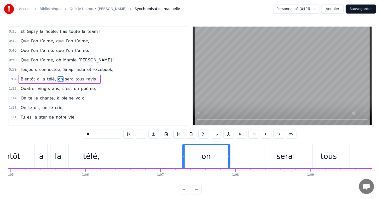
type input "****"
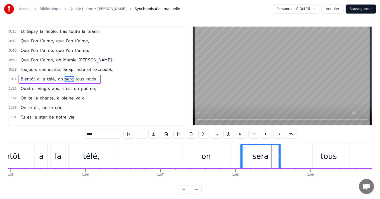
drag, startPoint x: 268, startPoint y: 147, endPoint x: 243, endPoint y: 147, distance: 25.8
click at [243, 147] on icon at bounding box center [245, 149] width 4 height 4
drag, startPoint x: 281, startPoint y: 151, endPoint x: 284, endPoint y: 151, distance: 2.8
click at [286, 151] on div "Bientôt à la télé, on sera tous ravis !" at bounding box center [199, 156] width 441 height 25
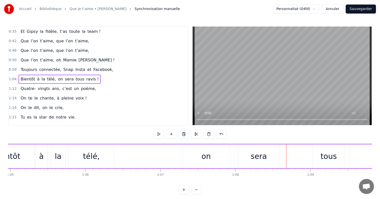
click at [224, 152] on div "on" at bounding box center [206, 156] width 48 height 24
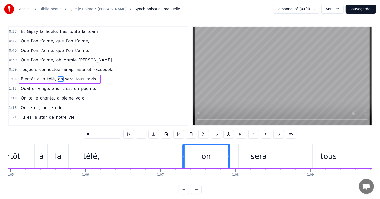
drag, startPoint x: 230, startPoint y: 152, endPoint x: 233, endPoint y: 151, distance: 2.8
click at [237, 152] on div "Bientôt à la télé, on sera tous ravis !" at bounding box center [199, 156] width 441 height 25
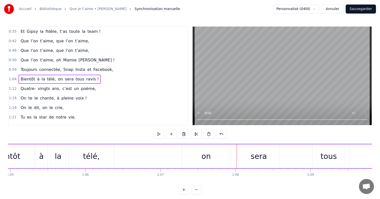
click at [223, 151] on div "on" at bounding box center [206, 156] width 48 height 24
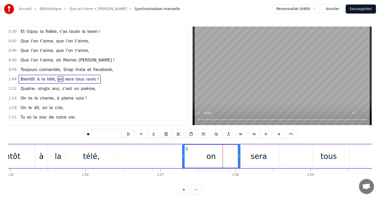
drag, startPoint x: 229, startPoint y: 152, endPoint x: 239, endPoint y: 152, distance: 10.0
click at [239, 152] on div at bounding box center [239, 156] width 2 height 23
click at [251, 152] on div "sera" at bounding box center [259, 156] width 41 height 24
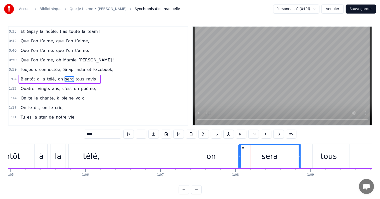
drag, startPoint x: 278, startPoint y: 152, endPoint x: 300, endPoint y: 151, distance: 21.8
click at [300, 151] on div at bounding box center [300, 156] width 2 height 23
click at [328, 153] on div "tous" at bounding box center [329, 155] width 16 height 11
type input "****"
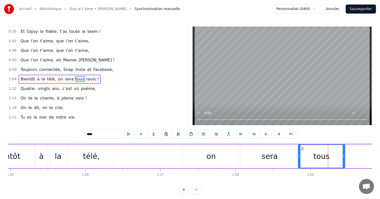
drag, startPoint x: 313, startPoint y: 153, endPoint x: 298, endPoint y: 152, distance: 15.0
click at [299, 152] on div at bounding box center [300, 156] width 2 height 23
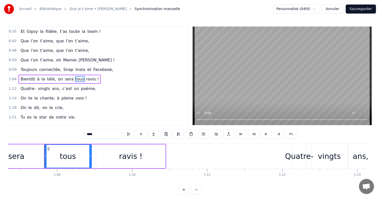
scroll to position [0, 5141]
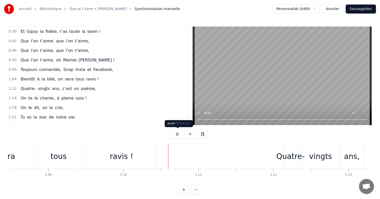
click at [175, 135] on button at bounding box center [177, 133] width 11 height 9
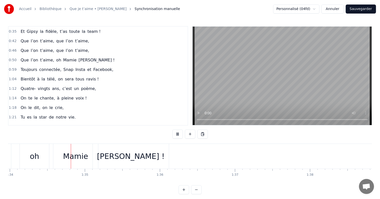
scroll to position [0, 7057]
click at [173, 133] on button at bounding box center [177, 133] width 11 height 9
click at [153, 154] on div "[PERSON_NAME] !" at bounding box center [130, 156] width 76 height 25
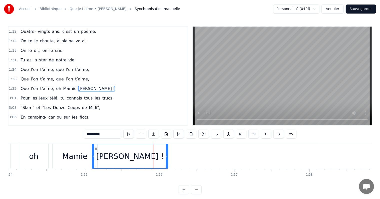
scroll to position [112, 0]
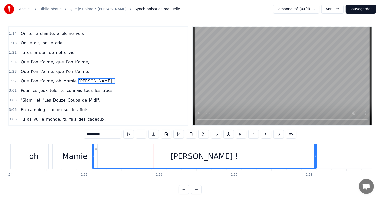
drag, startPoint x: 167, startPoint y: 156, endPoint x: 316, endPoint y: 156, distance: 148.7
click at [316, 156] on icon at bounding box center [316, 156] width 2 height 4
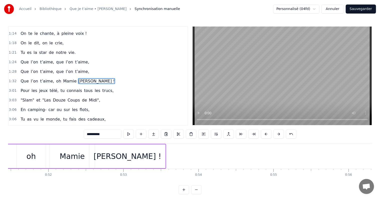
scroll to position [0, 3838]
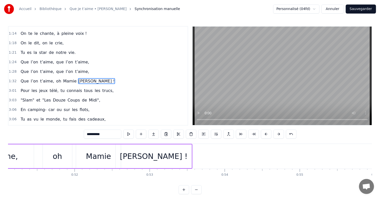
click at [140, 154] on div "[PERSON_NAME] !" at bounding box center [154, 155] width 68 height 11
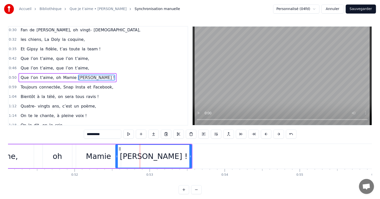
scroll to position [29, 0]
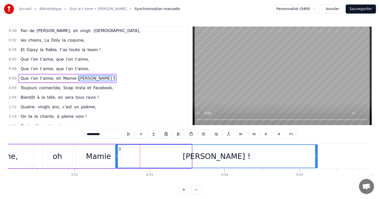
drag, startPoint x: 190, startPoint y: 149, endPoint x: 317, endPoint y: 148, distance: 126.9
click at [317, 148] on div at bounding box center [316, 156] width 2 height 23
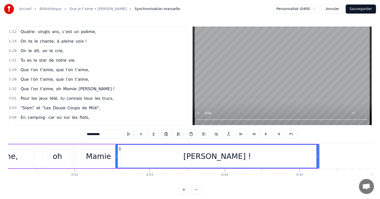
click at [78, 86] on span "[PERSON_NAME] !" at bounding box center [96, 89] width 37 height 6
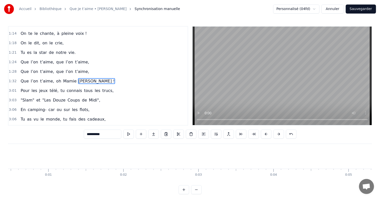
scroll to position [0, 0]
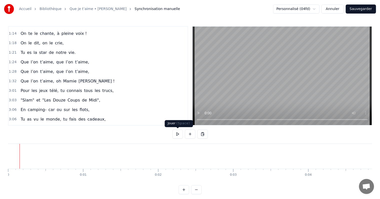
click at [176, 134] on button at bounding box center [177, 133] width 11 height 9
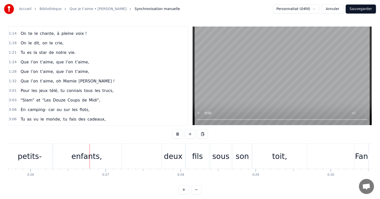
scroll to position [0, 1930]
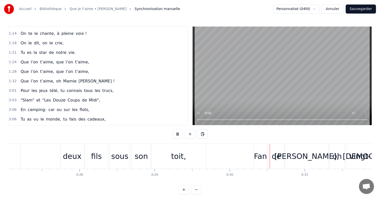
click at [179, 136] on button at bounding box center [177, 133] width 11 height 9
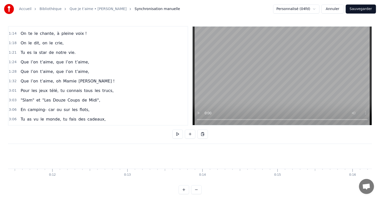
scroll to position [0, 787]
click at [179, 134] on button at bounding box center [177, 133] width 11 height 9
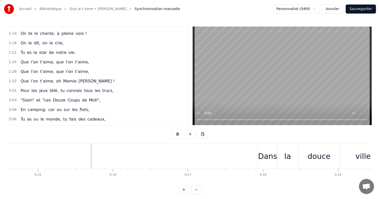
scroll to position [0, 1104]
click at [178, 133] on button at bounding box center [177, 133] width 11 height 9
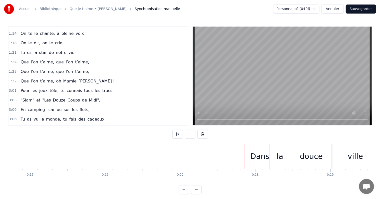
click at [253, 147] on div "Dans" at bounding box center [260, 156] width 20 height 25
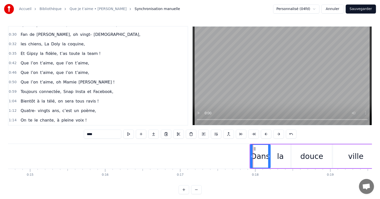
scroll to position [0, 0]
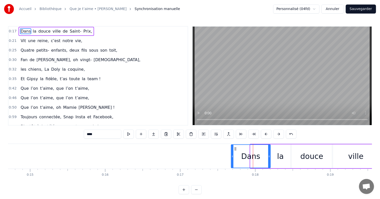
drag, startPoint x: 250, startPoint y: 147, endPoint x: 231, endPoint y: 145, distance: 19.4
click at [232, 145] on div at bounding box center [233, 156] width 2 height 23
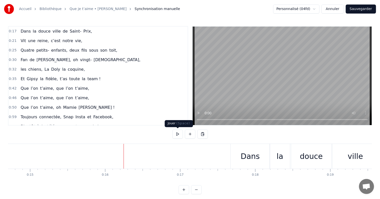
click at [177, 133] on button at bounding box center [177, 133] width 11 height 9
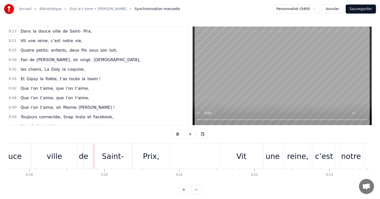
scroll to position [0, 1431]
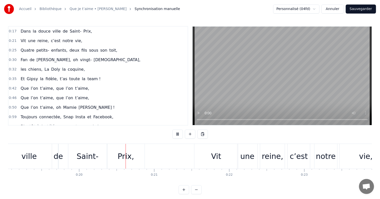
click at [177, 133] on button at bounding box center [177, 133] width 11 height 9
click at [126, 152] on div "Prix," at bounding box center [126, 155] width 17 height 11
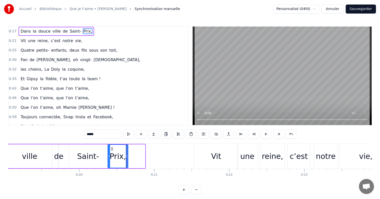
drag, startPoint x: 143, startPoint y: 153, endPoint x: 119, endPoint y: 152, distance: 23.8
click at [126, 152] on div at bounding box center [127, 156] width 2 height 23
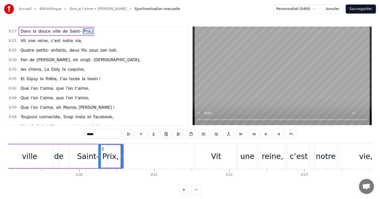
drag, startPoint x: 108, startPoint y: 151, endPoint x: 98, endPoint y: 150, distance: 10.1
click at [99, 150] on div at bounding box center [100, 156] width 2 height 23
click at [131, 135] on button at bounding box center [128, 133] width 11 height 9
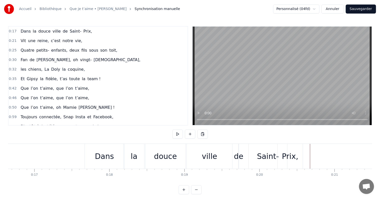
scroll to position [0, 1241]
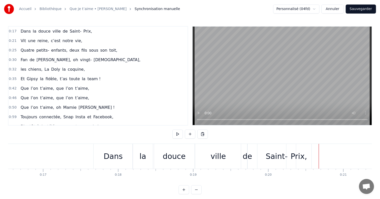
click at [165, 153] on div "douce" at bounding box center [174, 155] width 23 height 11
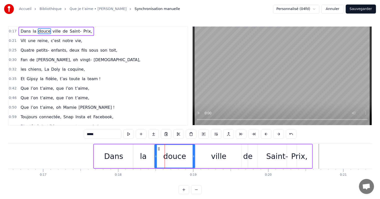
click at [217, 151] on div "ville" at bounding box center [218, 155] width 15 height 11
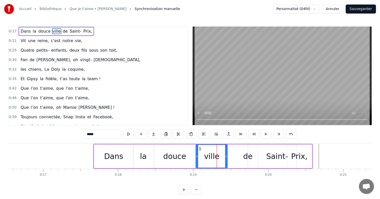
drag, startPoint x: 239, startPoint y: 152, endPoint x: 223, endPoint y: 150, distance: 16.3
click at [225, 150] on div at bounding box center [226, 156] width 2 height 23
click at [250, 150] on div "de" at bounding box center [248, 155] width 10 height 11
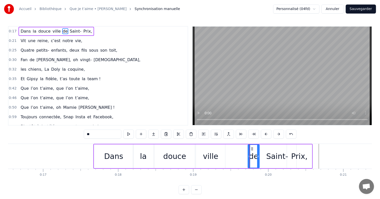
drag, startPoint x: 247, startPoint y: 151, endPoint x: 261, endPoint y: 152, distance: 13.5
click at [260, 152] on div "de" at bounding box center [254, 156] width 12 height 24
drag, startPoint x: 252, startPoint y: 147, endPoint x: 232, endPoint y: 147, distance: 20.0
click at [233, 147] on icon at bounding box center [233, 149] width 4 height 4
click at [274, 149] on div "Saint-" at bounding box center [277, 156] width 39 height 24
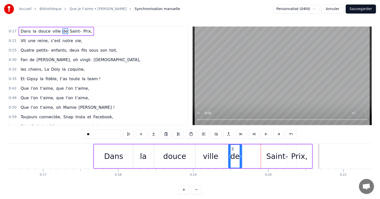
type input "******"
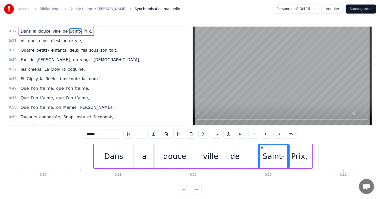
drag, startPoint x: 295, startPoint y: 150, endPoint x: 282, endPoint y: 150, distance: 13.5
click at [287, 150] on div at bounding box center [288, 156] width 2 height 23
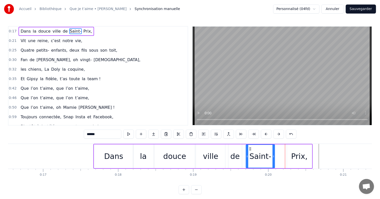
drag, startPoint x: 262, startPoint y: 147, endPoint x: 248, endPoint y: 147, distance: 14.0
click at [248, 147] on icon at bounding box center [250, 149] width 4 height 4
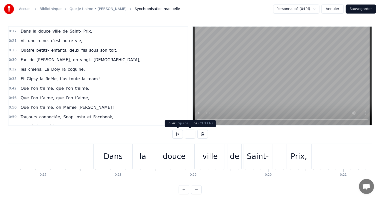
click at [178, 134] on button at bounding box center [177, 133] width 11 height 9
click at [177, 133] on button at bounding box center [177, 133] width 11 height 9
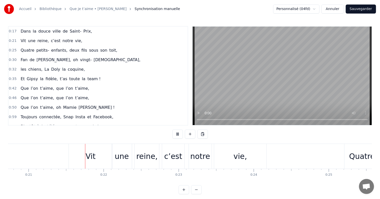
scroll to position [0, 1558]
click at [178, 134] on button at bounding box center [177, 133] width 11 height 9
click at [101, 150] on div "Vit" at bounding box center [89, 156] width 44 height 25
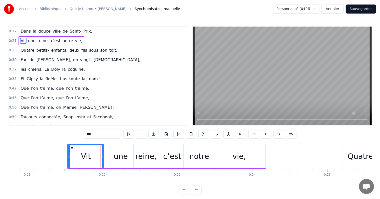
drag, startPoint x: 110, startPoint y: 153, endPoint x: 95, endPoint y: 152, distance: 14.8
click at [98, 153] on div "Vit" at bounding box center [86, 156] width 36 height 23
drag, startPoint x: 95, startPoint y: 152, endPoint x: 92, endPoint y: 151, distance: 3.1
click at [93, 152] on div "Vit" at bounding box center [84, 156] width 32 height 23
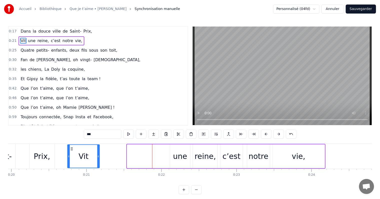
scroll to position [0, 1493]
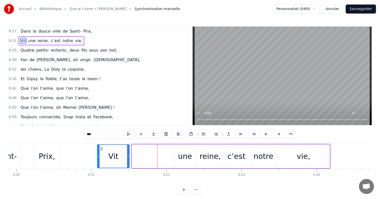
drag, startPoint x: 67, startPoint y: 148, endPoint x: 101, endPoint y: 146, distance: 34.6
click at [101, 147] on icon at bounding box center [102, 149] width 4 height 4
click at [192, 152] on div "une" at bounding box center [185, 156] width 20 height 24
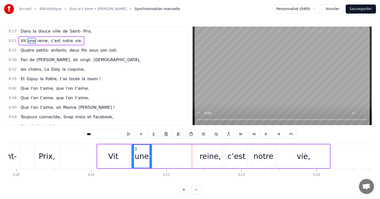
drag, startPoint x: 178, startPoint y: 148, endPoint x: 134, endPoint y: 147, distance: 44.1
click at [134, 147] on icon at bounding box center [136, 149] width 4 height 4
drag, startPoint x: 149, startPoint y: 148, endPoint x: 153, endPoint y: 148, distance: 3.8
click at [153, 148] on div at bounding box center [153, 156] width 2 height 23
click at [218, 150] on div "reine," at bounding box center [210, 156] width 25 height 24
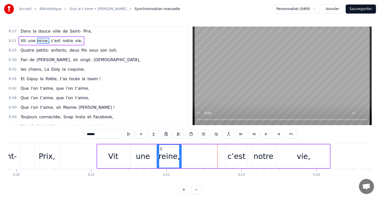
drag, startPoint x: 201, startPoint y: 147, endPoint x: 160, endPoint y: 150, distance: 41.2
click at [160, 150] on icon at bounding box center [161, 149] width 4 height 4
click at [235, 154] on div "c’est" at bounding box center [237, 155] width 18 height 11
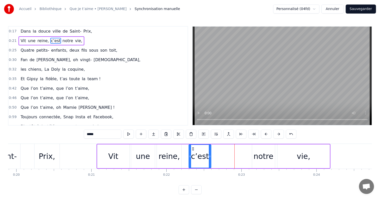
drag, startPoint x: 230, startPoint y: 148, endPoint x: 192, endPoint y: 149, distance: 38.0
click at [192, 149] on icon at bounding box center [193, 149] width 4 height 4
click at [265, 150] on div "notre" at bounding box center [263, 156] width 23 height 24
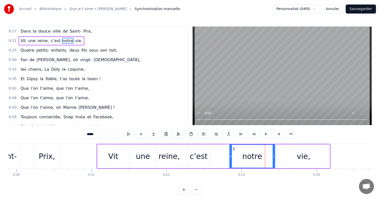
drag, startPoint x: 253, startPoint y: 150, endPoint x: 231, endPoint y: 150, distance: 22.8
click at [231, 150] on div at bounding box center [231, 156] width 2 height 23
drag, startPoint x: 231, startPoint y: 149, endPoint x: 215, endPoint y: 148, distance: 16.1
click at [219, 148] on icon at bounding box center [221, 149] width 4 height 4
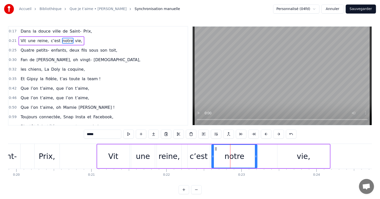
click at [291, 151] on div "vie," at bounding box center [304, 156] width 52 height 24
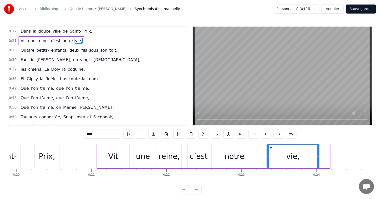
drag, startPoint x: 282, startPoint y: 149, endPoint x: 271, endPoint y: 150, distance: 10.8
click at [272, 150] on circle at bounding box center [272, 150] width 0 height 0
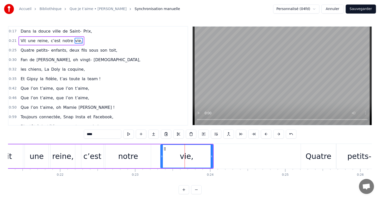
scroll to position [0, 1609]
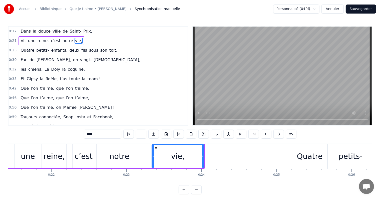
click at [297, 151] on div "Quatre" at bounding box center [309, 156] width 35 height 25
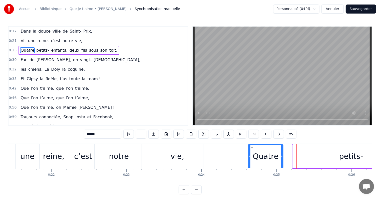
drag, startPoint x: 296, startPoint y: 149, endPoint x: 250, endPoint y: 150, distance: 46.1
click at [250, 150] on div "Quatre" at bounding box center [266, 156] width 35 height 23
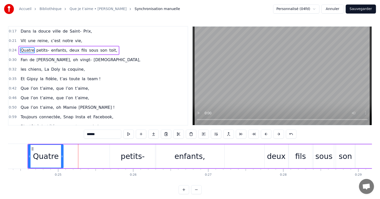
scroll to position [0, 1836]
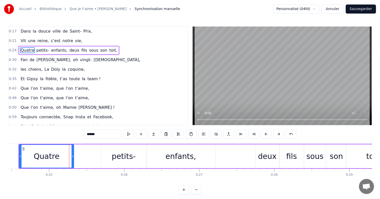
drag, startPoint x: 53, startPoint y: 153, endPoint x: 72, endPoint y: 155, distance: 19.6
click at [72, 155] on div at bounding box center [73, 156] width 2 height 23
click at [114, 155] on div "petits-" at bounding box center [124, 155] width 24 height 11
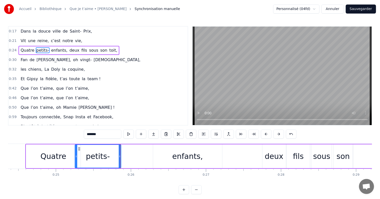
scroll to position [0, 1826]
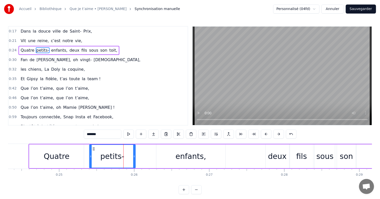
drag, startPoint x: 104, startPoint y: 148, endPoint x: 93, endPoint y: 150, distance: 11.4
click at [93, 150] on icon at bounding box center [94, 149] width 4 height 4
click at [199, 153] on div "enfants," at bounding box center [191, 155] width 31 height 11
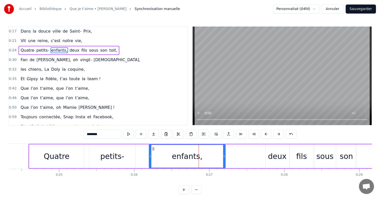
drag, startPoint x: 156, startPoint y: 151, endPoint x: 145, endPoint y: 149, distance: 11.3
click at [149, 150] on div "enfants," at bounding box center [187, 156] width 77 height 24
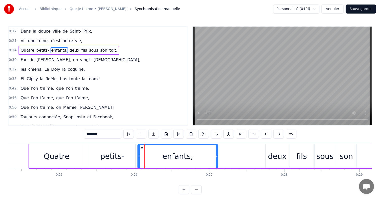
drag, startPoint x: 148, startPoint y: 147, endPoint x: 140, endPoint y: 148, distance: 7.6
click at [140, 148] on icon at bounding box center [142, 149] width 4 height 4
drag, startPoint x: 217, startPoint y: 148, endPoint x: 212, endPoint y: 147, distance: 4.6
click at [212, 147] on div at bounding box center [213, 156] width 2 height 23
click at [277, 149] on div "deux" at bounding box center [278, 156] width 24 height 24
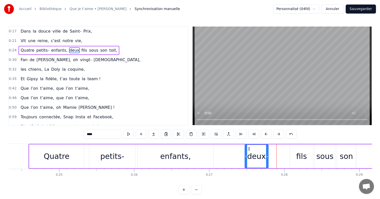
drag, startPoint x: 269, startPoint y: 148, endPoint x: 245, endPoint y: 146, distance: 24.1
click at [245, 146] on div "deux" at bounding box center [256, 156] width 23 height 23
click at [301, 151] on div "fils" at bounding box center [301, 155] width 11 height 11
type input "****"
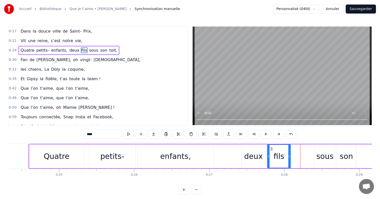
drag, startPoint x: 293, startPoint y: 148, endPoint x: 270, endPoint y: 148, distance: 23.5
click at [270, 148] on icon at bounding box center [272, 149] width 4 height 4
drag, startPoint x: 288, startPoint y: 149, endPoint x: 306, endPoint y: 149, distance: 18.3
click at [306, 149] on div at bounding box center [306, 156] width 2 height 23
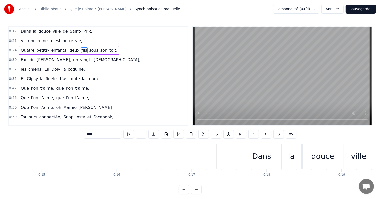
scroll to position [0, 1075]
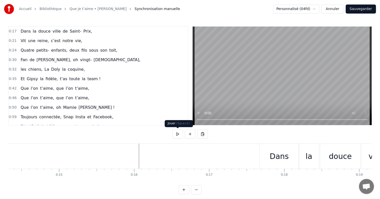
click at [178, 135] on button at bounding box center [177, 133] width 11 height 9
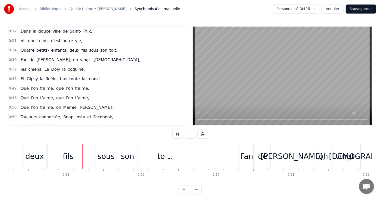
scroll to position [0, 2046]
click at [177, 134] on button at bounding box center [177, 133] width 11 height 9
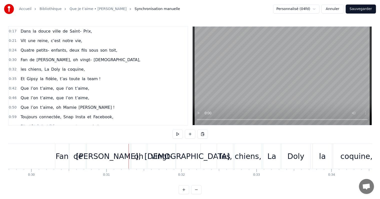
scroll to position [0, 2238]
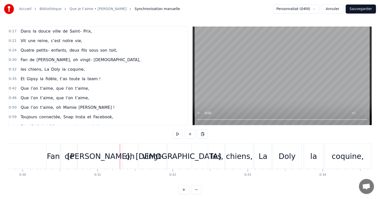
click at [55, 147] on div "Fan" at bounding box center [54, 156] width 14 height 25
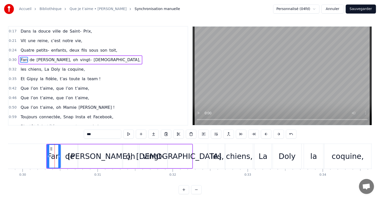
click at [183, 149] on div "[DEMOGRAPHIC_DATA]," at bounding box center [180, 156] width 24 height 24
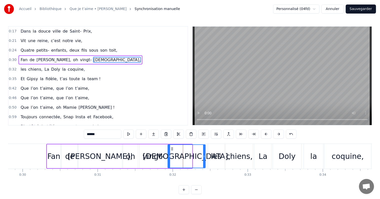
click at [204, 151] on div at bounding box center [204, 156] width 2 height 23
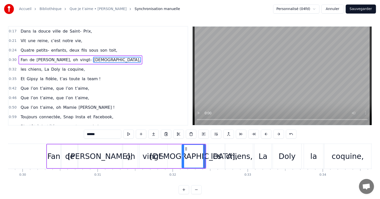
drag, startPoint x: 168, startPoint y: 149, endPoint x: 185, endPoint y: 149, distance: 16.5
click at [184, 149] on div at bounding box center [183, 156] width 2 height 23
click at [160, 150] on div "vingt-" at bounding box center [154, 155] width 22 height 11
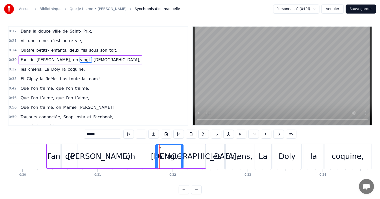
drag, startPoint x: 143, startPoint y: 148, endPoint x: 159, endPoint y: 148, distance: 16.0
click at [159, 148] on icon at bounding box center [160, 149] width 4 height 4
click at [134, 147] on div "oh" at bounding box center [130, 156] width 15 height 24
type input "**"
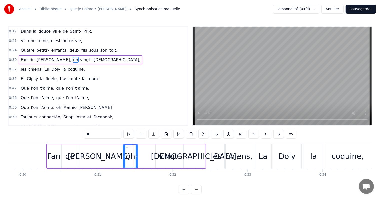
drag, startPoint x: 126, startPoint y: 146, endPoint x: 132, endPoint y: 147, distance: 6.3
click at [140, 148] on div "Fan de [PERSON_NAME], oh vingt- dieux," at bounding box center [126, 156] width 160 height 25
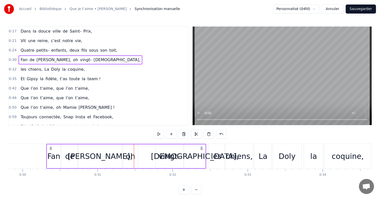
click at [129, 146] on div "oh" at bounding box center [130, 156] width 15 height 24
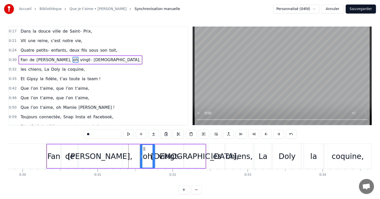
drag, startPoint x: 126, startPoint y: 146, endPoint x: 140, endPoint y: 149, distance: 14.7
click at [143, 149] on icon at bounding box center [144, 149] width 4 height 4
click at [123, 148] on div "Fan de [PERSON_NAME], oh vingt- dieux," at bounding box center [126, 156] width 160 height 25
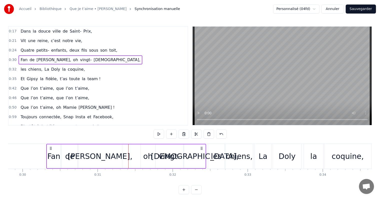
click at [103, 150] on div "[PERSON_NAME]," at bounding box center [100, 156] width 44 height 24
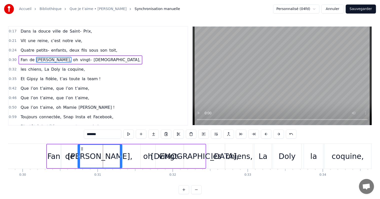
click at [221, 154] on div "les" at bounding box center [216, 156] width 16 height 25
type input "***"
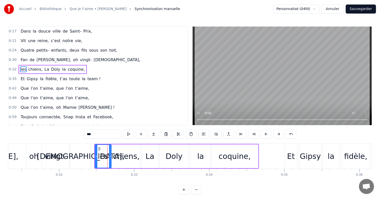
scroll to position [0, 2439]
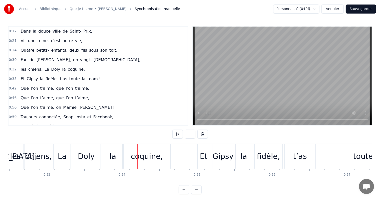
click at [138, 146] on div "coquine," at bounding box center [147, 156] width 47 height 25
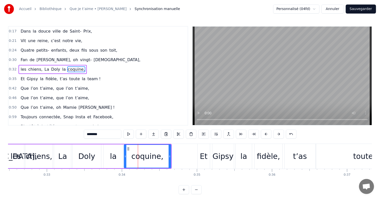
click at [119, 144] on div "la" at bounding box center [113, 156] width 20 height 24
type input "**"
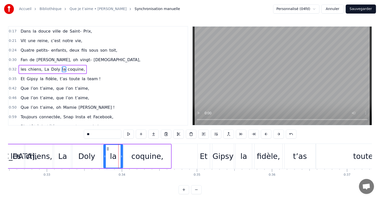
click at [95, 144] on div "les chiens, La Doly la coquine," at bounding box center [89, 156] width 165 height 25
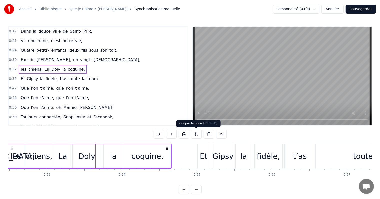
click at [194, 133] on button at bounding box center [196, 133] width 11 height 9
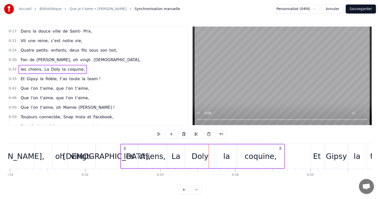
scroll to position [0, 2273]
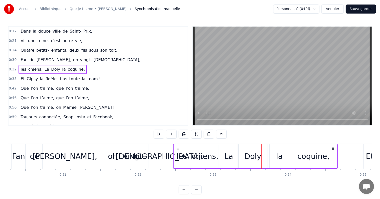
click at [191, 153] on div "chiens," at bounding box center [205, 156] width 28 height 24
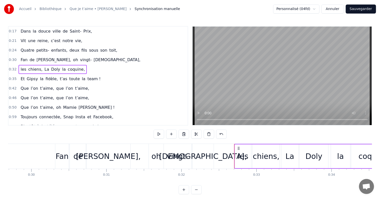
scroll to position [0, 2203]
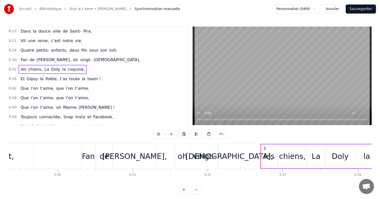
click at [146, 147] on div "[PERSON_NAME]," at bounding box center [134, 156] width 44 height 25
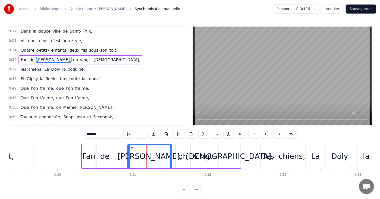
drag, startPoint x: 117, startPoint y: 147, endPoint x: 132, endPoint y: 148, distance: 14.8
click at [132, 148] on icon at bounding box center [132, 149] width 4 height 4
click at [107, 149] on div "de" at bounding box center [105, 156] width 17 height 24
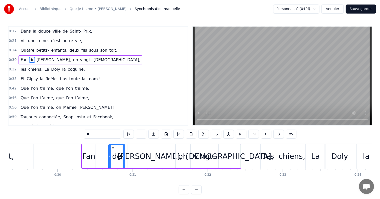
drag, startPoint x: 100, startPoint y: 147, endPoint x: 113, endPoint y: 148, distance: 13.3
click at [113, 148] on icon at bounding box center [113, 149] width 4 height 4
click at [90, 147] on div "Fan" at bounding box center [89, 156] width 14 height 24
type input "***"
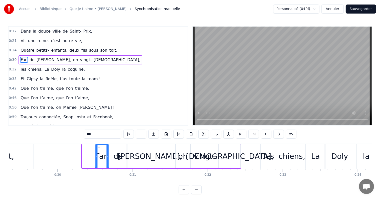
drag, startPoint x: 86, startPoint y: 148, endPoint x: 100, endPoint y: 149, distance: 13.8
click at [100, 149] on icon at bounding box center [100, 149] width 4 height 4
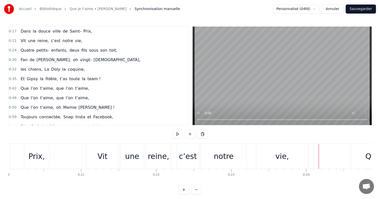
scroll to position [0, 1434]
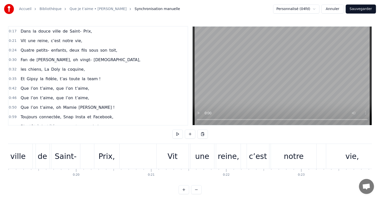
click at [176, 135] on button at bounding box center [177, 133] width 11 height 9
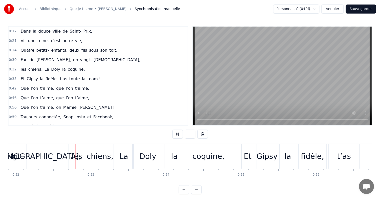
scroll to position [0, 2397]
click at [176, 135] on button at bounding box center [177, 133] width 11 height 9
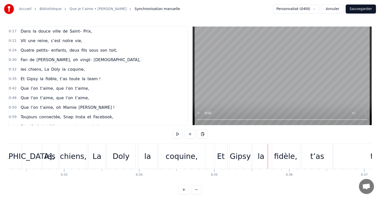
scroll to position [0, 2439]
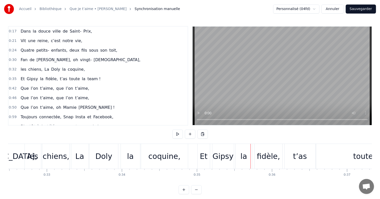
click at [197, 149] on div "Et" at bounding box center [203, 156] width 13 height 25
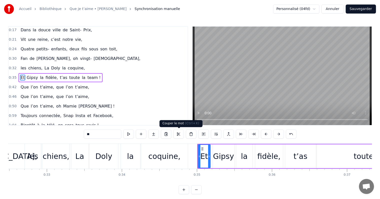
click at [176, 134] on button at bounding box center [178, 133] width 11 height 9
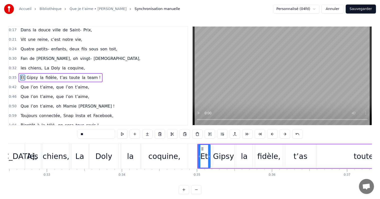
click at [340, 144] on div "Et Gipsy la fidèle, t’as toute la team !" at bounding box center [385, 156] width 377 height 25
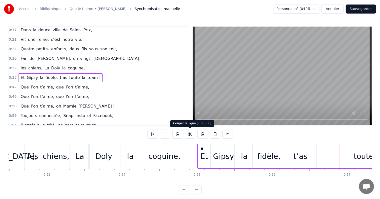
click at [191, 133] on button at bounding box center [190, 133] width 11 height 9
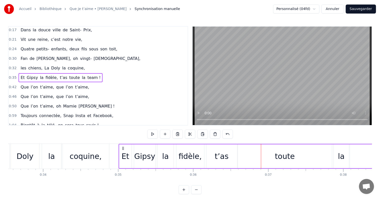
scroll to position [0, 2474]
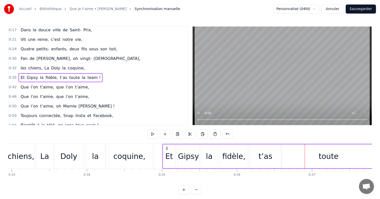
click at [222, 157] on div "fidèle," at bounding box center [234, 156] width 28 height 24
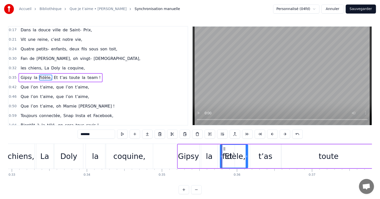
click at [335, 8] on button "Annuler" at bounding box center [333, 9] width 22 height 9
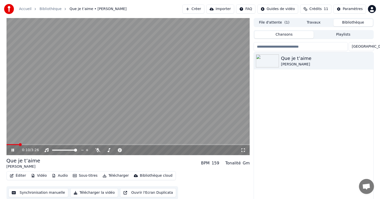
click at [12, 149] on icon at bounding box center [13, 149] width 3 height 3
click at [22, 176] on button "Éditer" at bounding box center [18, 175] width 20 height 7
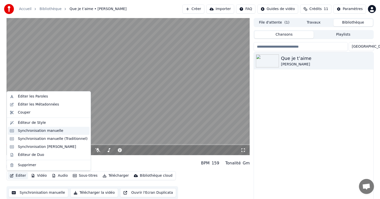
click at [42, 130] on div "Synchronisation manuelle" at bounding box center [41, 130] width 46 height 5
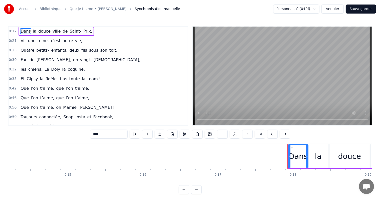
scroll to position [0, 1023]
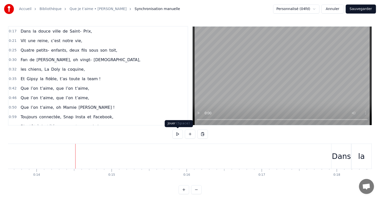
click at [177, 134] on button at bounding box center [177, 133] width 11 height 9
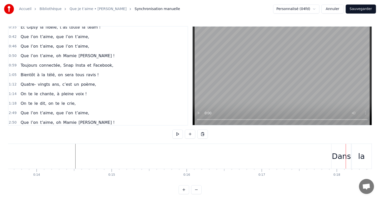
scroll to position [50, 0]
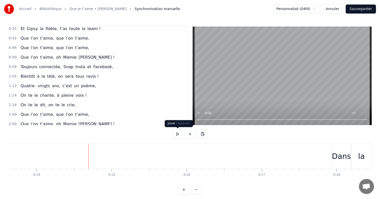
click at [179, 133] on button at bounding box center [177, 133] width 11 height 9
click at [177, 135] on button at bounding box center [177, 133] width 11 height 9
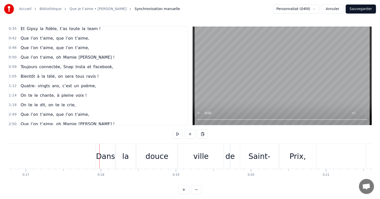
scroll to position [0, 1285]
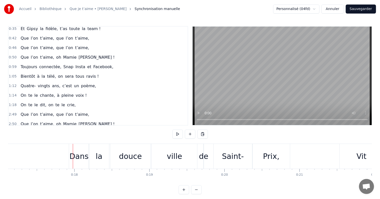
click at [81, 155] on div "Dans" at bounding box center [79, 155] width 19 height 11
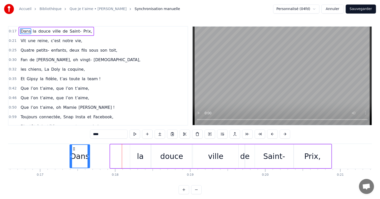
scroll to position [0, 1242]
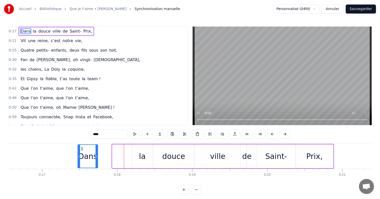
drag, startPoint x: 73, startPoint y: 147, endPoint x: 81, endPoint y: 146, distance: 8.0
click at [81, 147] on icon at bounding box center [82, 149] width 4 height 4
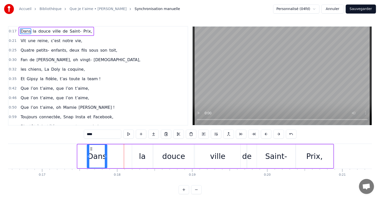
drag, startPoint x: 81, startPoint y: 146, endPoint x: 92, endPoint y: 146, distance: 10.5
click at [92, 147] on icon at bounding box center [91, 149] width 4 height 4
drag, startPoint x: 105, startPoint y: 151, endPoint x: 120, endPoint y: 152, distance: 14.6
click at [120, 152] on div "Dans" at bounding box center [105, 156] width 34 height 23
click at [130, 150] on div "Dans la douce ville de [GEOGRAPHIC_DATA]," at bounding box center [210, 156] width 247 height 25
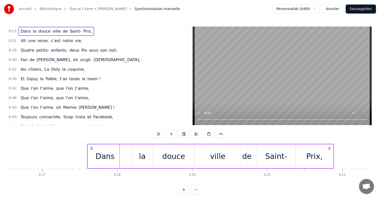
click at [137, 150] on div "la" at bounding box center [142, 156] width 20 height 24
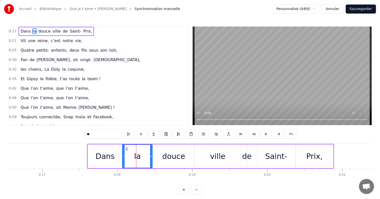
drag, startPoint x: 134, startPoint y: 148, endPoint x: 124, endPoint y: 147, distance: 9.8
click at [124, 147] on div at bounding box center [124, 156] width 2 height 23
drag, startPoint x: 150, startPoint y: 148, endPoint x: 145, endPoint y: 148, distance: 5.8
click at [146, 148] on div at bounding box center [147, 156] width 2 height 23
click at [164, 149] on div "douce" at bounding box center [174, 156] width 40 height 24
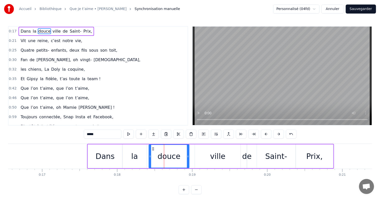
drag, startPoint x: 155, startPoint y: 148, endPoint x: 151, endPoint y: 146, distance: 4.7
click at [151, 147] on icon at bounding box center [153, 149] width 4 height 4
click at [197, 150] on div "ville" at bounding box center [218, 156] width 46 height 24
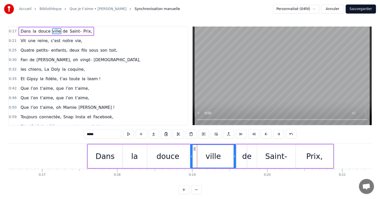
drag, startPoint x: 199, startPoint y: 148, endPoint x: 194, endPoint y: 148, distance: 5.0
click at [194, 148] on icon at bounding box center [195, 149] width 4 height 4
click at [249, 152] on div "de" at bounding box center [247, 155] width 10 height 11
type input "**"
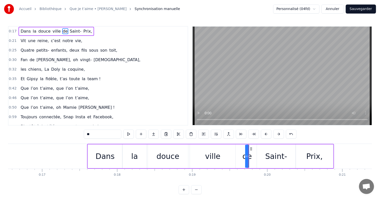
click at [249, 152] on div at bounding box center [249, 156] width 0 height 25
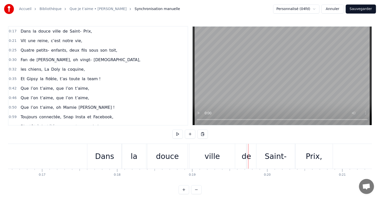
click at [246, 152] on div "de" at bounding box center [247, 155] width 10 height 11
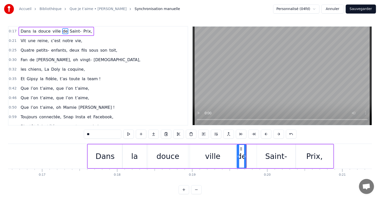
drag, startPoint x: 247, startPoint y: 152, endPoint x: 237, endPoint y: 153, distance: 10.0
click at [237, 153] on div at bounding box center [238, 156] width 2 height 23
drag, startPoint x: 245, startPoint y: 152, endPoint x: 249, endPoint y: 152, distance: 4.0
click at [249, 152] on div at bounding box center [249, 156] width 2 height 23
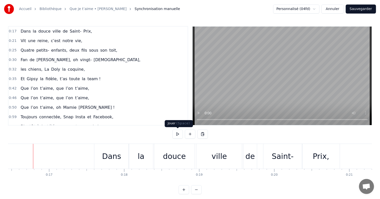
click at [178, 134] on button at bounding box center [177, 133] width 11 height 9
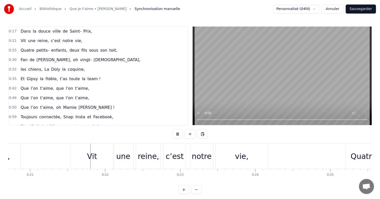
scroll to position [0, 1559]
click at [178, 134] on button at bounding box center [177, 133] width 11 height 9
click at [242, 158] on div "vie," at bounding box center [238, 155] width 14 height 11
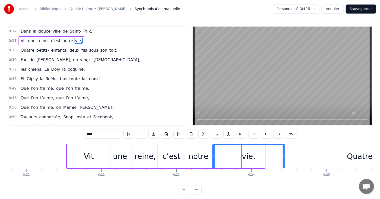
drag, startPoint x: 264, startPoint y: 151, endPoint x: 286, endPoint y: 150, distance: 21.8
click at [285, 151] on div at bounding box center [284, 156] width 2 height 23
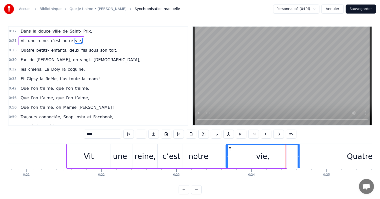
drag, startPoint x: 217, startPoint y: 147, endPoint x: 234, endPoint y: 150, distance: 17.7
click at [232, 149] on icon at bounding box center [230, 149] width 4 height 4
click at [105, 153] on div "Vit" at bounding box center [89, 156] width 44 height 24
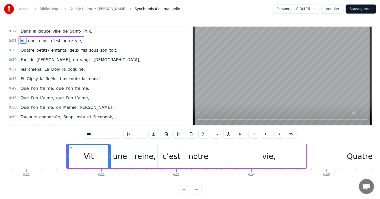
click at [167, 151] on div "c’est" at bounding box center [171, 155] width 18 height 11
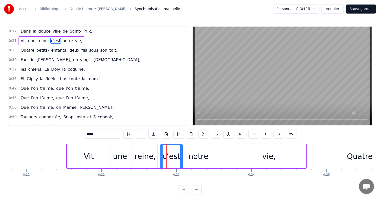
click at [196, 149] on div "notre" at bounding box center [198, 156] width 23 height 24
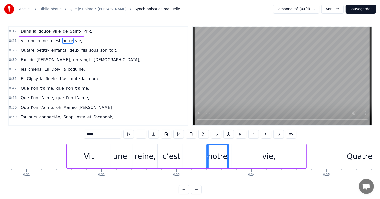
drag, startPoint x: 190, startPoint y: 147, endPoint x: 209, endPoint y: 147, distance: 19.0
click at [209, 147] on icon at bounding box center [211, 149] width 4 height 4
click at [177, 149] on div "c’est" at bounding box center [171, 156] width 22 height 24
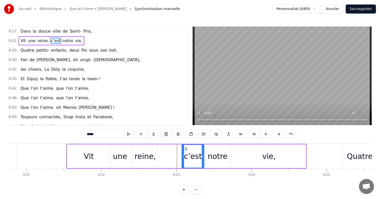
drag, startPoint x: 164, startPoint y: 148, endPoint x: 186, endPoint y: 148, distance: 22.5
click at [186, 148] on icon at bounding box center [186, 149] width 4 height 4
click at [149, 147] on div "reine," at bounding box center [145, 156] width 25 height 24
type input "******"
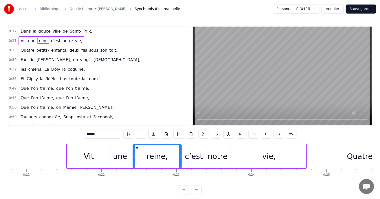
drag, startPoint x: 157, startPoint y: 150, endPoint x: 182, endPoint y: 152, distance: 25.4
click at [181, 152] on div at bounding box center [180, 156] width 2 height 23
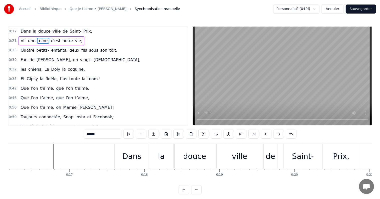
scroll to position [0, 1163]
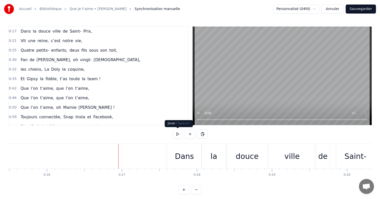
click at [178, 132] on button at bounding box center [177, 133] width 11 height 9
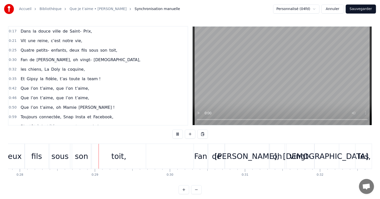
scroll to position [0, 2119]
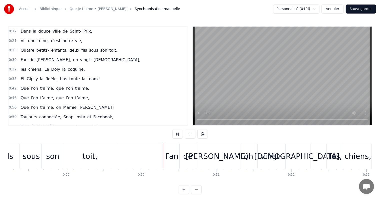
click at [181, 132] on button at bounding box center [177, 133] width 11 height 9
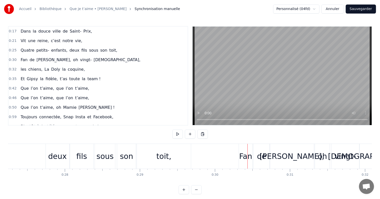
scroll to position [0, 2019]
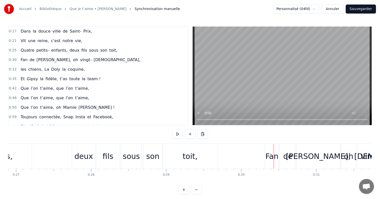
click at [180, 148] on div "toit," at bounding box center [190, 156] width 54 height 25
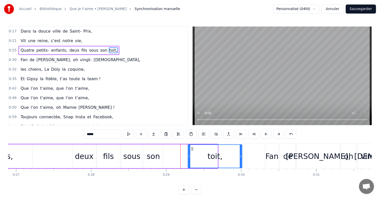
drag, startPoint x: 167, startPoint y: 147, endPoint x: 191, endPoint y: 149, distance: 24.3
click at [191, 149] on icon at bounding box center [192, 149] width 4 height 4
drag, startPoint x: 240, startPoint y: 151, endPoint x: 256, endPoint y: 151, distance: 16.0
click at [256, 151] on div at bounding box center [257, 156] width 2 height 23
click at [153, 154] on div "son" at bounding box center [153, 155] width 13 height 11
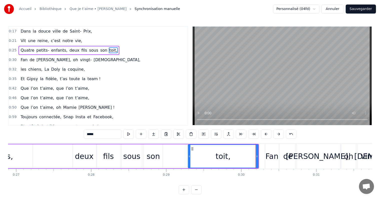
type input "***"
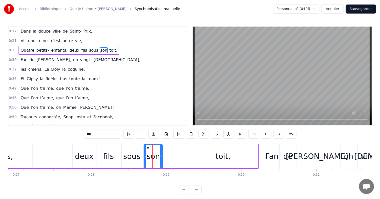
drag, startPoint x: 147, startPoint y: 146, endPoint x: 164, endPoint y: 149, distance: 17.3
click at [166, 149] on div "Quatre petits- enfants, deux fils sous son toit," at bounding box center [69, 156] width 377 height 25
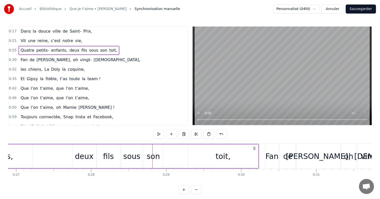
click at [147, 147] on div "son" at bounding box center [153, 156] width 19 height 24
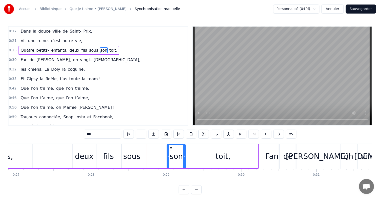
drag, startPoint x: 146, startPoint y: 148, endPoint x: 168, endPoint y: 150, distance: 21.9
click at [170, 150] on icon at bounding box center [171, 149] width 4 height 4
click at [138, 150] on div "sous" at bounding box center [132, 156] width 20 height 24
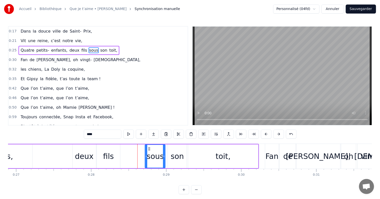
drag, startPoint x: 126, startPoint y: 148, endPoint x: 148, endPoint y: 150, distance: 22.3
click at [150, 150] on icon at bounding box center [149, 149] width 4 height 4
click at [113, 151] on div "fils" at bounding box center [108, 156] width 23 height 24
type input "****"
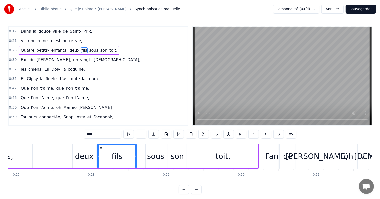
drag, startPoint x: 119, startPoint y: 151, endPoint x: 139, endPoint y: 152, distance: 19.8
click at [137, 151] on div at bounding box center [136, 156] width 2 height 23
drag, startPoint x: 100, startPoint y: 148, endPoint x: 103, endPoint y: 148, distance: 3.3
click at [103, 148] on icon at bounding box center [104, 149] width 4 height 4
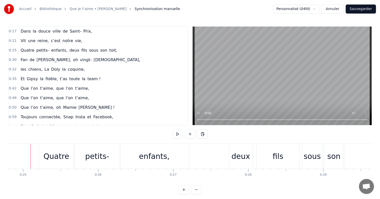
scroll to position [0, 1859]
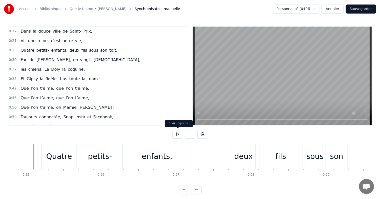
click at [176, 134] on button at bounding box center [177, 133] width 11 height 9
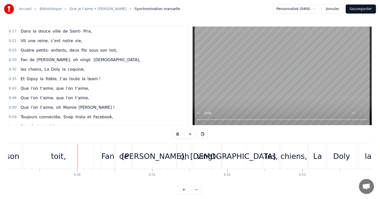
scroll to position [0, 2184]
click at [172, 131] on div "0:17 Dans la douce ville de Saint- Prix, 0:21 Vit une reine, c’est notre vie, 0…" at bounding box center [190, 110] width 364 height 168
click at [176, 131] on button at bounding box center [177, 133] width 11 height 9
click at [104, 149] on div "Fan" at bounding box center [108, 156] width 14 height 25
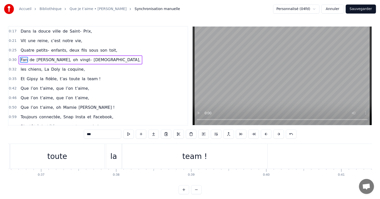
scroll to position [0, 2684]
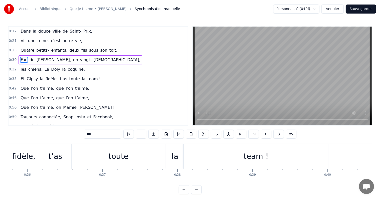
click at [121, 151] on div "toute" at bounding box center [119, 155] width 20 height 11
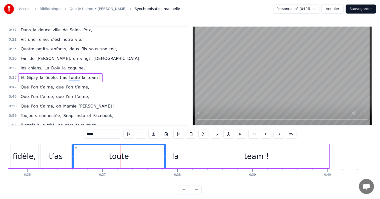
click at [189, 144] on div "team !" at bounding box center [257, 156] width 146 height 24
type input "******"
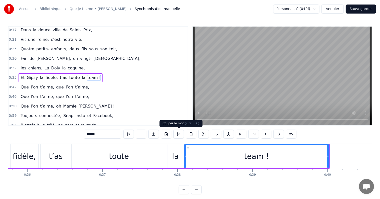
click at [177, 133] on button at bounding box center [178, 133] width 11 height 9
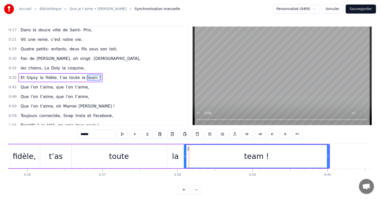
click at [174, 144] on div "Et Gipsy la fidèle, t’as toute la team !" at bounding box center [141, 156] width 377 height 25
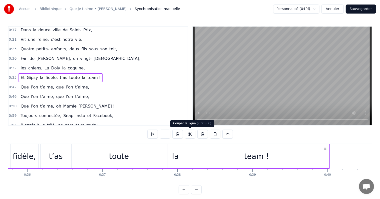
click at [191, 133] on button at bounding box center [190, 133] width 11 height 9
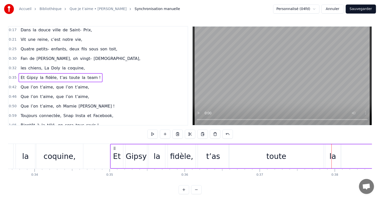
scroll to position [0, 2509]
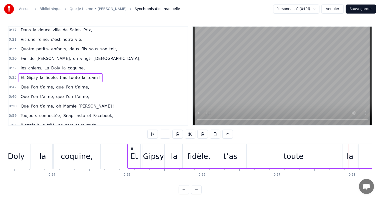
click at [201, 152] on div "fidèle," at bounding box center [198, 155] width 23 height 11
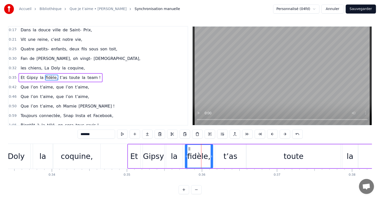
click at [217, 151] on div "t’as" at bounding box center [230, 156] width 31 height 24
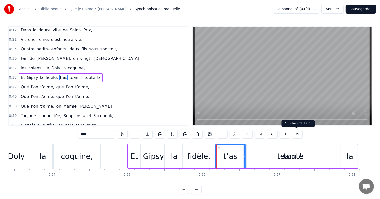
click at [299, 135] on button at bounding box center [297, 133] width 11 height 9
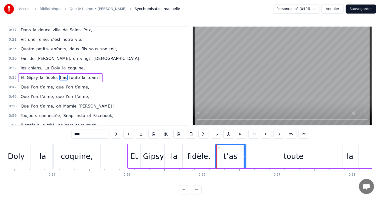
click at [256, 144] on div "toute" at bounding box center [294, 156] width 94 height 24
type input "*****"
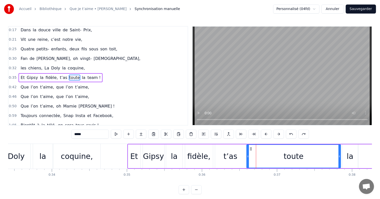
click at [246, 144] on div "Et Gipsy la fidèle, t’as toute la team !" at bounding box center [315, 156] width 377 height 25
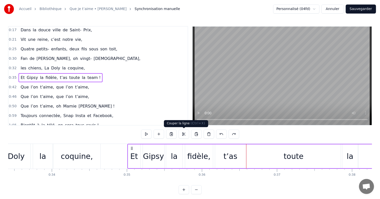
click at [183, 133] on button at bounding box center [184, 133] width 11 height 9
click at [182, 150] on div "Et Gipsy la fidèle, t’as toute la team !" at bounding box center [315, 156] width 377 height 25
click at [213, 152] on div "Et Gipsy la fidèle, t’as toute la team !" at bounding box center [315, 156] width 377 height 25
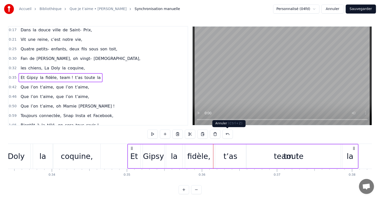
click at [226, 134] on button at bounding box center [228, 133] width 11 height 9
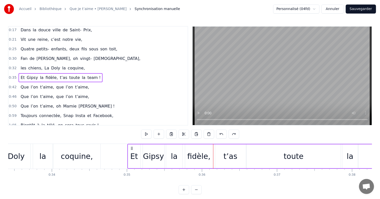
click at [252, 144] on div "toute" at bounding box center [294, 156] width 95 height 24
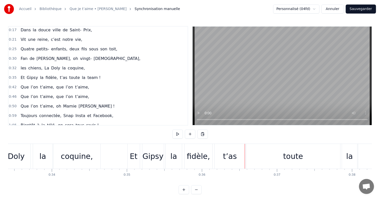
click at [245, 147] on div "t’as" at bounding box center [229, 156] width 31 height 25
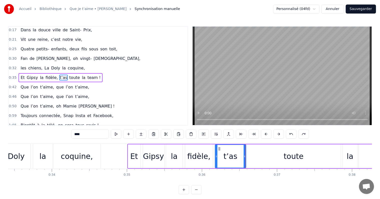
click at [78, 73] on div "Et Gipsy la fidèle, t’as toute la team !" at bounding box center [61, 77] width 84 height 9
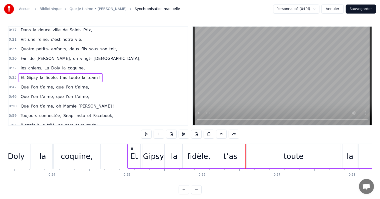
click at [183, 132] on button at bounding box center [184, 133] width 11 height 9
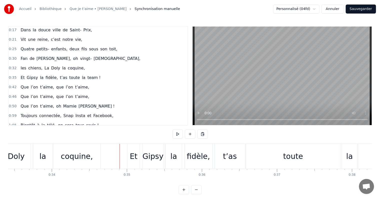
click at [183, 151] on div "Et Gipsy la fidèle, t’as toute la team !" at bounding box center [315, 156] width 377 height 25
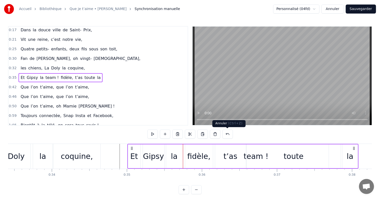
click at [226, 133] on button at bounding box center [228, 133] width 11 height 9
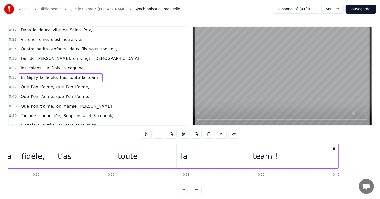
scroll to position [0, 2728]
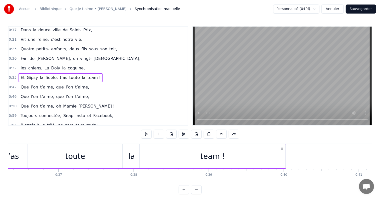
click at [258, 144] on div "team !" at bounding box center [213, 156] width 146 height 24
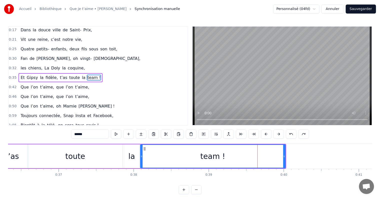
drag, startPoint x: 177, startPoint y: 144, endPoint x: 207, endPoint y: 147, distance: 30.2
click at [207, 147] on div "team !" at bounding box center [213, 156] width 146 height 24
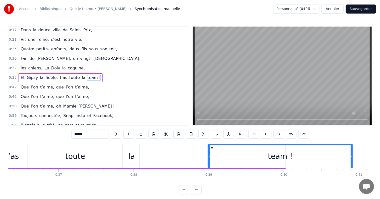
drag, startPoint x: 144, startPoint y: 149, endPoint x: 212, endPoint y: 151, distance: 67.9
click at [212, 151] on div "team !" at bounding box center [280, 156] width 145 height 23
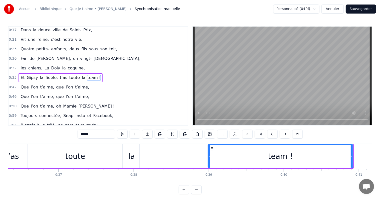
click at [128, 151] on div "la" at bounding box center [131, 156] width 15 height 24
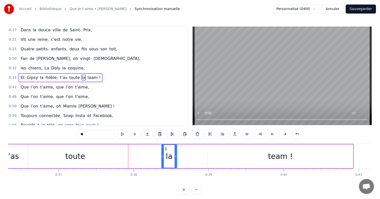
drag, startPoint x: 127, startPoint y: 148, endPoint x: 168, endPoint y: 150, distance: 40.8
click at [168, 150] on icon at bounding box center [166, 149] width 4 height 4
drag, startPoint x: 169, startPoint y: 149, endPoint x: 173, endPoint y: 149, distance: 4.0
click at [173, 149] on icon at bounding box center [172, 149] width 4 height 4
click at [98, 150] on div "toute" at bounding box center [75, 156] width 94 height 24
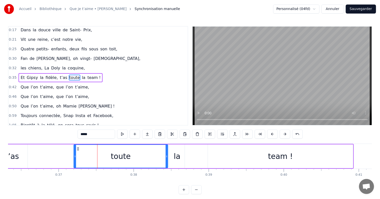
drag, startPoint x: 31, startPoint y: 148, endPoint x: 78, endPoint y: 155, distance: 47.3
click at [78, 155] on div "toute" at bounding box center [121, 156] width 94 height 23
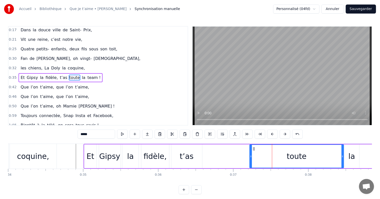
scroll to position [0, 2527]
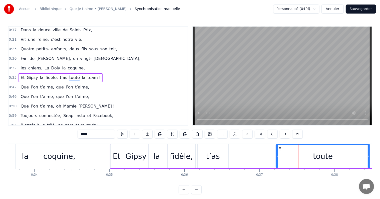
click at [211, 152] on div "t’as" at bounding box center [213, 155] width 14 height 11
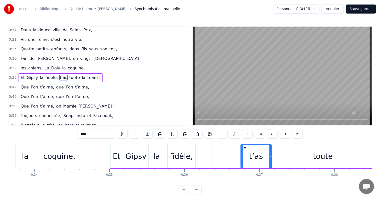
drag, startPoint x: 201, startPoint y: 147, endPoint x: 245, endPoint y: 148, distance: 43.3
click at [245, 148] on icon at bounding box center [245, 149] width 4 height 4
drag, startPoint x: 182, startPoint y: 151, endPoint x: 177, endPoint y: 148, distance: 5.9
click at [182, 151] on div "fidèle," at bounding box center [181, 155] width 23 height 11
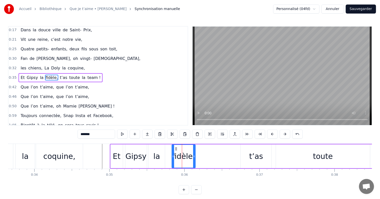
drag, startPoint x: 170, startPoint y: 148, endPoint x: 173, endPoint y: 148, distance: 3.5
click at [173, 148] on div at bounding box center [173, 156] width 2 height 23
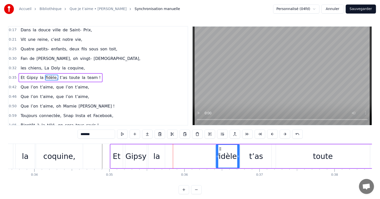
drag, startPoint x: 176, startPoint y: 148, endPoint x: 229, endPoint y: 150, distance: 52.8
click at [220, 149] on icon at bounding box center [220, 149] width 4 height 4
click at [249, 149] on div "t’as" at bounding box center [256, 156] width 31 height 24
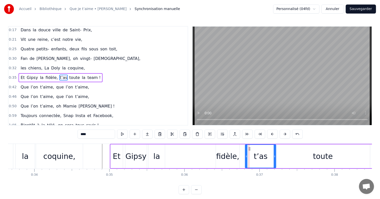
drag, startPoint x: 245, startPoint y: 147, endPoint x: 249, endPoint y: 147, distance: 4.3
click at [249, 147] on icon at bounding box center [250, 149] width 4 height 4
click at [156, 153] on div "la" at bounding box center [156, 155] width 7 height 11
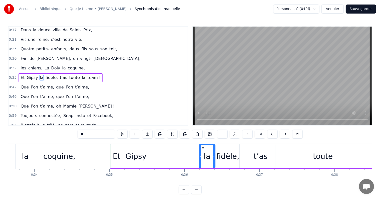
drag, startPoint x: 152, startPoint y: 147, endPoint x: 202, endPoint y: 150, distance: 50.4
click at [202, 150] on div "la" at bounding box center [207, 156] width 16 height 23
click at [140, 149] on div "Gipsy" at bounding box center [136, 156] width 22 height 24
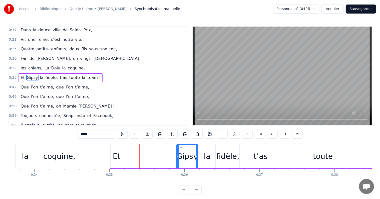
drag, startPoint x: 129, startPoint y: 148, endPoint x: 180, endPoint y: 153, distance: 50.6
click at [181, 153] on div "Gipsy" at bounding box center [187, 156] width 21 height 23
click at [114, 151] on div "Et" at bounding box center [117, 155] width 8 height 11
type input "**"
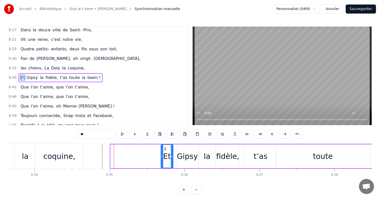
drag, startPoint x: 114, startPoint y: 148, endPoint x: 165, endPoint y: 153, distance: 51.4
click at [165, 153] on div "Et" at bounding box center [167, 156] width 12 height 23
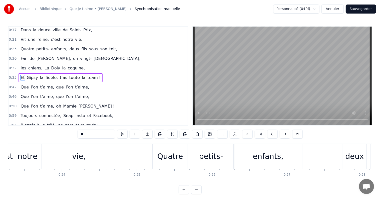
scroll to position [0, 1766]
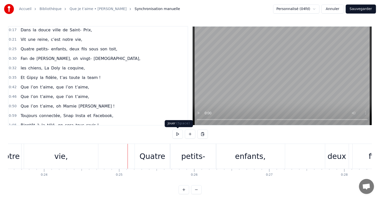
click at [177, 132] on button at bounding box center [177, 133] width 11 height 9
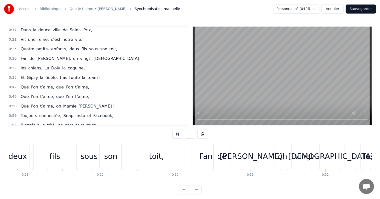
scroll to position [0, 2086]
click at [177, 134] on button at bounding box center [177, 133] width 11 height 9
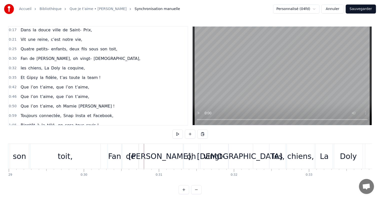
scroll to position [0, 2194]
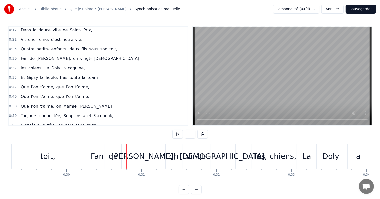
click at [141, 153] on div "[PERSON_NAME]," at bounding box center [143, 155] width 65 height 11
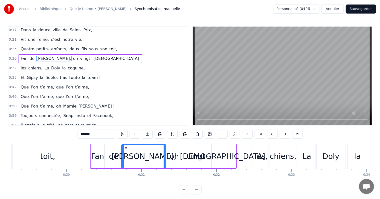
scroll to position [0, 0]
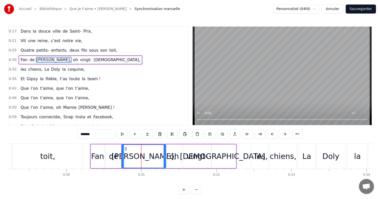
click at [106, 144] on div "Fan de [PERSON_NAME], oh vingt- dieux," at bounding box center [163, 156] width 147 height 25
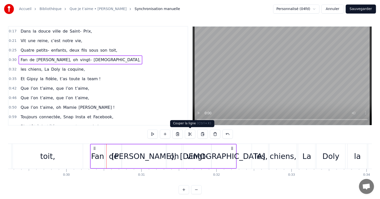
click at [190, 134] on button at bounding box center [190, 133] width 11 height 9
click at [126, 157] on div "[PERSON_NAME]," at bounding box center [144, 156] width 44 height 24
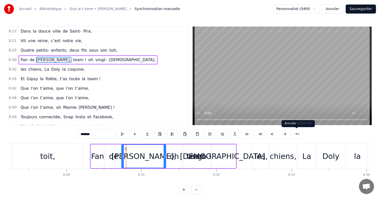
click at [296, 135] on button at bounding box center [297, 133] width 11 height 9
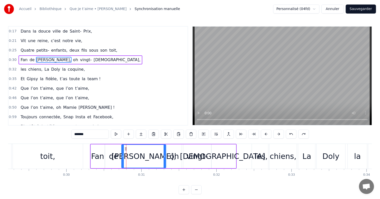
click at [361, 11] on button "Sauvegarder" at bounding box center [361, 9] width 30 height 9
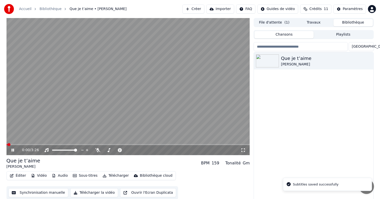
click at [16, 175] on button "Éditer" at bounding box center [18, 175] width 20 height 7
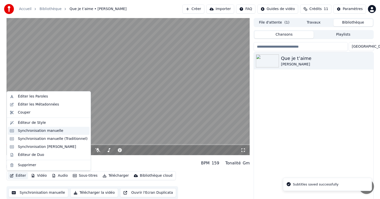
click at [40, 131] on div "Synchronisation manuelle" at bounding box center [41, 130] width 46 height 5
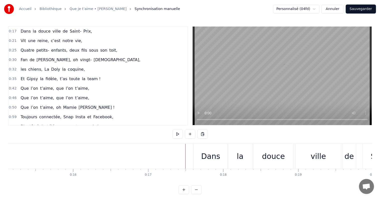
scroll to position [0, 1075]
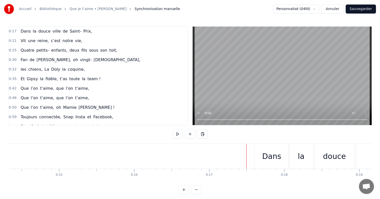
click at [177, 131] on button at bounding box center [177, 133] width 11 height 9
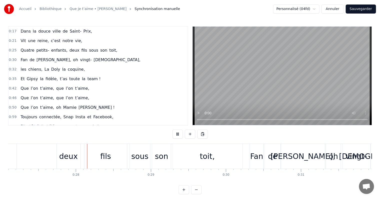
scroll to position [0, 2043]
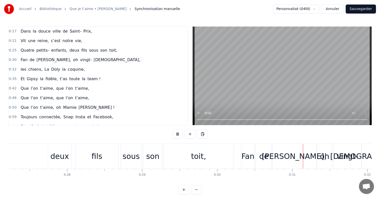
click at [177, 135] on button at bounding box center [177, 133] width 11 height 9
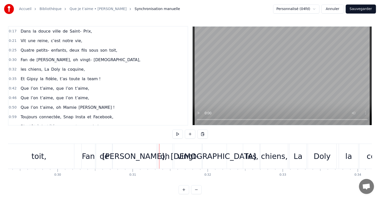
scroll to position [0, 2229]
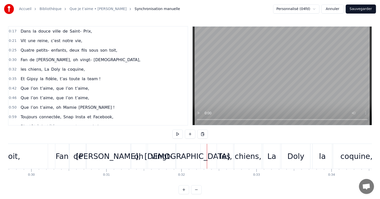
click at [200, 146] on div "[DEMOGRAPHIC_DATA]," at bounding box center [188, 156] width 24 height 25
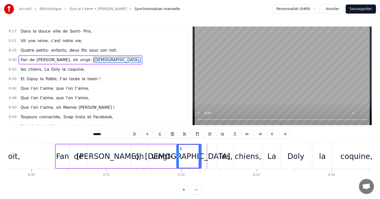
click at [167, 144] on div "Fan de [PERSON_NAME], oh vingt- dieux," at bounding box center [128, 156] width 147 height 25
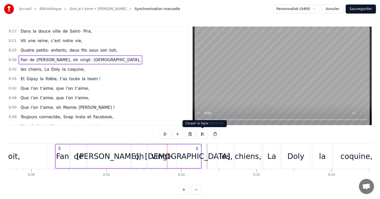
click at [204, 134] on button at bounding box center [202, 133] width 11 height 9
click at [86, 151] on div "de" at bounding box center [78, 156] width 17 height 24
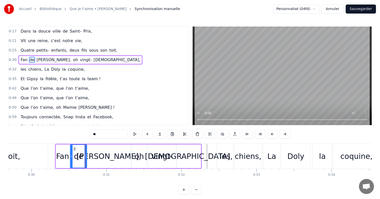
click at [88, 153] on div "[PERSON_NAME]," at bounding box center [109, 156] width 44 height 24
type input "*******"
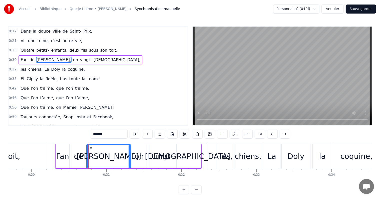
click at [91, 154] on div "[PERSON_NAME]," at bounding box center [109, 156] width 44 height 23
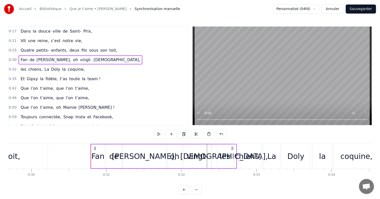
click at [261, 148] on div "chiens," at bounding box center [248, 156] width 27 height 25
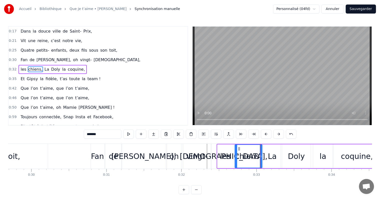
click at [316, 144] on div "les chiens, La Doly la coquine," at bounding box center [299, 156] width 165 height 25
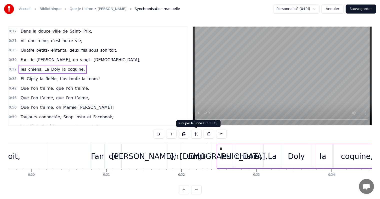
click at [196, 134] on button at bounding box center [196, 133] width 11 height 9
click at [270, 156] on div "La" at bounding box center [272, 155] width 9 height 11
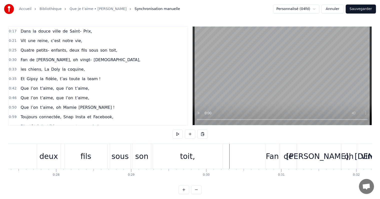
click at [32, 157] on div "Quatre petits- enfants, deux fils sous son toit," at bounding box center [34, 156] width 377 height 25
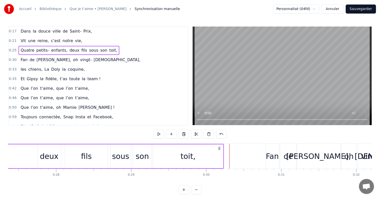
scroll to position [0, 2053]
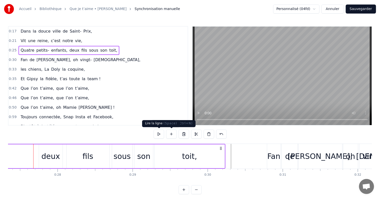
click at [160, 131] on button at bounding box center [159, 133] width 11 height 9
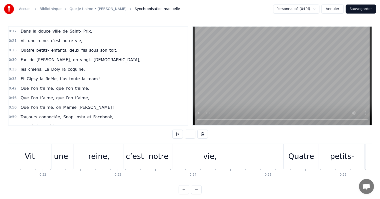
scroll to position [0, 1582]
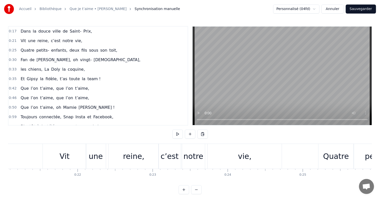
click at [177, 132] on button at bounding box center [177, 133] width 11 height 9
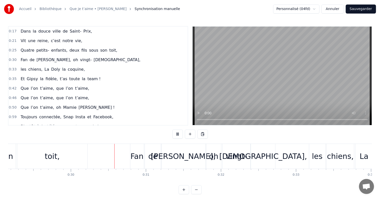
scroll to position [0, 2232]
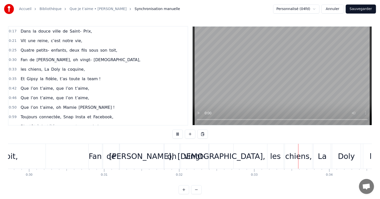
click at [179, 134] on button at bounding box center [177, 133] width 11 height 9
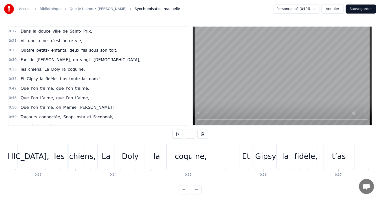
scroll to position [0, 2439]
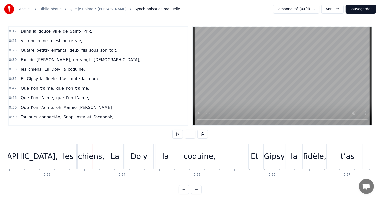
click at [220, 147] on div "coquine," at bounding box center [199, 156] width 47 height 25
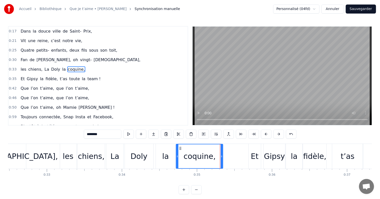
click at [165, 153] on div "la" at bounding box center [165, 155] width 7 height 11
type input "**"
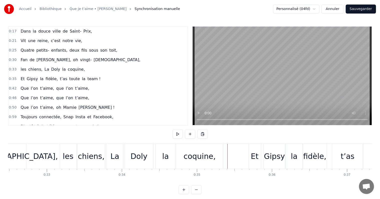
click at [223, 143] on div "0:17 Dans la douce ville de Saint- Prix, 0:21 Vit une reine, c’est notre vie, 0…" at bounding box center [190, 110] width 364 height 168
click at [221, 144] on div "coquine," at bounding box center [199, 156] width 47 height 25
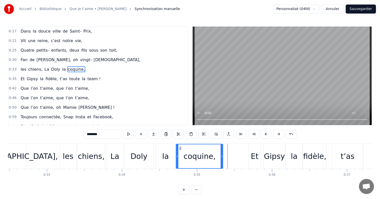
click at [172, 145] on div "la" at bounding box center [165, 156] width 19 height 25
type input "**"
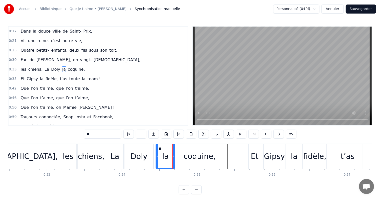
click at [108, 151] on div "La" at bounding box center [114, 156] width 17 height 25
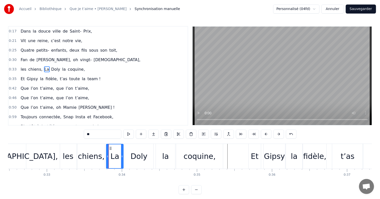
click at [127, 157] on div "Doly" at bounding box center [139, 156] width 29 height 25
type input "****"
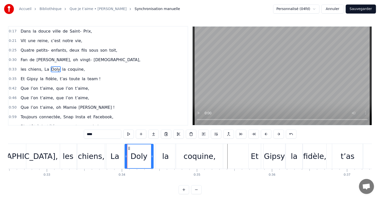
click at [68, 65] on div "les chiens, La Doly la coquine," at bounding box center [53, 69] width 68 height 9
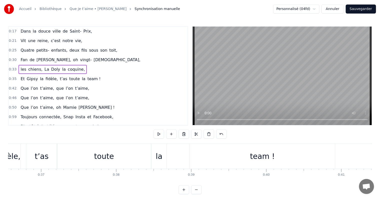
scroll to position [0, 2771]
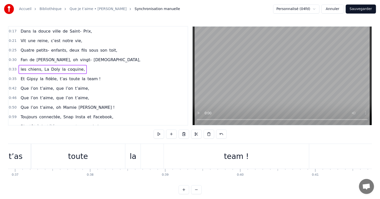
click at [208, 154] on div "team !" at bounding box center [236, 156] width 145 height 25
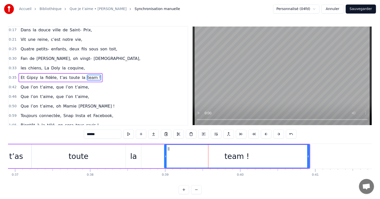
click at [66, 73] on div "Et Gipsy la fidèle, t’as toute la team !" at bounding box center [61, 77] width 84 height 9
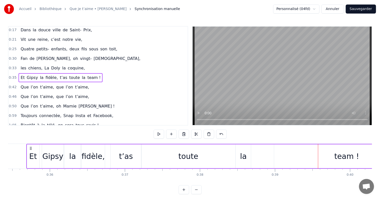
scroll to position [0, 2654]
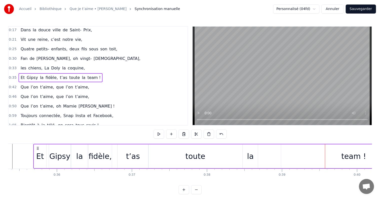
click at [198, 134] on button at bounding box center [196, 133] width 11 height 9
click at [116, 155] on div "Et Gipsy la fidèle, t’as toute la team !" at bounding box center [230, 156] width 394 height 25
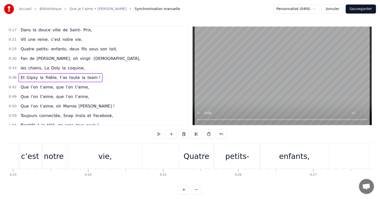
scroll to position [0, 1705]
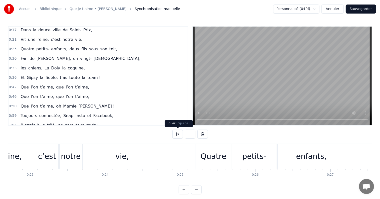
click at [179, 134] on button at bounding box center [177, 133] width 11 height 9
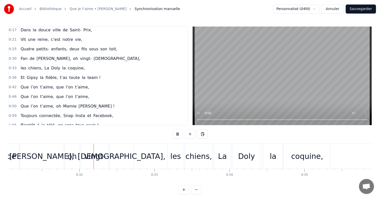
scroll to position [0, 2340]
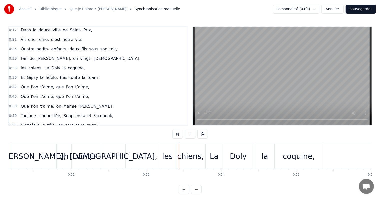
click at [179, 134] on button at bounding box center [177, 133] width 11 height 9
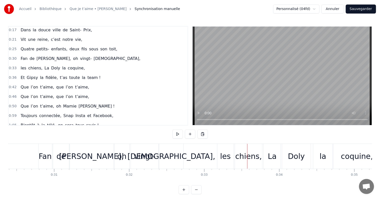
click at [81, 152] on div "[PERSON_NAME]," at bounding box center [91, 155] width 65 height 11
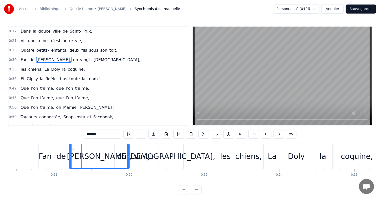
drag, startPoint x: 113, startPoint y: 153, endPoint x: 128, endPoint y: 152, distance: 15.3
click at [128, 152] on div at bounding box center [128, 156] width 2 height 24
click at [122, 153] on div "[PERSON_NAME]," at bounding box center [100, 156] width 60 height 24
drag, startPoint x: 128, startPoint y: 154, endPoint x: 112, endPoint y: 152, distance: 15.9
click at [114, 152] on div at bounding box center [115, 156] width 2 height 24
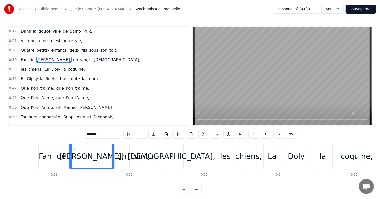
click at [126, 152] on div "oh" at bounding box center [121, 155] width 9 height 11
type input "**"
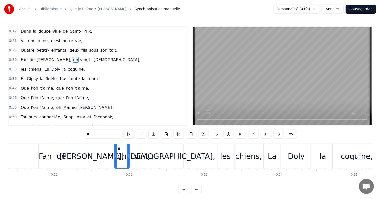
click at [184, 153] on div "Fan de [PERSON_NAME], oh vingt- dieux," at bounding box center [111, 156] width 147 height 25
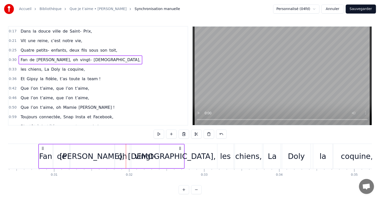
click at [176, 153] on div "[DEMOGRAPHIC_DATA]," at bounding box center [172, 155] width 88 height 11
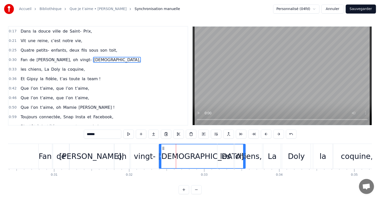
drag, startPoint x: 182, startPoint y: 152, endPoint x: 244, endPoint y: 154, distance: 62.1
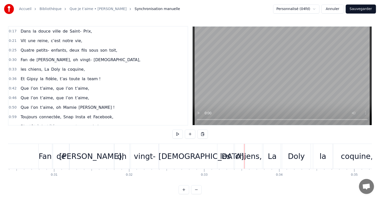
click at [164, 148] on div "[DEMOGRAPHIC_DATA]," at bounding box center [202, 156] width 86 height 25
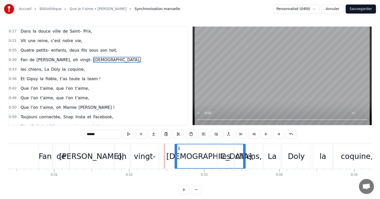
drag, startPoint x: 160, startPoint y: 150, endPoint x: 189, endPoint y: 152, distance: 28.3
click at [177, 152] on div at bounding box center [176, 156] width 2 height 24
click at [259, 150] on div "chiens," at bounding box center [248, 155] width 27 height 11
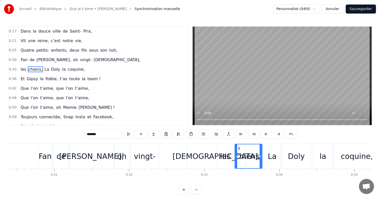
click at [272, 147] on div "La" at bounding box center [272, 156] width 17 height 25
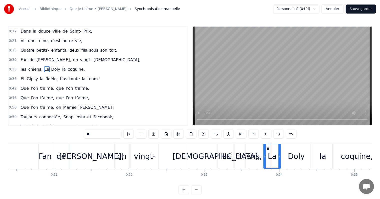
click at [293, 147] on div "Doly" at bounding box center [296, 156] width 29 height 25
type input "****"
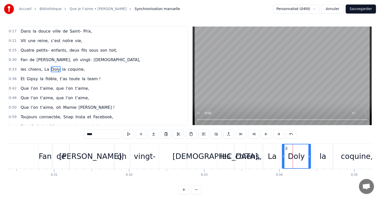
click at [293, 144] on div at bounding box center [293, 156] width 0 height 25
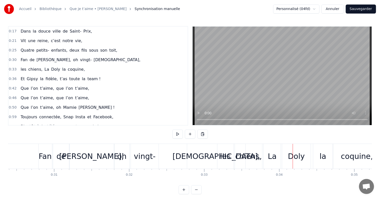
click at [326, 145] on div "la" at bounding box center [322, 156] width 19 height 25
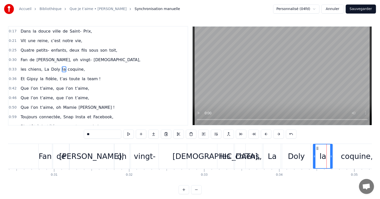
click at [72, 65] on div "les chiens, La Doly la coquine," at bounding box center [53, 69] width 68 height 9
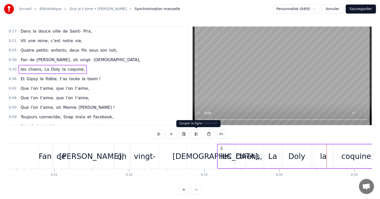
click at [198, 132] on button at bounding box center [196, 133] width 11 height 9
click at [265, 155] on div "La" at bounding box center [272, 156] width 17 height 24
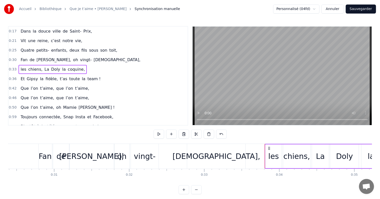
click at [147, 150] on div "vingt-" at bounding box center [145, 156] width 28 height 25
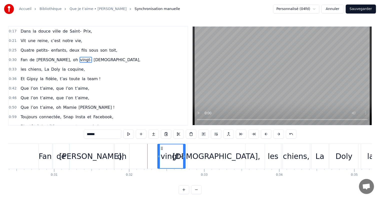
drag, startPoint x: 134, startPoint y: 147, endPoint x: 162, endPoint y: 146, distance: 27.5
click at [162, 147] on circle at bounding box center [161, 147] width 0 height 0
click at [119, 149] on div "oh" at bounding box center [122, 156] width 15 height 25
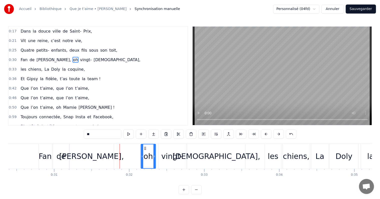
drag, startPoint x: 119, startPoint y: 147, endPoint x: 144, endPoint y: 148, distance: 25.8
click at [144, 148] on icon at bounding box center [145, 148] width 4 height 4
click at [108, 149] on div "[PERSON_NAME]," at bounding box center [91, 156] width 45 height 25
type input "*******"
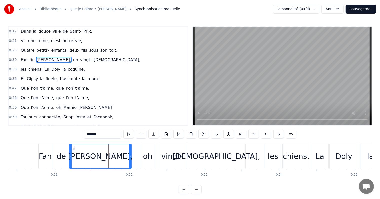
drag, startPoint x: 113, startPoint y: 149, endPoint x: 133, endPoint y: 149, distance: 20.3
click at [131, 149] on div at bounding box center [130, 156] width 2 height 24
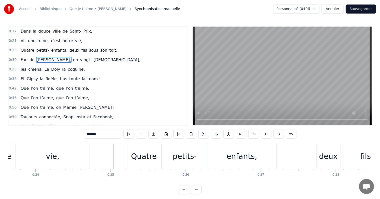
scroll to position [0, 1748]
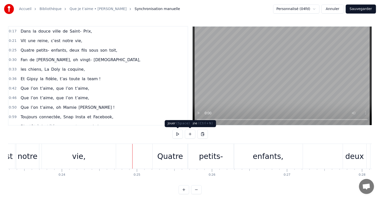
click at [177, 132] on button at bounding box center [177, 133] width 11 height 9
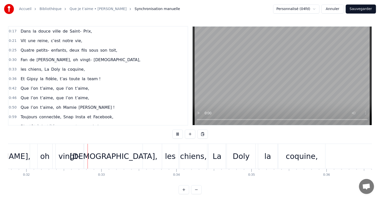
scroll to position [0, 2392]
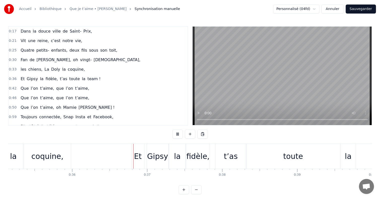
click at [177, 135] on button at bounding box center [177, 133] width 11 height 9
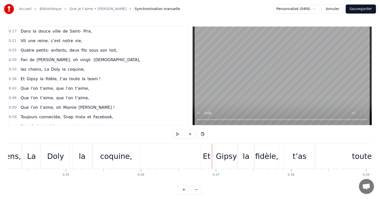
scroll to position [0, 2553]
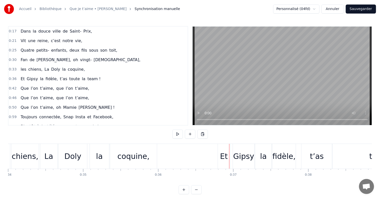
click at [115, 159] on div "coquine," at bounding box center [133, 156] width 47 height 25
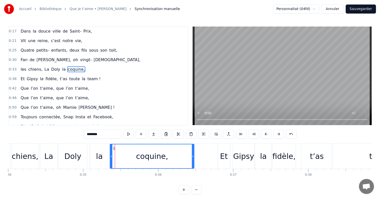
drag, startPoint x: 155, startPoint y: 152, endPoint x: 197, endPoint y: 152, distance: 42.3
click at [194, 152] on div at bounding box center [193, 156] width 2 height 24
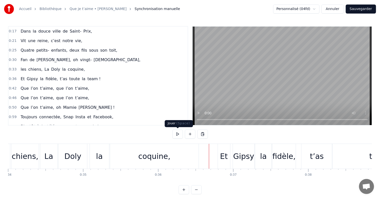
click at [178, 134] on button at bounding box center [177, 133] width 11 height 9
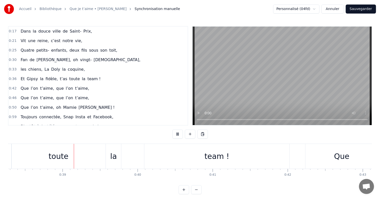
click at [178, 134] on button at bounding box center [177, 133] width 11 height 9
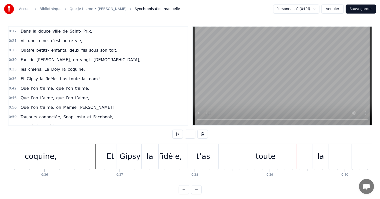
scroll to position [0, 2649]
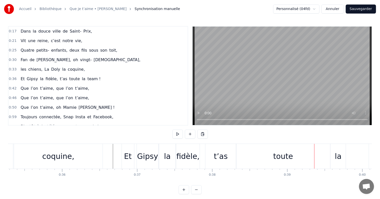
click at [161, 147] on div "la" at bounding box center [167, 156] width 17 height 25
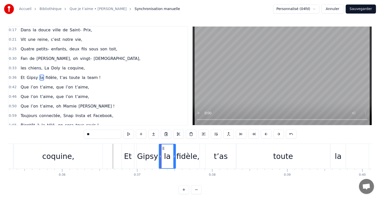
click at [212, 150] on div "t’as" at bounding box center [220, 156] width 31 height 25
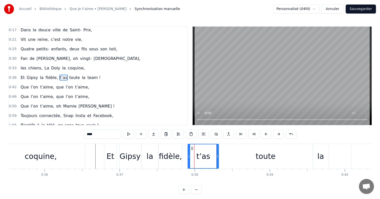
scroll to position [0, 2631]
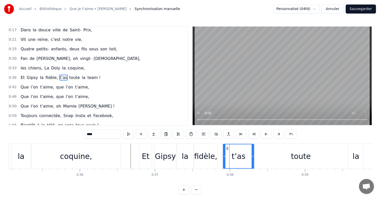
click at [144, 148] on div "Et" at bounding box center [146, 156] width 12 height 25
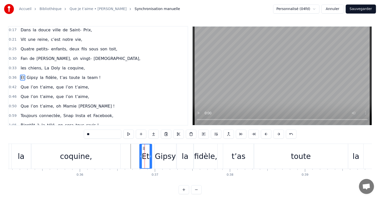
click at [166, 150] on div "Gipsy" at bounding box center [165, 155] width 21 height 11
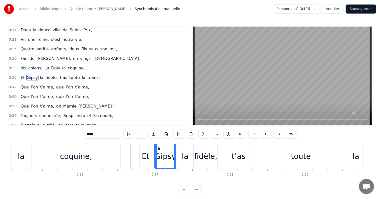
click at [213, 150] on div "fidèle," at bounding box center [205, 155] width 23 height 11
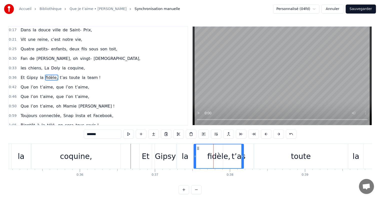
drag, startPoint x: 217, startPoint y: 150, endPoint x: 245, endPoint y: 150, distance: 28.3
click at [244, 150] on div at bounding box center [243, 156] width 2 height 24
click at [249, 150] on div "t’as" at bounding box center [238, 156] width 31 height 25
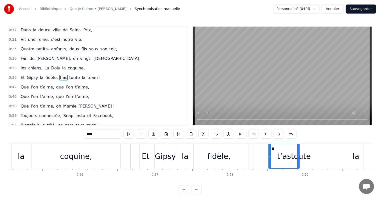
drag, startPoint x: 230, startPoint y: 147, endPoint x: 272, endPoint y: 148, distance: 42.1
click at [326, 149] on div "toute" at bounding box center [301, 156] width 94 height 25
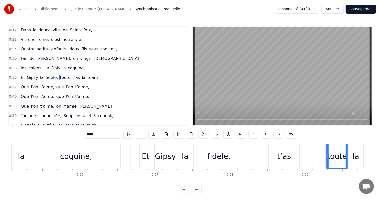
drag, startPoint x: 254, startPoint y: 150, endPoint x: 327, endPoint y: 151, distance: 72.6
click at [232, 159] on div "fidèle," at bounding box center [219, 156] width 50 height 25
type input "*******"
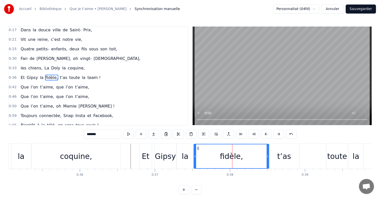
drag, startPoint x: 243, startPoint y: 153, endPoint x: 268, endPoint y: 153, distance: 25.0
click at [268, 153] on div at bounding box center [268, 156] width 2 height 24
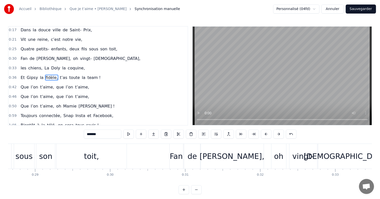
scroll to position [0, 2124]
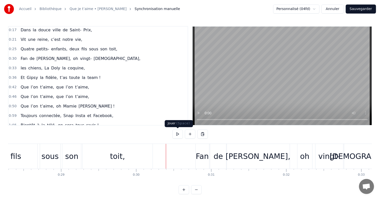
click at [179, 132] on button at bounding box center [177, 133] width 11 height 9
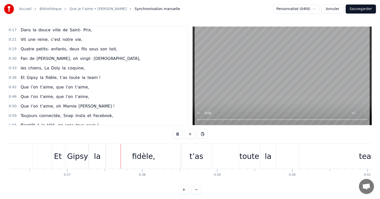
scroll to position [0, 2764]
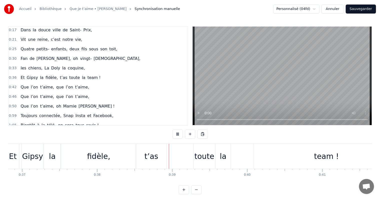
click at [179, 134] on button at bounding box center [177, 133] width 11 height 9
click at [177, 133] on button at bounding box center [177, 133] width 11 height 9
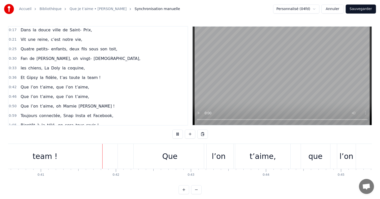
scroll to position [0, 3083]
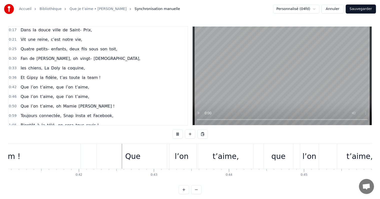
click at [177, 133] on button at bounding box center [177, 133] width 11 height 9
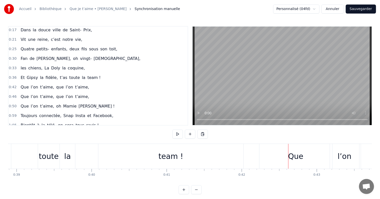
scroll to position [0, 2920]
click at [182, 145] on div "team !" at bounding box center [170, 156] width 145 height 25
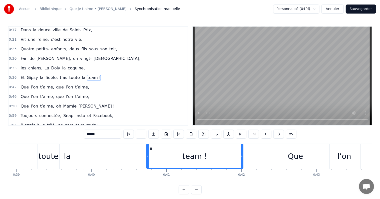
drag, startPoint x: 99, startPoint y: 154, endPoint x: 147, endPoint y: 154, distance: 48.6
click at [147, 154] on icon at bounding box center [148, 156] width 2 height 4
drag, startPoint x: 243, startPoint y: 150, endPoint x: 251, endPoint y: 151, distance: 8.6
click at [252, 151] on div at bounding box center [251, 156] width 2 height 24
click at [68, 156] on div "la" at bounding box center [67, 155] width 7 height 11
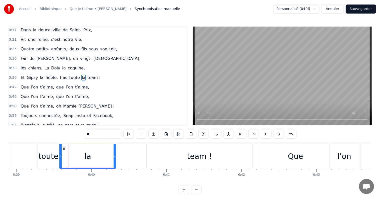
drag, startPoint x: 74, startPoint y: 150, endPoint x: 113, endPoint y: 155, distance: 39.1
click at [114, 155] on div at bounding box center [115, 156] width 2 height 24
click at [112, 155] on div "la" at bounding box center [87, 156] width 55 height 24
drag, startPoint x: 114, startPoint y: 154, endPoint x: 67, endPoint y: 150, distance: 47.4
click at [80, 151] on div at bounding box center [81, 156] width 2 height 24
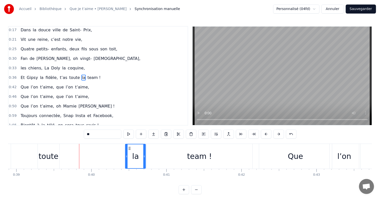
drag, startPoint x: 64, startPoint y: 148, endPoint x: 129, endPoint y: 150, distance: 64.9
click at [130, 150] on div "la" at bounding box center [136, 156] width 20 height 24
click at [54, 149] on div "toute" at bounding box center [49, 156] width 22 height 25
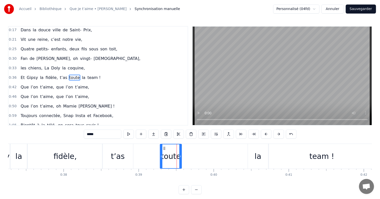
scroll to position [0, 2771]
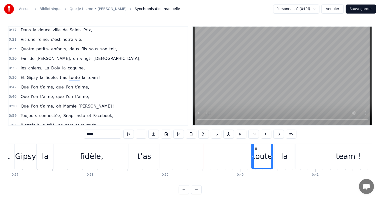
drag, startPoint x: 190, startPoint y: 147, endPoint x: 255, endPoint y: 149, distance: 65.4
click at [255, 149] on icon at bounding box center [256, 148] width 4 height 4
click at [146, 148] on div "t’as" at bounding box center [144, 156] width 31 height 25
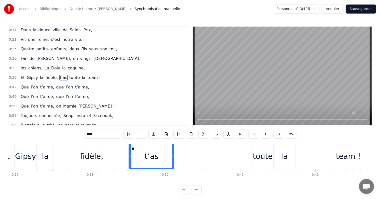
drag, startPoint x: 158, startPoint y: 150, endPoint x: 181, endPoint y: 152, distance: 23.6
click at [174, 152] on div at bounding box center [173, 156] width 2 height 24
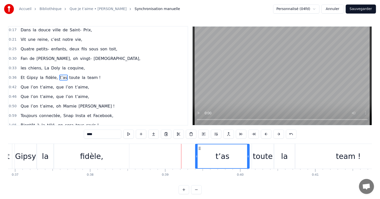
drag, startPoint x: 131, startPoint y: 147, endPoint x: 199, endPoint y: 150, distance: 67.7
click at [199, 150] on div "t’as" at bounding box center [223, 156] width 54 height 24
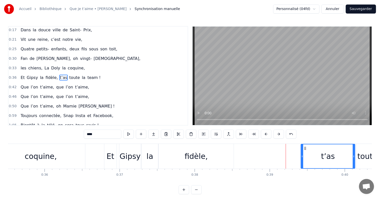
scroll to position [0, 2658]
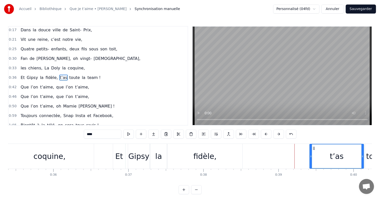
click at [121, 150] on div "Et" at bounding box center [119, 156] width 12 height 25
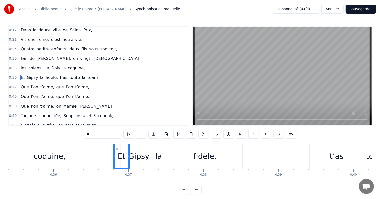
drag, startPoint x: 124, startPoint y: 150, endPoint x: 133, endPoint y: 151, distance: 8.6
click at [130, 151] on div at bounding box center [129, 156] width 2 height 24
click at [140, 152] on div "Gipsy" at bounding box center [138, 155] width 21 height 11
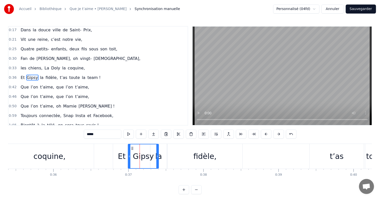
drag, startPoint x: 148, startPoint y: 151, endPoint x: 157, endPoint y: 151, distance: 9.0
click at [157, 151] on div at bounding box center [157, 156] width 2 height 24
click at [163, 152] on div "la" at bounding box center [158, 156] width 17 height 25
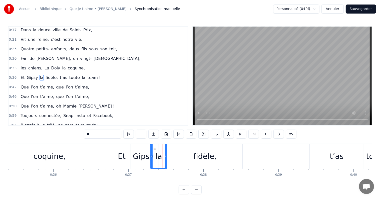
click at [167, 152] on div at bounding box center [166, 156] width 2 height 24
drag, startPoint x: 153, startPoint y: 146, endPoint x: 172, endPoint y: 148, distance: 18.6
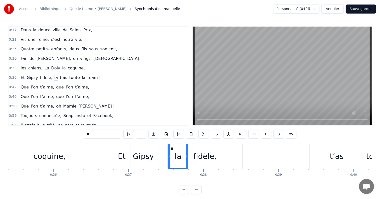
click at [205, 151] on div "fidèle," at bounding box center [204, 155] width 23 height 11
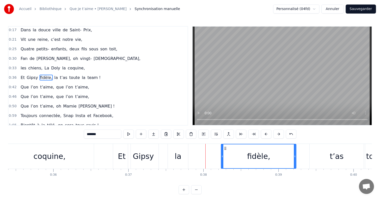
drag, startPoint x: 171, startPoint y: 147, endPoint x: 216, endPoint y: 149, distance: 44.4
click at [174, 148] on div "la" at bounding box center [178, 156] width 21 height 25
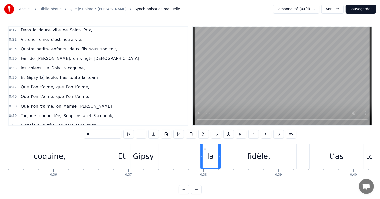
drag, startPoint x: 172, startPoint y: 147, endPoint x: 186, endPoint y: 151, distance: 14.8
click at [204, 150] on div "la" at bounding box center [211, 156] width 20 height 24
click at [151, 152] on div "Gipsy" at bounding box center [143, 155] width 21 height 11
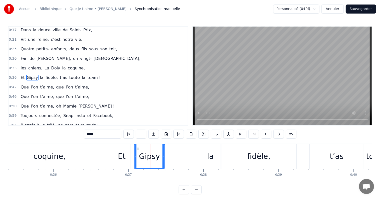
drag, startPoint x: 133, startPoint y: 148, endPoint x: 138, endPoint y: 149, distance: 5.6
click at [138, 149] on icon at bounding box center [139, 148] width 4 height 4
click at [208, 152] on div "la" at bounding box center [210, 155] width 7 height 11
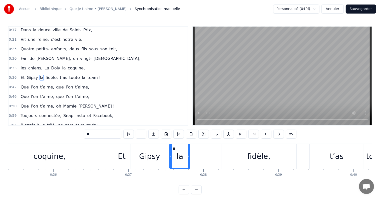
drag, startPoint x: 205, startPoint y: 146, endPoint x: 173, endPoint y: 147, distance: 32.0
click at [173, 147] on icon at bounding box center [174, 148] width 4 height 4
click at [237, 150] on div "fidèle," at bounding box center [259, 156] width 75 height 25
type input "*******"
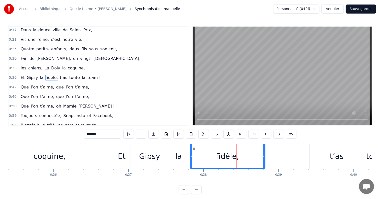
drag, startPoint x: 224, startPoint y: 148, endPoint x: 192, endPoint y: 148, distance: 31.3
click at [192, 148] on icon at bounding box center [194, 148] width 4 height 4
drag, startPoint x: 264, startPoint y: 151, endPoint x: 270, endPoint y: 151, distance: 5.5
click at [269, 151] on div at bounding box center [268, 156] width 2 height 24
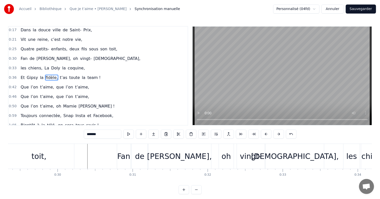
scroll to position [0, 2177]
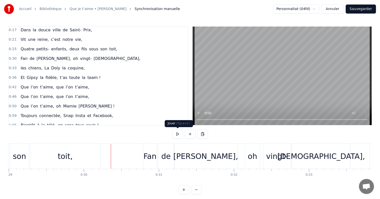
click at [179, 132] on button at bounding box center [177, 133] width 11 height 9
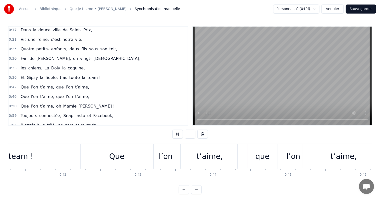
scroll to position [0, 3140]
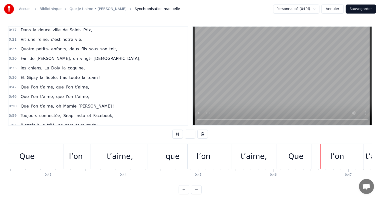
click at [174, 134] on button at bounding box center [177, 133] width 11 height 9
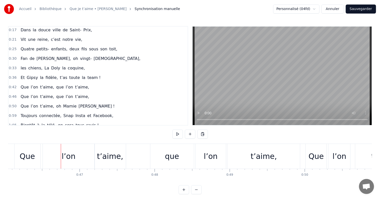
scroll to position [0, 3464]
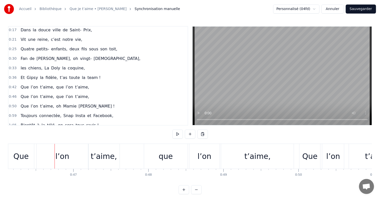
drag, startPoint x: 204, startPoint y: 144, endPoint x: 107, endPoint y: 183, distance: 104.7
click at [139, 172] on div "Dans la douce ville de Saint- Prix, Vit une reine, c’est notre vie, Quatre peti…" at bounding box center [190, 162] width 364 height 38
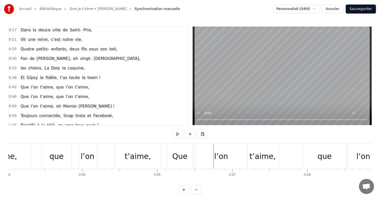
scroll to position [0, 3314]
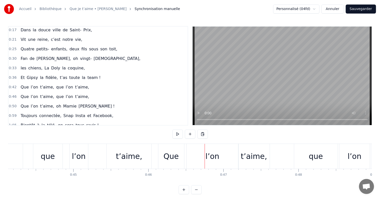
click at [134, 155] on div "t’aime," at bounding box center [129, 155] width 26 height 11
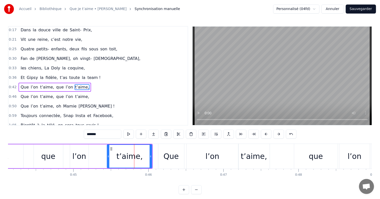
scroll to position [11, 0]
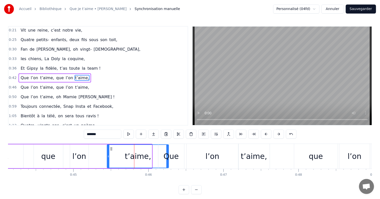
drag, startPoint x: 151, startPoint y: 153, endPoint x: 168, endPoint y: 153, distance: 17.3
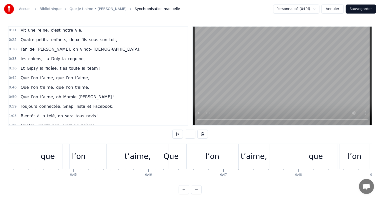
click at [176, 154] on div "Que" at bounding box center [171, 155] width 15 height 11
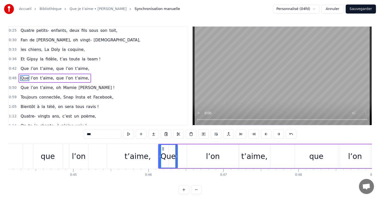
drag, startPoint x: 183, startPoint y: 156, endPoint x: 170, endPoint y: 152, distance: 14.0
click at [175, 153] on div at bounding box center [176, 156] width 2 height 23
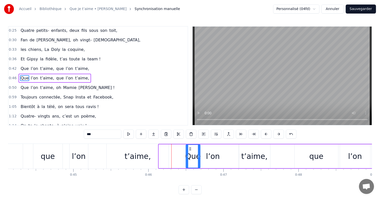
drag, startPoint x: 162, startPoint y: 149, endPoint x: 198, endPoint y: 150, distance: 35.8
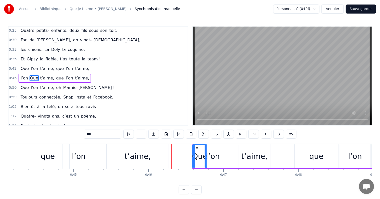
click at [213, 150] on div "l’on" at bounding box center [213, 155] width 14 height 11
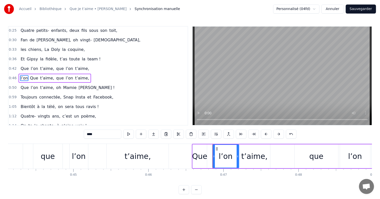
drag, startPoint x: 188, startPoint y: 146, endPoint x: 214, endPoint y: 147, distance: 25.5
click at [245, 151] on div "t’aime," at bounding box center [254, 155] width 26 height 11
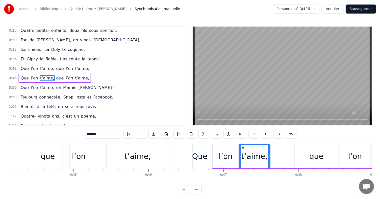
click at [270, 149] on div "t’aime," at bounding box center [255, 156] width 32 height 24
drag, startPoint x: 269, startPoint y: 149, endPoint x: 249, endPoint y: 148, distance: 20.6
click at [265, 147] on div at bounding box center [266, 156] width 2 height 23
drag, startPoint x: 242, startPoint y: 148, endPoint x: 253, endPoint y: 149, distance: 11.1
click at [253, 149] on icon at bounding box center [254, 149] width 4 height 4
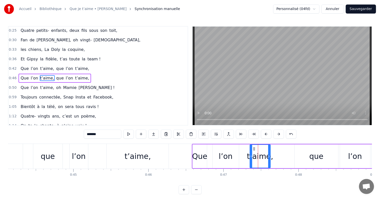
click at [197, 152] on div "Que" at bounding box center [199, 155] width 15 height 11
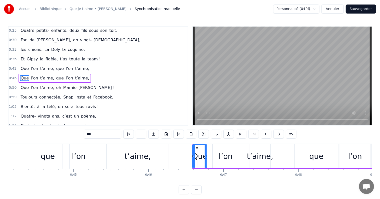
click at [218, 150] on div "l’on" at bounding box center [226, 156] width 26 height 24
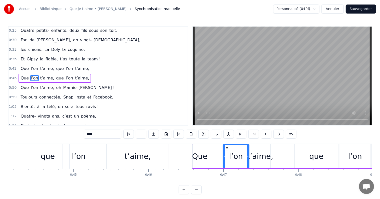
drag, startPoint x: 216, startPoint y: 148, endPoint x: 227, endPoint y: 148, distance: 11.0
click at [227, 148] on icon at bounding box center [227, 149] width 4 height 4
click at [203, 150] on div "Que" at bounding box center [199, 155] width 15 height 11
type input "***"
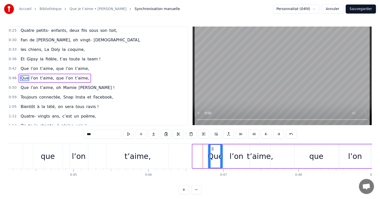
drag, startPoint x: 196, startPoint y: 147, endPoint x: 212, endPoint y: 148, distance: 15.8
click at [212, 148] on icon at bounding box center [212, 149] width 4 height 4
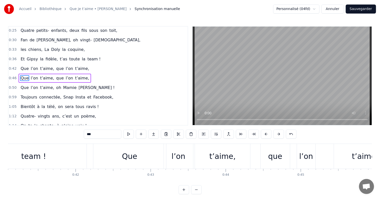
scroll to position [0, 3042]
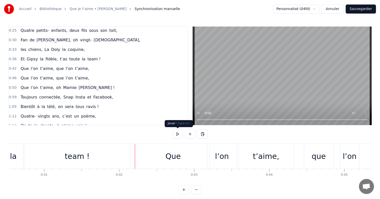
click at [177, 133] on button at bounding box center [177, 133] width 11 height 9
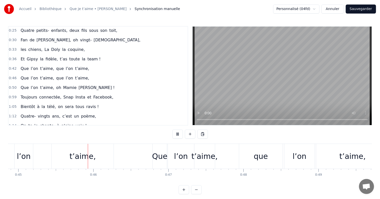
scroll to position [0, 3369]
click at [177, 133] on button at bounding box center [177, 133] width 11 height 9
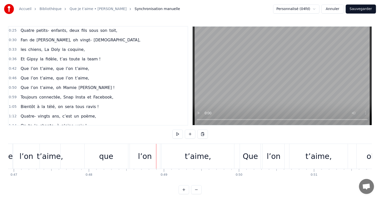
scroll to position [0, 3514]
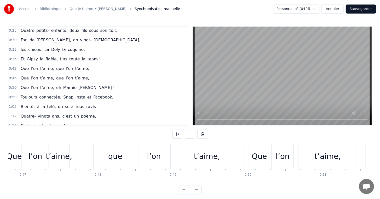
click at [122, 153] on div "que" at bounding box center [116, 156] width 44 height 25
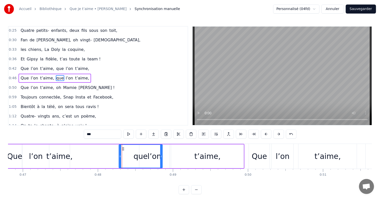
drag, startPoint x: 98, startPoint y: 147, endPoint x: 122, endPoint y: 154, distance: 25.8
click at [122, 154] on div "que" at bounding box center [140, 156] width 43 height 23
click at [167, 151] on div "l’on" at bounding box center [154, 156] width 30 height 24
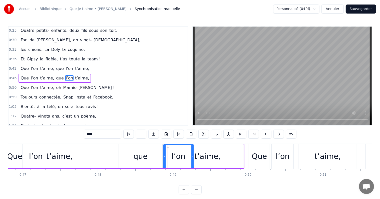
drag, startPoint x: 143, startPoint y: 147, endPoint x: 176, endPoint y: 151, distance: 33.3
click at [169, 149] on icon at bounding box center [168, 149] width 4 height 4
click at [213, 150] on div "t’aime," at bounding box center [207, 155] width 26 height 11
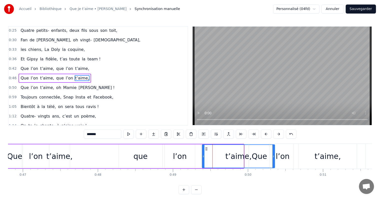
drag, startPoint x: 175, startPoint y: 147, endPoint x: 215, endPoint y: 151, distance: 40.7
click at [208, 150] on icon at bounding box center [206, 149] width 4 height 4
click at [275, 148] on div "l’on" at bounding box center [283, 156] width 22 height 25
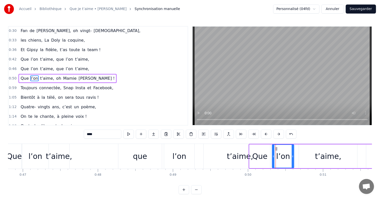
click at [234, 155] on div "t’aime," at bounding box center [240, 155] width 26 height 11
type input "*******"
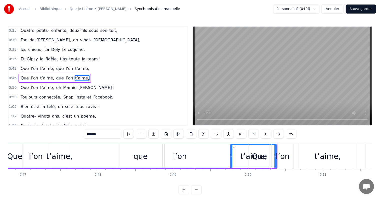
drag, startPoint x: 206, startPoint y: 149, endPoint x: 244, endPoint y: 152, distance: 38.1
click at [243, 152] on div "t’aime," at bounding box center [254, 156] width 46 height 23
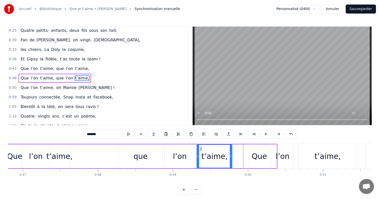
drag, startPoint x: 245, startPoint y: 147, endPoint x: 200, endPoint y: 148, distance: 45.1
click at [200, 148] on icon at bounding box center [201, 149] width 4 height 4
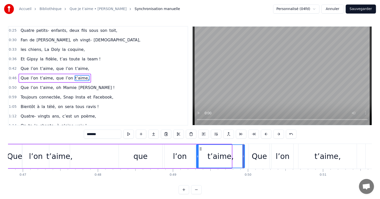
drag, startPoint x: 230, startPoint y: 150, endPoint x: 244, endPoint y: 150, distance: 14.3
click at [244, 150] on div at bounding box center [244, 156] width 2 height 23
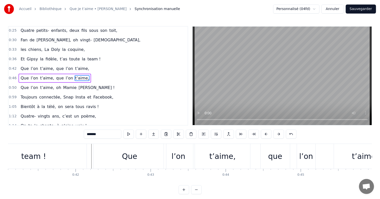
scroll to position [0, 3069]
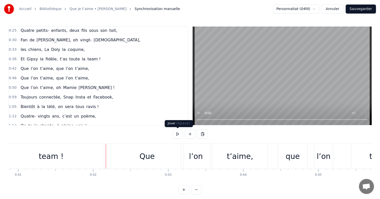
click at [178, 134] on button at bounding box center [177, 133] width 11 height 9
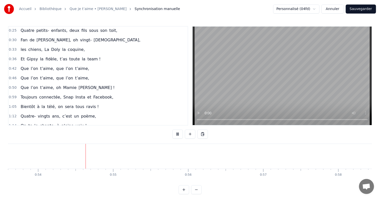
scroll to position [0, 4026]
click at [179, 135] on button at bounding box center [177, 133] width 11 height 9
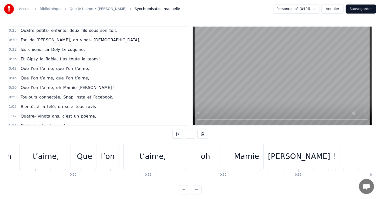
scroll to position [0, 3681]
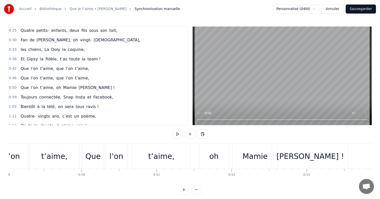
click at [309, 153] on div "[PERSON_NAME] !" at bounding box center [311, 155] width 68 height 11
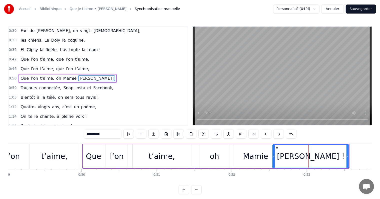
click at [199, 143] on div "0:17 Dans la douce ville de Saint- Prix, 0:21 Vit une reine, c’est notre vie, 0…" at bounding box center [190, 110] width 364 height 168
click at [200, 144] on div "oh" at bounding box center [215, 156] width 30 height 24
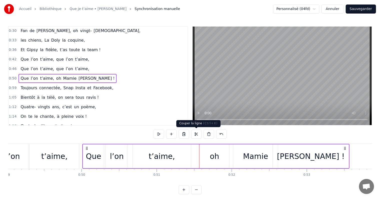
click at [198, 133] on button at bounding box center [196, 133] width 11 height 9
click at [134, 152] on div "t’aime," at bounding box center [162, 156] width 58 height 24
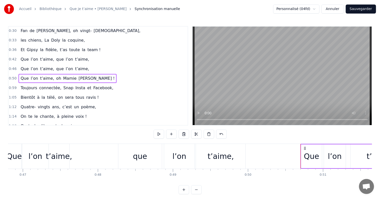
scroll to position [0, 3462]
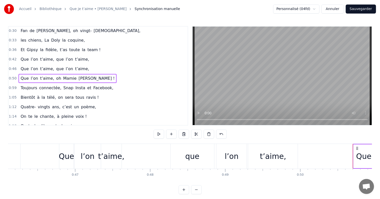
click at [187, 151] on div "que" at bounding box center [192, 155] width 14 height 11
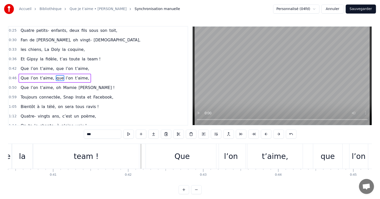
scroll to position [0, 3007]
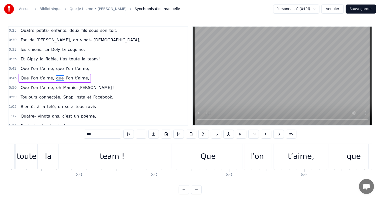
click at [165, 154] on div "team !" at bounding box center [112, 156] width 106 height 25
type input "******"
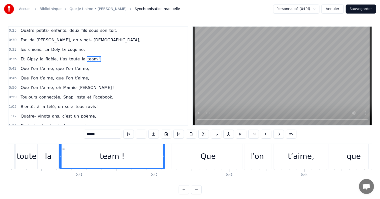
scroll to position [1, 0]
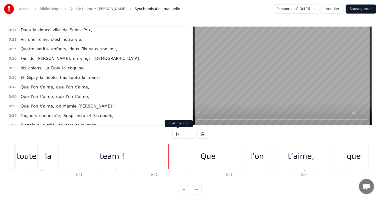
click at [180, 135] on button at bounding box center [177, 133] width 11 height 9
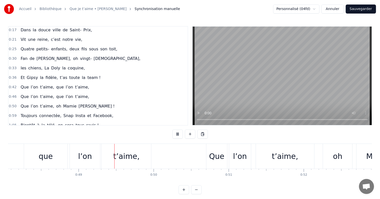
scroll to position [0, 3650]
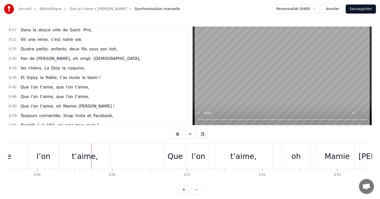
click at [180, 133] on button at bounding box center [177, 133] width 11 height 9
click at [44, 157] on div "l’on" at bounding box center [44, 155] width 14 height 11
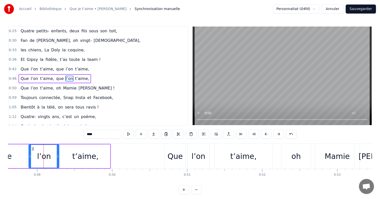
scroll to position [20, 0]
drag, startPoint x: 57, startPoint y: 153, endPoint x: 87, endPoint y: 155, distance: 29.9
click at [87, 155] on div at bounding box center [87, 156] width 2 height 23
click at [98, 156] on div "t’aime," at bounding box center [86, 156] width 50 height 24
type input "*******"
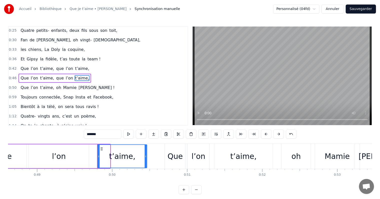
drag, startPoint x: 64, startPoint y: 148, endPoint x: 101, endPoint y: 151, distance: 37.4
click at [101, 151] on div "t’aime," at bounding box center [122, 156] width 49 height 23
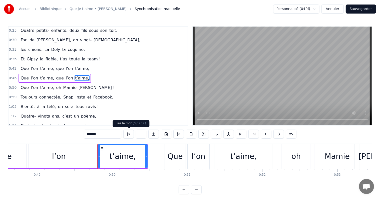
click at [131, 134] on button at bounding box center [128, 133] width 11 height 9
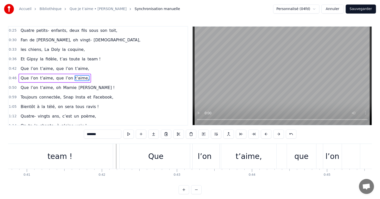
scroll to position [0, 3033]
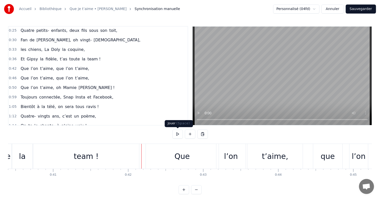
click at [176, 136] on button at bounding box center [177, 133] width 11 height 9
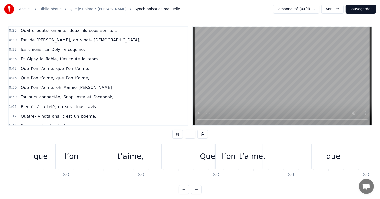
scroll to position [0, 3357]
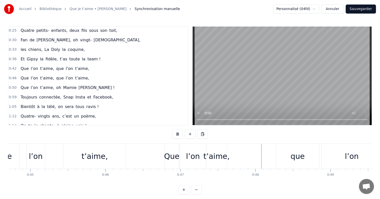
click at [176, 136] on button at bounding box center [177, 133] width 11 height 9
click at [165, 158] on div "Que" at bounding box center [171, 155] width 15 height 11
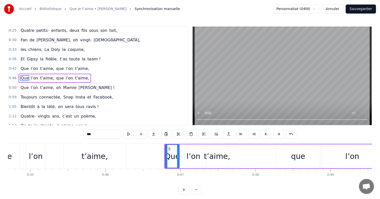
click at [165, 149] on div at bounding box center [165, 156] width 0 height 25
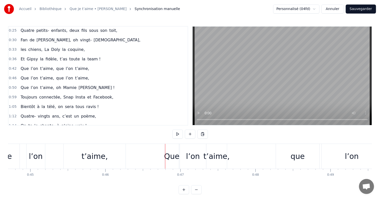
click at [168, 150] on div "Que" at bounding box center [171, 155] width 15 height 11
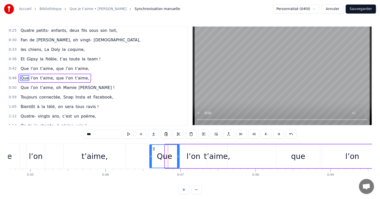
drag, startPoint x: 166, startPoint y: 149, endPoint x: 150, endPoint y: 150, distance: 15.8
click at [150, 150] on div at bounding box center [151, 156] width 2 height 23
drag, startPoint x: 178, startPoint y: 150, endPoint x: 161, endPoint y: 149, distance: 17.1
click at [168, 149] on div at bounding box center [169, 156] width 2 height 23
drag, startPoint x: 152, startPoint y: 147, endPoint x: 157, endPoint y: 149, distance: 5.2
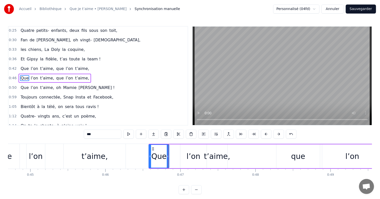
click at [151, 147] on icon at bounding box center [153, 149] width 4 height 4
click at [186, 149] on div "l’on" at bounding box center [193, 156] width 26 height 24
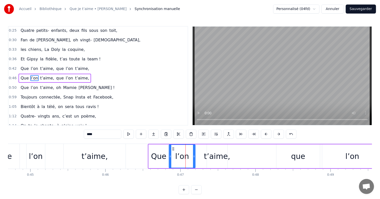
drag, startPoint x: 182, startPoint y: 148, endPoint x: 172, endPoint y: 148, distance: 9.8
click at [172, 148] on icon at bounding box center [173, 149] width 4 height 4
click at [212, 150] on div "t’aime," at bounding box center [217, 155] width 26 height 11
type input "*******"
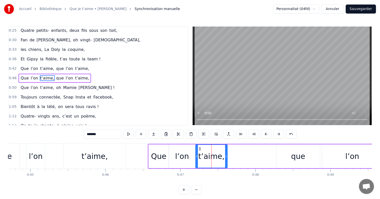
drag, startPoint x: 207, startPoint y: 148, endPoint x: 195, endPoint y: 148, distance: 12.0
click at [196, 148] on div at bounding box center [197, 156] width 2 height 23
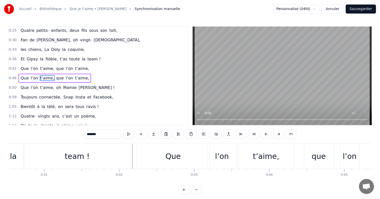
scroll to position [0, 3033]
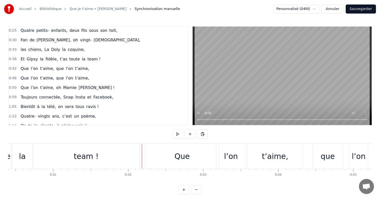
click at [74, 160] on div "team !" at bounding box center [86, 156] width 106 height 25
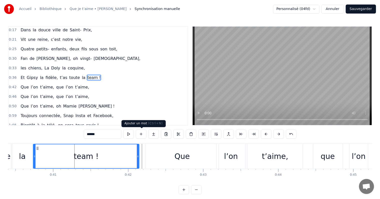
click at [133, 135] on button at bounding box center [128, 133] width 11 height 9
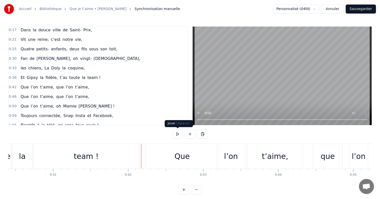
click at [177, 135] on button at bounding box center [177, 133] width 11 height 9
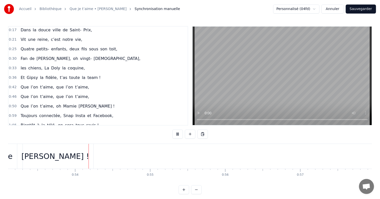
scroll to position [0, 3998]
click at [179, 134] on button at bounding box center [177, 133] width 11 height 9
click at [63, 154] on div "[PERSON_NAME] !" at bounding box center [45, 156] width 76 height 25
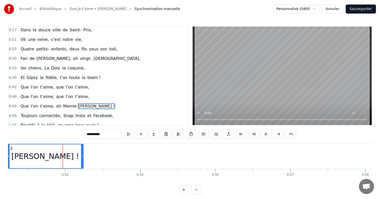
scroll to position [29, 0]
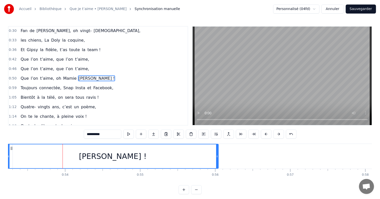
drag, startPoint x: 82, startPoint y: 152, endPoint x: 219, endPoint y: 151, distance: 136.9
click at [218, 151] on div at bounding box center [217, 156] width 2 height 24
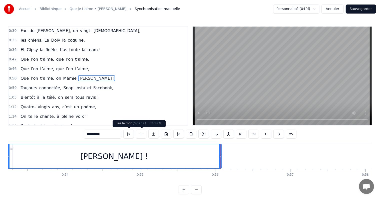
click at [132, 136] on button at bounding box center [128, 133] width 11 height 9
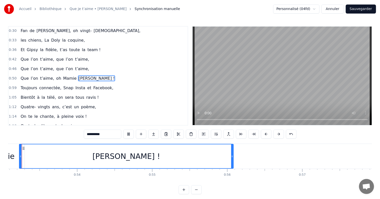
scroll to position [0, 3971]
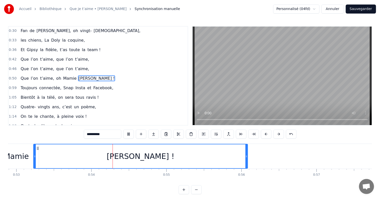
click at [130, 134] on button at bounding box center [128, 133] width 11 height 9
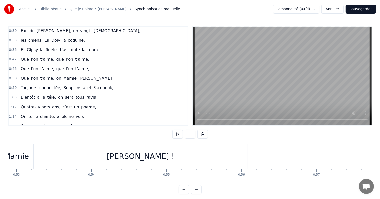
click at [245, 154] on div "[PERSON_NAME] !" at bounding box center [141, 156] width 214 height 25
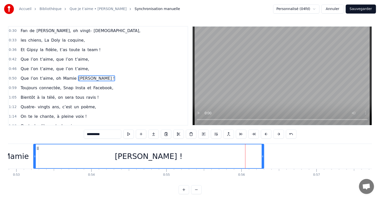
drag, startPoint x: 247, startPoint y: 154, endPoint x: 273, endPoint y: 154, distance: 26.0
click at [264, 154] on icon at bounding box center [263, 156] width 2 height 4
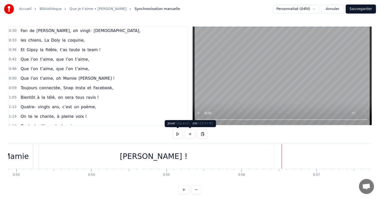
click at [176, 133] on button at bounding box center [177, 133] width 11 height 9
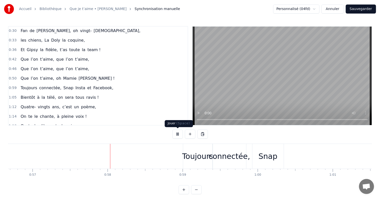
scroll to position [0, 4295]
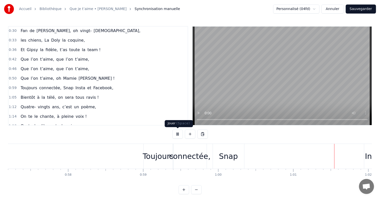
click at [178, 132] on button at bounding box center [177, 133] width 11 height 9
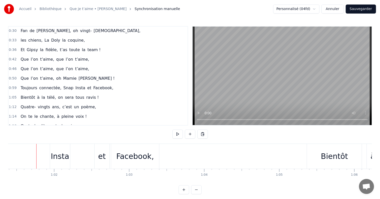
scroll to position [0, 4612]
click at [179, 135] on button at bounding box center [177, 133] width 11 height 9
click at [179, 133] on button at bounding box center [177, 133] width 11 height 9
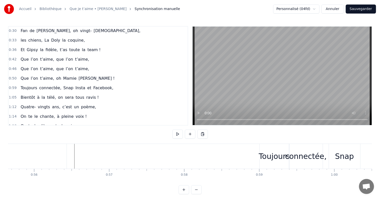
scroll to position [0, 4188]
click at [177, 134] on button at bounding box center [177, 133] width 11 height 9
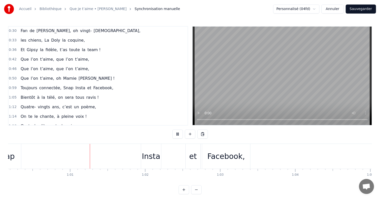
scroll to position [0, 4519]
click at [178, 134] on button at bounding box center [177, 133] width 11 height 9
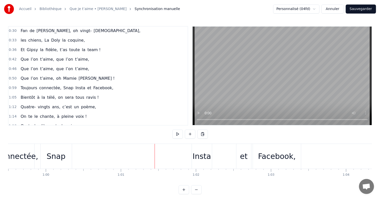
scroll to position [0, 4266]
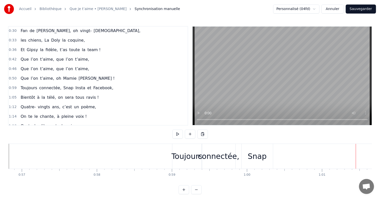
click at [257, 149] on div "Snap" at bounding box center [257, 156] width 31 height 25
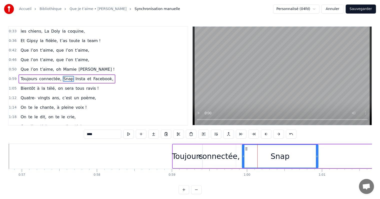
drag, startPoint x: 272, startPoint y: 150, endPoint x: 319, endPoint y: 153, distance: 47.1
click at [318, 153] on div at bounding box center [317, 156] width 2 height 23
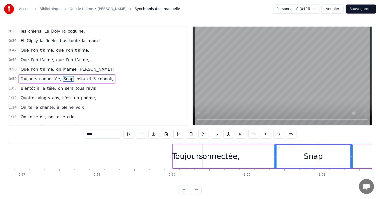
drag, startPoint x: 245, startPoint y: 148, endPoint x: 284, endPoint y: 150, distance: 39.1
click at [284, 150] on div "Snap" at bounding box center [314, 156] width 78 height 23
click at [218, 150] on div "connectée," at bounding box center [219, 156] width 34 height 24
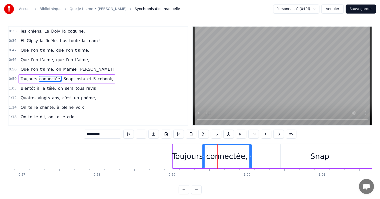
drag, startPoint x: 234, startPoint y: 151, endPoint x: 251, endPoint y: 150, distance: 16.5
click at [251, 150] on div at bounding box center [251, 156] width 2 height 23
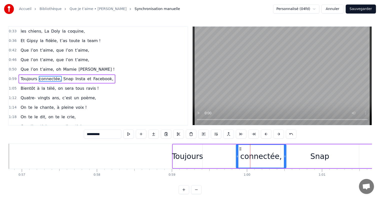
drag, startPoint x: 206, startPoint y: 148, endPoint x: 240, endPoint y: 150, distance: 34.1
click at [240, 150] on icon at bounding box center [241, 149] width 4 height 4
drag, startPoint x: 285, startPoint y: 153, endPoint x: 249, endPoint y: 151, distance: 35.6
click at [277, 152] on div at bounding box center [277, 156] width 2 height 23
click at [197, 152] on div "Toujours" at bounding box center [187, 155] width 31 height 11
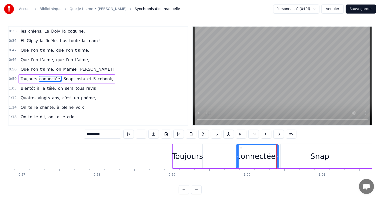
type input "********"
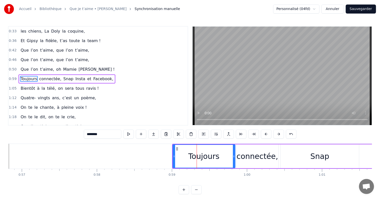
drag, startPoint x: 201, startPoint y: 151, endPoint x: 234, endPoint y: 154, distance: 32.9
click at [234, 154] on div at bounding box center [234, 156] width 2 height 23
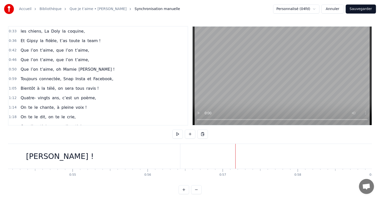
scroll to position [0, 3952]
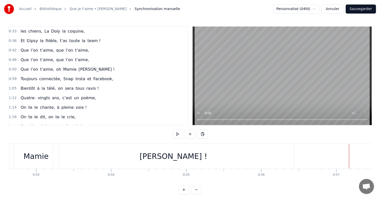
click at [213, 151] on div "[PERSON_NAME] !" at bounding box center [173, 156] width 241 height 25
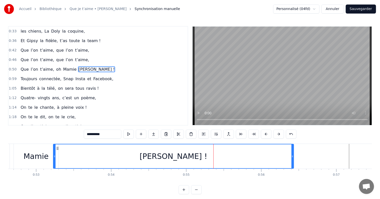
scroll to position [29, 0]
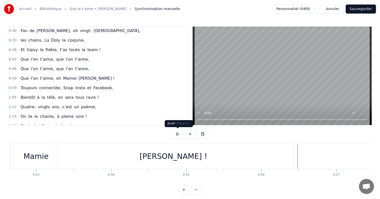
click at [180, 135] on button at bounding box center [177, 133] width 11 height 9
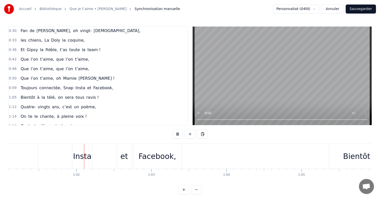
scroll to position [0, 4588]
click at [179, 133] on button at bounding box center [177, 133] width 11 height 9
click at [166, 158] on div "Facebook," at bounding box center [157, 155] width 38 height 11
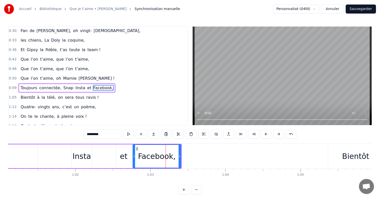
scroll to position [38, 0]
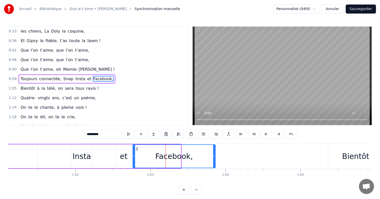
drag, startPoint x: 179, startPoint y: 153, endPoint x: 222, endPoint y: 155, distance: 42.8
click at [215, 155] on div at bounding box center [214, 156] width 2 height 23
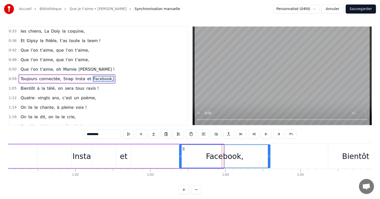
drag, startPoint x: 136, startPoint y: 148, endPoint x: 182, endPoint y: 152, distance: 46.7
click at [182, 152] on div "Facebook," at bounding box center [225, 156] width 90 height 23
click at [121, 150] on div "et" at bounding box center [124, 155] width 8 height 11
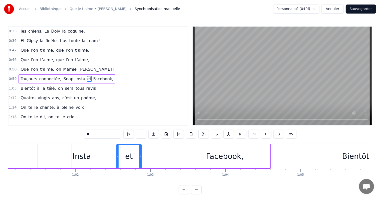
drag, startPoint x: 130, startPoint y: 150, endPoint x: 143, endPoint y: 153, distance: 13.1
click at [141, 153] on div at bounding box center [140, 156] width 2 height 23
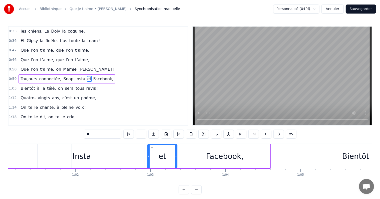
drag, startPoint x: 118, startPoint y: 149, endPoint x: 150, endPoint y: 149, distance: 31.3
click at [150, 149] on icon at bounding box center [152, 149] width 4 height 4
click at [82, 151] on div "Insta" at bounding box center [82, 155] width 19 height 11
type input "*****"
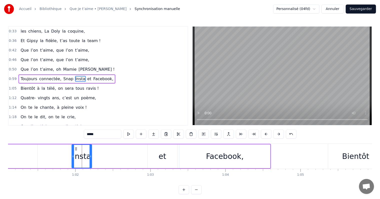
click at [95, 153] on div "Toujours connectée, Snap Insta et Facebook," at bounding box center [60, 156] width 421 height 25
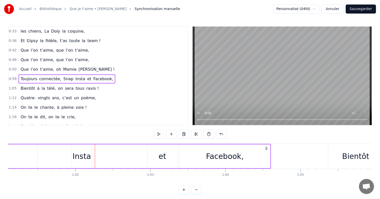
click at [88, 151] on div "Insta" at bounding box center [82, 155] width 19 height 11
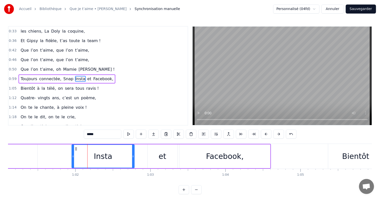
drag, startPoint x: 90, startPoint y: 152, endPoint x: 134, endPoint y: 158, distance: 43.7
click at [134, 158] on div at bounding box center [133, 156] width 2 height 23
drag, startPoint x: 76, startPoint y: 147, endPoint x: 83, endPoint y: 149, distance: 7.9
click at [83, 149] on icon at bounding box center [83, 149] width 4 height 4
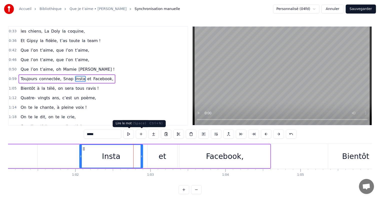
click at [132, 135] on button at bounding box center [128, 133] width 11 height 9
click at [145, 159] on div "Toujours connectée, Snap Insta et Facebook," at bounding box center [60, 156] width 421 height 25
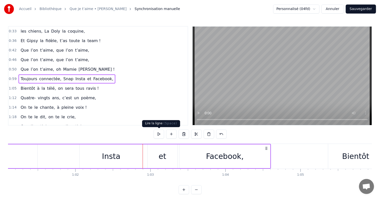
click at [161, 135] on button at bounding box center [159, 133] width 11 height 9
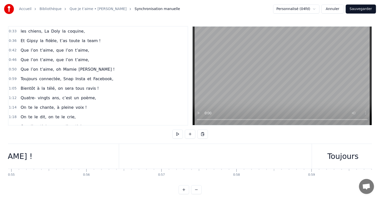
scroll to position [0, 4109]
click at [106, 156] on div "[PERSON_NAME] !" at bounding box center [16, 156] width 241 height 25
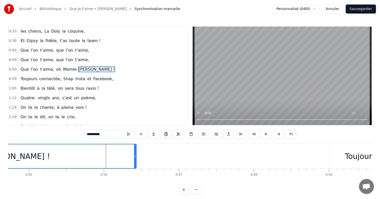
scroll to position [29, 0]
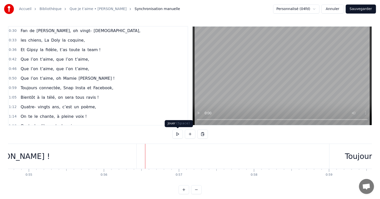
click at [178, 132] on button at bounding box center [177, 133] width 11 height 9
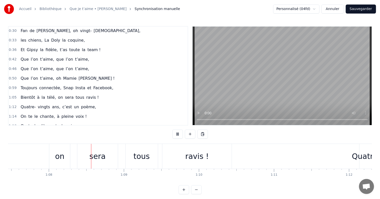
scroll to position [0, 5077]
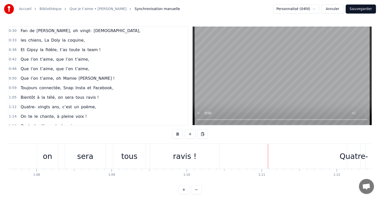
click at [176, 132] on button at bounding box center [177, 133] width 11 height 9
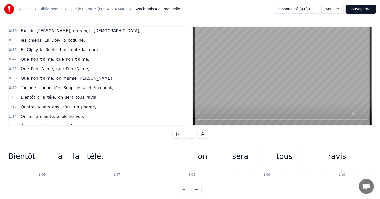
scroll to position [0, 4913]
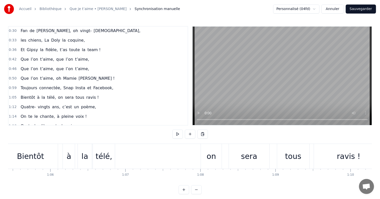
click at [214, 151] on div "on" at bounding box center [211, 155] width 9 height 11
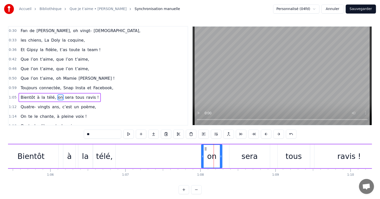
scroll to position [47, 0]
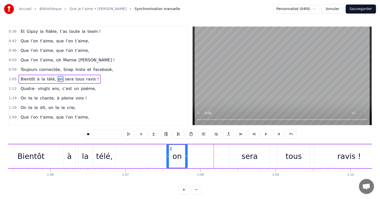
drag, startPoint x: 204, startPoint y: 147, endPoint x: 170, endPoint y: 144, distance: 34.2
click at [170, 145] on div "on" at bounding box center [177, 156] width 20 height 23
click at [247, 154] on div "sera" at bounding box center [250, 155] width 16 height 11
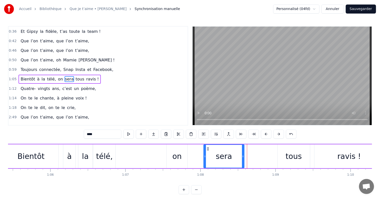
drag, startPoint x: 233, startPoint y: 147, endPoint x: 206, endPoint y: 145, distance: 26.6
click at [206, 145] on div "sera" at bounding box center [224, 156] width 40 height 23
click at [288, 152] on div "tous" at bounding box center [294, 155] width 16 height 11
type input "****"
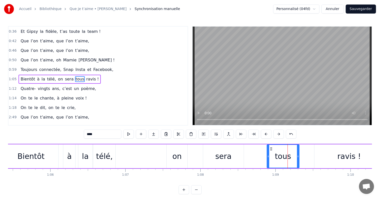
drag, startPoint x: 280, startPoint y: 147, endPoint x: 264, endPoint y: 145, distance: 16.4
click at [267, 145] on div "tous" at bounding box center [283, 156] width 32 height 23
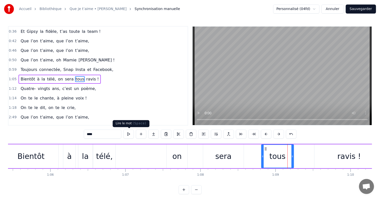
click at [128, 137] on button at bounding box center [128, 133] width 11 height 9
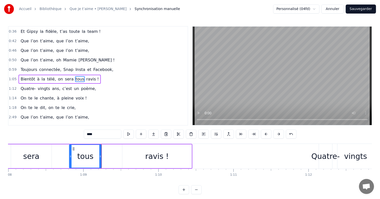
scroll to position [0, 5149]
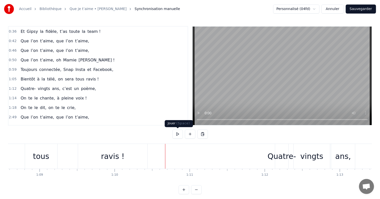
click at [180, 132] on button at bounding box center [177, 133] width 11 height 9
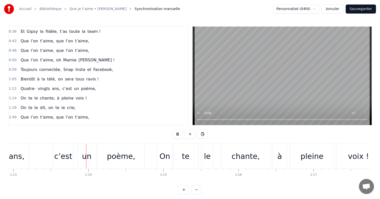
scroll to position [0, 5477]
click at [180, 132] on button at bounding box center [177, 133] width 11 height 9
click at [166, 148] on div "On" at bounding box center [164, 156] width 16 height 25
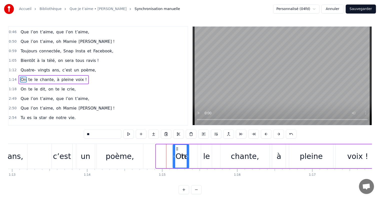
drag, startPoint x: 159, startPoint y: 147, endPoint x: 176, endPoint y: 148, distance: 16.8
click at [193, 149] on div "te" at bounding box center [185, 156] width 26 height 24
type input "**"
drag, startPoint x: 176, startPoint y: 147, endPoint x: 164, endPoint y: 145, distance: 11.7
click at [165, 145] on div "te" at bounding box center [175, 156] width 25 height 23
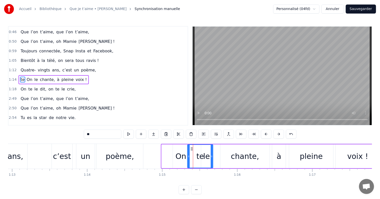
drag, startPoint x: 166, startPoint y: 147, endPoint x: 193, endPoint y: 150, distance: 27.9
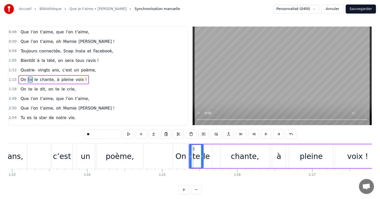
drag, startPoint x: 213, startPoint y: 151, endPoint x: 201, endPoint y: 148, distance: 13.0
click at [201, 148] on div at bounding box center [202, 156] width 2 height 23
drag, startPoint x: 201, startPoint y: 148, endPoint x: 206, endPoint y: 150, distance: 4.7
click at [203, 150] on div at bounding box center [202, 156] width 2 height 23
click at [213, 151] on div "On te le chante, à pleine voix !" at bounding box center [276, 156] width 208 height 25
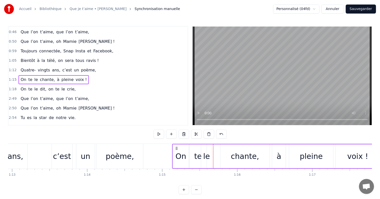
click at [208, 150] on div "le" at bounding box center [206, 156] width 11 height 24
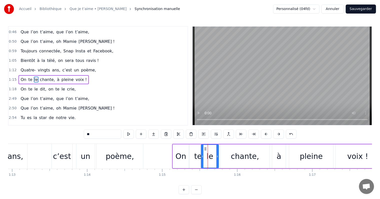
drag, startPoint x: 211, startPoint y: 150, endPoint x: 217, endPoint y: 151, distance: 6.8
click at [217, 151] on div at bounding box center [217, 156] width 2 height 23
drag, startPoint x: 204, startPoint y: 148, endPoint x: 215, endPoint y: 150, distance: 11.3
click at [215, 150] on div "le" at bounding box center [220, 156] width 17 height 23
click at [251, 152] on div "chante," at bounding box center [245, 155] width 28 height 11
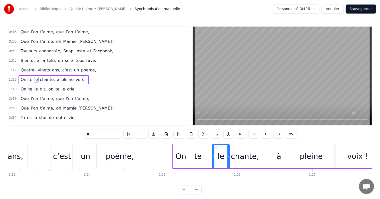
type input "*******"
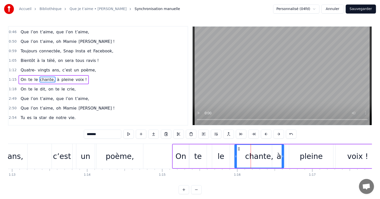
drag, startPoint x: 224, startPoint y: 146, endPoint x: 240, endPoint y: 149, distance: 15.4
click at [240, 149] on icon at bounding box center [239, 149] width 4 height 4
drag, startPoint x: 283, startPoint y: 150, endPoint x: 266, endPoint y: 149, distance: 17.5
click at [263, 148] on div at bounding box center [264, 156] width 2 height 23
drag, startPoint x: 264, startPoint y: 150, endPoint x: 271, endPoint y: 150, distance: 7.0
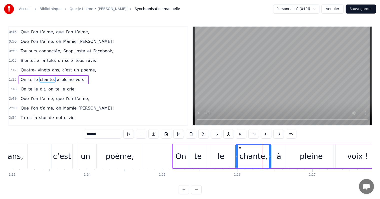
click at [271, 150] on div at bounding box center [270, 156] width 2 height 23
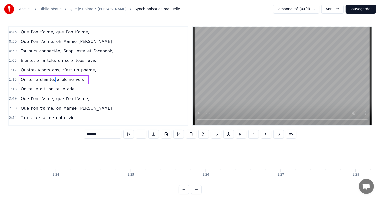
scroll to position [0, 6207]
click at [356, 8] on button "Sauvegarder" at bounding box center [361, 9] width 30 height 9
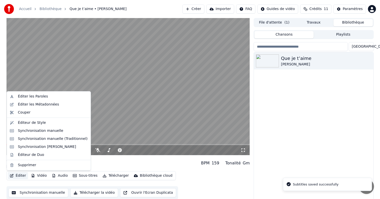
click at [21, 175] on button "Éditer" at bounding box center [18, 175] width 20 height 7
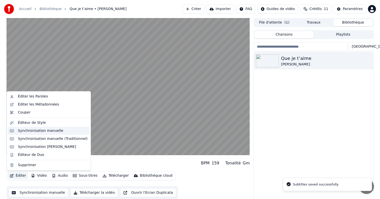
click at [35, 131] on div "Synchronisation manuelle" at bounding box center [41, 130] width 46 height 5
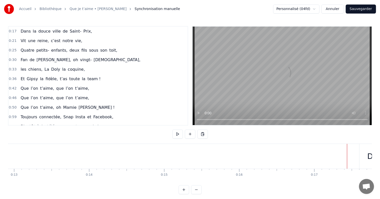
scroll to position [0, 892]
click at [180, 134] on button at bounding box center [177, 133] width 11 height 9
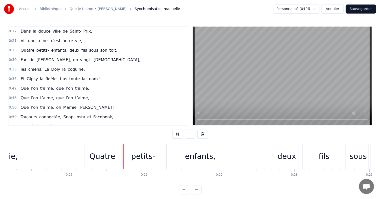
scroll to position [0, 1864]
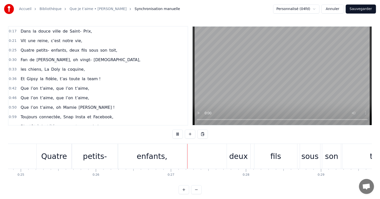
click at [180, 133] on button at bounding box center [177, 133] width 11 height 9
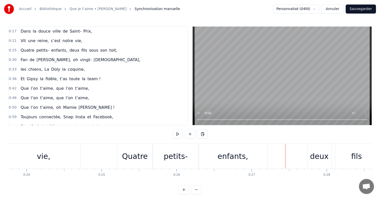
scroll to position [0, 1775]
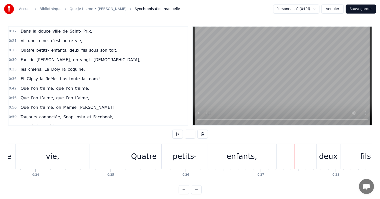
click at [54, 162] on div "vie," at bounding box center [53, 156] width 74 height 25
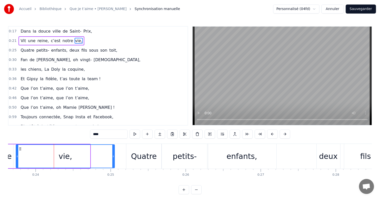
drag, startPoint x: 89, startPoint y: 155, endPoint x: 114, endPoint y: 155, distance: 25.3
click at [114, 155] on icon at bounding box center [113, 156] width 2 height 4
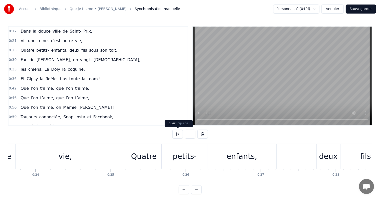
click at [178, 134] on button at bounding box center [177, 133] width 11 height 9
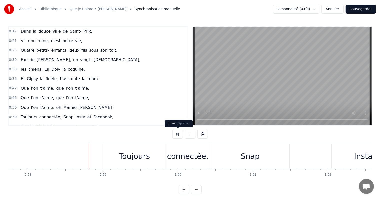
scroll to position [0, 4345]
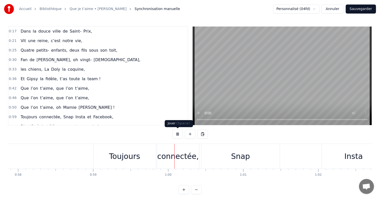
click at [179, 134] on button at bounding box center [177, 133] width 11 height 9
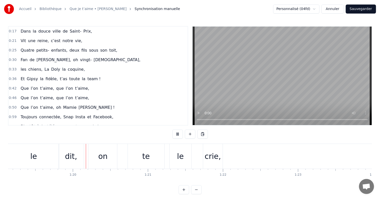
scroll to position [0, 5947]
click at [179, 134] on button at bounding box center [177, 133] width 11 height 9
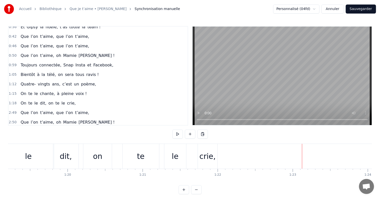
scroll to position [50, 0]
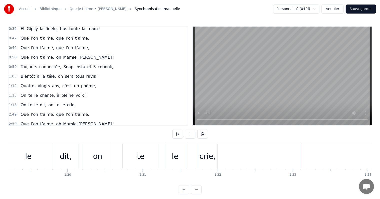
click at [45, 100] on div "On te le dit, on te le crie," at bounding box center [48, 104] width 59 height 9
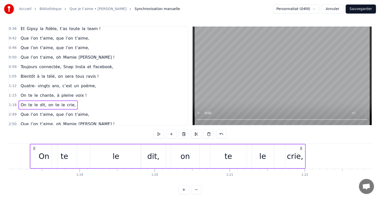
scroll to position [0, 5857]
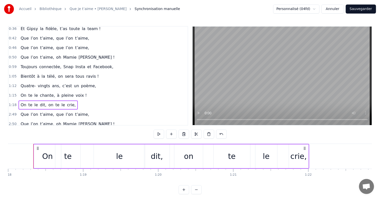
click at [28, 102] on span "te" at bounding box center [30, 105] width 5 height 6
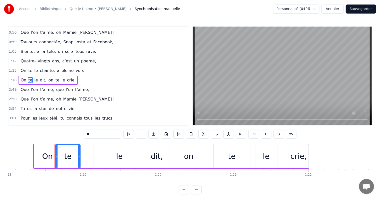
scroll to position [75, 0]
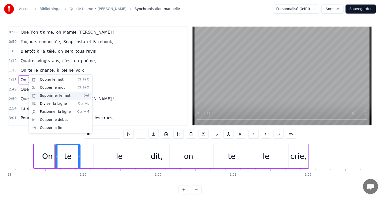
click at [58, 98] on div "Supprimer le mot Del" at bounding box center [61, 96] width 62 height 8
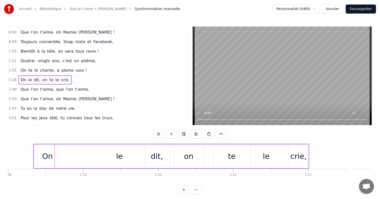
click at [114, 153] on div "le" at bounding box center [119, 156] width 51 height 24
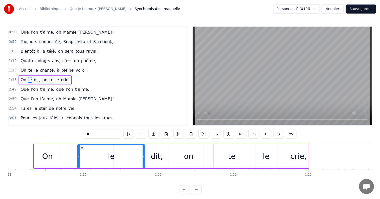
drag, startPoint x: 94, startPoint y: 148, endPoint x: 78, endPoint y: 149, distance: 16.3
click at [78, 149] on div at bounding box center [79, 156] width 2 height 23
drag, startPoint x: 144, startPoint y: 154, endPoint x: 116, endPoint y: 151, distance: 28.7
click at [116, 151] on div at bounding box center [116, 156] width 2 height 23
click at [153, 156] on div "dit," at bounding box center [157, 155] width 12 height 11
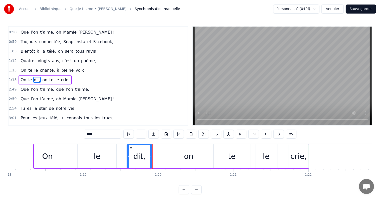
drag, startPoint x: 148, startPoint y: 148, endPoint x: 127, endPoint y: 148, distance: 20.5
click at [129, 148] on icon at bounding box center [131, 149] width 4 height 4
click at [181, 151] on div "on" at bounding box center [188, 156] width 29 height 24
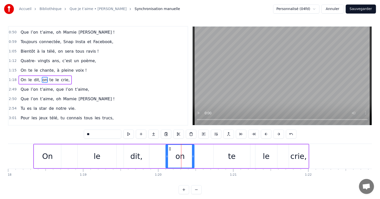
drag, startPoint x: 178, startPoint y: 148, endPoint x: 169, endPoint y: 147, distance: 9.3
click at [169, 147] on icon at bounding box center [170, 149] width 4 height 4
click at [219, 150] on div "te" at bounding box center [232, 156] width 37 height 24
type input "**"
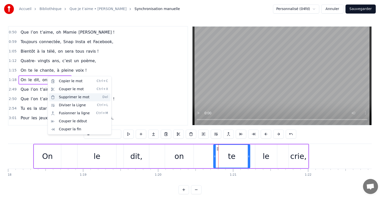
click at [67, 98] on div "Supprimer le mot Del" at bounding box center [80, 97] width 62 height 8
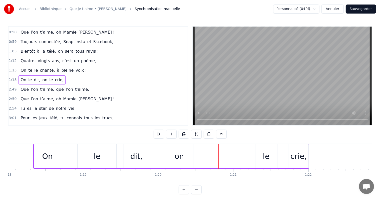
click at [268, 153] on div "le" at bounding box center [266, 155] width 7 height 11
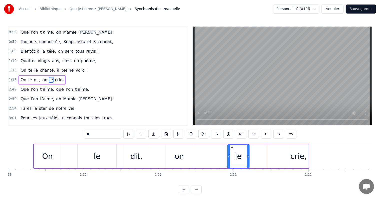
drag, startPoint x: 252, startPoint y: 148, endPoint x: 228, endPoint y: 147, distance: 24.5
click at [230, 147] on icon at bounding box center [232, 149] width 4 height 4
click at [297, 151] on div "crie," at bounding box center [299, 155] width 16 height 11
type input "*****"
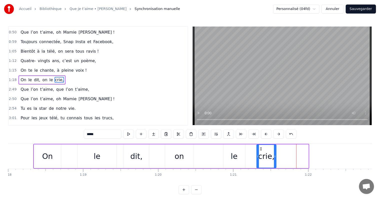
drag, startPoint x: 293, startPoint y: 146, endPoint x: 264, endPoint y: 157, distance: 31.0
click at [262, 154] on div "crie," at bounding box center [266, 156] width 19 height 23
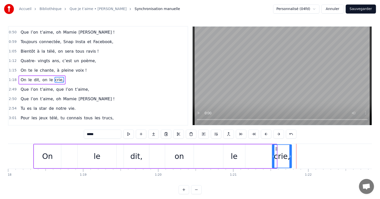
drag, startPoint x: 262, startPoint y: 147, endPoint x: 277, endPoint y: 149, distance: 15.1
click at [277, 149] on icon at bounding box center [277, 149] width 4 height 4
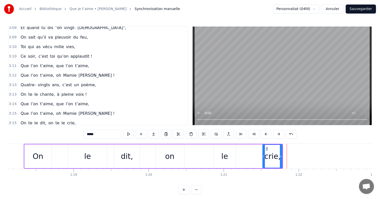
scroll to position [224, 0]
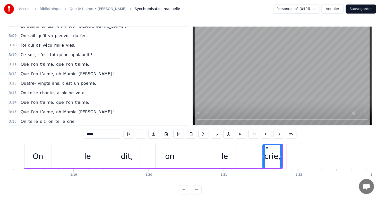
click at [36, 126] on div "Tu es la star de notre vie." at bounding box center [48, 130] width 59 height 9
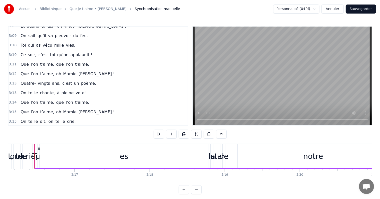
scroll to position [0, 14726]
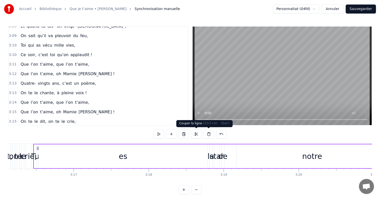
click at [199, 134] on button at bounding box center [196, 133] width 11 height 9
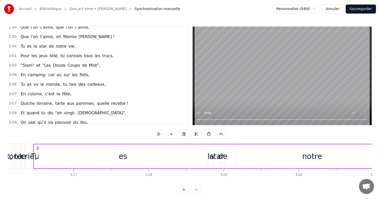
scroll to position [99, 0]
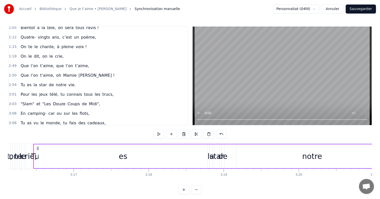
click at [58, 52] on div "On le dit, on le crie," at bounding box center [42, 56] width 47 height 9
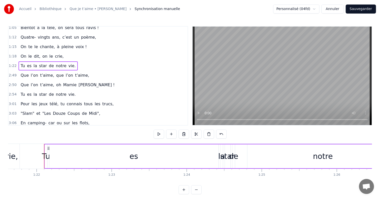
scroll to position [0, 6137]
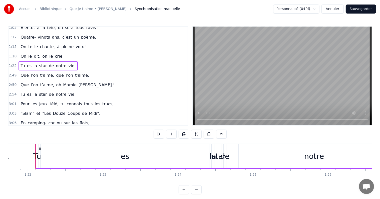
click at [36, 148] on div "Tu" at bounding box center [37, 156] width 3 height 24
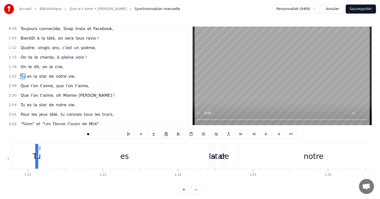
scroll to position [84, 0]
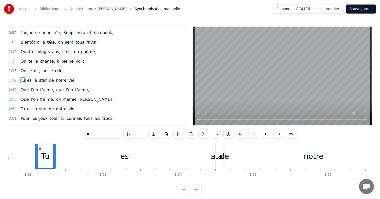
drag, startPoint x: 36, startPoint y: 150, endPoint x: 54, endPoint y: 152, distance: 17.7
click at [54, 152] on div at bounding box center [54, 156] width 2 height 24
click at [121, 152] on div "es" at bounding box center [124, 155] width 9 height 11
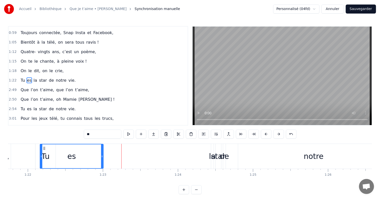
drag, startPoint x: 209, startPoint y: 152, endPoint x: 94, endPoint y: 151, distance: 114.6
click at [101, 151] on div at bounding box center [102, 156] width 2 height 24
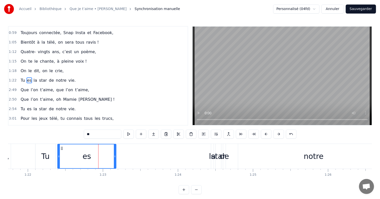
drag, startPoint x: 44, startPoint y: 149, endPoint x: 61, endPoint y: 150, distance: 17.5
click at [61, 150] on div "es" at bounding box center [87, 156] width 58 height 24
drag, startPoint x: 115, startPoint y: 150, endPoint x: 85, endPoint y: 149, distance: 29.5
click at [85, 149] on div at bounding box center [86, 156] width 2 height 24
drag, startPoint x: 86, startPoint y: 149, endPoint x: 80, endPoint y: 149, distance: 5.5
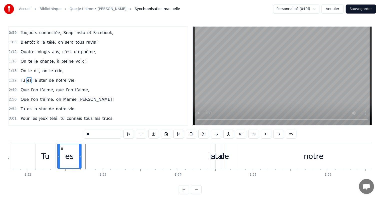
click at [80, 149] on div at bounding box center [80, 156] width 2 height 24
click at [210, 151] on div "la" at bounding box center [212, 155] width 7 height 11
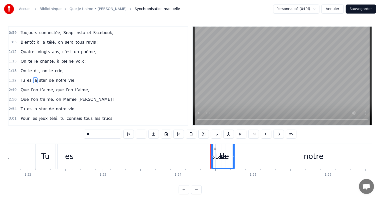
drag, startPoint x: 213, startPoint y: 150, endPoint x: 234, endPoint y: 153, distance: 21.5
click at [234, 153] on div at bounding box center [234, 156] width 2 height 24
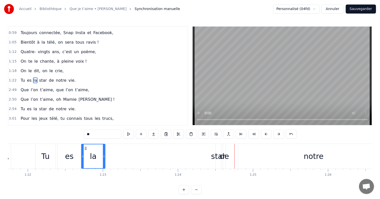
drag, startPoint x: 215, startPoint y: 147, endPoint x: 87, endPoint y: 148, distance: 128.1
click at [87, 148] on icon at bounding box center [86, 148] width 4 height 4
click at [217, 149] on div "star" at bounding box center [219, 156] width 6 height 25
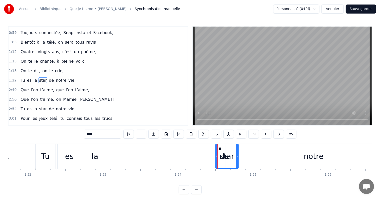
drag, startPoint x: 220, startPoint y: 149, endPoint x: 227, endPoint y: 152, distance: 7.1
click at [236, 154] on div at bounding box center [237, 156] width 2 height 24
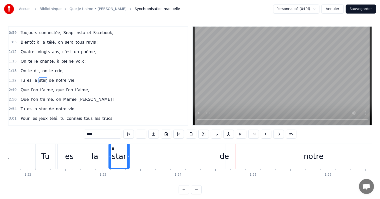
drag, startPoint x: 220, startPoint y: 148, endPoint x: 113, endPoint y: 144, distance: 106.9
click at [113, 144] on div "star" at bounding box center [119, 156] width 20 height 24
click at [225, 149] on div "de" at bounding box center [224, 156] width 3 height 25
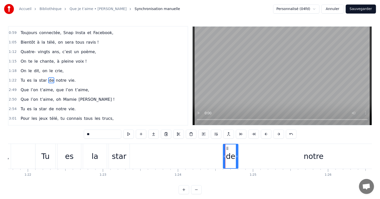
drag, startPoint x: 223, startPoint y: 151, endPoint x: 236, endPoint y: 150, distance: 12.5
click at [236, 150] on div at bounding box center [237, 156] width 2 height 24
drag, startPoint x: 226, startPoint y: 148, endPoint x: 133, endPoint y: 143, distance: 93.2
click at [133, 144] on div "de" at bounding box center [139, 156] width 16 height 25
click at [267, 152] on div "notre" at bounding box center [313, 156] width 151 height 25
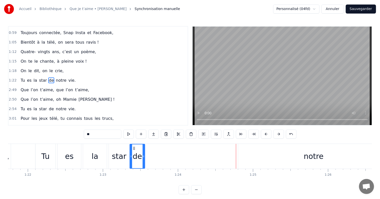
type input "*****"
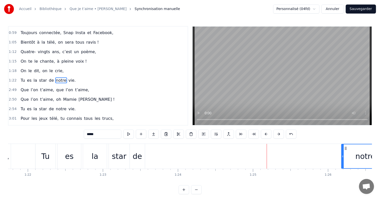
drag, startPoint x: 238, startPoint y: 148, endPoint x: 346, endPoint y: 151, distance: 107.7
click at [344, 151] on div at bounding box center [343, 156] width 2 height 24
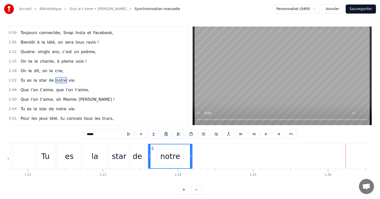
drag, startPoint x: 348, startPoint y: 147, endPoint x: 150, endPoint y: 150, distance: 198.2
click at [150, 150] on div "notre" at bounding box center [171, 156] width 44 height 24
click at [354, 153] on div "Tu es la star de notre vie." at bounding box center [215, 156] width 361 height 25
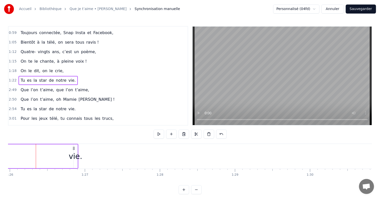
scroll to position [0, 6458]
click at [71, 152] on div "vie." at bounding box center [73, 155] width 14 height 11
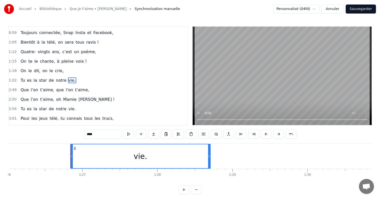
drag, startPoint x: 72, startPoint y: 153, endPoint x: 211, endPoint y: 157, distance: 139.0
click at [210, 157] on div at bounding box center [209, 156] width 2 height 24
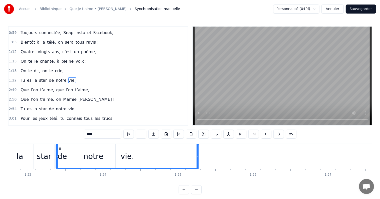
scroll to position [0, 6205]
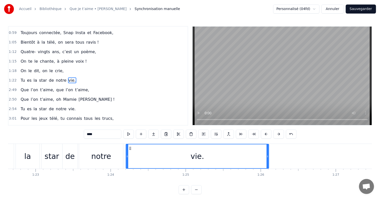
drag, startPoint x: 75, startPoint y: 148, endPoint x: 130, endPoint y: 151, distance: 55.4
click at [130, 151] on div "vie." at bounding box center [197, 156] width 142 height 24
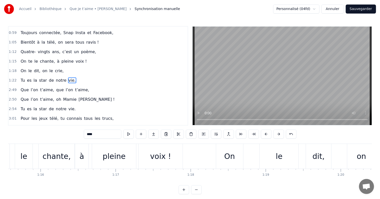
scroll to position [0, 5683]
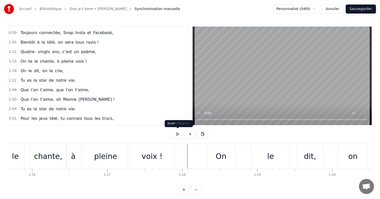
click at [179, 133] on button at bounding box center [177, 133] width 11 height 9
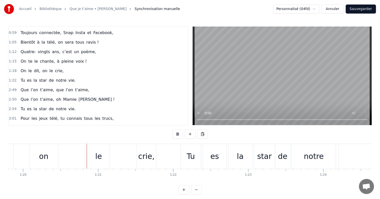
scroll to position [0, 6001]
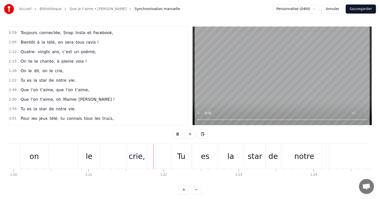
click at [178, 133] on button at bounding box center [177, 133] width 11 height 9
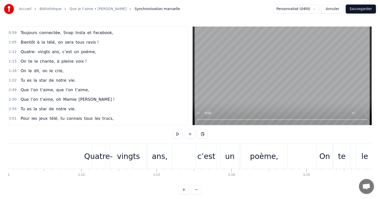
scroll to position [0, 5280]
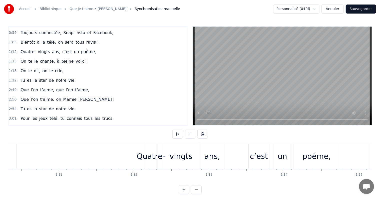
click at [178, 134] on button at bounding box center [177, 133] width 11 height 9
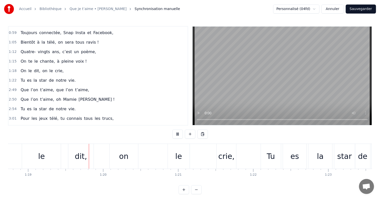
scroll to position [0, 5918]
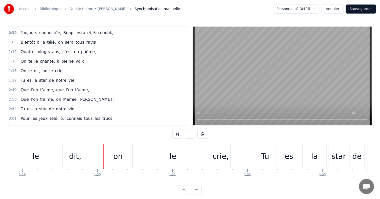
click at [178, 135] on button at bounding box center [177, 133] width 11 height 9
click at [170, 156] on div "le" at bounding box center [173, 156] width 22 height 25
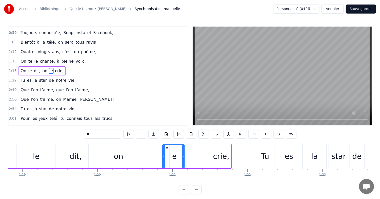
scroll to position [75, 0]
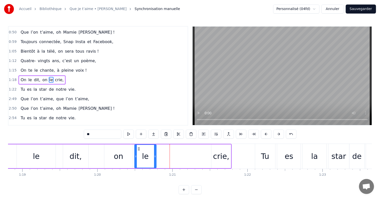
drag, startPoint x: 166, startPoint y: 148, endPoint x: 130, endPoint y: 146, distance: 35.6
click at [135, 146] on div "le" at bounding box center [145, 156] width 21 height 23
click at [116, 151] on div "on" at bounding box center [118, 155] width 9 height 11
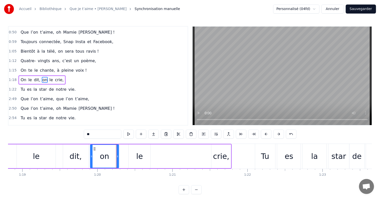
drag, startPoint x: 107, startPoint y: 147, endPoint x: 94, endPoint y: 146, distance: 12.8
click at [94, 145] on div "on" at bounding box center [105, 156] width 28 height 23
click at [140, 151] on div "le" at bounding box center [139, 155] width 7 height 11
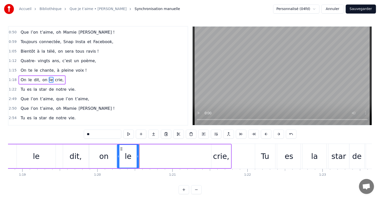
drag, startPoint x: 132, startPoint y: 147, endPoint x: 120, endPoint y: 147, distance: 12.0
click at [120, 147] on icon at bounding box center [122, 149] width 4 height 4
click at [107, 149] on div "on" at bounding box center [104, 156] width 29 height 24
type input "**"
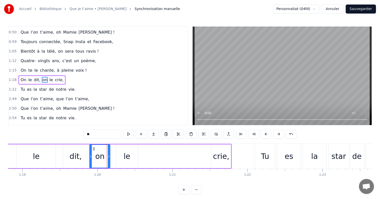
drag, startPoint x: 117, startPoint y: 151, endPoint x: 107, endPoint y: 145, distance: 11.5
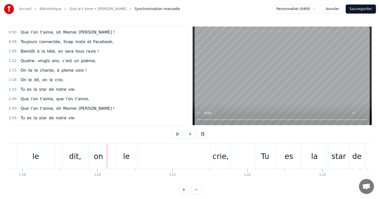
click at [219, 154] on div "crie," at bounding box center [221, 155] width 16 height 11
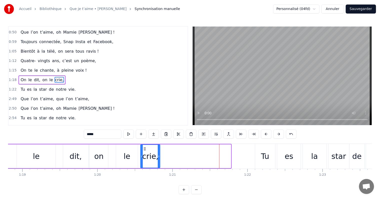
drag, startPoint x: 216, startPoint y: 147, endPoint x: 146, endPoint y: 148, distance: 70.8
click at [146, 148] on icon at bounding box center [145, 149] width 4 height 4
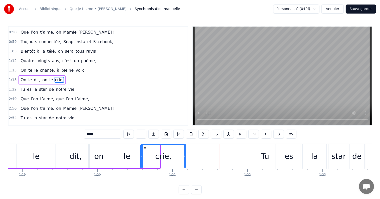
drag, startPoint x: 159, startPoint y: 154, endPoint x: 188, endPoint y: 156, distance: 28.9
click at [186, 156] on icon at bounding box center [185, 156] width 2 height 4
click at [261, 154] on div "Tu" at bounding box center [265, 156] width 20 height 25
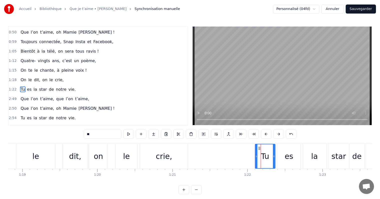
scroll to position [84, 0]
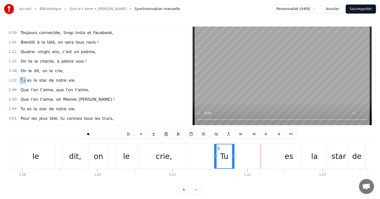
drag, startPoint x: 258, startPoint y: 147, endPoint x: 217, endPoint y: 151, distance: 41.0
click at [217, 151] on div "Tu" at bounding box center [225, 156] width 20 height 24
click at [283, 148] on div "es" at bounding box center [289, 156] width 24 height 25
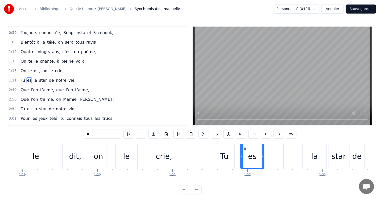
drag, startPoint x: 280, startPoint y: 148, endPoint x: 241, endPoint y: 149, distance: 39.1
click at [243, 149] on icon at bounding box center [245, 148] width 4 height 4
click at [309, 149] on div "la" at bounding box center [315, 156] width 24 height 25
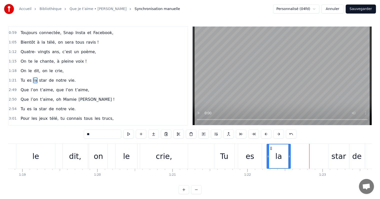
drag, startPoint x: 306, startPoint y: 147, endPoint x: 270, endPoint y: 147, distance: 36.0
click at [270, 147] on icon at bounding box center [271, 148] width 4 height 4
click at [338, 148] on div "star" at bounding box center [339, 156] width 21 height 25
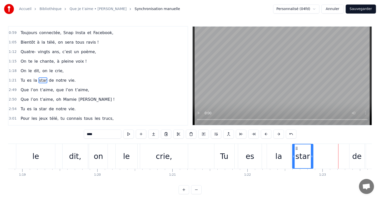
drag, startPoint x: 333, startPoint y: 148, endPoint x: 296, endPoint y: 146, distance: 36.8
click at [296, 146] on icon at bounding box center [297, 148] width 4 height 4
click at [283, 147] on div "la" at bounding box center [279, 156] width 24 height 25
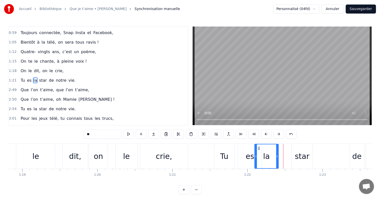
drag, startPoint x: 270, startPoint y: 148, endPoint x: 258, endPoint y: 148, distance: 12.3
click at [258, 148] on circle at bounding box center [258, 148] width 0 height 0
click at [241, 148] on div "es" at bounding box center [250, 156] width 24 height 25
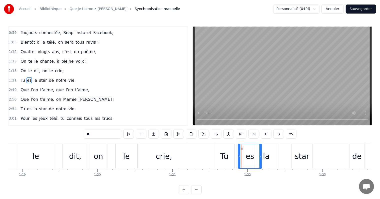
type input "**"
drag, startPoint x: 241, startPoint y: 148, endPoint x: 237, endPoint y: 148, distance: 4.3
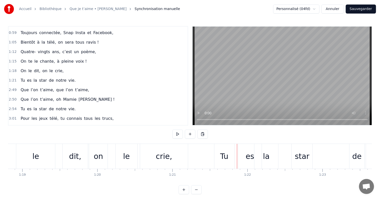
click at [244, 150] on div "es" at bounding box center [250, 156] width 24 height 25
drag, startPoint x: 261, startPoint y: 148, endPoint x: 253, endPoint y: 148, distance: 8.8
click at [253, 148] on div at bounding box center [252, 156] width 2 height 24
click at [238, 147] on icon at bounding box center [239, 148] width 4 height 4
click at [308, 153] on div "star" at bounding box center [302, 156] width 21 height 25
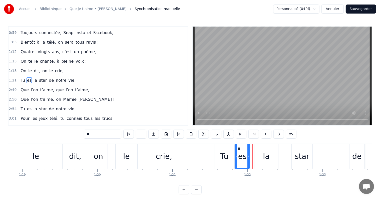
type input "****"
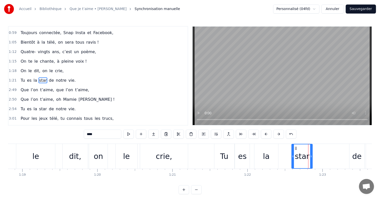
drag, startPoint x: 295, startPoint y: 150, endPoint x: 289, endPoint y: 150, distance: 6.1
click at [289, 150] on div "Tu es la star de notre vie." at bounding box center [385, 156] width 343 height 25
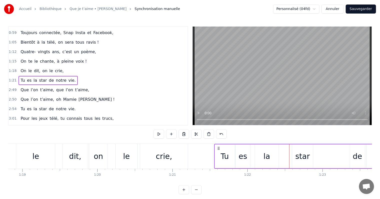
click at [299, 149] on div "star" at bounding box center [302, 156] width 21 height 24
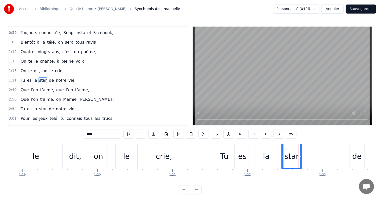
drag, startPoint x: 295, startPoint y: 149, endPoint x: 283, endPoint y: 148, distance: 12.0
click at [284, 148] on icon at bounding box center [286, 148] width 4 height 4
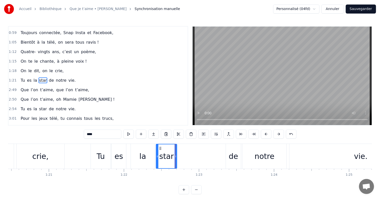
scroll to position [0, 6085]
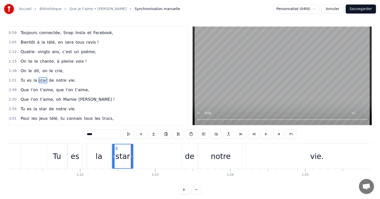
click at [189, 160] on div "de" at bounding box center [190, 155] width 10 height 11
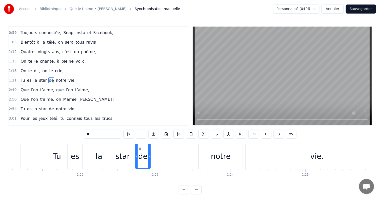
drag, startPoint x: 186, startPoint y: 147, endPoint x: 140, endPoint y: 145, distance: 46.4
click at [140, 145] on div "de" at bounding box center [143, 156] width 15 height 24
click at [208, 149] on div "notre" at bounding box center [221, 156] width 44 height 25
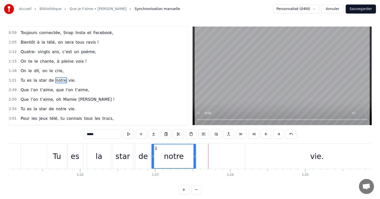
drag, startPoint x: 203, startPoint y: 146, endPoint x: 154, endPoint y: 141, distance: 48.9
click at [155, 141] on div "0:17 Dans la douce ville de Saint- Prix, 0:21 Vit une reine, c’est notre vie, 0…" at bounding box center [190, 110] width 364 height 168
drag, startPoint x: 193, startPoint y: 149, endPoint x: 189, endPoint y: 149, distance: 3.8
click at [189, 149] on div at bounding box center [190, 156] width 2 height 24
click at [273, 156] on div "vie." at bounding box center [317, 156] width 143 height 25
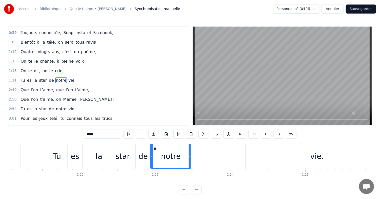
type input "****"
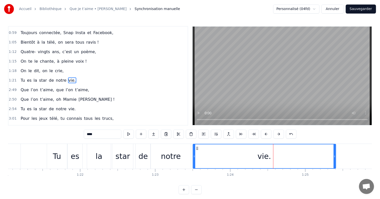
drag, startPoint x: 249, startPoint y: 147, endPoint x: 195, endPoint y: 147, distance: 54.3
click at [195, 146] on icon at bounding box center [197, 148] width 4 height 4
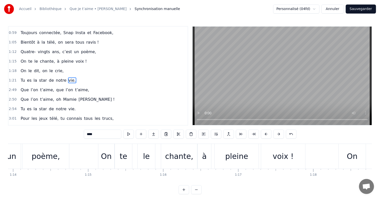
scroll to position [0, 5490]
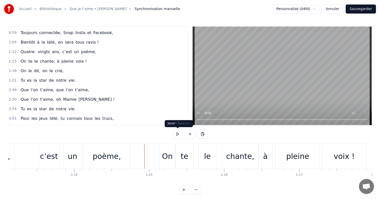
click at [176, 134] on button at bounding box center [177, 133] width 11 height 9
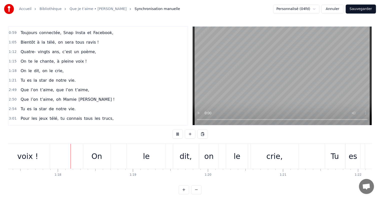
scroll to position [0, 5807]
click at [176, 134] on button at bounding box center [177, 133] width 11 height 9
click at [158, 153] on div "le" at bounding box center [145, 156] width 39 height 25
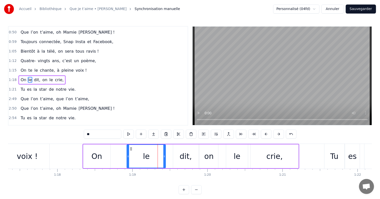
click at [165, 154] on div "le" at bounding box center [146, 156] width 39 height 24
click at [148, 153] on div "le" at bounding box center [146, 155] width 7 height 11
drag, startPoint x: 164, startPoint y: 154, endPoint x: 148, endPoint y: 152, distance: 16.1
click at [150, 152] on div at bounding box center [151, 156] width 2 height 23
drag, startPoint x: 182, startPoint y: 159, endPoint x: 175, endPoint y: 152, distance: 9.9
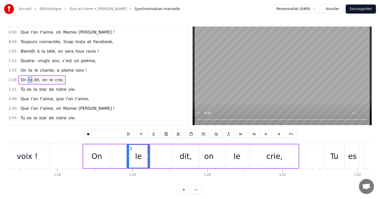
click at [182, 159] on div "dit," at bounding box center [186, 155] width 12 height 11
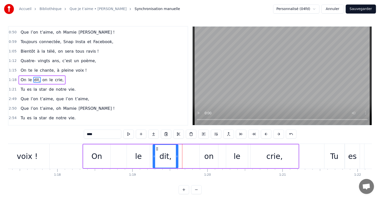
drag, startPoint x: 178, startPoint y: 147, endPoint x: 157, endPoint y: 147, distance: 20.8
click at [158, 147] on circle at bounding box center [158, 147] width 0 height 0
click at [205, 154] on div "on" at bounding box center [208, 155] width 9 height 11
type input "**"
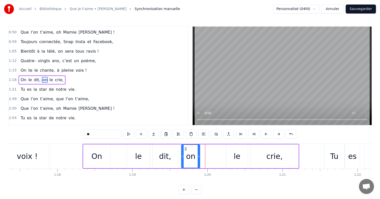
drag, startPoint x: 202, startPoint y: 148, endPoint x: 183, endPoint y: 146, distance: 19.2
click at [183, 146] on div "on" at bounding box center [191, 156] width 18 height 23
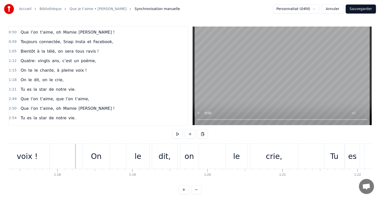
click at [179, 137] on button at bounding box center [177, 133] width 11 height 9
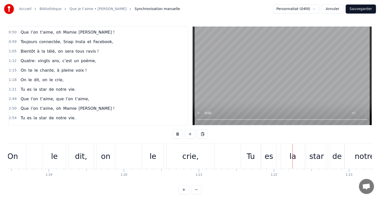
click at [179, 136] on button at bounding box center [177, 133] width 11 height 9
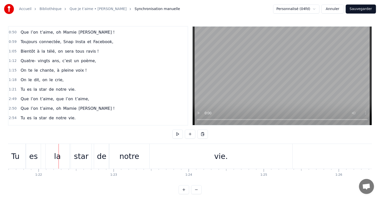
scroll to position [0, 6127]
click at [179, 136] on button at bounding box center [177, 133] width 11 height 9
click at [224, 161] on div "vie." at bounding box center [221, 155] width 14 height 11
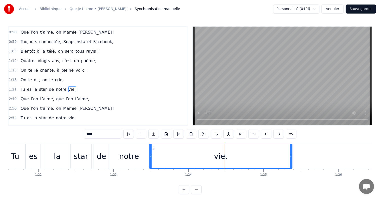
scroll to position [84, 0]
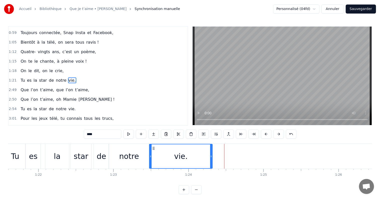
drag, startPoint x: 292, startPoint y: 150, endPoint x: 202, endPoint y: 151, distance: 89.4
click at [210, 151] on div at bounding box center [211, 156] width 2 height 24
drag, startPoint x: 159, startPoint y: 185, endPoint x: 155, endPoint y: 184, distance: 4.1
click at [155, 184] on div "0:17 Dans la douce ville de Saint- Prix, 0:21 Vit une reine, c’est notre vie, 0…" at bounding box center [190, 110] width 364 height 168
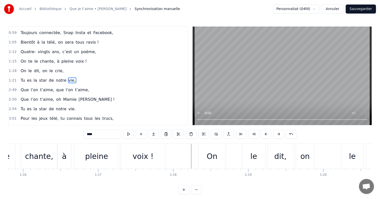
scroll to position [0, 5683]
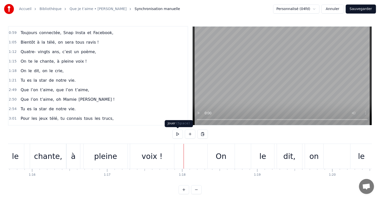
click at [179, 133] on button at bounding box center [177, 133] width 11 height 9
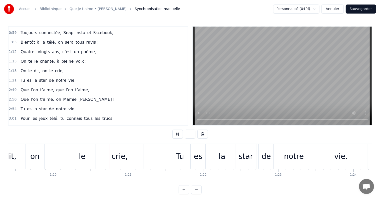
click at [179, 133] on button at bounding box center [177, 133] width 11 height 9
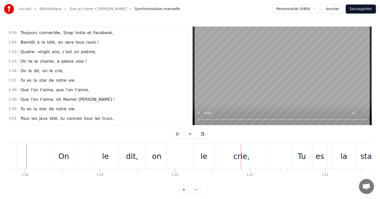
scroll to position [0, 5761]
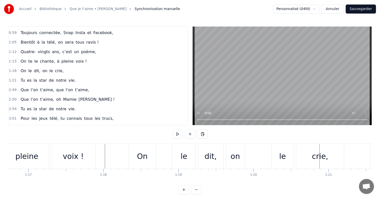
click at [152, 153] on div "On" at bounding box center [142, 156] width 27 height 25
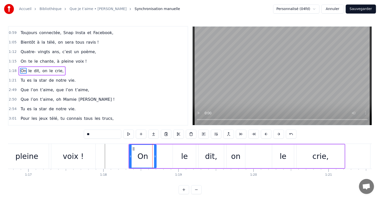
scroll to position [75, 0]
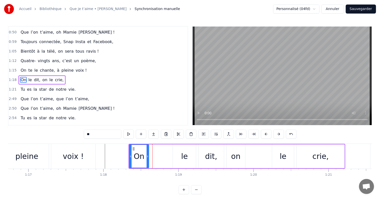
drag, startPoint x: 155, startPoint y: 151, endPoint x: 143, endPoint y: 149, distance: 12.4
click at [147, 150] on div at bounding box center [148, 156] width 2 height 23
click at [178, 150] on div "le" at bounding box center [184, 156] width 23 height 24
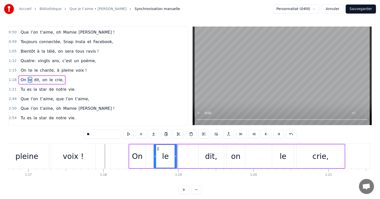
drag, startPoint x: 177, startPoint y: 147, endPoint x: 152, endPoint y: 147, distance: 24.8
click at [156, 147] on icon at bounding box center [158, 149] width 4 height 4
click at [210, 151] on div "dit," at bounding box center [211, 155] width 12 height 11
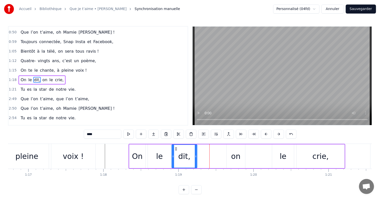
drag, startPoint x: 202, startPoint y: 148, endPoint x: 175, endPoint y: 144, distance: 27.0
click at [175, 144] on div "dit," at bounding box center [184, 156] width 26 height 24
click at [241, 150] on div "on" at bounding box center [236, 156] width 19 height 24
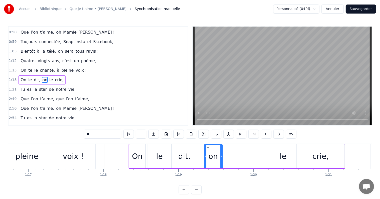
drag, startPoint x: 229, startPoint y: 147, endPoint x: 204, endPoint y: 146, distance: 24.3
click at [204, 146] on div "on" at bounding box center [213, 156] width 18 height 23
click at [280, 155] on div "le" at bounding box center [283, 156] width 22 height 24
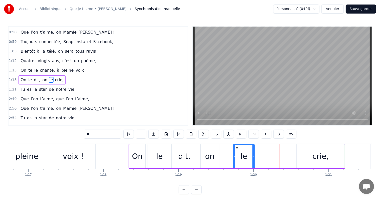
drag, startPoint x: 275, startPoint y: 148, endPoint x: 226, endPoint y: 147, distance: 48.3
click at [235, 147] on icon at bounding box center [237, 149] width 4 height 4
click at [320, 149] on div "crie," at bounding box center [321, 156] width 48 height 24
type input "*****"
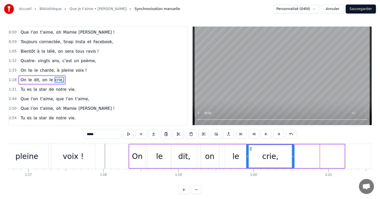
drag, startPoint x: 301, startPoint y: 149, endPoint x: 250, endPoint y: 147, distance: 50.8
click at [250, 147] on icon at bounding box center [251, 149] width 4 height 4
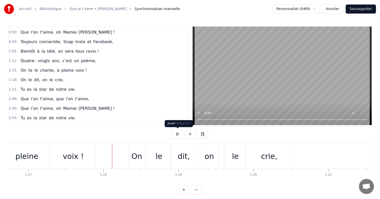
click at [178, 135] on button at bounding box center [177, 133] width 11 height 9
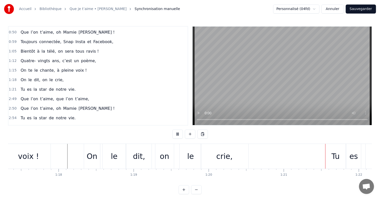
click at [177, 134] on button at bounding box center [177, 133] width 11 height 9
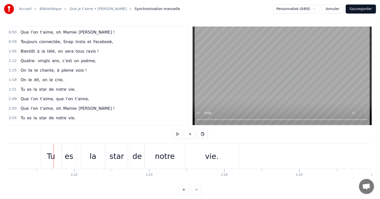
scroll to position [0, 6092]
click at [45, 154] on div "Tu" at bounding box center [50, 156] width 20 height 25
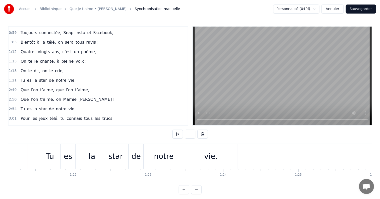
scroll to position [0, 6086]
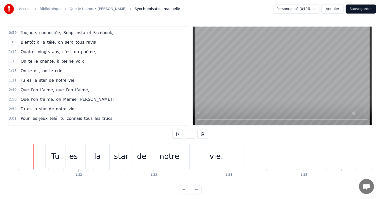
click at [58, 155] on div "Tu" at bounding box center [55, 155] width 8 height 11
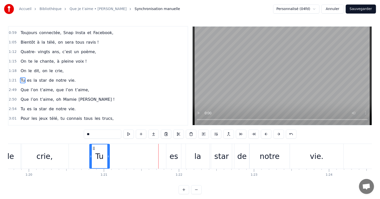
scroll to position [0, 5985]
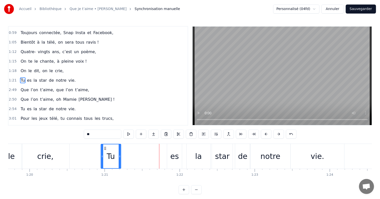
drag, startPoint x: 49, startPoint y: 147, endPoint x: 104, endPoint y: 147, distance: 55.3
click at [104, 147] on icon at bounding box center [105, 148] width 4 height 4
click at [174, 149] on div "es" at bounding box center [174, 156] width 15 height 25
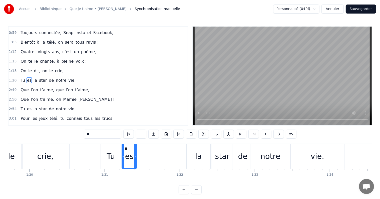
drag, startPoint x: 170, startPoint y: 147, endPoint x: 125, endPoint y: 146, distance: 45.1
click at [125, 146] on icon at bounding box center [126, 148] width 4 height 4
click at [194, 148] on div "la" at bounding box center [199, 156] width 24 height 25
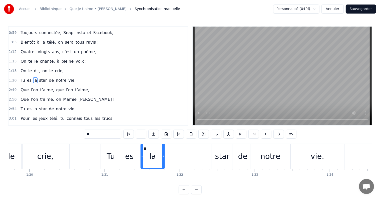
drag, startPoint x: 190, startPoint y: 146, endPoint x: 142, endPoint y: 146, distance: 47.3
click at [143, 146] on icon at bounding box center [145, 148] width 4 height 4
click at [219, 147] on div "star" at bounding box center [222, 156] width 21 height 25
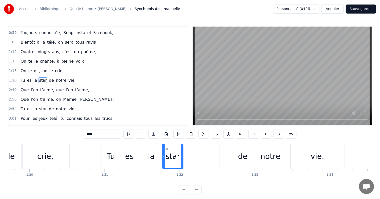
drag, startPoint x: 215, startPoint y: 147, endPoint x: 165, endPoint y: 141, distance: 50.6
click at [165, 141] on div "0:17 Dans la douce ville de Saint- Prix, 0:21 Vit une reine, c’est notre vie, 0…" at bounding box center [190, 110] width 364 height 168
click at [150, 146] on div "la" at bounding box center [151, 156] width 24 height 25
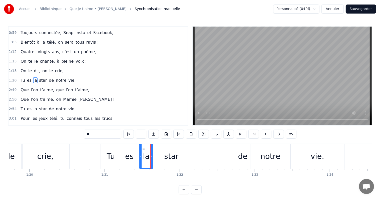
drag, startPoint x: 161, startPoint y: 150, endPoint x: 149, endPoint y: 150, distance: 12.3
click at [151, 150] on div at bounding box center [152, 156] width 2 height 24
click at [164, 149] on div "star" at bounding box center [171, 156] width 21 height 25
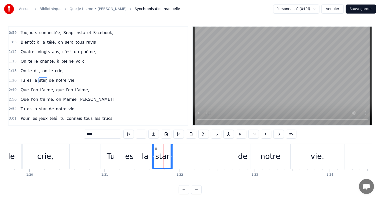
drag, startPoint x: 164, startPoint y: 147, endPoint x: 155, endPoint y: 147, distance: 9.3
click at [155, 147] on icon at bounding box center [156, 148] width 4 height 4
click at [248, 154] on div "de" at bounding box center [242, 156] width 15 height 25
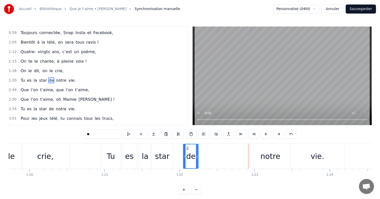
drag, startPoint x: 238, startPoint y: 147, endPoint x: 150, endPoint y: 154, distance: 88.4
click at [150, 154] on div "Tu es la star de notre vie." at bounding box center [223, 156] width 245 height 25
click at [262, 155] on div "notre" at bounding box center [271, 155] width 20 height 11
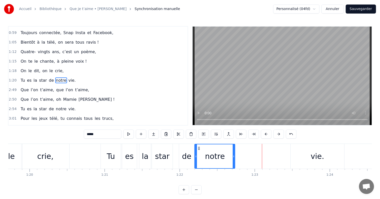
drag, startPoint x: 244, startPoint y: 148, endPoint x: 199, endPoint y: 147, distance: 44.8
click at [199, 147] on icon at bounding box center [199, 148] width 4 height 4
click at [303, 155] on div "vie." at bounding box center [318, 156] width 54 height 25
type input "****"
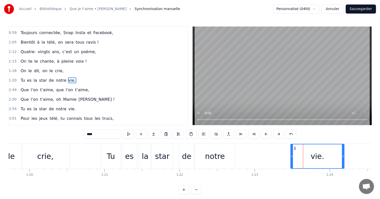
click at [289, 150] on div "Tu es la star de notre vie." at bounding box center [223, 156] width 245 height 25
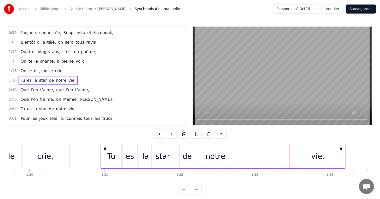
click at [302, 150] on div "vie." at bounding box center [318, 156] width 54 height 24
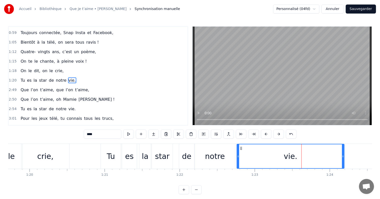
drag, startPoint x: 292, startPoint y: 150, endPoint x: 238, endPoint y: 150, distance: 53.6
click at [238, 150] on div at bounding box center [238, 156] width 2 height 24
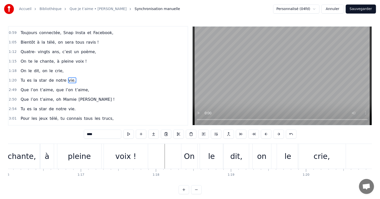
scroll to position [0, 5692]
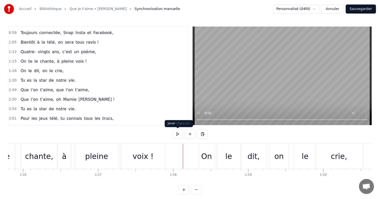
click at [179, 135] on button at bounding box center [177, 133] width 11 height 9
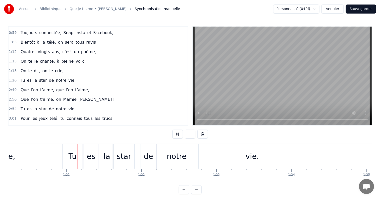
scroll to position [0, 6024]
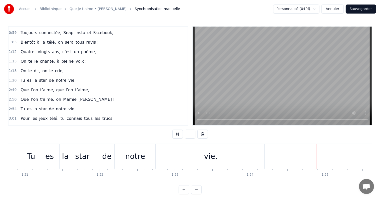
click at [178, 136] on button at bounding box center [177, 133] width 11 height 9
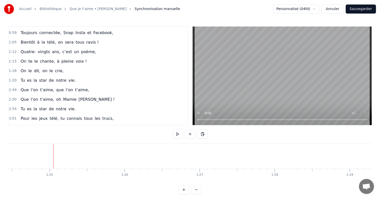
scroll to position [0, 6343]
click at [177, 135] on button at bounding box center [177, 133] width 11 height 9
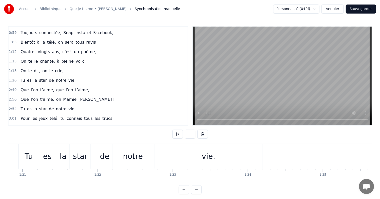
scroll to position [0, 6050]
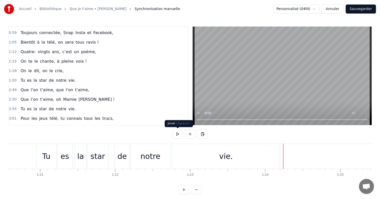
click at [177, 134] on button at bounding box center [177, 133] width 11 height 9
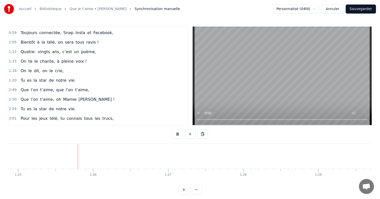
scroll to position [0, 6377]
click at [177, 134] on button at bounding box center [177, 133] width 11 height 9
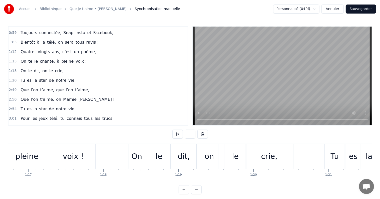
scroll to position [0, 5718]
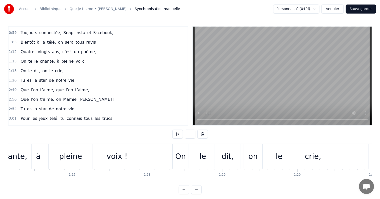
click at [175, 134] on button at bounding box center [177, 133] width 11 height 9
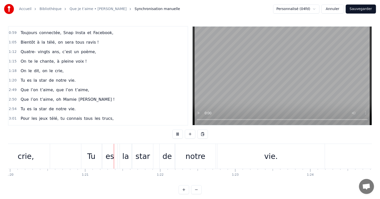
scroll to position [0, 6041]
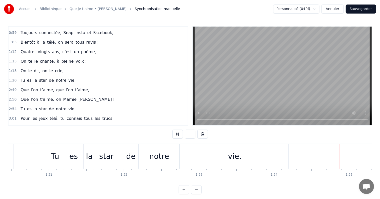
click at [180, 132] on button at bounding box center [177, 133] width 11 height 9
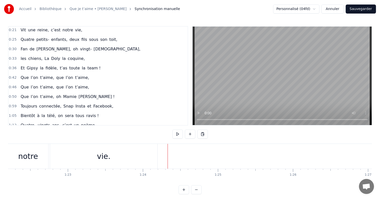
scroll to position [9, 0]
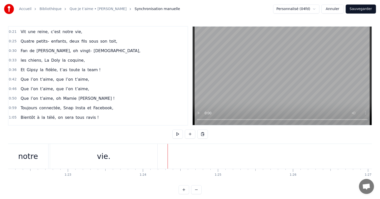
click at [49, 75] on div "Que l’on t’aime, que l’on t’aime," at bounding box center [55, 79] width 73 height 9
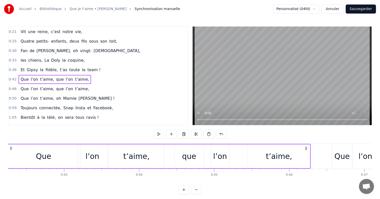
scroll to position [0, 3146]
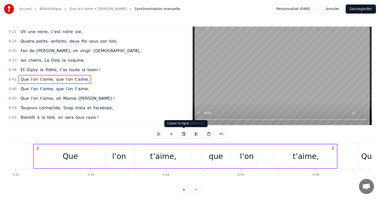
click at [184, 132] on button at bounding box center [184, 133] width 11 height 9
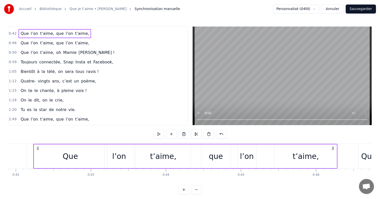
scroll to position [59, 0]
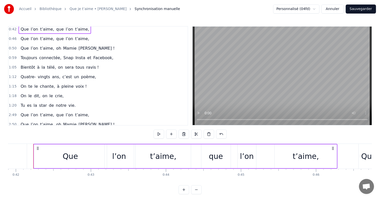
click at [68, 102] on span "vie." at bounding box center [72, 105] width 8 height 6
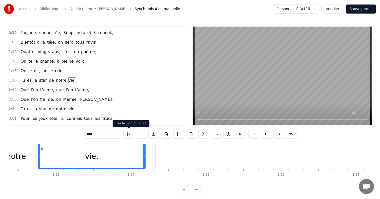
scroll to position [0, 6189]
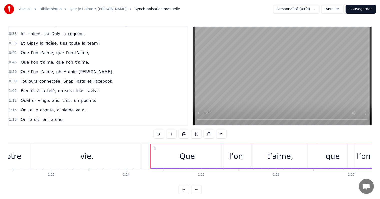
scroll to position [34, 0]
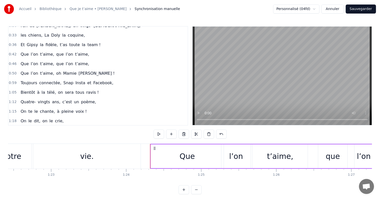
click at [65, 61] on span "l’on" at bounding box center [69, 64] width 8 height 6
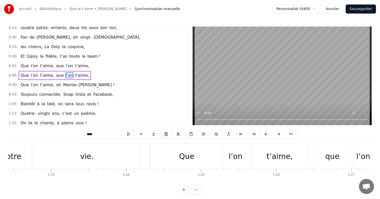
scroll to position [20, 0]
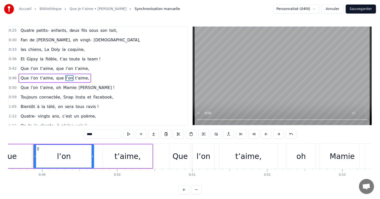
click at [68, 74] on div "Que l’on t’aime, que l’on t’aime," at bounding box center [55, 78] width 73 height 9
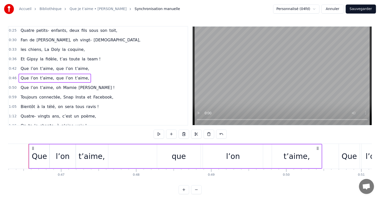
scroll to position [0, 3471]
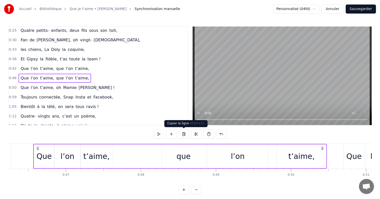
click at [185, 135] on button at bounding box center [184, 133] width 11 height 9
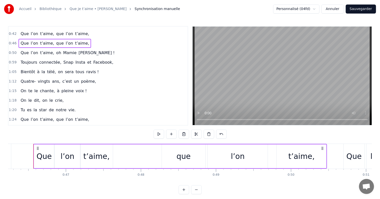
scroll to position [70, 0]
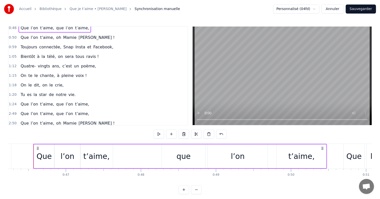
click at [63, 103] on div "Que l’on t’aime, que l’on t’aime," at bounding box center [55, 104] width 73 height 9
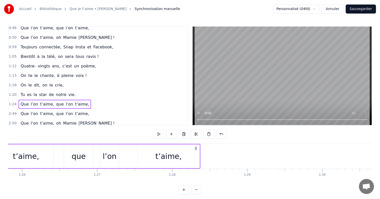
scroll to position [0, 6452]
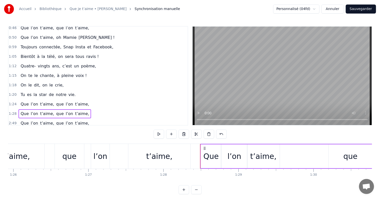
click at [58, 119] on div "Que l’on t’aime, que l’on t’aime," at bounding box center [55, 123] width 73 height 9
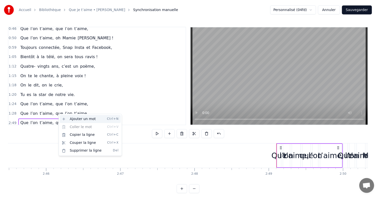
scroll to position [0, 12672]
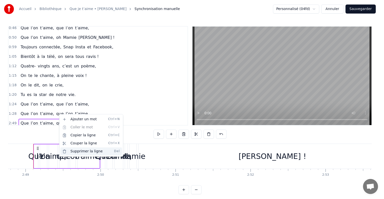
click at [87, 150] on div "Supprimer la ligne Del" at bounding box center [92, 151] width 62 height 8
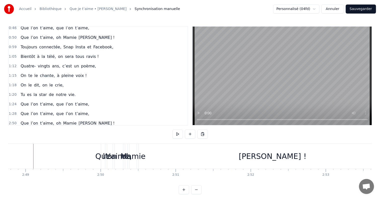
click at [54, 119] on div "Que l’on t’aime, oh [PERSON_NAME] !" at bounding box center [68, 123] width 98 height 9
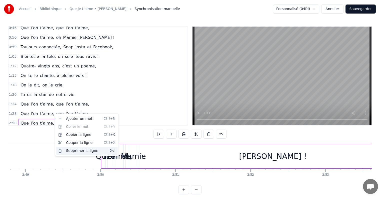
click at [75, 152] on div "Supprimer la ligne Del" at bounding box center [87, 151] width 62 height 8
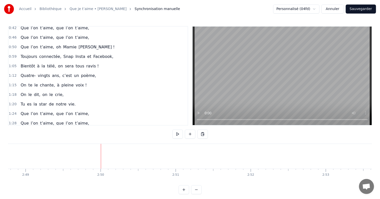
scroll to position [45, 0]
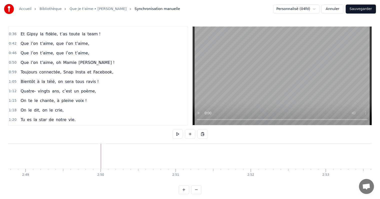
click at [62, 58] on div "Que l’on t’aime, oh [PERSON_NAME] !" at bounding box center [68, 62] width 98 height 9
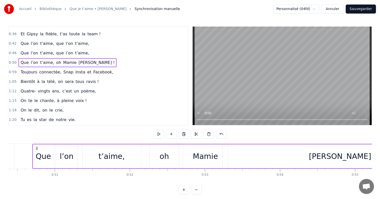
scroll to position [0, 3782]
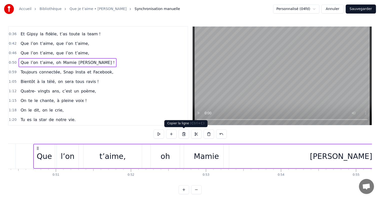
click at [188, 134] on button at bounding box center [184, 133] width 11 height 9
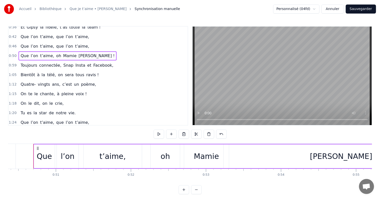
scroll to position [95, 0]
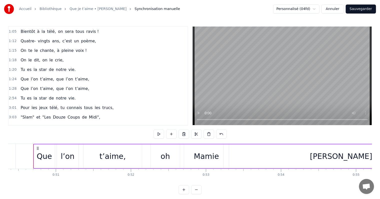
click at [56, 84] on div "Que l’on t’aime, que l’on t’aime," at bounding box center [55, 88] width 73 height 9
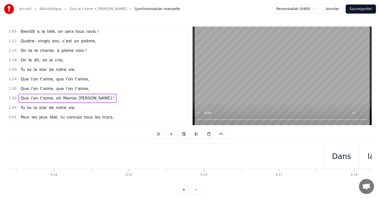
scroll to position [0, 918]
click at [362, 11] on button "Sauvegarder" at bounding box center [361, 9] width 30 height 9
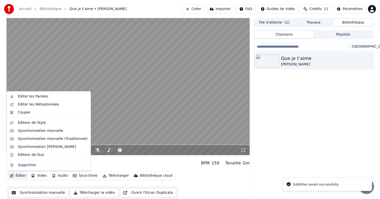
click at [18, 174] on button "Éditer" at bounding box center [18, 175] width 20 height 7
click at [35, 130] on div "Synchronisation manuelle" at bounding box center [41, 130] width 46 height 5
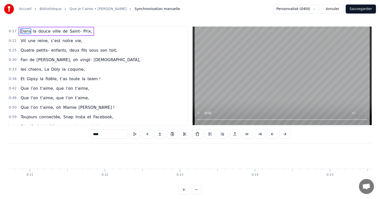
scroll to position [0, 778]
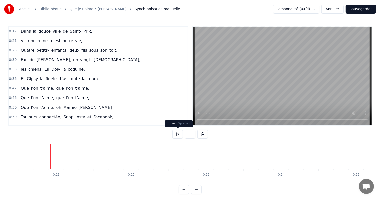
click at [177, 133] on button at bounding box center [177, 133] width 11 height 9
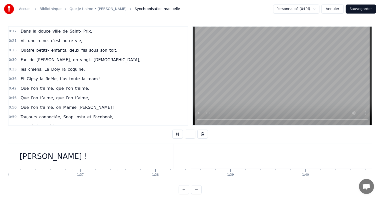
scroll to position [0, 7215]
click at [178, 134] on button at bounding box center [177, 133] width 11 height 9
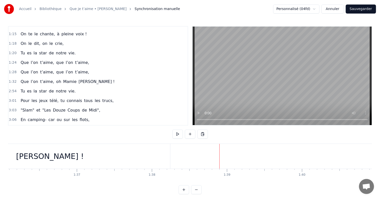
scroll to position [125, 0]
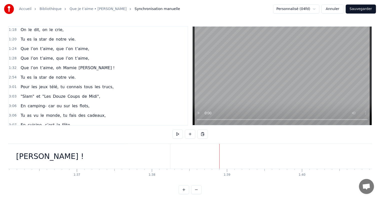
click at [63, 101] on div "En camping- car ou sur les flots," at bounding box center [55, 105] width 73 height 9
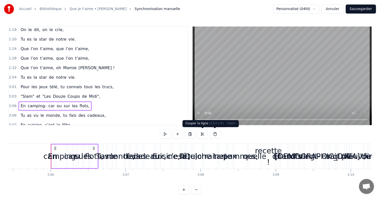
scroll to position [0, 13941]
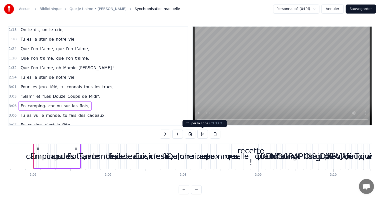
click at [203, 133] on button at bounding box center [202, 133] width 11 height 9
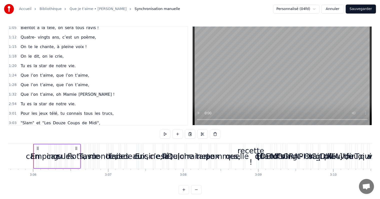
scroll to position [100, 0]
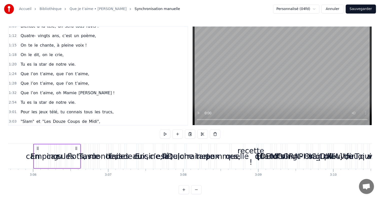
click at [84, 90] on span "[PERSON_NAME] !" at bounding box center [96, 93] width 37 height 6
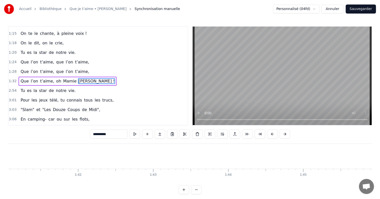
scroll to position [0, 7606]
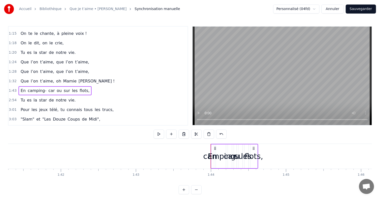
click at [254, 148] on circle at bounding box center [254, 148] width 0 height 0
click at [252, 146] on icon at bounding box center [254, 148] width 4 height 4
click at [254, 156] on div "flots," at bounding box center [254, 155] width 19 height 11
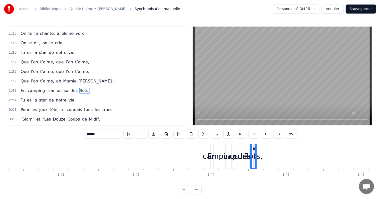
scroll to position [121, 0]
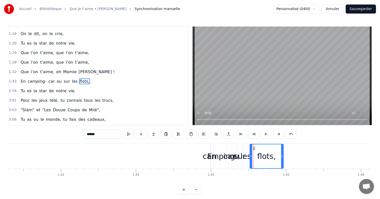
drag, startPoint x: 255, startPoint y: 156, endPoint x: 288, endPoint y: 157, distance: 32.3
click at [283, 157] on icon at bounding box center [282, 156] width 2 height 4
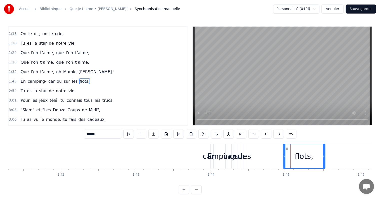
drag, startPoint x: 255, startPoint y: 147, endPoint x: 277, endPoint y: 150, distance: 22.4
click at [288, 149] on icon at bounding box center [287, 148] width 4 height 4
click at [246, 151] on div "les" at bounding box center [246, 155] width 11 height 11
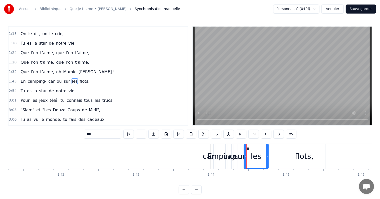
drag, startPoint x: 247, startPoint y: 151, endPoint x: 267, endPoint y: 154, distance: 20.7
click at [267, 154] on div at bounding box center [267, 156] width 2 height 24
drag, startPoint x: 247, startPoint y: 148, endPoint x: 263, endPoint y: 148, distance: 15.5
click at [263, 148] on icon at bounding box center [262, 148] width 4 height 4
click at [304, 147] on div "flots," at bounding box center [304, 156] width 42 height 25
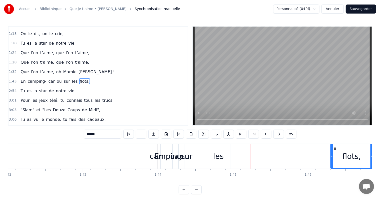
drag, startPoint x: 287, startPoint y: 148, endPoint x: 324, endPoint y: 149, distance: 36.5
click at [334, 149] on icon at bounding box center [335, 148] width 4 height 4
click at [216, 149] on div "les" at bounding box center [216, 156] width 25 height 25
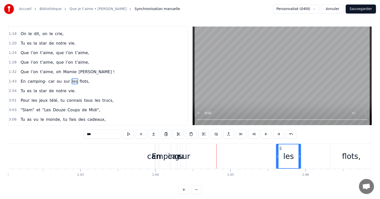
drag, startPoint x: 208, startPoint y: 147, endPoint x: 281, endPoint y: 148, distance: 72.6
click at [281, 148] on icon at bounding box center [281, 148] width 4 height 4
click at [185, 149] on div "sur" at bounding box center [184, 156] width 4 height 25
type input "***"
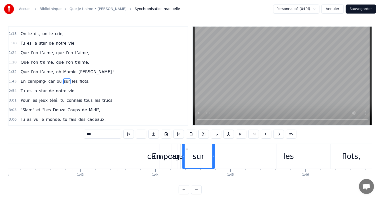
drag, startPoint x: 185, startPoint y: 148, endPoint x: 214, endPoint y: 150, distance: 28.4
click at [214, 150] on div at bounding box center [213, 156] width 2 height 24
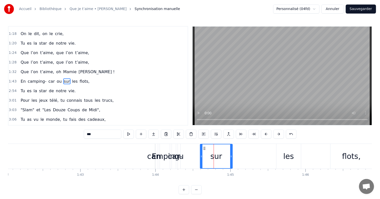
drag, startPoint x: 186, startPoint y: 148, endPoint x: 209, endPoint y: 149, distance: 23.8
click at [206, 149] on icon at bounding box center [204, 148] width 4 height 4
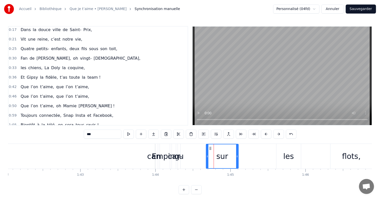
scroll to position [0, 0]
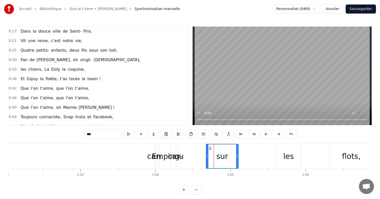
click at [45, 28] on div "Dans la douce ville de [GEOGRAPHIC_DATA]," at bounding box center [57, 31] width 76 height 9
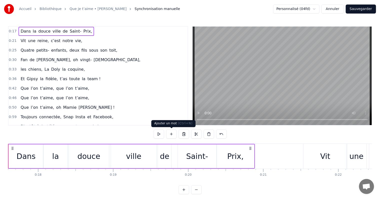
scroll to position [0, 1296]
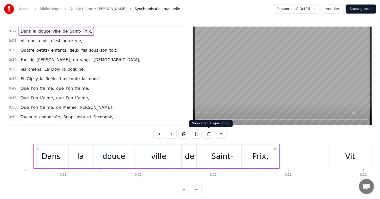
click at [205, 134] on button at bounding box center [209, 133] width 11 height 9
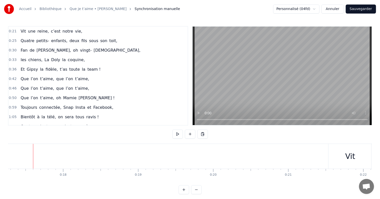
click at [333, 9] on button "Annuler" at bounding box center [333, 9] width 22 height 9
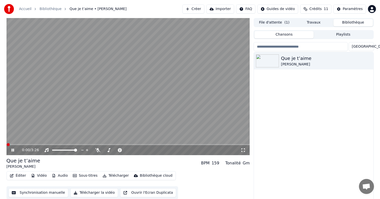
click at [19, 174] on button "Éditer" at bounding box center [18, 175] width 20 height 7
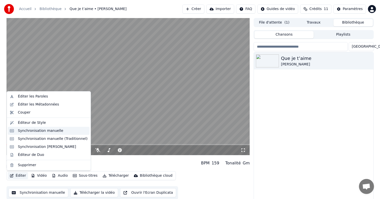
click at [38, 129] on div "Synchronisation manuelle" at bounding box center [41, 130] width 46 height 5
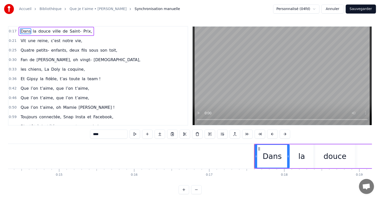
scroll to position [0, 1014]
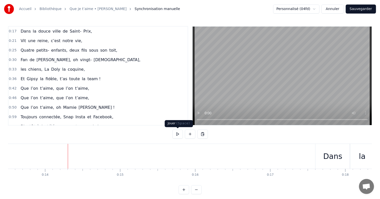
click at [177, 137] on button at bounding box center [177, 133] width 11 height 9
click at [177, 133] on button at bounding box center [177, 133] width 11 height 9
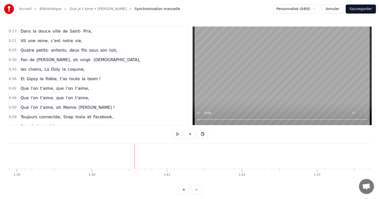
click at [41, 28] on div "Dans la douce ville de [GEOGRAPHIC_DATA]," at bounding box center [57, 31] width 76 height 9
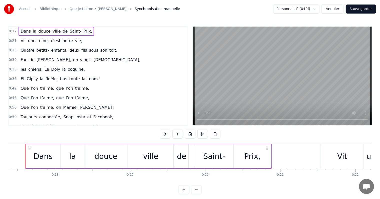
scroll to position [0, 1296]
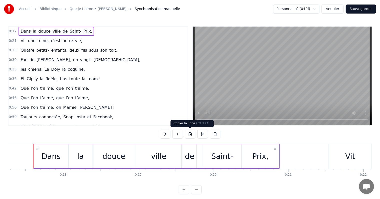
click at [191, 133] on button at bounding box center [190, 133] width 11 height 9
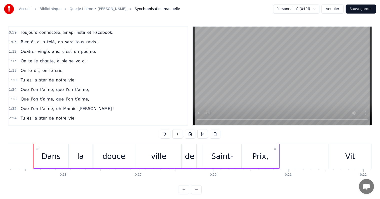
scroll to position [100, 0]
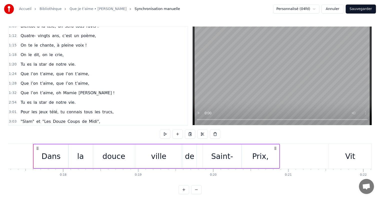
click at [80, 90] on span "[PERSON_NAME] !" at bounding box center [96, 93] width 37 height 6
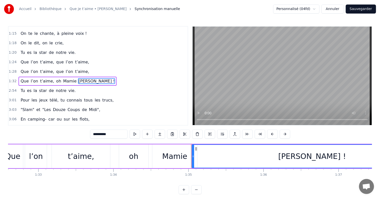
scroll to position [0, 7111]
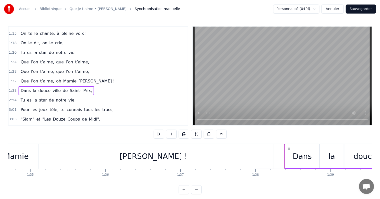
click at [50, 96] on div "Tu es la star de notre vie." at bounding box center [48, 100] width 59 height 9
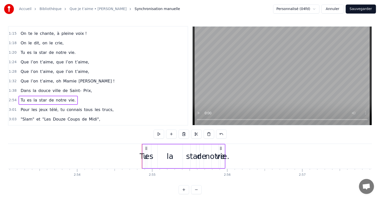
scroll to position [0, 13105]
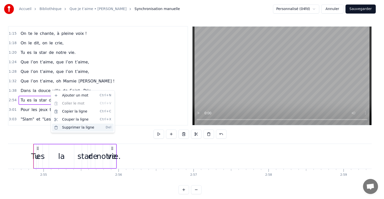
click at [74, 127] on div "Supprimer la ligne Del" at bounding box center [83, 127] width 62 height 8
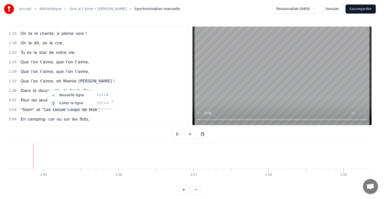
click at [136, 70] on html "Accueil Bibliothèque Que je t’aime • [PERSON_NAME] Synchronisation manuelle Per…" at bounding box center [192, 101] width 384 height 202
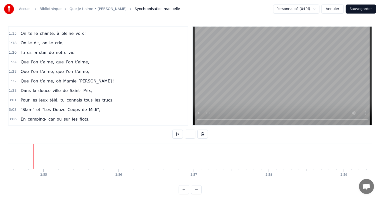
click at [55, 96] on div "Pour les jeux télé, tu connais tous les trucs," at bounding box center [67, 100] width 97 height 9
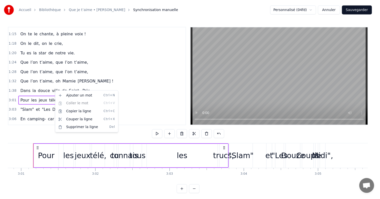
scroll to position [0, 13578]
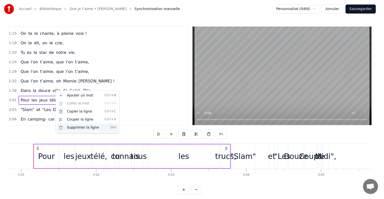
click at [76, 126] on div "Supprimer la ligne Del" at bounding box center [88, 127] width 62 height 8
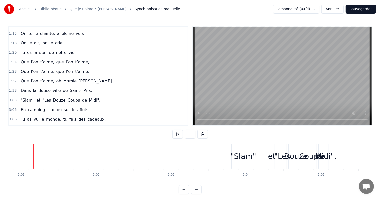
click at [47, 96] on div ""Slam" et "Les Douze Coups de Midi"," at bounding box center [61, 100] width 84 height 9
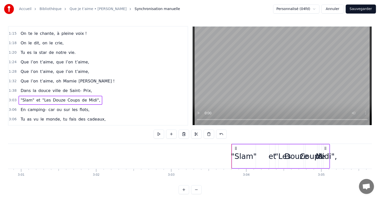
click at [43, 86] on div "Dans la douce ville de [GEOGRAPHIC_DATA]," at bounding box center [57, 90] width 76 height 9
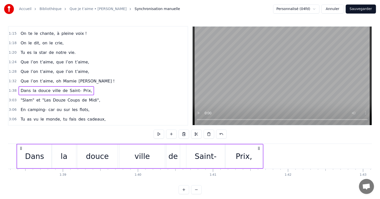
scroll to position [0, 7362]
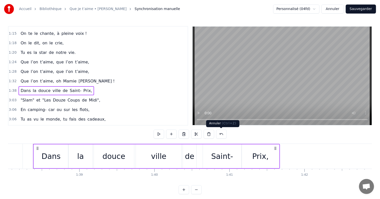
click at [222, 134] on button at bounding box center [221, 133] width 11 height 9
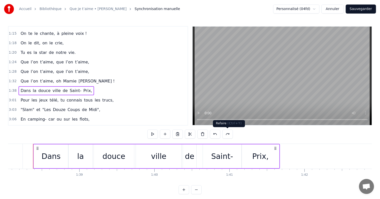
click at [223, 134] on button at bounding box center [228, 133] width 11 height 9
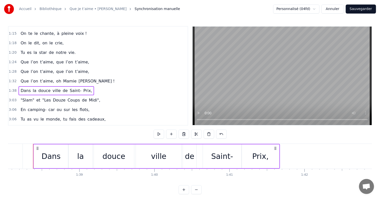
click at [23, 88] on span "Dans" at bounding box center [25, 91] width 11 height 6
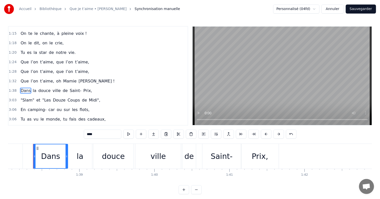
scroll to position [121, 0]
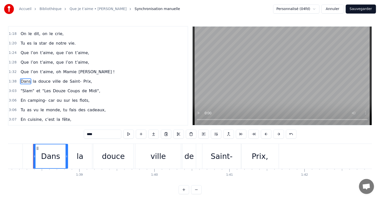
drag, startPoint x: 107, startPoint y: 135, endPoint x: 85, endPoint y: 130, distance: 22.2
click at [85, 130] on input "****" at bounding box center [103, 133] width 38 height 9
click at [28, 78] on span "la" at bounding box center [29, 81] width 5 height 6
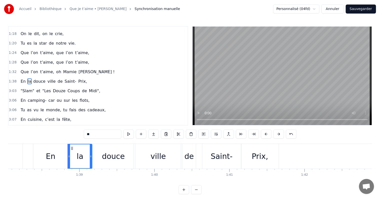
drag, startPoint x: 93, startPoint y: 135, endPoint x: 86, endPoint y: 131, distance: 8.1
click at [86, 131] on input "**" at bounding box center [103, 133] width 38 height 9
click at [122, 152] on div "douce" at bounding box center [113, 155] width 23 height 11
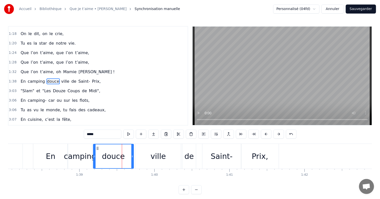
drag, startPoint x: 102, startPoint y: 136, endPoint x: 88, endPoint y: 130, distance: 14.9
click at [89, 130] on input "*****" at bounding box center [103, 133] width 38 height 9
type input "*"
click at [157, 161] on div "ville" at bounding box center [158, 155] width 15 height 11
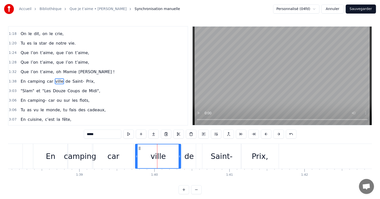
drag, startPoint x: 97, startPoint y: 133, endPoint x: 75, endPoint y: 130, distance: 22.3
click at [75, 130] on div "0:17 Dans la douce ville de Saint- Prix, 0:21 Vit une reine, c’est notre vie, 0…" at bounding box center [190, 110] width 364 height 168
click at [187, 156] on div "de" at bounding box center [189, 155] width 10 height 11
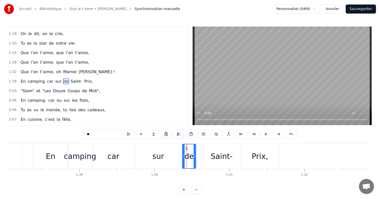
click at [218, 161] on div "Saint-" at bounding box center [222, 155] width 22 height 11
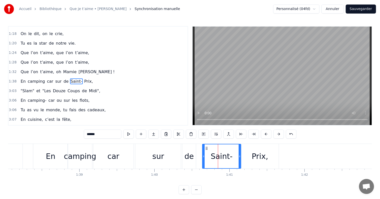
drag, startPoint x: 102, startPoint y: 134, endPoint x: 72, endPoint y: 131, distance: 30.7
click at [72, 131] on div "0:17 Dans la douce ville de Saint- Prix, 0:21 Vit une reine, c’est notre vie, 0…" at bounding box center [190, 110] width 364 height 168
click at [265, 158] on div "Prix," at bounding box center [260, 155] width 17 height 11
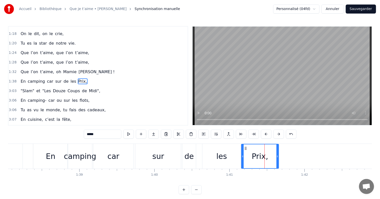
drag, startPoint x: 96, startPoint y: 135, endPoint x: 81, endPoint y: 133, distance: 15.4
click at [81, 133] on div "0:17 Dans la douce ville de Saint- Prix, 0:21 Vit une reine, c’est notre vie, 0…" at bounding box center [190, 110] width 364 height 168
click at [186, 158] on div "de" at bounding box center [189, 155] width 10 height 11
type input "**"
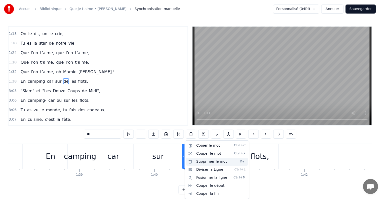
click at [208, 163] on div "Supprimer le mot Del" at bounding box center [217, 161] width 62 height 8
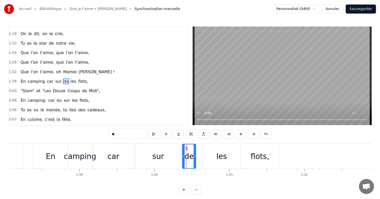
click at [63, 78] on span "de" at bounding box center [66, 81] width 6 height 6
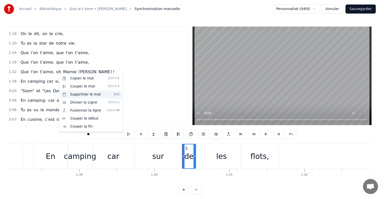
click at [78, 93] on div "Supprimer le mot Del" at bounding box center [91, 94] width 62 height 8
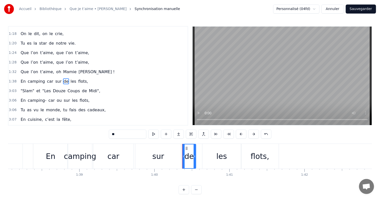
click at [63, 78] on span "de" at bounding box center [66, 81] width 6 height 6
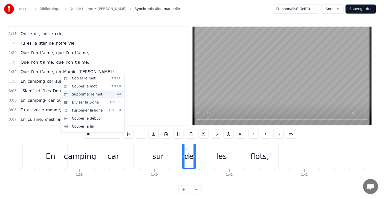
click at [73, 95] on div "Supprimer le mot Del" at bounding box center [93, 94] width 62 height 8
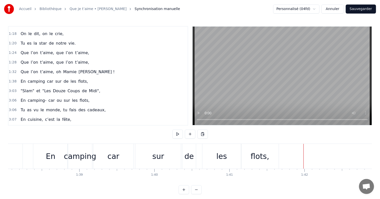
click at [361, 10] on button "Sauvegarder" at bounding box center [361, 9] width 30 height 9
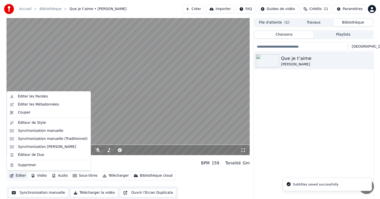
click at [23, 175] on button "Éditer" at bounding box center [18, 175] width 20 height 7
click at [36, 129] on div "Synchronisation manuelle" at bounding box center [41, 130] width 46 height 5
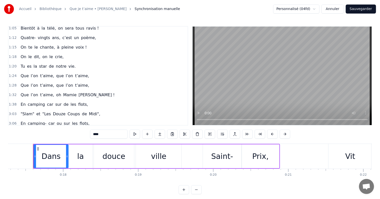
scroll to position [125, 0]
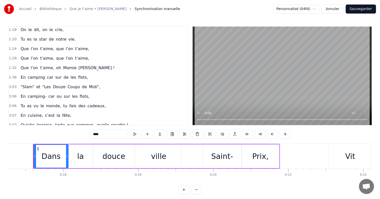
click at [63, 74] on span "de" at bounding box center [66, 77] width 6 height 6
type input "**"
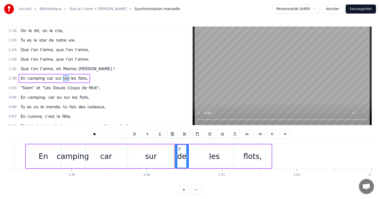
scroll to position [0, 7511]
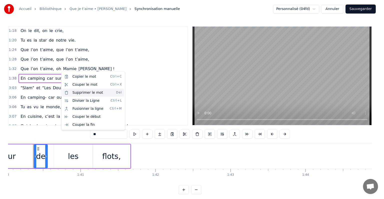
click at [83, 94] on div "Supprimer le mot Del" at bounding box center [94, 93] width 62 height 8
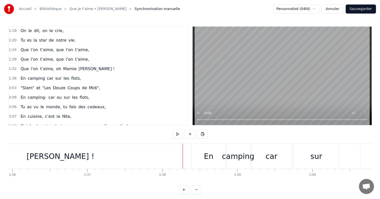
scroll to position [0, 7221]
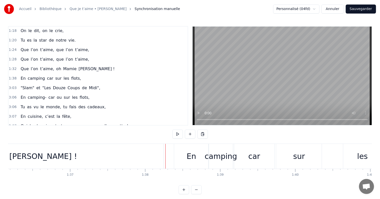
click at [179, 147] on div "En" at bounding box center [191, 156] width 35 height 25
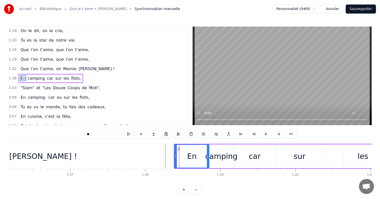
scroll to position [121, 0]
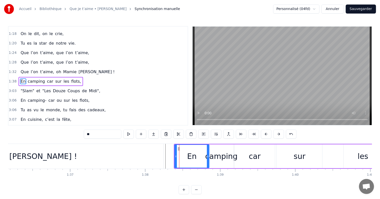
click at [239, 144] on div "En camping car sur les flots," at bounding box center [297, 156] width 247 height 25
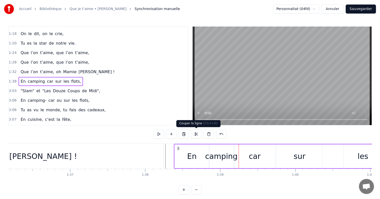
click at [198, 135] on button at bounding box center [196, 133] width 11 height 9
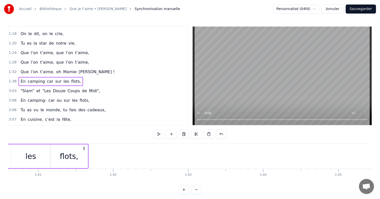
scroll to position [0, 7580]
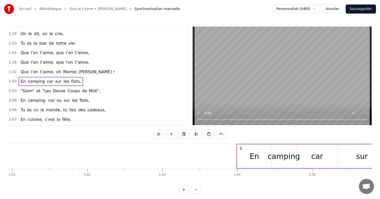
click at [48, 153] on div at bounding box center [194, 156] width 15533 height 25
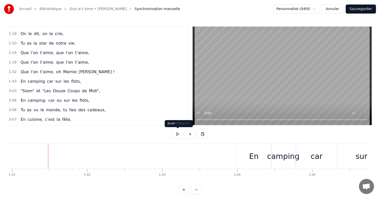
click at [177, 133] on button at bounding box center [177, 133] width 11 height 9
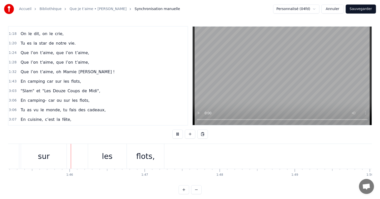
scroll to position [0, 7898]
click at [178, 133] on button at bounding box center [177, 133] width 11 height 9
click at [145, 153] on div "flots," at bounding box center [145, 155] width 19 height 11
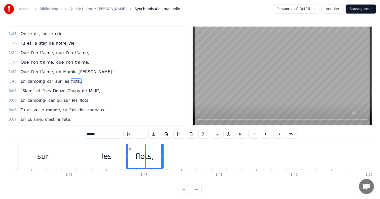
click at [99, 150] on div "les" at bounding box center [106, 156] width 39 height 25
type input "***"
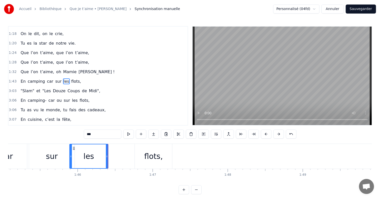
drag, startPoint x: 90, startPoint y: 148, endPoint x: 74, endPoint y: 148, distance: 16.3
click at [74, 148] on icon at bounding box center [74, 148] width 4 height 4
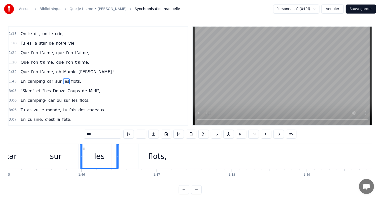
drag, startPoint x: 75, startPoint y: 148, endPoint x: 84, endPoint y: 148, distance: 9.3
click at [84, 148] on icon at bounding box center [84, 148] width 4 height 4
click at [137, 149] on div "En camping car sur les flots," at bounding box center [54, 156] width 247 height 25
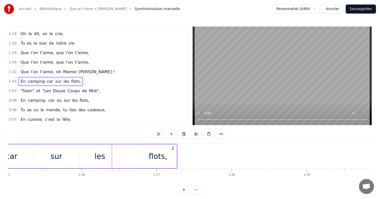
click at [145, 148] on div "flots," at bounding box center [157, 156] width 37 height 24
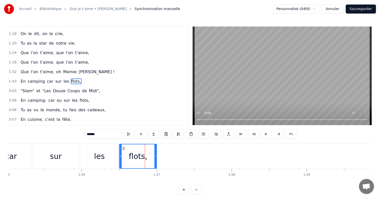
drag, startPoint x: 143, startPoint y: 148, endPoint x: 123, endPoint y: 147, distance: 20.3
click at [123, 148] on icon at bounding box center [124, 148] width 4 height 4
click at [54, 156] on div "sur" at bounding box center [56, 155] width 12 height 11
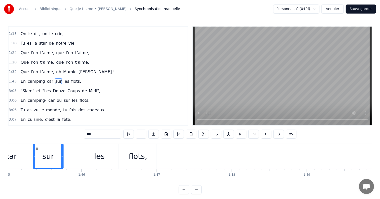
drag, startPoint x: 78, startPoint y: 151, endPoint x: 59, endPoint y: 151, distance: 18.8
click at [61, 151] on div at bounding box center [62, 156] width 2 height 24
click at [94, 150] on div "les" at bounding box center [99, 156] width 39 height 25
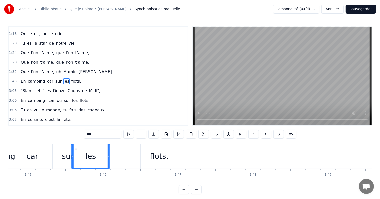
scroll to position [0, 7862]
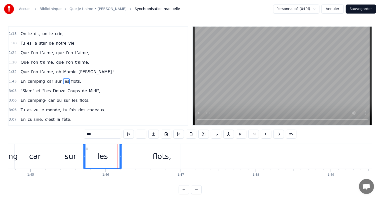
drag, startPoint x: 85, startPoint y: 147, endPoint x: 88, endPoint y: 148, distance: 3.4
click at [88, 148] on icon at bounding box center [88, 148] width 4 height 4
click at [150, 151] on div "flots," at bounding box center [161, 156] width 37 height 25
type input "******"
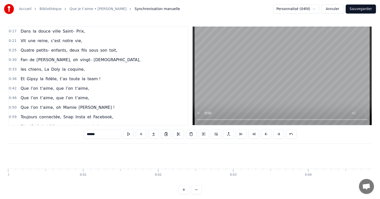
scroll to position [0, 7862]
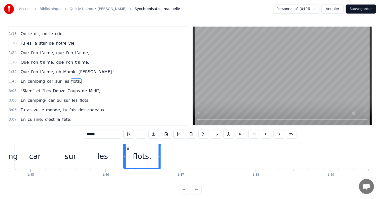
click at [127, 146] on icon at bounding box center [128, 148] width 4 height 4
drag, startPoint x: 159, startPoint y: 148, endPoint x: 168, endPoint y: 148, distance: 8.8
click at [168, 148] on div at bounding box center [169, 156] width 2 height 24
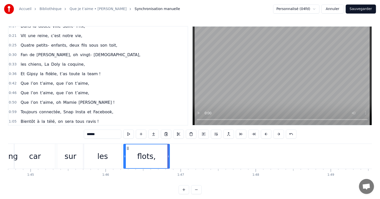
scroll to position [0, 0]
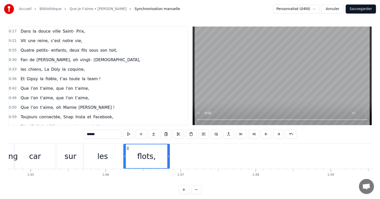
click at [61, 36] on div "Vit une reine, c’est notre vie," at bounding box center [52, 40] width 66 height 9
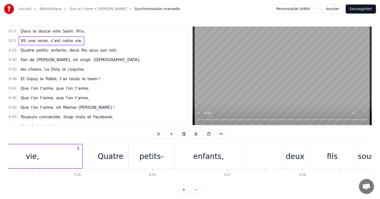
scroll to position [0, 1592]
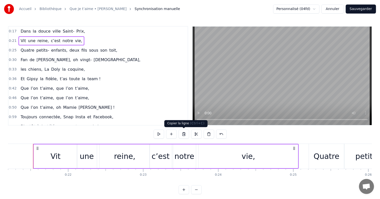
click at [184, 134] on button at bounding box center [184, 133] width 11 height 9
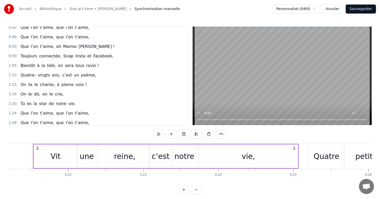
scroll to position [100, 0]
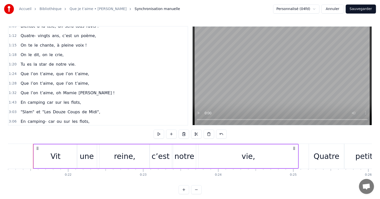
click at [71, 99] on span "flots," at bounding box center [76, 102] width 11 height 6
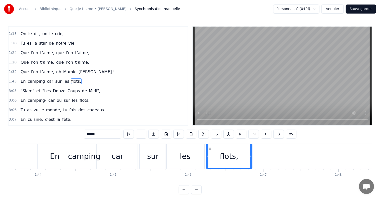
scroll to position [0, 7952]
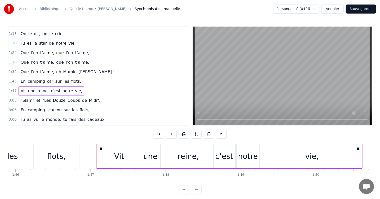
click at [122, 158] on div "Vit" at bounding box center [119, 155] width 10 height 11
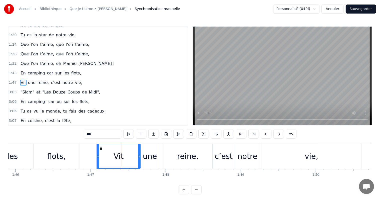
scroll to position [130, 0]
drag, startPoint x: 91, startPoint y: 134, endPoint x: 85, endPoint y: 133, distance: 6.3
click at [86, 133] on input "***" at bounding box center [103, 133] width 38 height 9
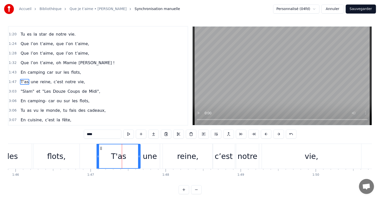
click at [148, 156] on div "une" at bounding box center [150, 155] width 14 height 11
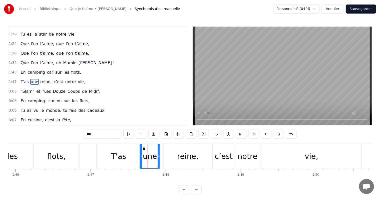
drag, startPoint x: 107, startPoint y: 135, endPoint x: 75, endPoint y: 134, distance: 32.1
click at [75, 134] on div "0:17 Dans la douce ville Saint- Prix, 0:21 Vit une reine, c’est notre vie, 0:25…" at bounding box center [190, 110] width 364 height 168
click at [203, 152] on div "reine," at bounding box center [188, 156] width 50 height 25
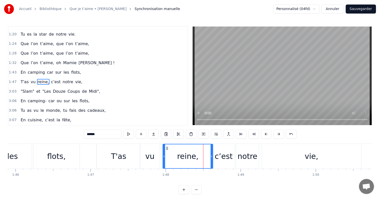
drag, startPoint x: 103, startPoint y: 136, endPoint x: 69, endPoint y: 131, distance: 34.2
click at [70, 131] on div "0:17 Dans la douce ville Saint- Prix, 0:21 Vit une reine, c’est notre vie, 0:25…" at bounding box center [190, 110] width 364 height 168
click at [227, 155] on div "c’est" at bounding box center [224, 155] width 18 height 11
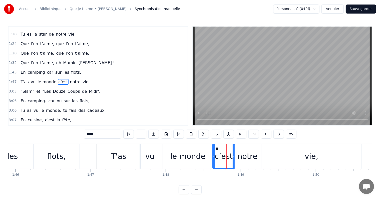
drag, startPoint x: 104, startPoint y: 135, endPoint x: 64, endPoint y: 132, distance: 39.9
click at [64, 132] on div "0:17 Dans la douce ville Saint- Prix, 0:21 Vit une reine, c’est notre vie, 0:25…" at bounding box center [190, 110] width 364 height 168
click at [247, 161] on div "notre" at bounding box center [248, 155] width 20 height 11
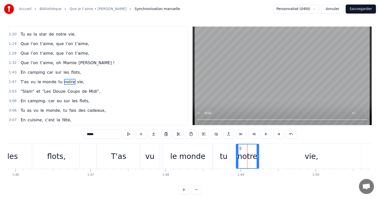
drag, startPoint x: 102, startPoint y: 135, endPoint x: 65, endPoint y: 134, distance: 37.6
click at [65, 134] on div "0:17 Dans la douce ville Saint- Prix, 0:21 Vit une reine, c’est notre vie, 0:25…" at bounding box center [190, 110] width 364 height 168
click at [300, 162] on div "vie," at bounding box center [311, 156] width 99 height 25
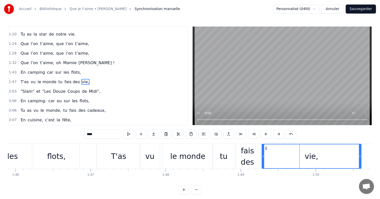
drag, startPoint x: 98, startPoint y: 134, endPoint x: 76, endPoint y: 133, distance: 21.8
click at [76, 133] on div "0:17 Dans la douce ville Saint- Prix, 0:21 Vit une reine, c’est notre vie, 0:25…" at bounding box center [190, 110] width 364 height 168
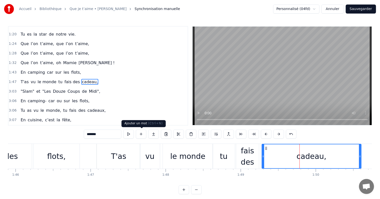
type input "*******"
click at [150, 106] on div "3:06 Tu as vu le monde, tu fais des cadeaux," at bounding box center [98, 111] width 179 height 10
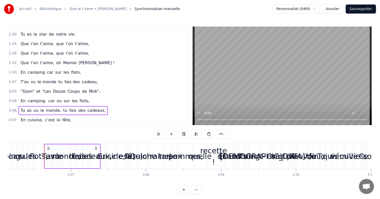
scroll to position [0, 13989]
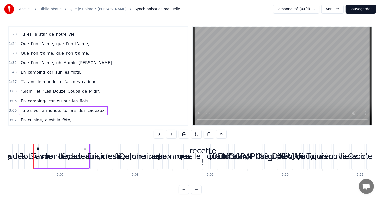
click at [87, 107] on span "cadeaux," at bounding box center [96, 110] width 19 height 6
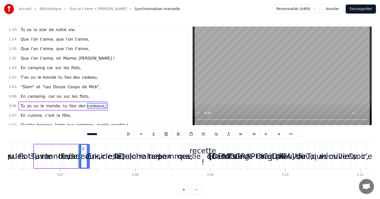
scroll to position [133, 0]
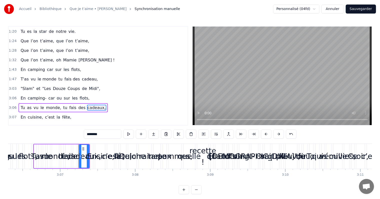
click at [81, 76] on span "cadeau," at bounding box center [89, 79] width 17 height 6
type input "*******"
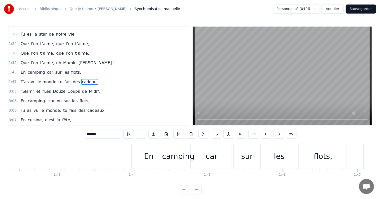
scroll to position [0, 7667]
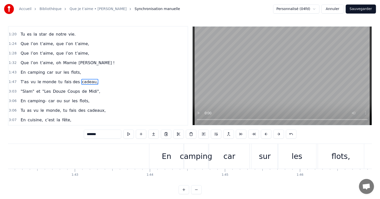
click at [81, 156] on div at bounding box center [107, 156] width 15533 height 25
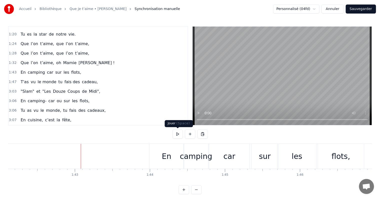
click at [178, 132] on button at bounding box center [177, 133] width 11 height 9
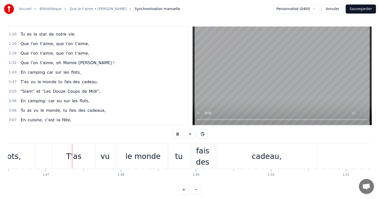
scroll to position [0, 7999]
click at [179, 132] on button at bounding box center [177, 133] width 11 height 9
click at [238, 144] on div "cadeau," at bounding box center [265, 156] width 100 height 25
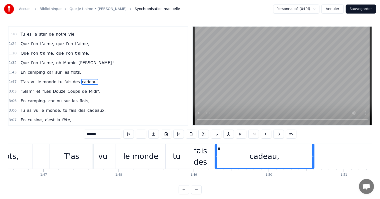
click at [203, 155] on div "fais des" at bounding box center [200, 156] width 23 height 23
type input "********"
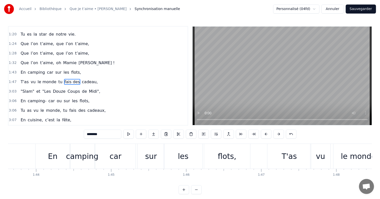
scroll to position [0, 7790]
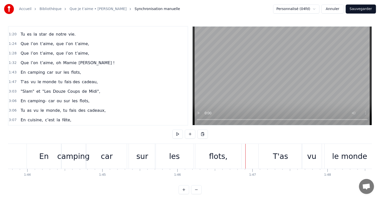
click at [274, 154] on div "T'as" at bounding box center [280, 155] width 15 height 11
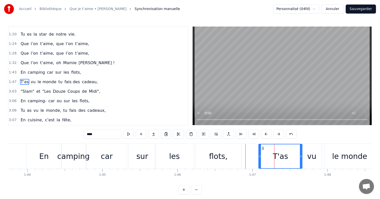
click at [73, 154] on div "camping" at bounding box center [73, 155] width 33 height 11
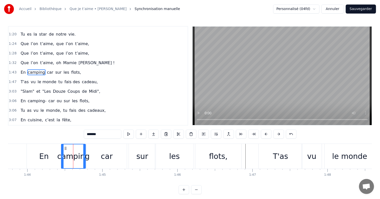
scroll to position [121, 0]
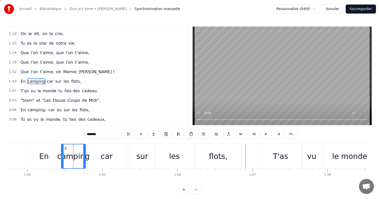
click at [106, 135] on input "*******" at bounding box center [103, 133] width 38 height 9
click at [272, 162] on div "T'as" at bounding box center [281, 156] width 44 height 25
type input "****"
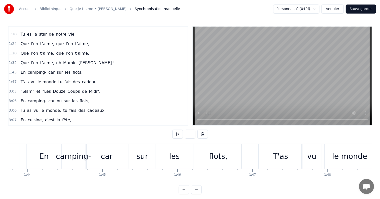
scroll to position [0, 7776]
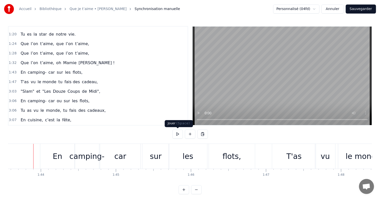
click at [174, 135] on button at bounding box center [177, 133] width 11 height 9
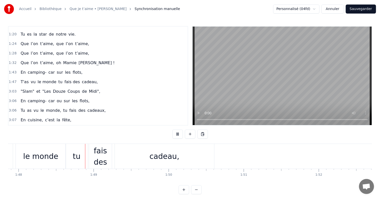
scroll to position [0, 8102]
click at [175, 135] on button at bounding box center [177, 133] width 11 height 9
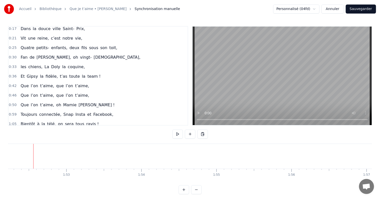
scroll to position [0, 0]
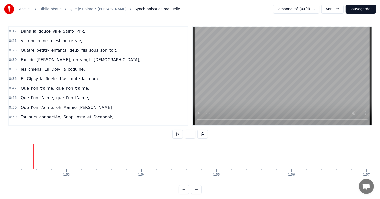
click at [63, 46] on div "Quatre petits- enfants, deux fils sous son toit," at bounding box center [69, 50] width 101 height 9
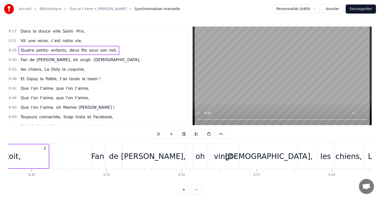
scroll to position [0, 1867]
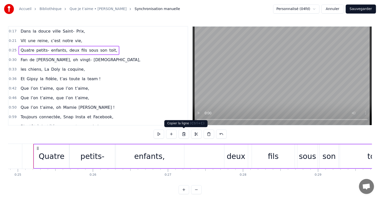
click at [184, 135] on button at bounding box center [184, 133] width 11 height 9
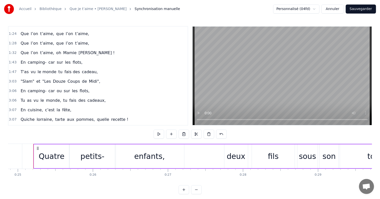
scroll to position [150, 0]
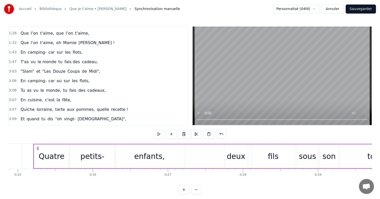
click at [87, 87] on span "cadeaux," at bounding box center [96, 90] width 19 height 6
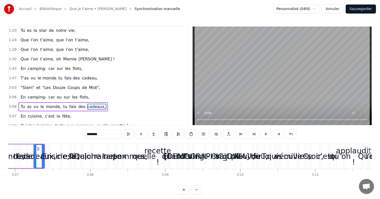
scroll to position [133, 0]
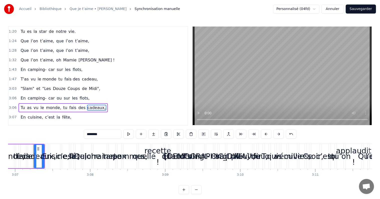
click at [81, 76] on span "cadeau," at bounding box center [89, 79] width 17 height 6
type input "*******"
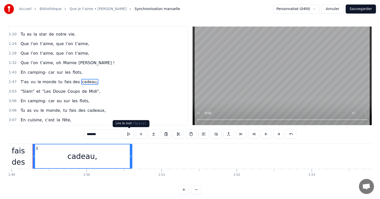
scroll to position [0, 8180]
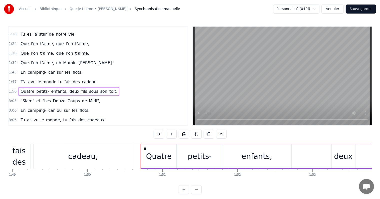
click at [157, 158] on div "Quatre" at bounding box center [159, 155] width 26 height 11
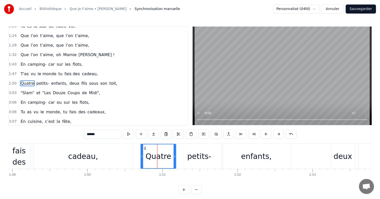
scroll to position [139, 0]
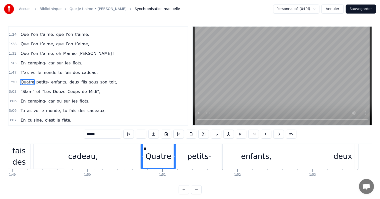
drag, startPoint x: 110, startPoint y: 133, endPoint x: 79, endPoint y: 135, distance: 30.8
click at [79, 135] on div "0:17 Dans la douce ville Saint- Prix, 0:21 Vit une reine, c’est notre vie, 0:25…" at bounding box center [190, 110] width 364 height 168
click at [191, 157] on div "petits-" at bounding box center [199, 155] width 24 height 11
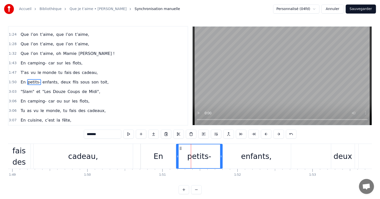
drag, startPoint x: 102, startPoint y: 134, endPoint x: 82, endPoint y: 134, distance: 19.5
click at [83, 134] on div "0:17 Dans la douce ville Saint- Prix, 0:21 Vit une reine, c’est notre vie, 0:25…" at bounding box center [190, 110] width 364 height 168
click at [242, 155] on div "enfants," at bounding box center [256, 156] width 69 height 25
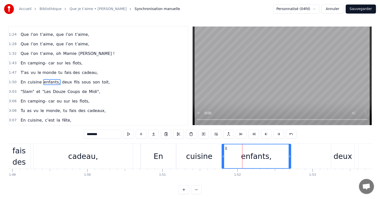
drag, startPoint x: 98, startPoint y: 133, endPoint x: 86, endPoint y: 134, distance: 12.0
click at [86, 134] on input "********" at bounding box center [103, 133] width 38 height 9
drag, startPoint x: 96, startPoint y: 133, endPoint x: 58, endPoint y: 133, distance: 38.5
click at [58, 133] on div "0:17 Dans la douce ville Saint- Prix, 0:21 Vit une reine, c’est notre vie, 0:25…" at bounding box center [190, 110] width 364 height 168
type input "*****"
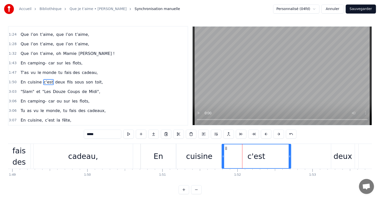
click at [311, 158] on div "En cuisine c'est deux fils sous son toit," at bounding box center [329, 156] width 377 height 25
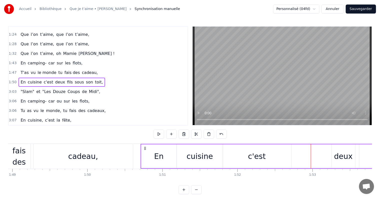
click at [277, 155] on div "c'est" at bounding box center [257, 156] width 69 height 24
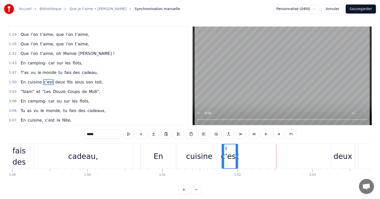
drag, startPoint x: 290, startPoint y: 155, endPoint x: 237, endPoint y: 154, distance: 53.1
click at [237, 154] on icon at bounding box center [237, 156] width 2 height 4
click at [221, 152] on div at bounding box center [222, 156] width 2 height 24
click at [205, 152] on div "cuisine" at bounding box center [199, 155] width 26 height 11
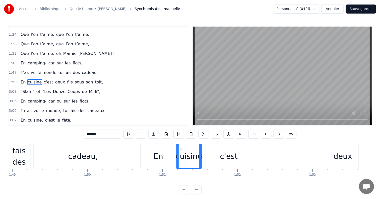
drag, startPoint x: 221, startPoint y: 150, endPoint x: 199, endPoint y: 151, distance: 21.3
click at [199, 151] on div at bounding box center [200, 156] width 2 height 24
drag, startPoint x: 179, startPoint y: 147, endPoint x: 169, endPoint y: 147, distance: 10.0
click at [169, 147] on icon at bounding box center [170, 148] width 4 height 4
click at [147, 148] on div "En" at bounding box center [158, 156] width 35 height 25
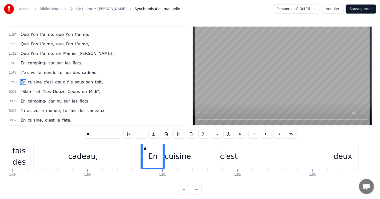
drag, startPoint x: 175, startPoint y: 148, endPoint x: 164, endPoint y: 148, distance: 10.8
click at [164, 148] on div at bounding box center [164, 156] width 2 height 24
click at [225, 153] on div "c'est" at bounding box center [229, 155] width 18 height 11
type input "*****"
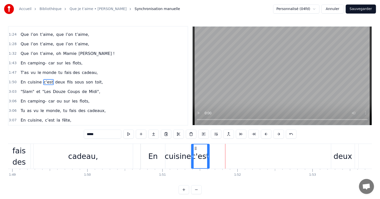
drag, startPoint x: 224, startPoint y: 148, endPoint x: 195, endPoint y: 148, distance: 28.5
click at [195, 148] on icon at bounding box center [196, 148] width 4 height 4
click at [216, 148] on div "En cuisine c'est deux fils sous son toit," at bounding box center [329, 156] width 377 height 25
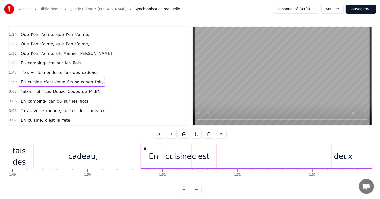
click at [212, 156] on div "En cuisine c'est deux fils sous son toit," at bounding box center [329, 156] width 377 height 25
click at [173, 136] on button at bounding box center [171, 133] width 11 height 9
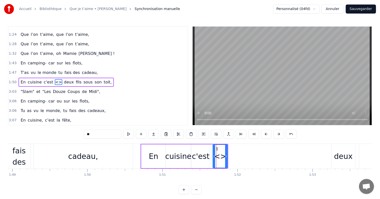
drag, startPoint x: 111, startPoint y: 134, endPoint x: 56, endPoint y: 134, distance: 55.1
click at [56, 134] on div "0:17 Dans la douce ville Saint- Prix, 0:21 Vit une reine, c’est notre vie, 0:25…" at bounding box center [190, 110] width 364 height 168
type input "**"
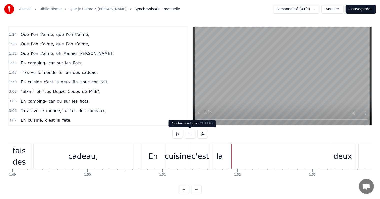
click at [187, 135] on button at bounding box center [190, 133] width 11 height 9
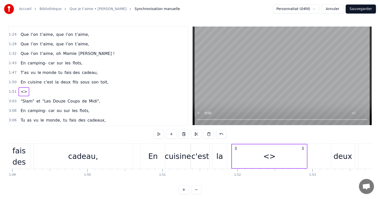
click at [285, 157] on div "<>" at bounding box center [269, 156] width 75 height 24
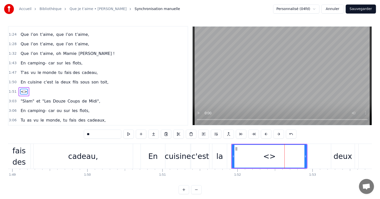
scroll to position [149, 0]
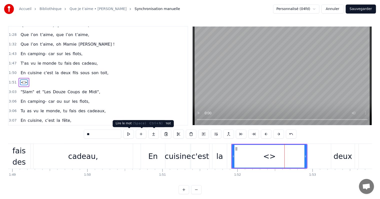
drag, startPoint x: 116, startPoint y: 133, endPoint x: 37, endPoint y: 133, distance: 79.1
click at [52, 133] on div "0:17 Dans la douce ville Saint- Prix, 0:21 Vit une reine, c’est notre vie, 0:25…" at bounding box center [190, 110] width 364 height 168
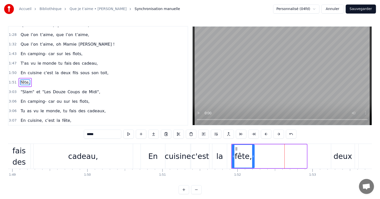
drag, startPoint x: 306, startPoint y: 153, endPoint x: 253, endPoint y: 152, distance: 52.3
click at [253, 152] on div at bounding box center [253, 156] width 2 height 23
type input "*****"
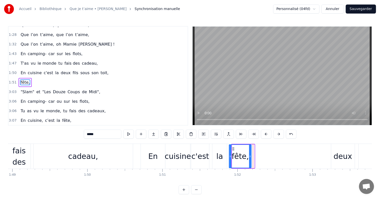
drag, startPoint x: 236, startPoint y: 148, endPoint x: 233, endPoint y: 148, distance: 3.3
click at [233, 148] on icon at bounding box center [234, 149] width 4 height 4
drag, startPoint x: 250, startPoint y: 154, endPoint x: 261, endPoint y: 153, distance: 11.1
click at [261, 153] on div at bounding box center [260, 156] width 2 height 23
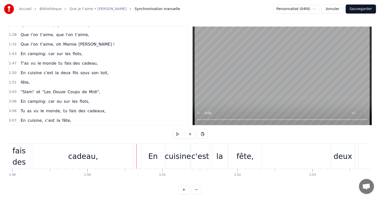
click at [163, 158] on div "En" at bounding box center [153, 156] width 24 height 25
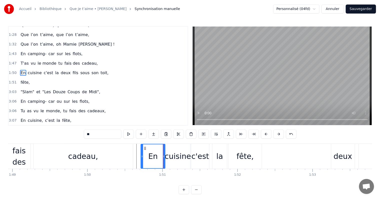
scroll to position [139, 0]
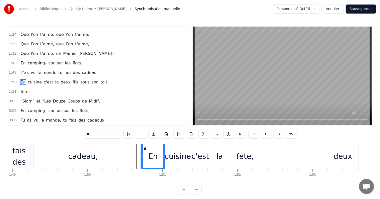
click at [176, 156] on div "cuisine" at bounding box center [178, 155] width 26 height 11
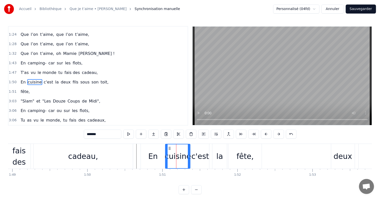
click at [200, 155] on div "c'est" at bounding box center [200, 155] width 18 height 11
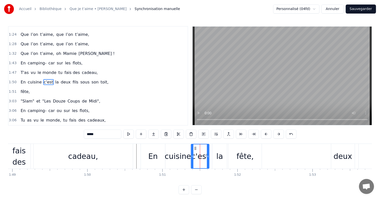
click at [221, 156] on div "la" at bounding box center [219, 155] width 7 height 11
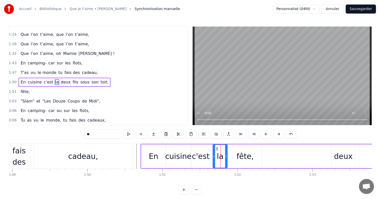
click at [247, 155] on div "fête," at bounding box center [245, 155] width 17 height 11
type input "*****"
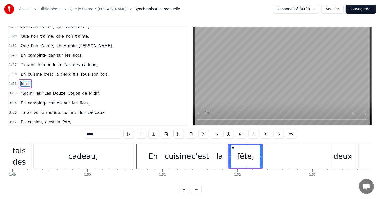
scroll to position [149, 0]
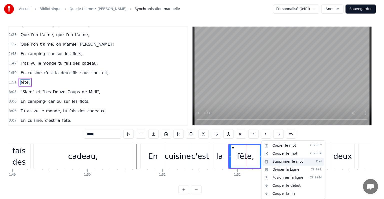
click at [287, 162] on div "Supprimer le mot Del" at bounding box center [294, 161] width 62 height 8
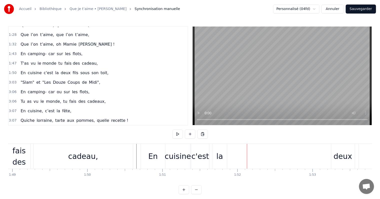
click at [217, 156] on div "la" at bounding box center [219, 155] width 7 height 11
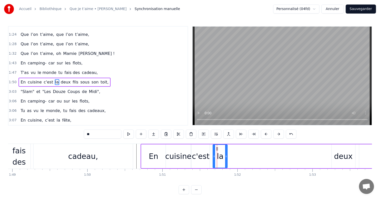
click at [234, 154] on div "En cuisine c'est la deux fils sous son toit," at bounding box center [329, 156] width 377 height 25
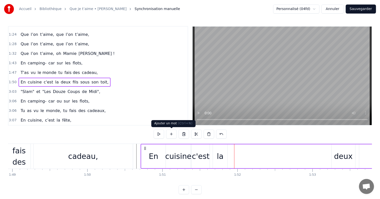
click at [174, 132] on button at bounding box center [171, 133] width 11 height 9
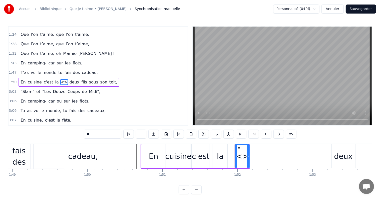
click at [246, 155] on div "<>" at bounding box center [242, 155] width 13 height 11
drag, startPoint x: 108, startPoint y: 134, endPoint x: 58, endPoint y: 133, distance: 50.6
click at [60, 133] on div "0:17 Dans la douce ville Saint- Prix, 0:21 Vit une reine, c’est notre vie, 0:25…" at bounding box center [190, 110] width 364 height 168
drag, startPoint x: 248, startPoint y: 154, endPoint x: 259, endPoint y: 154, distance: 10.8
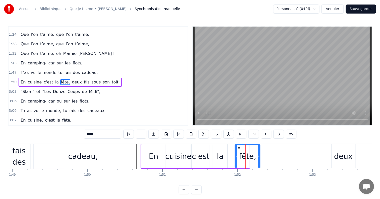
click at [259, 154] on icon at bounding box center [259, 156] width 2 height 4
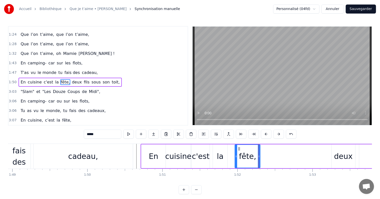
type input "*****"
click at [308, 157] on div "En cuisine c'est la fête, deux fils sous son toit," at bounding box center [329, 156] width 377 height 25
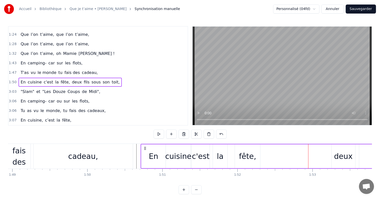
click at [71, 79] on span "deux" at bounding box center [76, 82] width 11 height 6
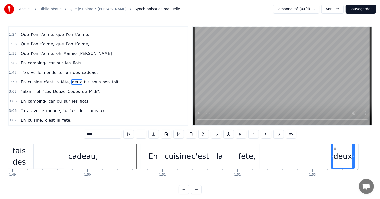
drag, startPoint x: 115, startPoint y: 132, endPoint x: 71, endPoint y: 130, distance: 43.6
click at [72, 130] on div "0:17 Dans la douce ville Saint- Prix, 0:21 Vit une reine, c’est notre vie, 0:25…" at bounding box center [190, 110] width 364 height 168
click at [87, 79] on span "fils" at bounding box center [90, 82] width 7 height 6
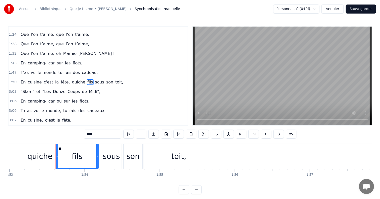
scroll to position [0, 8506]
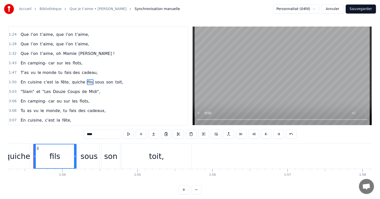
drag, startPoint x: 95, startPoint y: 136, endPoint x: 75, endPoint y: 132, distance: 20.5
click at [75, 132] on div "0:17 Dans la douce ville Saint- Prix, 0:21 Vit une reine, c’est notre vie, 0:25…" at bounding box center [190, 110] width 364 height 168
click at [93, 79] on span "sous" at bounding box center [98, 82] width 10 height 6
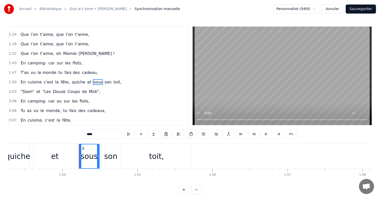
drag, startPoint x: 98, startPoint y: 134, endPoint x: 61, endPoint y: 132, distance: 37.6
click at [65, 133] on div "0:17 Dans la douce ville Saint- Prix, 0:21 Vit une reine, c’est notre vie, 0:25…" at bounding box center [190, 110] width 364 height 168
click at [73, 79] on span "quiche" at bounding box center [78, 82] width 15 height 6
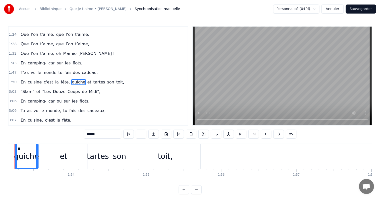
scroll to position [0, 8478]
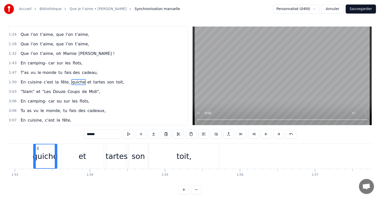
click at [103, 135] on input "******" at bounding box center [103, 133] width 38 height 9
click at [109, 79] on span "son" at bounding box center [113, 82] width 8 height 6
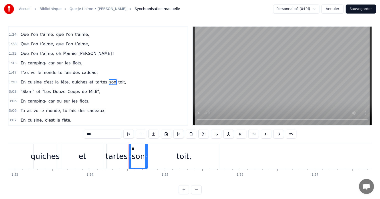
drag, startPoint x: 99, startPoint y: 134, endPoint x: 52, endPoint y: 130, distance: 46.5
click at [53, 130] on div "0:17 Dans la douce ville Saint- Prix, 0:21 Vit une reine, c’est notre vie, 0:25…" at bounding box center [190, 110] width 364 height 168
click at [118, 79] on span "toit," at bounding box center [122, 82] width 9 height 6
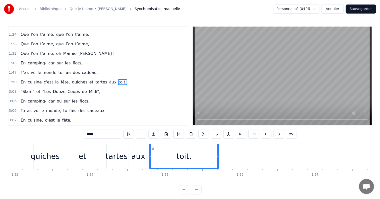
drag, startPoint x: 101, startPoint y: 135, endPoint x: 67, endPoint y: 135, distance: 33.5
click at [76, 135] on div "0:17 Dans la douce ville Saint- Prix, 0:21 Vit une reine, c’est notre vie, 0:25…" at bounding box center [190, 110] width 364 height 168
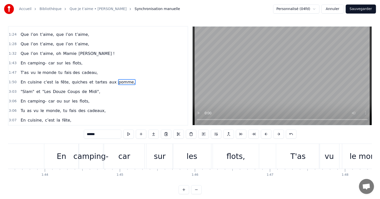
scroll to position [0, 7746]
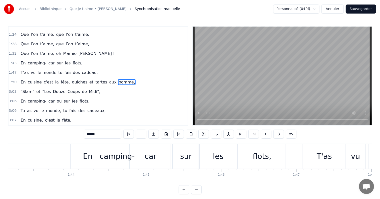
type input "******"
click at [51, 150] on div at bounding box center [28, 156] width 15533 height 25
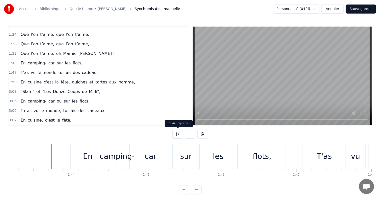
click at [179, 132] on button at bounding box center [177, 133] width 11 height 9
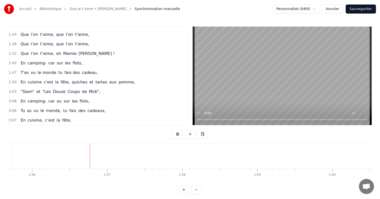
scroll to position [0, 8708]
click at [179, 132] on button at bounding box center [177, 133] width 11 height 9
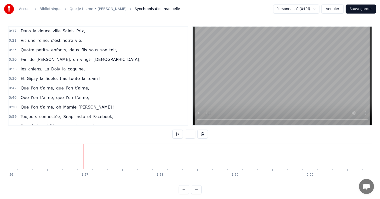
scroll to position [0, 0]
click at [46, 55] on div "Fan de [PERSON_NAME], oh vingt- dieux," at bounding box center [81, 59] width 124 height 9
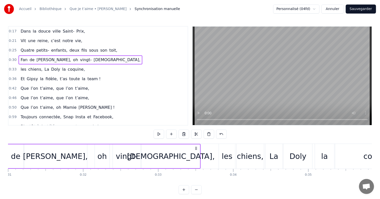
scroll to position [0, 2287]
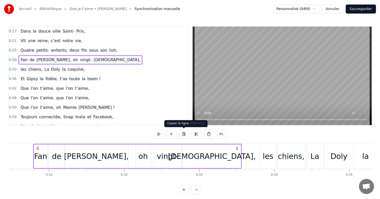
click at [183, 134] on button at bounding box center [184, 133] width 11 height 9
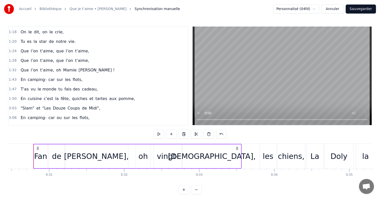
scroll to position [125, 0]
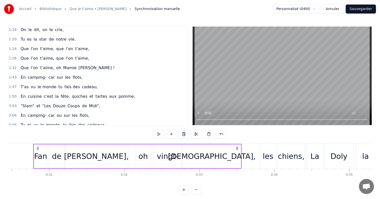
click at [118, 93] on span "pomme," at bounding box center [127, 96] width 18 height 6
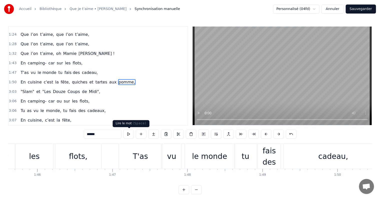
scroll to position [0, 8594]
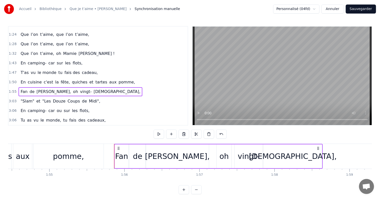
click at [125, 156] on div "Fan" at bounding box center [121, 155] width 13 height 11
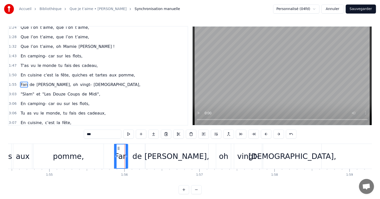
scroll to position [149, 0]
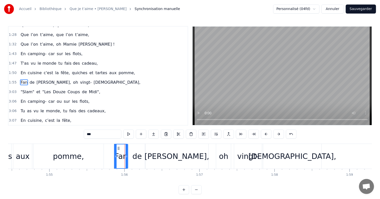
drag, startPoint x: 103, startPoint y: 135, endPoint x: 52, endPoint y: 135, distance: 50.6
click at [66, 135] on div "0:17 Dans la douce ville Saint- Prix, 0:21 Vit une reine, c’est notre vie, 0:25…" at bounding box center [190, 110] width 364 height 168
click at [138, 150] on div "de" at bounding box center [137, 156] width 17 height 25
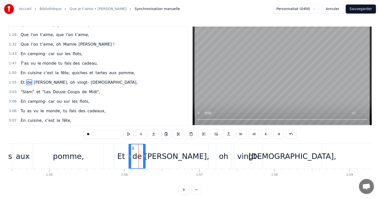
drag, startPoint x: 82, startPoint y: 136, endPoint x: 69, endPoint y: 136, distance: 13.3
click at [69, 136] on div "0:17 Dans la douce ville Saint- Prix, 0:21 Vit une reine, c’est notre vie, 0:25…" at bounding box center [190, 110] width 364 height 168
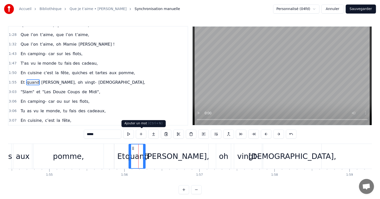
click at [176, 156] on div "[PERSON_NAME]," at bounding box center [177, 155] width 65 height 11
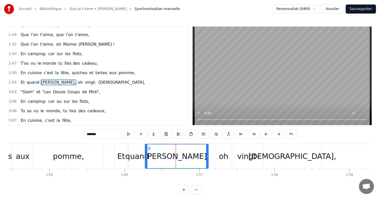
drag, startPoint x: 98, startPoint y: 134, endPoint x: 83, endPoint y: 131, distance: 15.3
click at [83, 131] on div "0:17 Dans la douce ville Saint- Prix, 0:21 Vit une reine, c’est notre vie, 0:25…" at bounding box center [190, 110] width 364 height 168
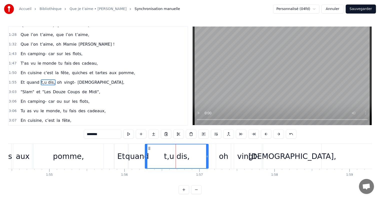
click at [90, 135] on input "********" at bounding box center [103, 133] width 38 height 9
type input "*******"
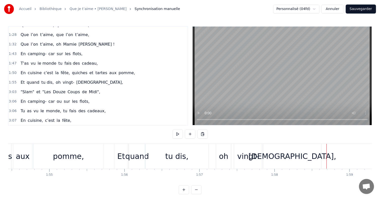
click at [176, 133] on button at bounding box center [177, 133] width 11 height 9
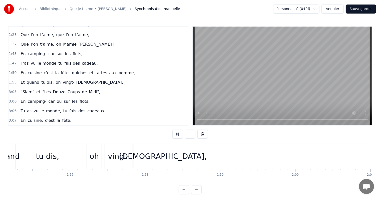
click at [178, 133] on button at bounding box center [177, 133] width 11 height 9
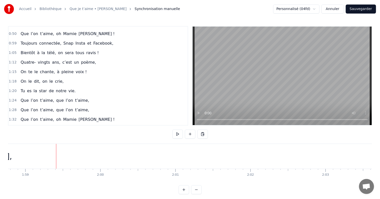
scroll to position [0, 0]
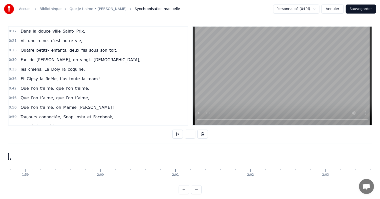
click at [44, 65] on div "les chiens, La Doly la coquine," at bounding box center [53, 69] width 68 height 9
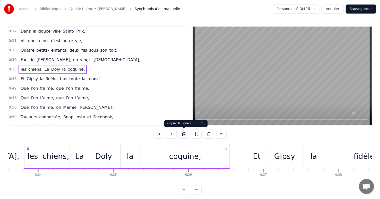
scroll to position [0, 2513]
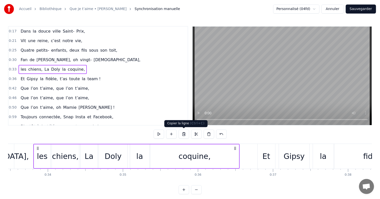
click at [185, 133] on button at bounding box center [184, 133] width 11 height 9
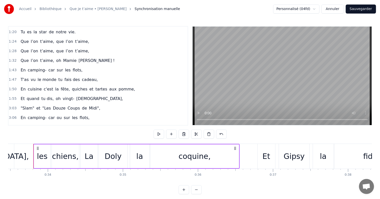
scroll to position [150, 0]
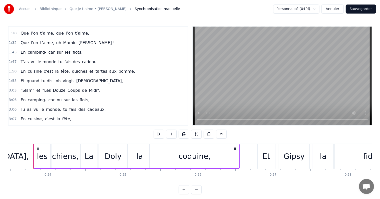
click at [76, 78] on span "[DEMOGRAPHIC_DATA]," at bounding box center [100, 81] width 48 height 6
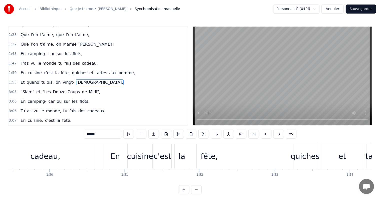
scroll to position [0, 8823]
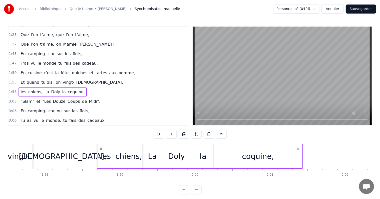
click at [104, 153] on div "les" at bounding box center [105, 155] width 11 height 11
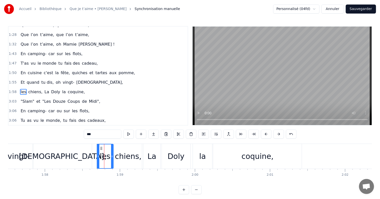
scroll to position [158, 0]
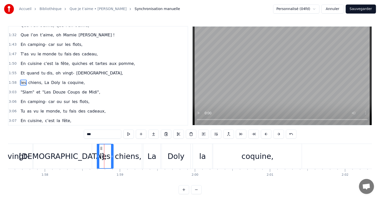
drag, startPoint x: 103, startPoint y: 133, endPoint x: 64, endPoint y: 133, distance: 39.0
click at [64, 133] on div "0:17 Dans la douce ville Saint- Prix, 0:21 Vit une reine, c’est notre vie, 0:25…" at bounding box center [190, 110] width 364 height 168
click at [124, 157] on div "chiens," at bounding box center [128, 155] width 27 height 11
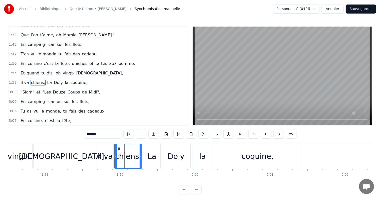
click at [91, 134] on input "*******" at bounding box center [103, 133] width 38 height 9
click at [97, 133] on input "*******" at bounding box center [103, 133] width 38 height 9
type input "*"
click at [144, 153] on div "La" at bounding box center [151, 156] width 17 height 25
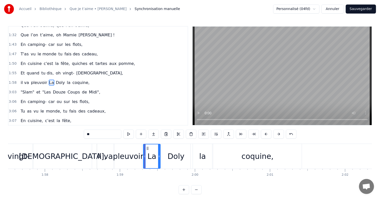
click at [105, 152] on div "il va" at bounding box center [105, 155] width 16 height 11
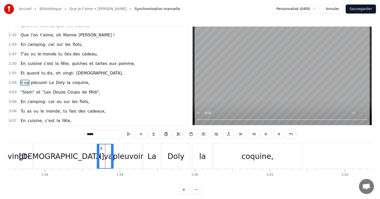
drag, startPoint x: 100, startPoint y: 133, endPoint x: 89, endPoint y: 134, distance: 11.0
click at [89, 134] on input "*****" at bounding box center [103, 133] width 38 height 9
click at [124, 153] on div "pleuvoir" at bounding box center [128, 155] width 31 height 11
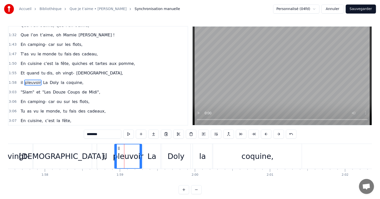
drag, startPoint x: 102, startPoint y: 135, endPoint x: 83, endPoint y: 133, distance: 18.4
click at [83, 133] on div "0:17 Dans la douce ville Saint- Prix, 0:21 Vit une reine, c’est notre vie, 0:25…" at bounding box center [190, 110] width 364 height 168
click at [155, 155] on div "La" at bounding box center [152, 155] width 9 height 11
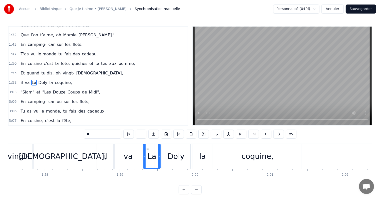
drag, startPoint x: 104, startPoint y: 135, endPoint x: 86, endPoint y: 133, distance: 18.7
click at [86, 133] on input "**" at bounding box center [103, 133] width 38 height 9
click at [177, 159] on div "Doly" at bounding box center [176, 155] width 17 height 11
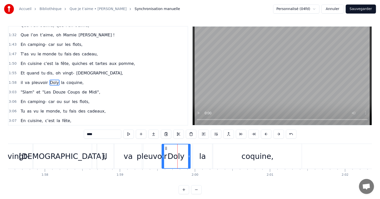
drag, startPoint x: 92, startPoint y: 132, endPoint x: 75, endPoint y: 132, distance: 16.8
click at [75, 132] on div "0:17 Dans la douce ville Saint- Prix, 0:21 Vit une reine, c’est notre vie, 0:25…" at bounding box center [190, 110] width 364 height 168
click at [154, 155] on div "pleuvoir" at bounding box center [152, 155] width 31 height 11
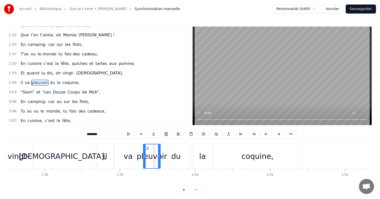
click at [175, 154] on div "du" at bounding box center [176, 155] width 10 height 11
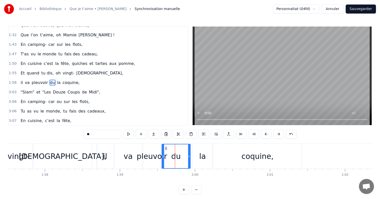
click at [203, 150] on div "la" at bounding box center [202, 155] width 7 height 11
type input "**"
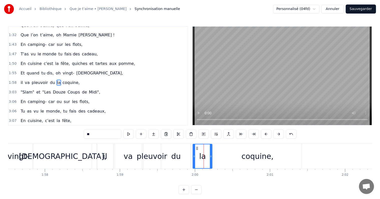
click at [211, 151] on div at bounding box center [211, 156] width 2 height 24
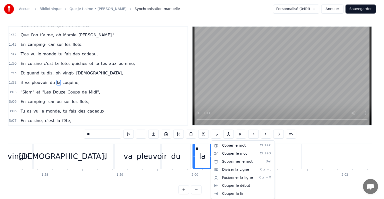
click at [198, 144] on html "Accueil Bibliothèque Que je t’aime • Johnny Hallyday Synchronisation manuelle P…" at bounding box center [192, 101] width 384 height 202
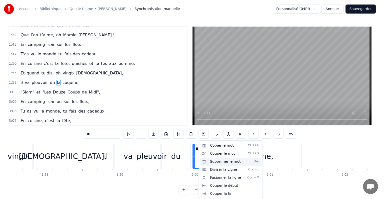
click at [218, 159] on div "Supprimer le mot Del" at bounding box center [231, 161] width 62 height 8
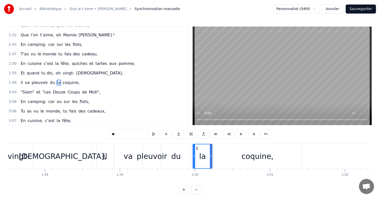
click at [195, 148] on div at bounding box center [194, 156] width 2 height 24
click at [358, 11] on button "Sauvegarder" at bounding box center [361, 9] width 30 height 9
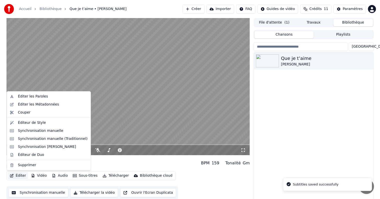
click at [16, 176] on button "Éditer" at bounding box center [18, 175] width 20 height 7
click at [35, 132] on div "Synchronisation manuelle" at bounding box center [41, 130] width 46 height 5
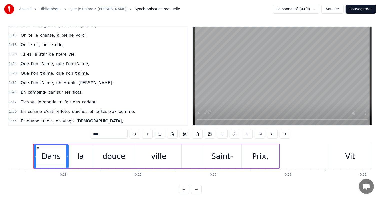
scroll to position [125, 0]
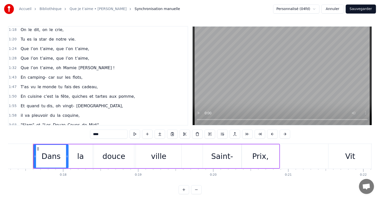
click at [62, 112] on span "coquine," at bounding box center [71, 115] width 18 height 6
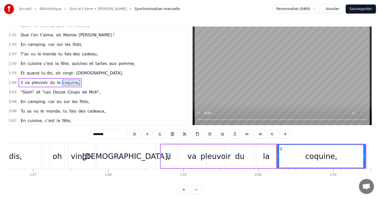
scroll to position [0, 8734]
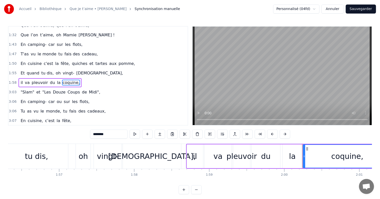
click at [256, 157] on div "du" at bounding box center [266, 156] width 29 height 24
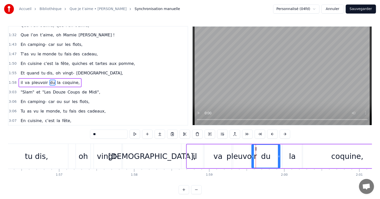
click at [286, 154] on div "la" at bounding box center [292, 156] width 19 height 24
type input "**"
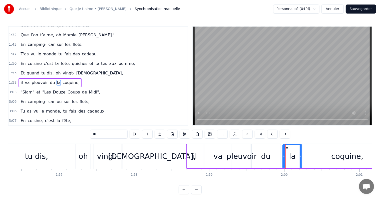
click at [301, 147] on div at bounding box center [301, 156] width 2 height 23
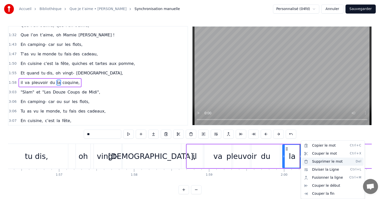
click at [319, 161] on div "Supprimer le mot Del" at bounding box center [333, 161] width 62 height 8
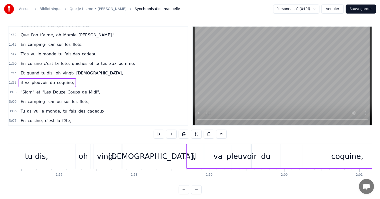
click at [268, 150] on div "du" at bounding box center [266, 156] width 29 height 24
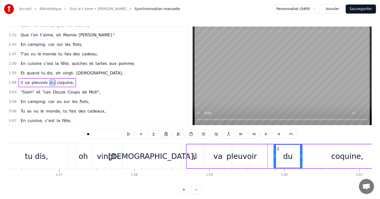
drag, startPoint x: 256, startPoint y: 147, endPoint x: 278, endPoint y: 150, distance: 22.3
click at [278, 150] on div "du" at bounding box center [288, 156] width 28 height 23
click at [233, 158] on div "pleuvoir" at bounding box center [242, 155] width 31 height 11
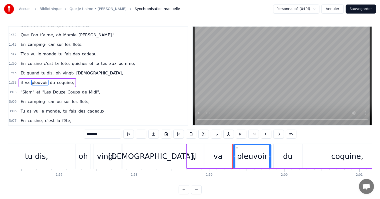
drag, startPoint x: 248, startPoint y: 151, endPoint x: 270, endPoint y: 151, distance: 21.8
click at [270, 151] on div at bounding box center [270, 156] width 2 height 23
click at [202, 148] on div "il" at bounding box center [195, 156] width 16 height 24
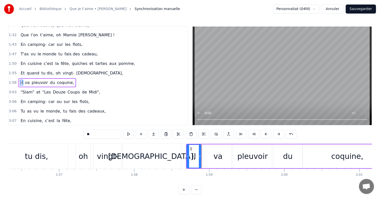
click at [200, 149] on div at bounding box center [200, 156] width 2 height 23
click at [214, 150] on div "va" at bounding box center [217, 156] width 27 height 24
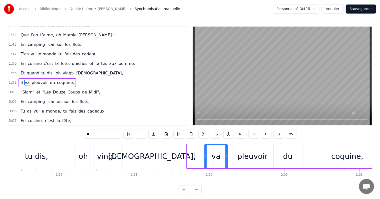
drag, startPoint x: 230, startPoint y: 149, endPoint x: 223, endPoint y: 148, distance: 7.6
click at [226, 148] on div at bounding box center [227, 156] width 2 height 23
click at [206, 148] on icon at bounding box center [206, 149] width 4 height 4
click at [247, 150] on div "pleuvoir" at bounding box center [253, 155] width 31 height 11
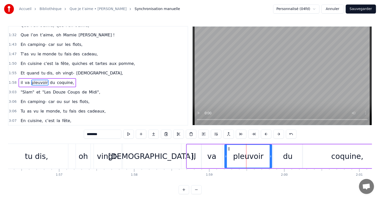
drag, startPoint x: 234, startPoint y: 149, endPoint x: 226, endPoint y: 148, distance: 8.5
click at [226, 148] on div at bounding box center [226, 156] width 2 height 23
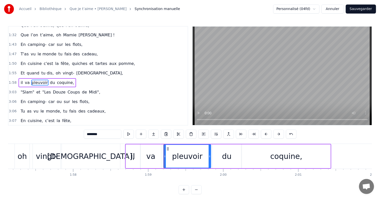
scroll to position [0, 8813]
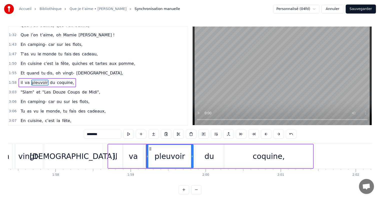
click at [253, 154] on div "coquine," at bounding box center [269, 156] width 89 height 24
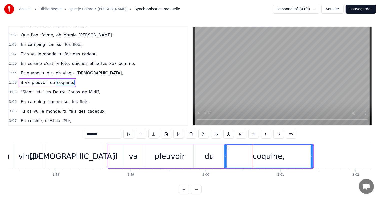
drag, startPoint x: 109, startPoint y: 135, endPoint x: 54, endPoint y: 133, distance: 54.3
click at [54, 133] on div "0:17 Dans la douce ville Saint- Prix, 0:21 Vit une reine, c’est notre vie, 0:25…" at bounding box center [190, 110] width 364 height 168
click at [100, 134] on input "********" at bounding box center [103, 133] width 38 height 9
type input "*"
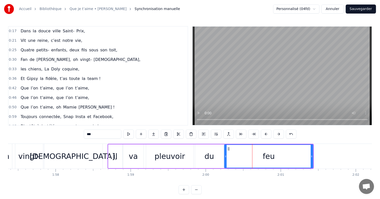
scroll to position [0, 0]
type input "***"
click at [71, 74] on div "Et Gipsy la fidèle, t’as toute la team !" at bounding box center [61, 78] width 84 height 9
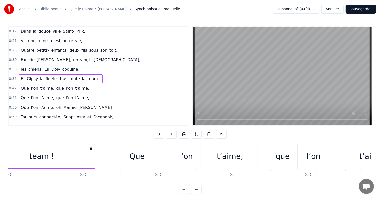
scroll to position [0, 2737]
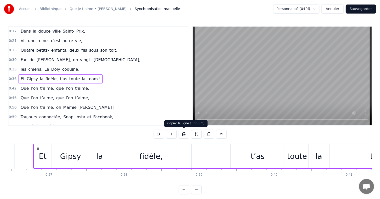
click at [184, 134] on button at bounding box center [184, 133] width 11 height 9
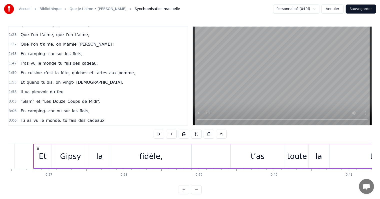
scroll to position [150, 0]
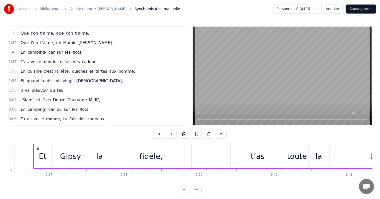
click at [57, 87] on span "feu" at bounding box center [61, 90] width 8 height 6
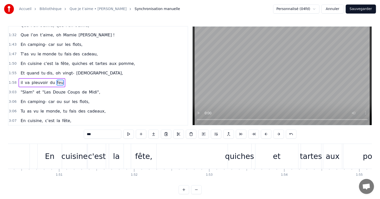
scroll to position [0, 9003]
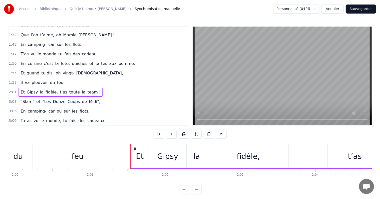
click at [97, 152] on div "feu" at bounding box center [77, 156] width 89 height 25
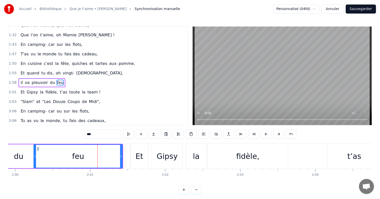
click at [107, 135] on input "***" at bounding box center [103, 133] width 38 height 9
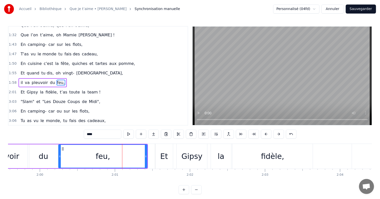
scroll to position [0, 8961]
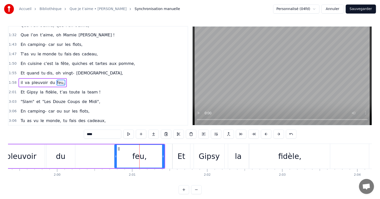
drag, startPoint x: 77, startPoint y: 151, endPoint x: 116, endPoint y: 155, distance: 39.0
click at [116, 155] on div at bounding box center [116, 156] width 2 height 23
click at [70, 160] on div "du" at bounding box center [61, 156] width 29 height 24
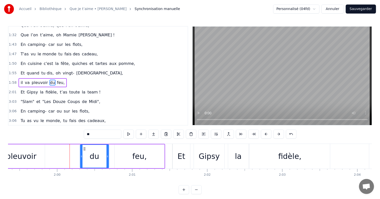
drag, startPoint x: 50, startPoint y: 148, endPoint x: 83, endPoint y: 151, distance: 33.7
click at [83, 151] on div "du" at bounding box center [94, 156] width 28 height 23
click at [36, 149] on div "pleuvoir" at bounding box center [20, 156] width 47 height 24
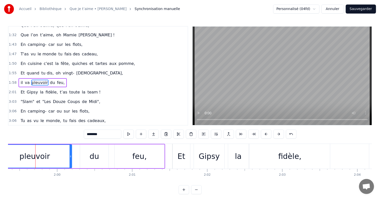
drag, startPoint x: 44, startPoint y: 152, endPoint x: 74, endPoint y: 156, distance: 30.3
click at [72, 156] on div at bounding box center [71, 156] width 2 height 23
click at [186, 153] on div "Et" at bounding box center [182, 156] width 18 height 25
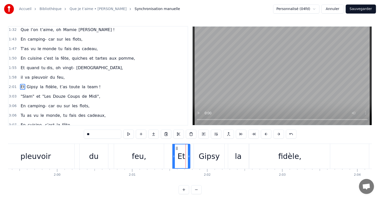
scroll to position [142, 0]
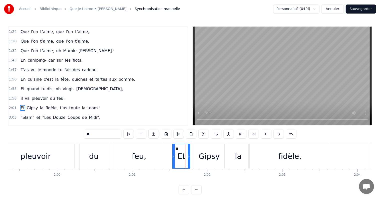
drag, startPoint x: 98, startPoint y: 133, endPoint x: 69, endPoint y: 132, distance: 28.8
click at [83, 133] on div "0:17 Dans la douce ville Saint- Prix, 0:21 Vit une reine, c’est notre vie, 0:25…" at bounding box center [190, 110] width 364 height 168
drag, startPoint x: 189, startPoint y: 152, endPoint x: 186, endPoint y: 152, distance: 3.3
click at [186, 152] on div at bounding box center [186, 156] width 2 height 24
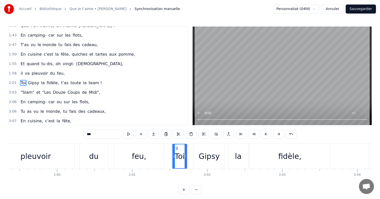
type input "***"
click at [188, 153] on div "Toi Gipsy la fidèle, t’as toute la team !" at bounding box center [373, 156] width 403 height 25
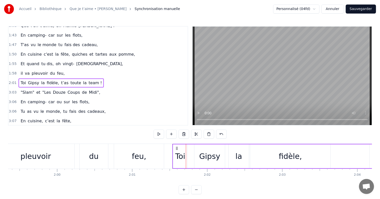
click at [189, 154] on div "Toi Gipsy la fidèle, t’as toute la team !" at bounding box center [373, 156] width 403 height 25
click at [173, 135] on button at bounding box center [171, 133] width 11 height 9
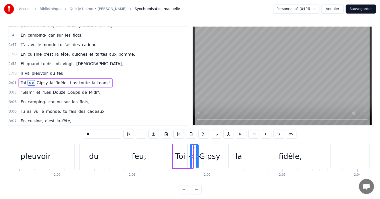
drag, startPoint x: 191, startPoint y: 152, endPoint x: 200, endPoint y: 153, distance: 9.3
click at [198, 153] on div at bounding box center [197, 156] width 2 height 23
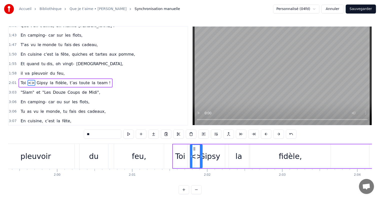
drag, startPoint x: 105, startPoint y: 135, endPoint x: 76, endPoint y: 130, distance: 29.9
click at [76, 130] on div "0:17 Dans la douce ville Saint- Prix, 0:21 Vit une reine, c’est notre vie, 0:25…" at bounding box center [190, 110] width 364 height 168
click at [209, 152] on div "Gipsy" at bounding box center [209, 155] width 21 height 11
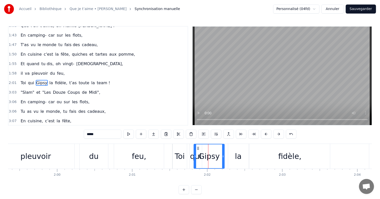
drag, startPoint x: 98, startPoint y: 134, endPoint x: 78, endPoint y: 131, distance: 20.5
click at [78, 131] on div "0:17 Dans la douce ville Saint- Prix, 0:21 Vit une reine, c’est notre vie, 0:25…" at bounding box center [190, 110] width 364 height 168
type input "*"
click at [226, 157] on div "Toi qui a la fidèle, t’as toute la team !" at bounding box center [373, 156] width 403 height 25
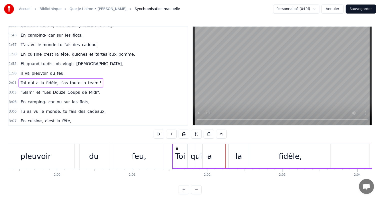
click at [211, 155] on div "a" at bounding box center [209, 155] width 5 height 11
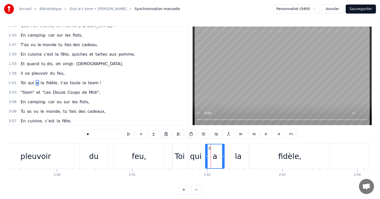
drag, startPoint x: 194, startPoint y: 150, endPoint x: 206, endPoint y: 151, distance: 11.5
click at [206, 151] on div at bounding box center [207, 156] width 2 height 24
click at [222, 152] on div at bounding box center [223, 156] width 2 height 24
drag, startPoint x: 223, startPoint y: 152, endPoint x: 215, endPoint y: 151, distance: 8.0
click at [217, 151] on div at bounding box center [218, 156] width 2 height 24
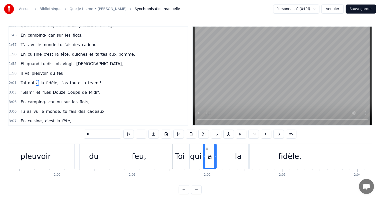
click at [204, 151] on div at bounding box center [204, 156] width 2 height 24
click at [222, 153] on div "Toi qui a la fidèle, t’as toute la team !" at bounding box center [373, 156] width 403 height 25
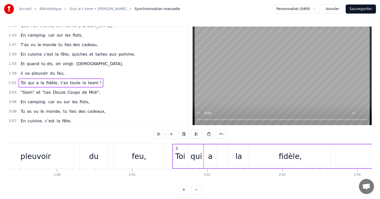
click at [217, 152] on div "Toi qui a la fidèle, t’as toute la team !" at bounding box center [373, 156] width 403 height 25
click at [173, 133] on button at bounding box center [171, 133] width 11 height 9
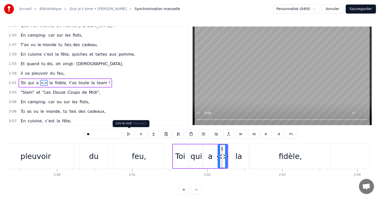
drag, startPoint x: 116, startPoint y: 133, endPoint x: 57, endPoint y: 139, distance: 58.9
click at [57, 139] on div "0:17 Dans la douce ville Saint- Prix, 0:21 Vit une reine, c’est notre vie, 0:25…" at bounding box center [190, 110] width 364 height 168
click at [239, 158] on div "la" at bounding box center [239, 155] width 7 height 11
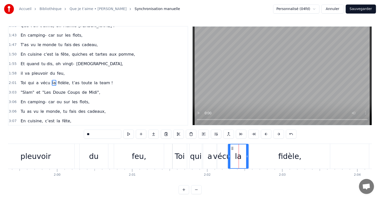
click at [61, 133] on div "0:17 Dans la douce ville Saint- Prix, 0:21 Vit une reine, c’est notre vie, 0:25…" at bounding box center [190, 110] width 364 height 168
click at [290, 163] on div "fidèle," at bounding box center [290, 156] width 80 height 25
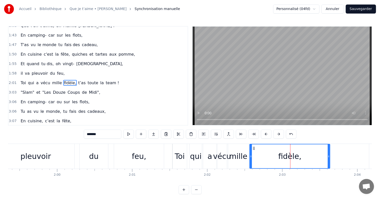
click at [107, 132] on input "*******" at bounding box center [103, 133] width 38 height 9
drag, startPoint x: 96, startPoint y: 135, endPoint x: 78, endPoint y: 134, distance: 17.8
click at [78, 134] on div "0:17 Dans la douce ville Saint- Prix, 0:21 Vit une reine, c’est notre vie, 0:25…" at bounding box center [190, 110] width 364 height 168
type input "*"
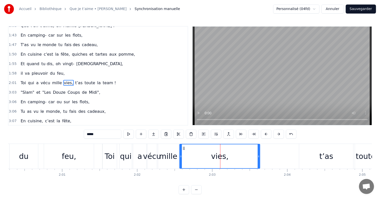
scroll to position [0, 9075]
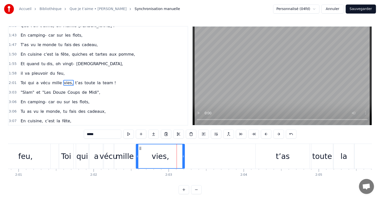
drag, startPoint x: 215, startPoint y: 154, endPoint x: 183, endPoint y: 154, distance: 32.0
click at [183, 154] on div at bounding box center [183, 156] width 2 height 24
type input "*****"
click at [217, 158] on div "Toi qui a vécu mille vies, t’as toute la team !" at bounding box center [260, 156] width 403 height 25
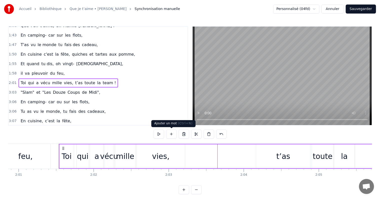
click at [170, 134] on button at bounding box center [171, 133] width 11 height 9
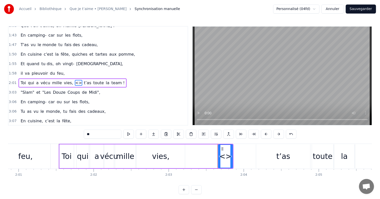
drag, startPoint x: 108, startPoint y: 134, endPoint x: 51, endPoint y: 134, distance: 56.6
click at [51, 134] on div "0:17 Dans la douce ville Saint- Prix, 0:21 Vit une reine, c’est notre vie, 0:25…" at bounding box center [190, 110] width 364 height 168
type input "**"
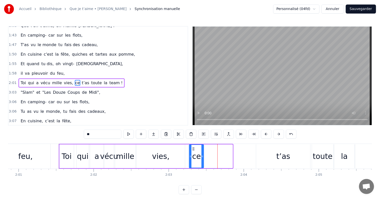
drag, startPoint x: 222, startPoint y: 148, endPoint x: 193, endPoint y: 147, distance: 29.0
click at [193, 147] on icon at bounding box center [193, 149] width 4 height 4
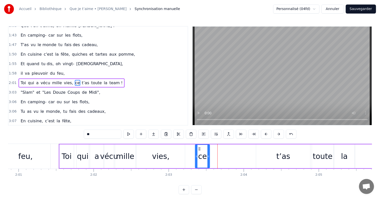
drag, startPoint x: 193, startPoint y: 147, endPoint x: 200, endPoint y: 148, distance: 7.6
click at [200, 148] on icon at bounding box center [199, 149] width 4 height 4
click at [234, 154] on div "Toi qui a vécu mille vies, ce t’as toute la team !" at bounding box center [260, 156] width 403 height 25
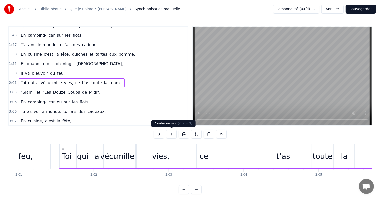
click at [170, 134] on button at bounding box center [171, 133] width 11 height 9
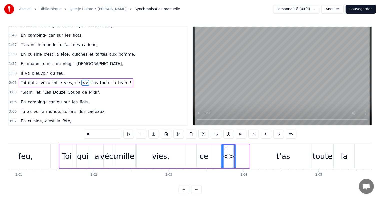
drag, startPoint x: 238, startPoint y: 148, endPoint x: 222, endPoint y: 148, distance: 16.8
click at [224, 148] on icon at bounding box center [226, 149] width 4 height 4
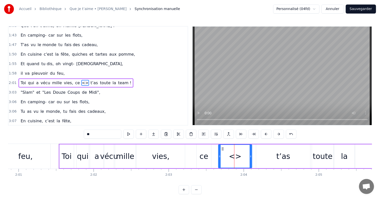
drag, startPoint x: 231, startPoint y: 149, endPoint x: 250, endPoint y: 150, distance: 19.0
click at [250, 150] on div at bounding box center [251, 156] width 2 height 23
drag, startPoint x: 96, startPoint y: 134, endPoint x: 69, endPoint y: 133, distance: 26.5
click at [69, 133] on div "0:17 Dans la douce ville Saint- Prix, 0:21 Vit une reine, c’est notre vie, 0:25…" at bounding box center [190, 110] width 364 height 168
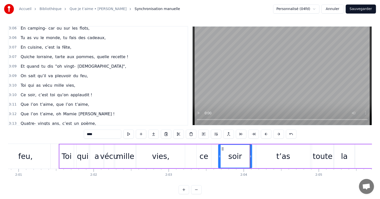
scroll to position [242, 0]
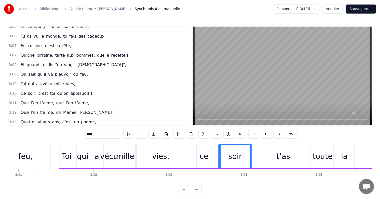
click at [278, 159] on div "t’as" at bounding box center [284, 155] width 14 height 11
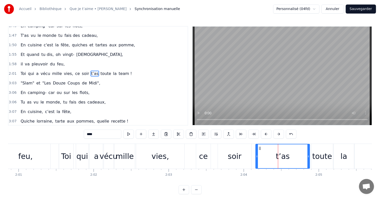
scroll to position [167, 0]
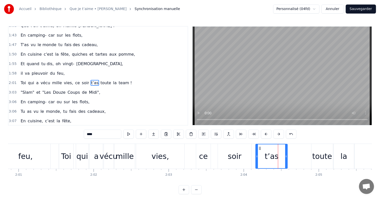
drag, startPoint x: 308, startPoint y: 155, endPoint x: 284, endPoint y: 152, distance: 23.9
click at [285, 152] on div at bounding box center [286, 156] width 2 height 24
drag, startPoint x: 105, startPoint y: 131, endPoint x: 46, endPoint y: 130, distance: 58.8
click at [46, 130] on div "0:17 Dans la douce ville Saint- Prix, 0:21 Vit une reine, c’est notre vie, 0:25…" at bounding box center [190, 110] width 364 height 168
click at [324, 154] on div "toute" at bounding box center [322, 155] width 20 height 11
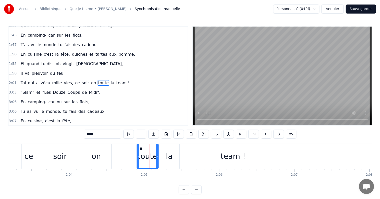
scroll to position [0, 9145]
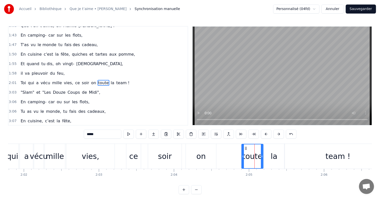
drag, startPoint x: 72, startPoint y: 133, endPoint x: 46, endPoint y: 131, distance: 26.1
click at [46, 131] on div "0:17 Dans la douce ville Saint- Prix, 0:21 Vit une reine, c’est notre vie, 0:25…" at bounding box center [190, 110] width 364 height 168
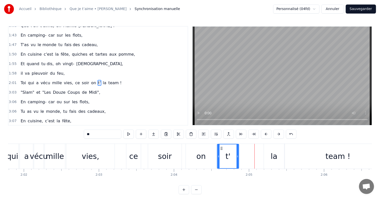
drag, startPoint x: 245, startPoint y: 148, endPoint x: 221, endPoint y: 147, distance: 24.8
click at [220, 147] on icon at bounding box center [222, 148] width 4 height 4
click at [265, 154] on div "la" at bounding box center [274, 156] width 20 height 25
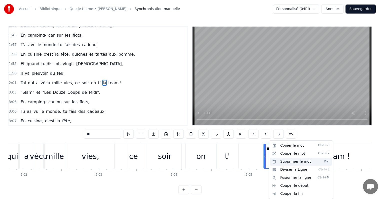
click at [291, 162] on div "Supprimer le mot Del" at bounding box center [302, 161] width 62 height 8
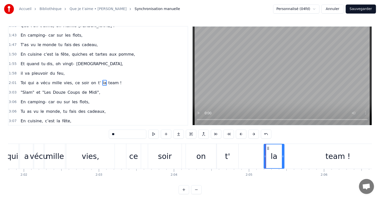
click at [265, 146] on div at bounding box center [265, 156] width 2 height 24
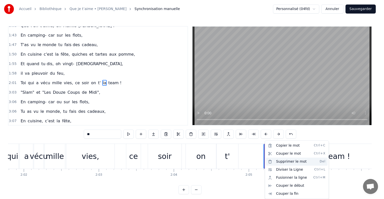
click at [286, 161] on div "Supprimer le mot Del" at bounding box center [297, 161] width 62 height 8
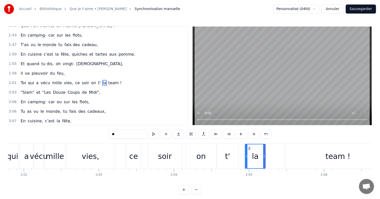
drag, startPoint x: 268, startPoint y: 148, endPoint x: 249, endPoint y: 148, distance: 19.8
click at [250, 148] on circle at bounding box center [250, 148] width 0 height 0
click at [309, 155] on div "team !" at bounding box center [338, 156] width 106 height 25
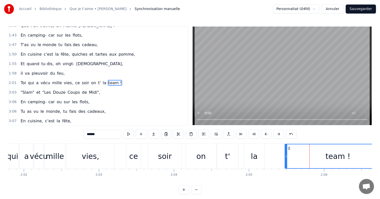
click at [296, 144] on div "team !" at bounding box center [338, 156] width 106 height 25
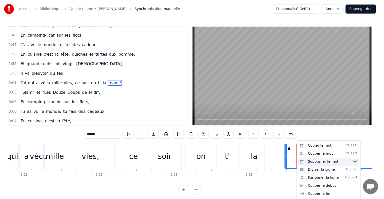
click at [318, 162] on div "Supprimer le mot Del" at bounding box center [329, 161] width 62 height 8
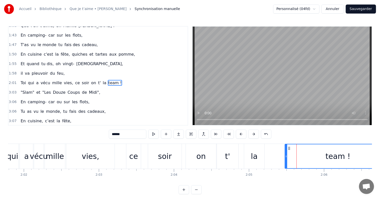
click at [254, 150] on div "la" at bounding box center [254, 155] width 7 height 11
type input "**"
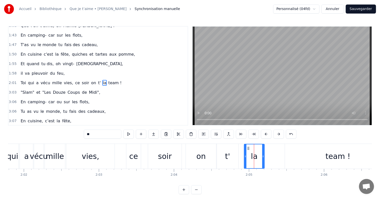
drag, startPoint x: 96, startPoint y: 133, endPoint x: 39, endPoint y: 133, distance: 57.1
click at [45, 133] on div "0:17 Dans la douce ville Saint- Prix, 0:21 Vit une reine, c’est notre vie, 0:25…" at bounding box center [190, 110] width 364 height 168
click at [312, 159] on div "team !" at bounding box center [338, 156] width 106 height 25
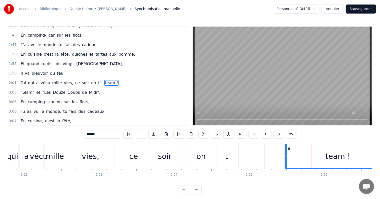
click at [237, 160] on div "t'" at bounding box center [228, 156] width 22 height 25
type input "**"
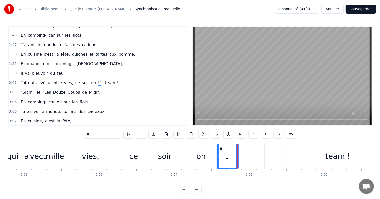
click at [250, 161] on div at bounding box center [254, 156] width 20 height 25
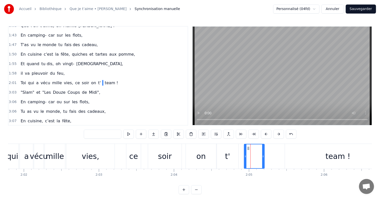
click at [359, 9] on button "Sauvegarder" at bounding box center [361, 9] width 30 height 9
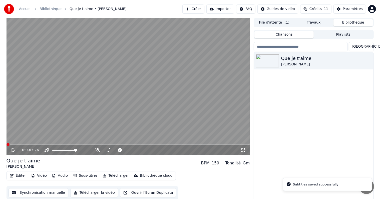
click at [18, 175] on button "Éditer" at bounding box center [18, 175] width 20 height 7
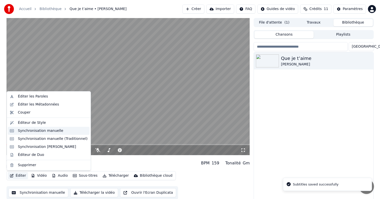
click at [52, 130] on div "Synchronisation manuelle" at bounding box center [41, 130] width 46 height 5
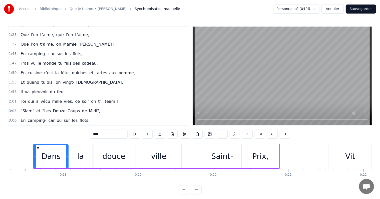
scroll to position [150, 0]
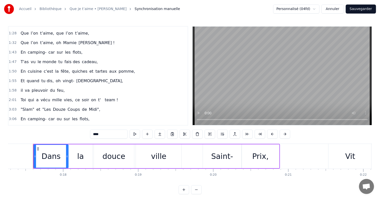
click at [98, 97] on span "t'" at bounding box center [100, 100] width 4 height 6
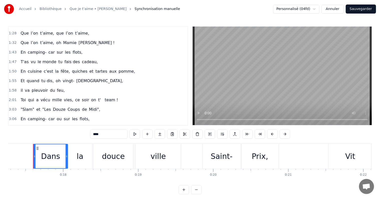
click at [98, 97] on span "t'" at bounding box center [100, 100] width 4 height 6
type input "**"
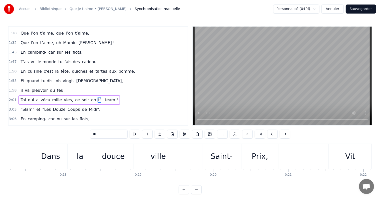
scroll to position [167, 0]
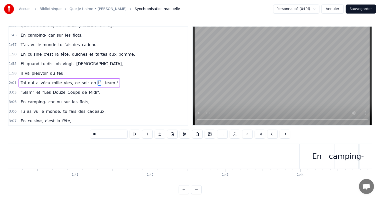
click at [102, 80] on span at bounding box center [102, 83] width 1 height 6
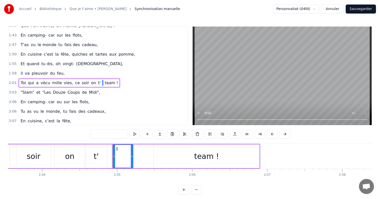
scroll to position [0, 9328]
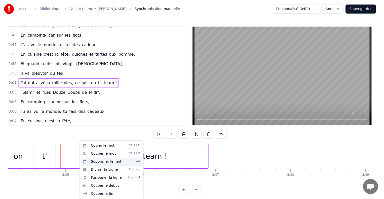
click at [107, 161] on div "Supprimer le mot Del" at bounding box center [112, 161] width 62 height 8
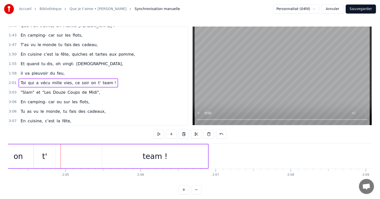
click at [126, 153] on div "team !" at bounding box center [155, 156] width 106 height 24
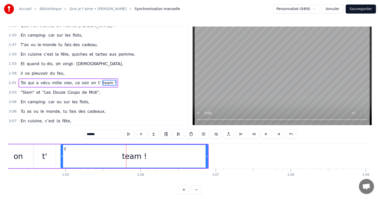
drag, startPoint x: 103, startPoint y: 151, endPoint x: 62, endPoint y: 150, distance: 41.3
click at [62, 150] on div at bounding box center [62, 156] width 2 height 23
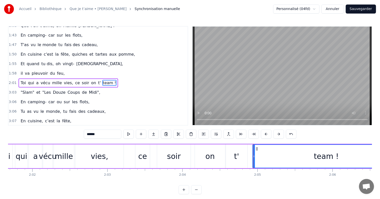
scroll to position [0, 9127]
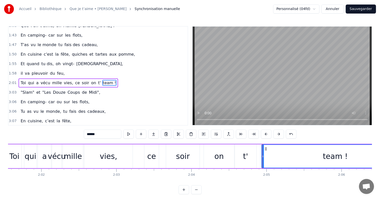
drag, startPoint x: 97, startPoint y: 135, endPoint x: 90, endPoint y: 134, distance: 7.5
click at [90, 134] on input "******" at bounding box center [103, 133] width 38 height 9
click at [95, 134] on input "******" at bounding box center [103, 133] width 38 height 9
type input "*"
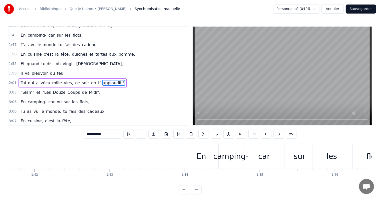
scroll to position [0, 7606]
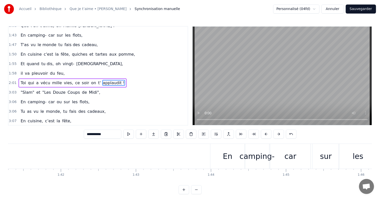
type input "**********"
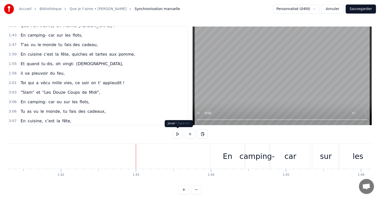
click at [177, 135] on button at bounding box center [177, 133] width 11 height 9
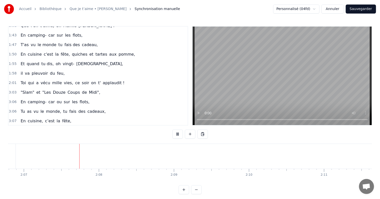
scroll to position [0, 9521]
click at [177, 134] on button at bounding box center [177, 133] width 11 height 9
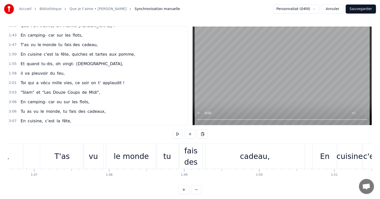
scroll to position [0, 8026]
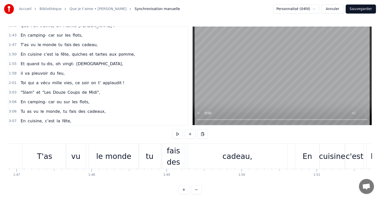
click at [182, 159] on div "fais des" at bounding box center [173, 156] width 23 height 23
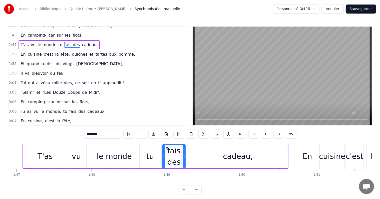
scroll to position [130, 0]
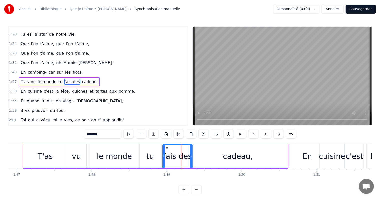
drag, startPoint x: 184, startPoint y: 159, endPoint x: 191, endPoint y: 159, distance: 7.0
click at [191, 159] on div at bounding box center [191, 156] width 2 height 23
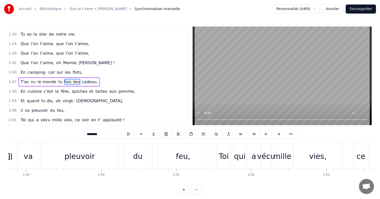
scroll to position [0, 8865]
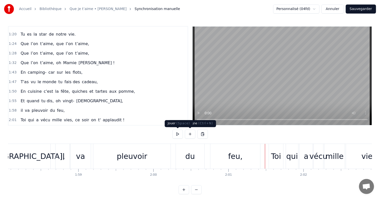
click at [177, 135] on button at bounding box center [177, 133] width 11 height 9
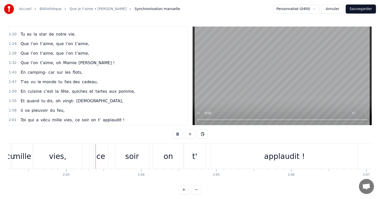
scroll to position [0, 9198]
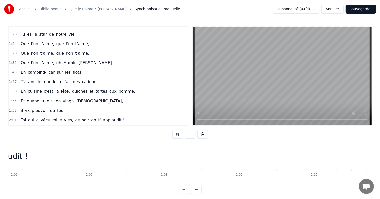
click at [177, 135] on button at bounding box center [177, 133] width 11 height 9
click at [250, 11] on div "Accueil Bibliothèque Que je t’aime • Johnny Hallyday Synchronisation manuelle P…" at bounding box center [190, 9] width 380 height 18
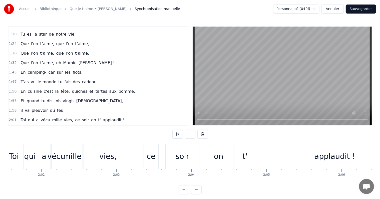
scroll to position [0, 9110]
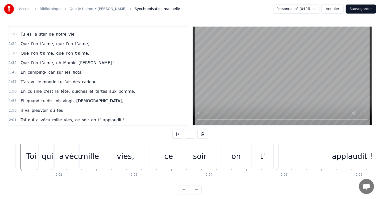
click at [205, 153] on div "soir" at bounding box center [200, 155] width 14 height 11
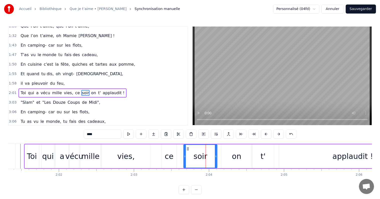
scroll to position [167, 0]
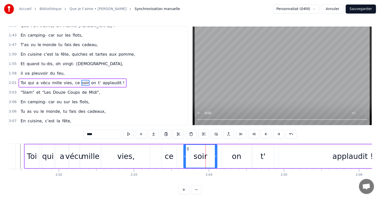
click at [179, 143] on div "0:17 Dans la douce ville Saint- Prix, 0:21 Vit une reine, c’est notre vie, 0:25…" at bounding box center [190, 110] width 364 height 168
click at [180, 143] on div "0:17 Dans la douce ville Saint- Prix, 0:21 Vit une reine, c’est notre vie, 0:25…" at bounding box center [190, 110] width 364 height 168
click at [181, 144] on div "Toi qui a vécu mille vies, ce soir on t' applaudit !" at bounding box center [225, 156] width 403 height 25
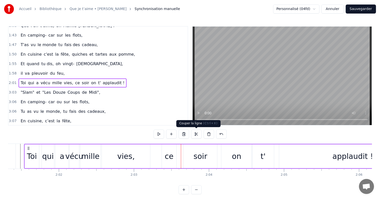
click at [197, 133] on button at bounding box center [196, 133] width 11 height 9
click at [160, 158] on div "Toi qui a vécu mille vies, ce soir on t' applaudit !" at bounding box center [225, 156] width 403 height 25
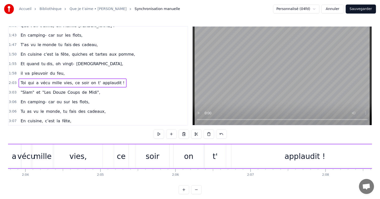
scroll to position [0, 9337]
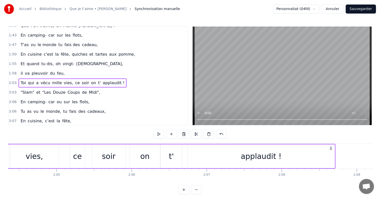
drag, startPoint x: 218, startPoint y: 155, endPoint x: 241, endPoint y: 155, distance: 23.0
click at [218, 155] on div "applaudit !" at bounding box center [261, 156] width 147 height 24
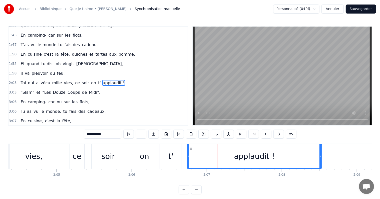
drag, startPoint x: 334, startPoint y: 154, endPoint x: 231, endPoint y: 154, distance: 103.4
click at [320, 155] on icon at bounding box center [321, 156] width 2 height 4
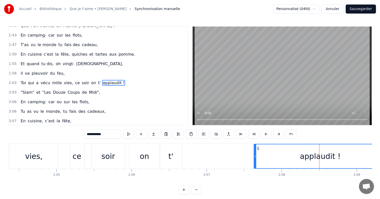
drag, startPoint x: 191, startPoint y: 147, endPoint x: 258, endPoint y: 153, distance: 67.3
click at [258, 153] on div "applaudit !" at bounding box center [320, 156] width 132 height 24
click at [172, 151] on div "t'" at bounding box center [170, 155] width 5 height 11
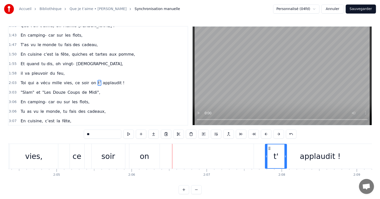
drag, startPoint x: 163, startPoint y: 147, endPoint x: 268, endPoint y: 155, distance: 105.4
click at [154, 153] on div "on" at bounding box center [144, 156] width 30 height 25
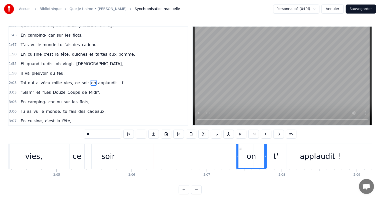
drag, startPoint x: 134, startPoint y: 148, endPoint x: 241, endPoint y: 149, distance: 106.9
click at [241, 149] on icon at bounding box center [241, 148] width 4 height 4
click at [110, 150] on div "soir" at bounding box center [108, 155] width 14 height 11
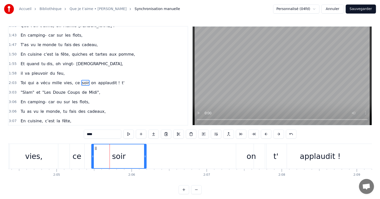
drag, startPoint x: 123, startPoint y: 151, endPoint x: 148, endPoint y: 153, distance: 24.3
click at [146, 153] on div at bounding box center [145, 156] width 2 height 24
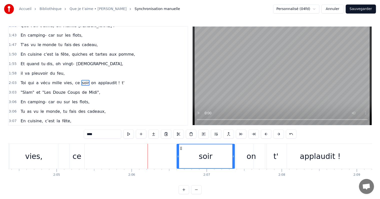
drag, startPoint x: 95, startPoint y: 147, endPoint x: 180, endPoint y: 152, distance: 85.7
click at [180, 152] on div "soir" at bounding box center [205, 156] width 57 height 24
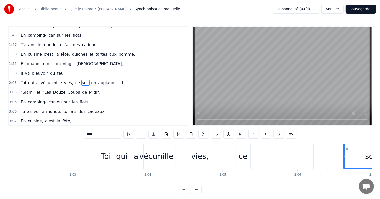
scroll to position [0, 9162]
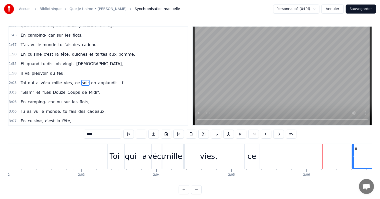
click at [253, 156] on div "ce" at bounding box center [252, 155] width 9 height 11
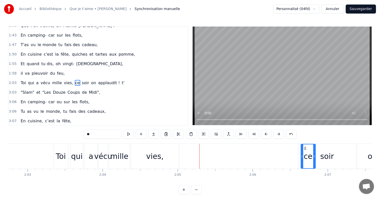
scroll to position [0, 9217]
drag, startPoint x: 249, startPoint y: 146, endPoint x: 298, endPoint y: 146, distance: 48.3
click at [298, 146] on icon at bounding box center [297, 148] width 4 height 4
click at [162, 155] on div "vies," at bounding box center [154, 156] width 48 height 25
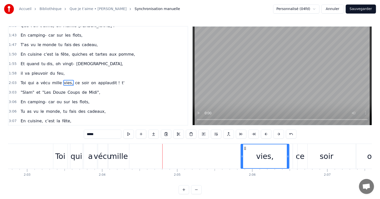
drag, startPoint x: 134, startPoint y: 147, endPoint x: 244, endPoint y: 151, distance: 110.7
click at [244, 151] on div "vies," at bounding box center [265, 156] width 48 height 24
click at [117, 152] on div "mille" at bounding box center [119, 155] width 18 height 11
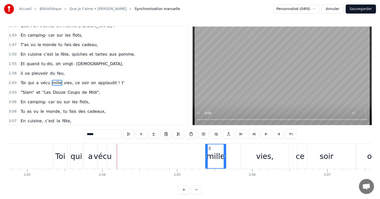
drag, startPoint x: 112, startPoint y: 147, endPoint x: 212, endPoint y: 155, distance: 100.7
click at [212, 155] on div "mille" at bounding box center [216, 156] width 20 height 24
drag, startPoint x: 228, startPoint y: 154, endPoint x: 231, endPoint y: 153, distance: 3.3
click at [231, 153] on div at bounding box center [231, 156] width 2 height 24
click at [214, 148] on icon at bounding box center [216, 148] width 4 height 4
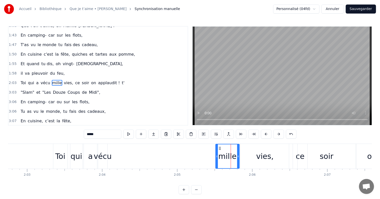
drag, startPoint x: 216, startPoint y: 148, endPoint x: 219, endPoint y: 148, distance: 3.0
click at [219, 148] on icon at bounding box center [220, 148] width 4 height 4
click at [103, 149] on div "vécu" at bounding box center [103, 156] width 10 height 25
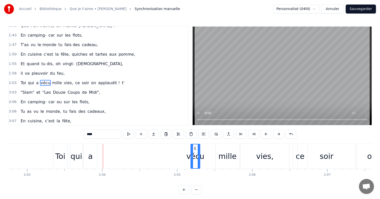
drag, startPoint x: 100, startPoint y: 148, endPoint x: 195, endPoint y: 157, distance: 95.3
click at [195, 157] on div "vécu" at bounding box center [195, 156] width 9 height 24
click at [203, 158] on icon at bounding box center [203, 156] width 2 height 4
click at [205, 158] on div at bounding box center [204, 156] width 2 height 24
drag, startPoint x: 196, startPoint y: 148, endPoint x: 202, endPoint y: 149, distance: 6.2
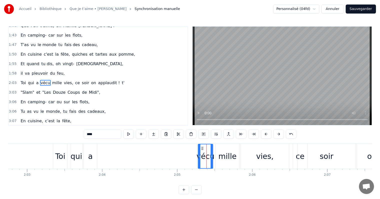
click at [202, 149] on icon at bounding box center [202, 148] width 4 height 4
click at [92, 149] on div "a" at bounding box center [90, 156] width 13 height 25
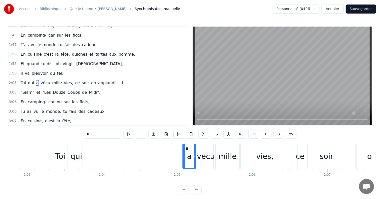
drag, startPoint x: 96, startPoint y: 147, endPoint x: 187, endPoint y: 155, distance: 91.4
click at [187, 155] on div "a" at bounding box center [189, 156] width 13 height 24
click at [77, 150] on div "qui" at bounding box center [77, 155] width 12 height 11
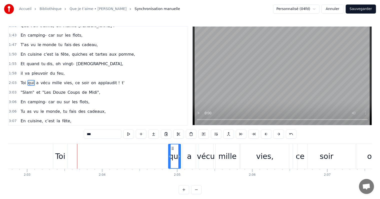
drag, startPoint x: 76, startPoint y: 148, endPoint x: 172, endPoint y: 157, distance: 96.3
click at [172, 157] on div "qui" at bounding box center [175, 156] width 12 height 24
click at [64, 153] on div "Toi" at bounding box center [60, 155] width 10 height 11
type input "***"
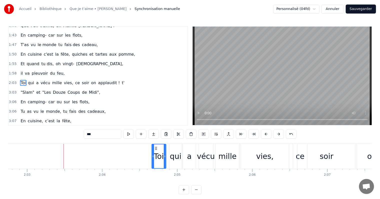
drag, startPoint x: 56, startPoint y: 147, endPoint x: 157, endPoint y: 159, distance: 101.3
click at [157, 159] on div "Toi" at bounding box center [159, 156] width 14 height 24
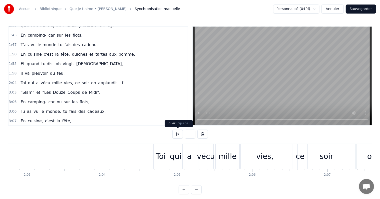
click at [179, 132] on button at bounding box center [177, 133] width 11 height 9
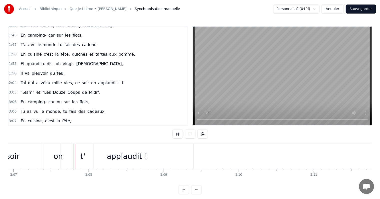
scroll to position [0, 9531]
click at [181, 134] on button at bounding box center [177, 133] width 11 height 9
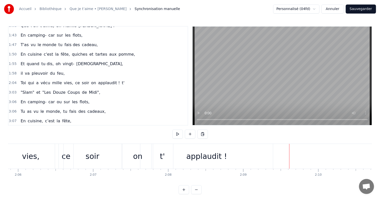
scroll to position [0, 9425]
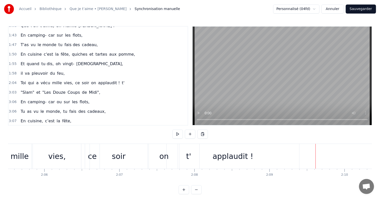
click at [207, 158] on div "applaudit !" at bounding box center [233, 156] width 133 height 25
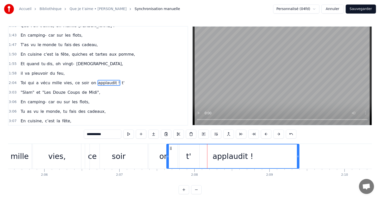
click at [185, 157] on div "applaudit !" at bounding box center [233, 156] width 132 height 24
click at [188, 156] on div "applaudit !" at bounding box center [233, 156] width 132 height 24
drag, startPoint x: 167, startPoint y: 149, endPoint x: 196, endPoint y: 152, distance: 29.2
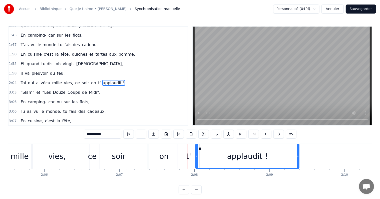
click at [190, 156] on div "t'" at bounding box center [188, 155] width 5 height 11
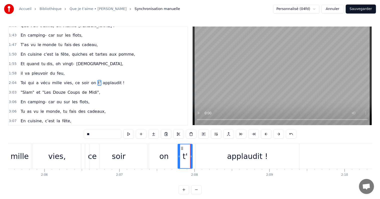
drag, startPoint x: 198, startPoint y: 153, endPoint x: 188, endPoint y: 151, distance: 10.5
click at [190, 153] on div at bounding box center [191, 156] width 2 height 24
drag, startPoint x: 180, startPoint y: 147, endPoint x: 168, endPoint y: 146, distance: 11.8
click at [176, 146] on icon at bounding box center [178, 148] width 4 height 4
click at [158, 147] on div "on" at bounding box center [164, 156] width 30 height 25
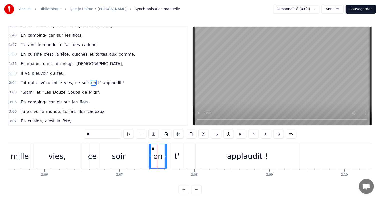
drag, startPoint x: 178, startPoint y: 152, endPoint x: 163, endPoint y: 150, distance: 14.7
click at [165, 150] on div at bounding box center [166, 156] width 2 height 24
click at [176, 153] on div "t'" at bounding box center [176, 155] width 5 height 11
drag, startPoint x: 173, startPoint y: 146, endPoint x: 170, endPoint y: 146, distance: 3.0
click at [168, 146] on div "t'" at bounding box center [173, 156] width 13 height 24
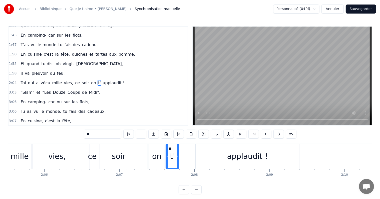
drag, startPoint x: 209, startPoint y: 152, endPoint x: 198, endPoint y: 151, distance: 11.1
click at [209, 152] on div "applaudit !" at bounding box center [248, 156] width 104 height 25
type input "**********"
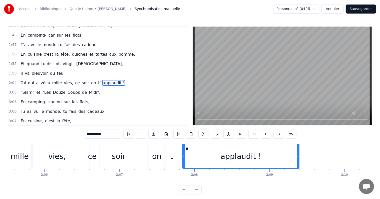
drag, startPoint x: 195, startPoint y: 151, endPoint x: 182, endPoint y: 148, distance: 13.5
click at [183, 148] on div at bounding box center [184, 156] width 2 height 24
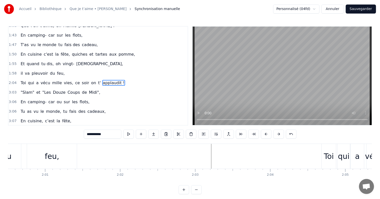
scroll to position [0, 9031]
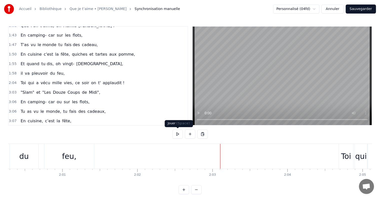
click at [177, 133] on button at bounding box center [177, 133] width 11 height 9
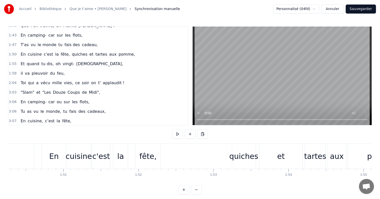
scroll to position [0, 8262]
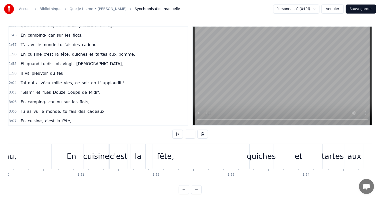
click at [219, 155] on div "En cuisine c'est la fête, quiches et tartes aux pomme," at bounding box center [247, 156] width 377 height 25
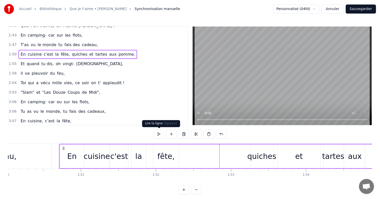
click at [155, 134] on button at bounding box center [159, 133] width 11 height 9
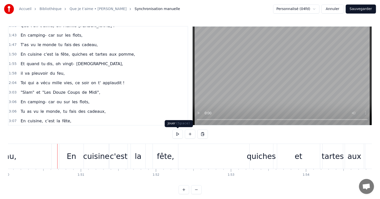
click at [179, 130] on button at bounding box center [177, 133] width 11 height 9
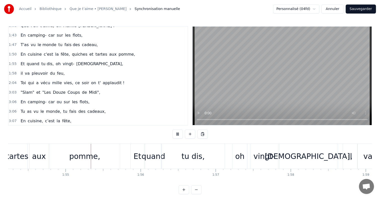
scroll to position [0, 8585]
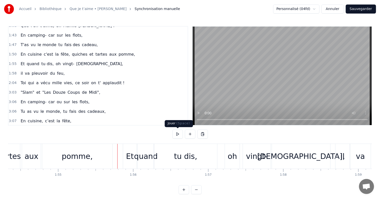
click at [178, 132] on button at bounding box center [177, 133] width 11 height 9
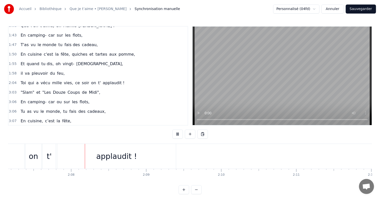
scroll to position [0, 9548]
click at [178, 132] on button at bounding box center [177, 133] width 11 height 9
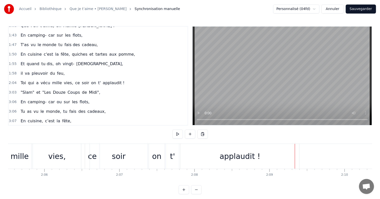
scroll to position [0, 9407]
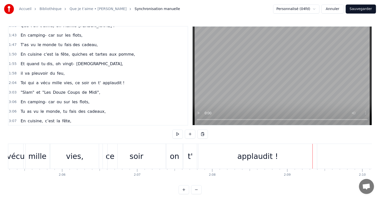
click at [233, 148] on div "applaudit !" at bounding box center [257, 156] width 119 height 25
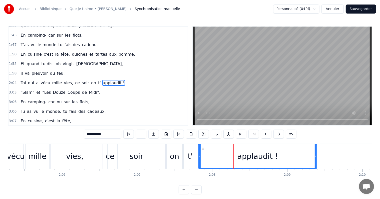
click at [190, 146] on div "t'" at bounding box center [190, 156] width 13 height 25
type input "**"
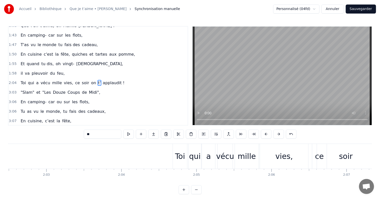
scroll to position [0, 9101]
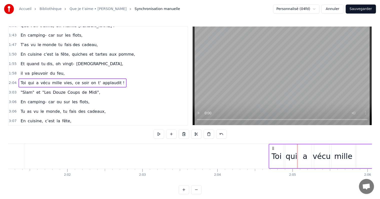
click at [196, 135] on button at bounding box center [196, 133] width 11 height 9
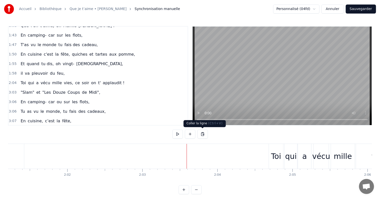
click at [204, 134] on button at bounding box center [202, 133] width 11 height 9
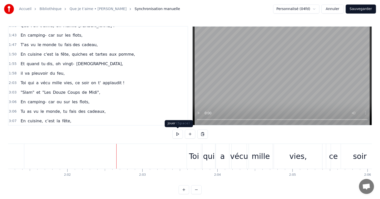
click at [176, 134] on button at bounding box center [177, 133] width 11 height 9
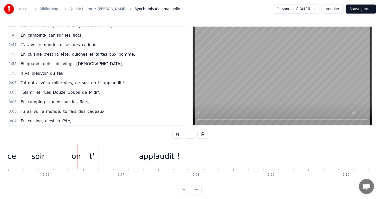
scroll to position [0, 9424]
click at [174, 135] on button at bounding box center [177, 133] width 11 height 9
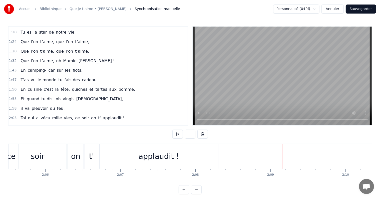
scroll to position [117, 0]
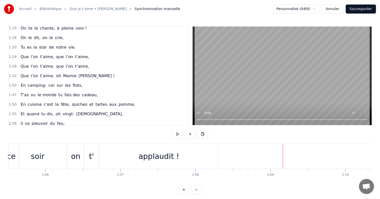
click at [43, 52] on div "Que l’on t’aime, que l’on t’aime," at bounding box center [55, 56] width 73 height 9
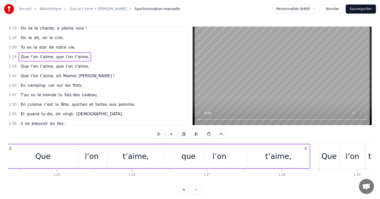
scroll to position [0, 6306]
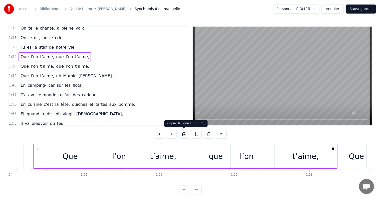
click at [185, 134] on button at bounding box center [184, 133] width 11 height 9
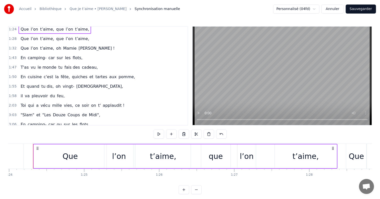
scroll to position [167, 0]
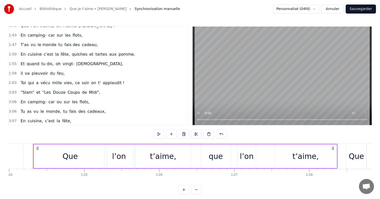
click at [102, 80] on span "applaudit !" at bounding box center [113, 83] width 23 height 6
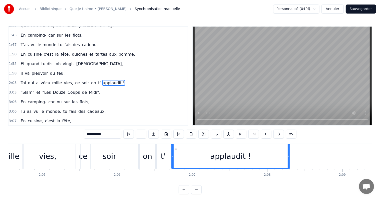
scroll to position [0, 9490]
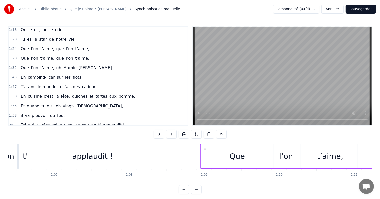
scroll to position [117, 0]
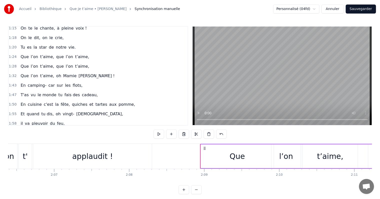
click at [54, 62] on div "Que l’on t’aime, que l’on t’aime," at bounding box center [55, 66] width 73 height 9
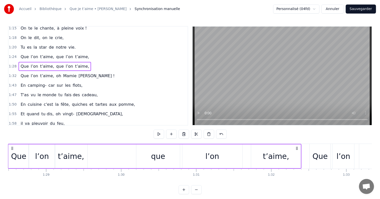
scroll to position [0, 6619]
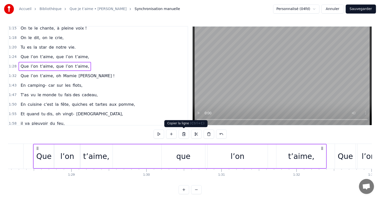
click at [185, 134] on button at bounding box center [184, 133] width 11 height 9
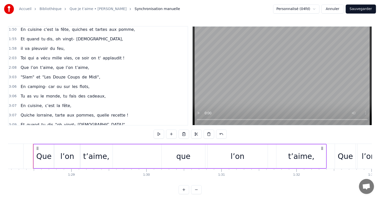
scroll to position [192, 0]
click at [75, 64] on span "t’aime," at bounding box center [82, 67] width 15 height 6
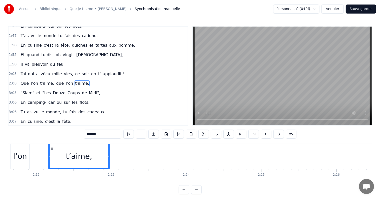
scroll to position [0, 9898]
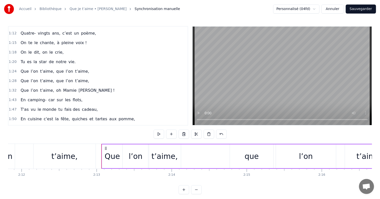
scroll to position [101, 0]
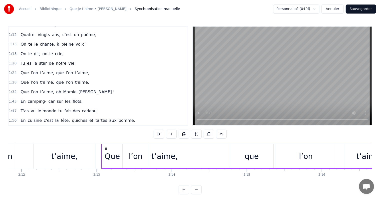
click at [48, 87] on div "Que l’on t’aime, oh [PERSON_NAME] !" at bounding box center [68, 91] width 98 height 9
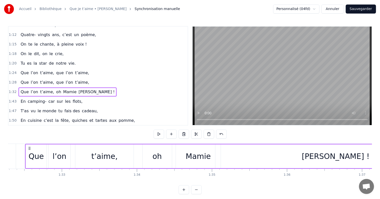
scroll to position [0, 6921]
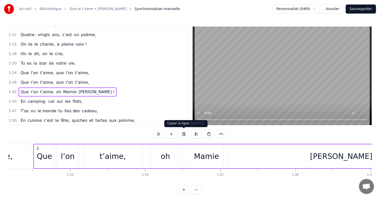
click at [186, 133] on button at bounding box center [184, 133] width 11 height 9
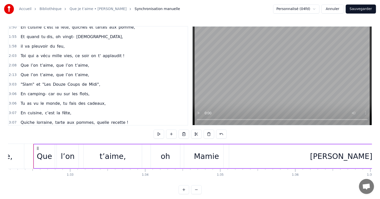
scroll to position [201, 0]
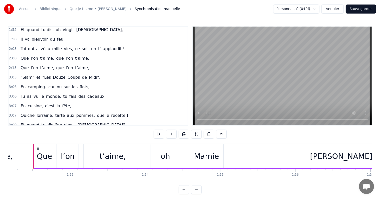
click at [75, 65] on span "t’aime," at bounding box center [82, 68] width 15 height 6
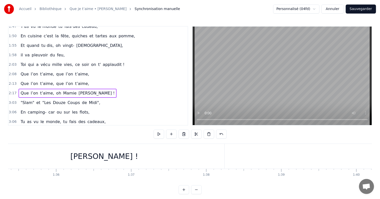
scroll to position [0, 7177]
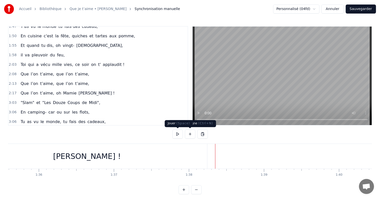
click at [180, 134] on button at bounding box center [177, 133] width 11 height 9
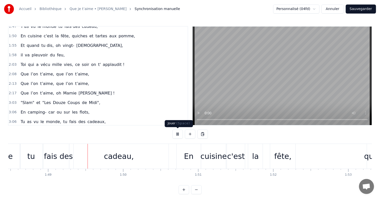
scroll to position [0, 8148]
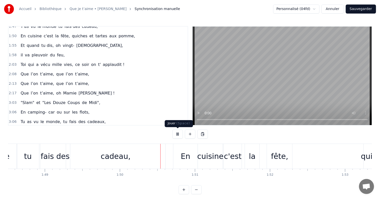
click at [179, 134] on button at bounding box center [177, 133] width 11 height 9
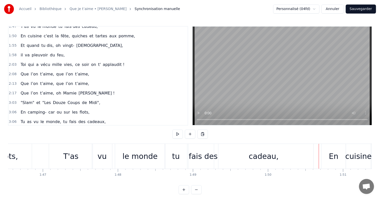
scroll to position [0, 8043]
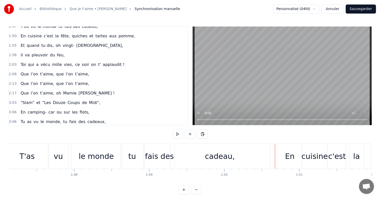
click at [44, 152] on div "T'as" at bounding box center [27, 156] width 44 height 25
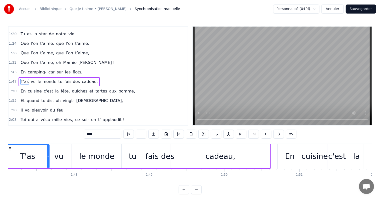
scroll to position [130, 0]
drag, startPoint x: 47, startPoint y: 153, endPoint x: 17, endPoint y: 150, distance: 30.7
click at [18, 150] on div "T'as" at bounding box center [17, 156] width 22 height 23
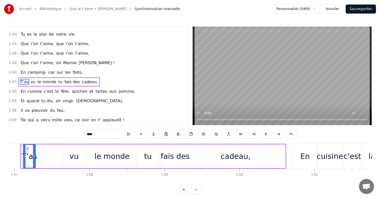
click at [24, 148] on div "T'as" at bounding box center [30, 156] width 12 height 23
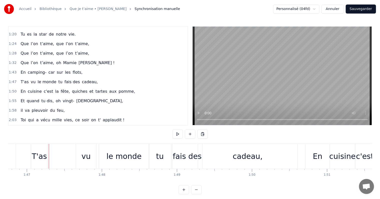
click at [37, 149] on div "T'as" at bounding box center [39, 156] width 17 height 25
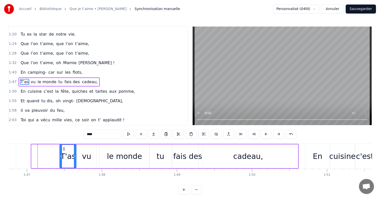
drag, startPoint x: 34, startPoint y: 148, endPoint x: 63, endPoint y: 151, distance: 28.4
click at [63, 151] on div "T'as" at bounding box center [68, 156] width 16 height 23
click at [145, 152] on div "le monde" at bounding box center [125, 156] width 50 height 24
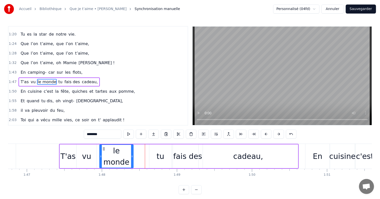
drag, startPoint x: 148, startPoint y: 145, endPoint x: 132, endPoint y: 147, distance: 16.4
click at [132, 147] on div at bounding box center [132, 156] width 2 height 23
click at [182, 154] on div "fais des" at bounding box center [187, 155] width 29 height 11
type input "********"
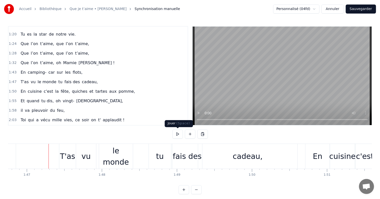
click at [178, 133] on button at bounding box center [177, 133] width 11 height 9
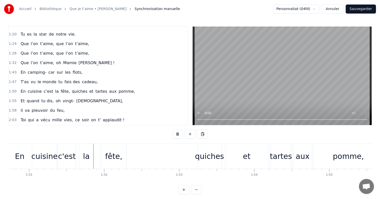
scroll to position [0, 8333]
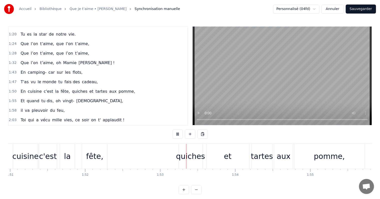
click at [178, 133] on button at bounding box center [177, 133] width 11 height 9
click at [48, 158] on div "c'est" at bounding box center [48, 155] width 18 height 11
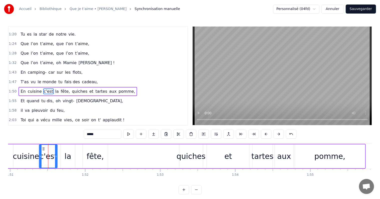
scroll to position [139, 0]
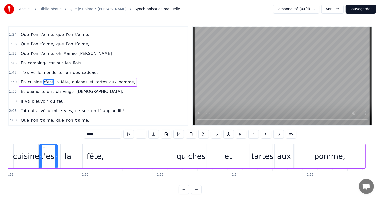
click at [93, 154] on div "fête," at bounding box center [95, 155] width 17 height 11
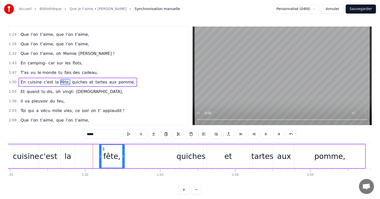
drag, startPoint x: 86, startPoint y: 148, endPoint x: 110, endPoint y: 148, distance: 23.5
click at [106, 148] on icon at bounding box center [104, 149] width 4 height 4
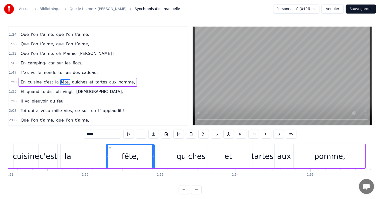
drag, startPoint x: 129, startPoint y: 149, endPoint x: 159, endPoint y: 150, distance: 30.1
click at [154, 150] on div at bounding box center [153, 156] width 2 height 23
click at [63, 152] on div "la" at bounding box center [68, 156] width 15 height 24
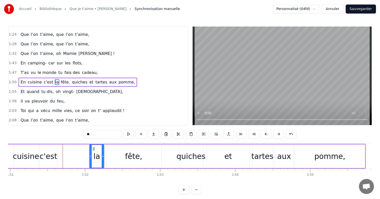
drag, startPoint x: 64, startPoint y: 148, endPoint x: 85, endPoint y: 149, distance: 20.8
click at [94, 149] on icon at bounding box center [94, 149] width 4 height 4
click at [49, 147] on div "c'est" at bounding box center [48, 156] width 18 height 24
type input "*****"
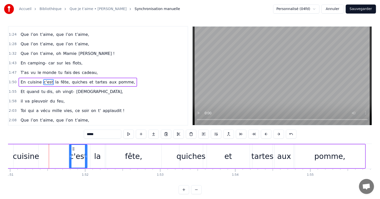
drag, startPoint x: 43, startPoint y: 146, endPoint x: 73, endPoint y: 150, distance: 30.2
click at [73, 150] on icon at bounding box center [74, 149] width 4 height 4
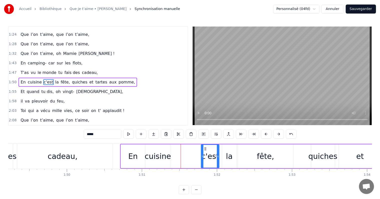
scroll to position [0, 8148]
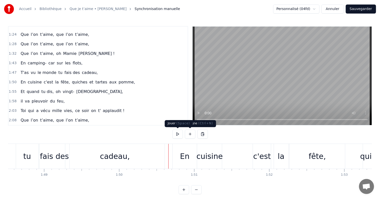
click at [177, 135] on button at bounding box center [177, 133] width 11 height 9
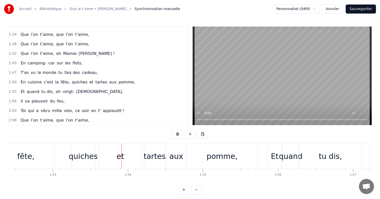
scroll to position [0, 8480]
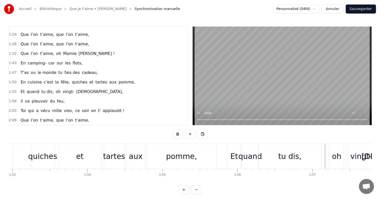
click at [178, 134] on button at bounding box center [177, 133] width 11 height 9
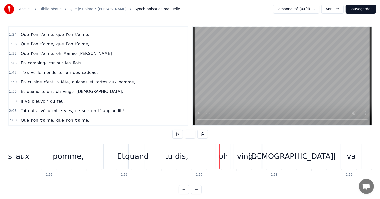
scroll to position [0, 8638]
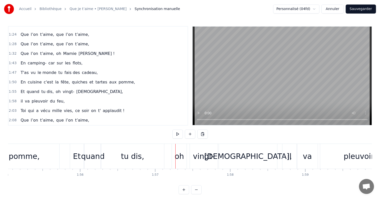
click at [146, 151] on div "tu dis," at bounding box center [132, 156] width 63 height 25
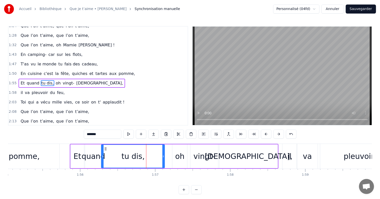
scroll to position [149, 0]
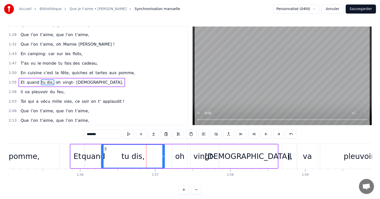
click at [78, 144] on div "Et quand tu dis, oh vingt- dieux," at bounding box center [174, 156] width 209 height 25
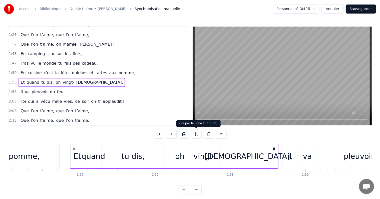
click at [197, 134] on button at bounding box center [196, 133] width 11 height 9
click at [125, 154] on div "tu dis," at bounding box center [132, 155] width 23 height 11
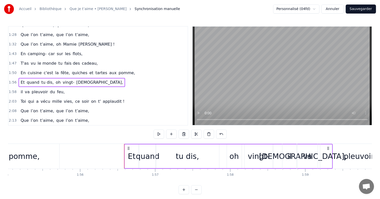
click at [339, 154] on div "pleuvoir" at bounding box center [358, 156] width 77 height 25
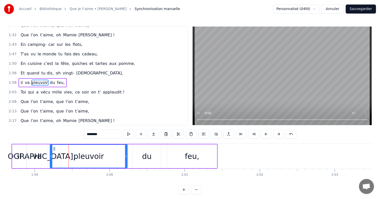
scroll to position [0, 8856]
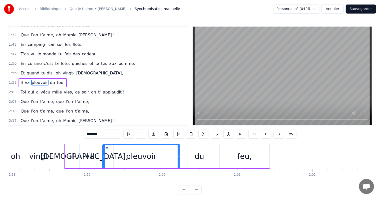
click at [226, 143] on div "0:17 Dans la douce ville Saint- Prix, 0:21 Vit une reine, c’est notre vie, 0:25…" at bounding box center [190, 110] width 364 height 168
click at [222, 144] on div "il va pleuvoir du feu," at bounding box center [167, 156] width 206 height 25
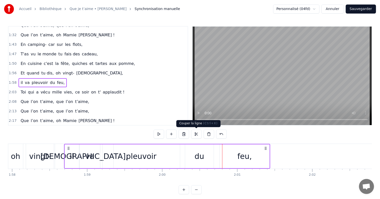
click at [195, 133] on button at bounding box center [196, 133] width 11 height 9
click at [120, 155] on div "pleuvoir" at bounding box center [141, 156] width 77 height 24
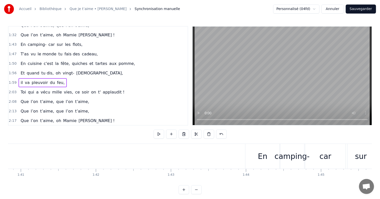
scroll to position [0, 7589]
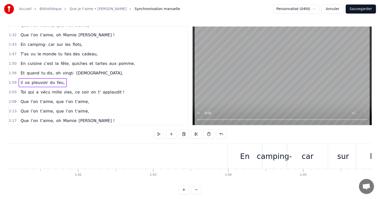
click at [153, 155] on div at bounding box center [185, 156] width 15533 height 25
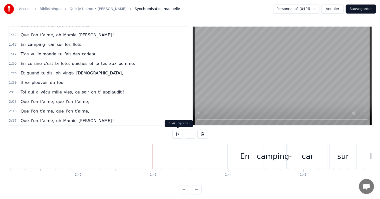
click at [177, 136] on button at bounding box center [177, 133] width 11 height 9
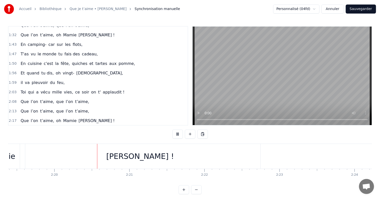
scroll to position [0, 10483]
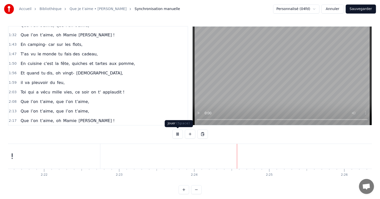
click at [179, 135] on button at bounding box center [177, 133] width 11 height 9
click at [177, 134] on button at bounding box center [177, 133] width 11 height 9
click at [180, 134] on button at bounding box center [177, 133] width 11 height 9
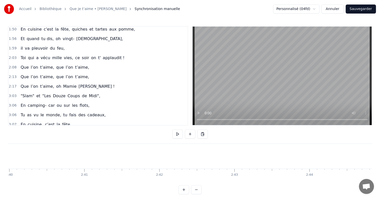
scroll to position [208, 0]
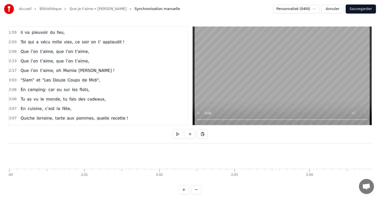
click at [64, 76] on div ""Slam" et "Les Douze Coups de Midi"," at bounding box center [61, 80] width 84 height 9
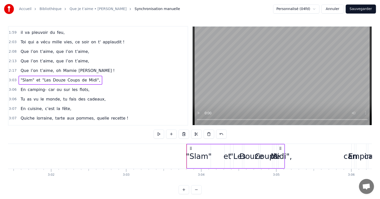
scroll to position [0, 13776]
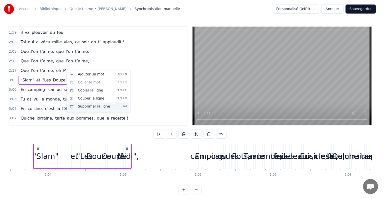
click at [98, 108] on div "Supprimer la ligne Del" at bounding box center [99, 106] width 62 height 8
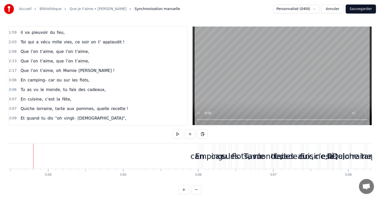
click at [57, 76] on div "En camping- car ou sur les flots," at bounding box center [55, 80] width 73 height 9
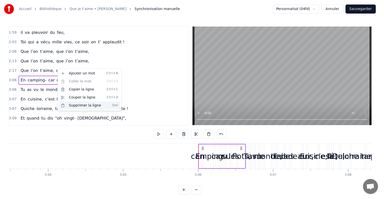
click at [85, 105] on div "Supprimer la ligne Del" at bounding box center [90, 105] width 62 height 8
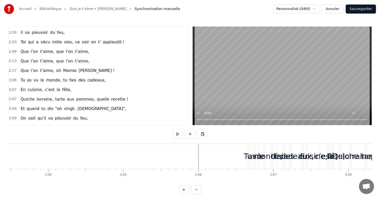
click at [48, 76] on div "Tu as vu le monde, tu fais des cadeaux," at bounding box center [63, 80] width 89 height 9
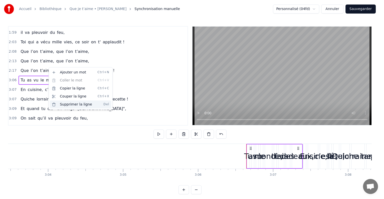
click at [75, 105] on div "Supprimer la ligne Del" at bounding box center [81, 104] width 62 height 8
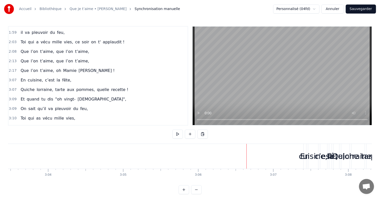
click at [47, 77] on span "c’est" at bounding box center [50, 80] width 11 height 6
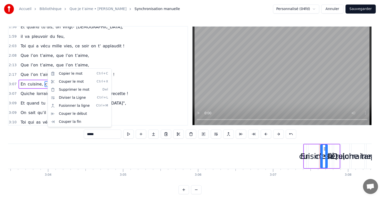
click at [38, 72] on html "Accueil Bibliothèque Que je t’aime • Johnny Hallyday Synchronisation manuelle P…" at bounding box center [192, 101] width 384 height 202
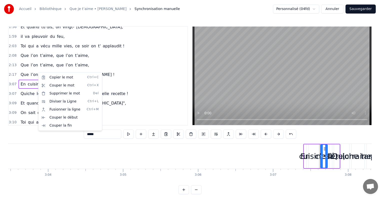
click at [133, 60] on html "Accueil Bibliothèque Que je t’aime • Johnny Hallyday Synchronisation manuelle P…" at bounding box center [192, 101] width 384 height 202
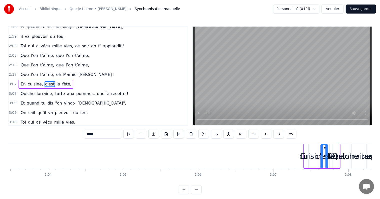
click at [63, 80] on div "En cuisine, c’est la fête," at bounding box center [46, 84] width 55 height 9
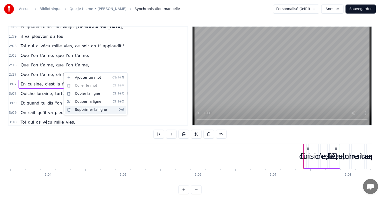
click at [89, 109] on div "Supprimer la ligne Del" at bounding box center [96, 110] width 62 height 8
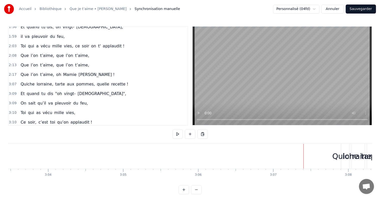
click at [57, 80] on div "Quiche lorraine, tarte aux pommes, quelle recette !" at bounding box center [75, 84] width 112 height 9
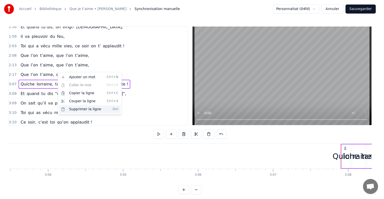
click at [83, 108] on div "Supprimer la ligne Del" at bounding box center [90, 109] width 62 height 8
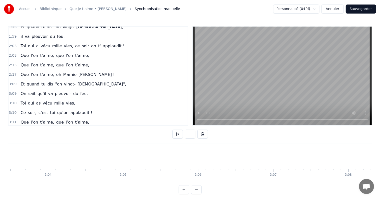
click at [55, 80] on div "Et quand tu dis "oh vingt- dieux"," at bounding box center [74, 84] width 110 height 9
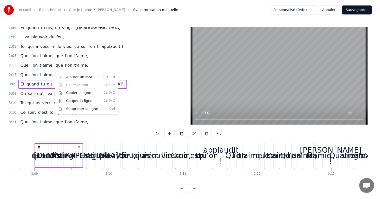
scroll to position [0, 14166]
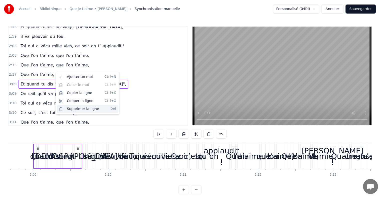
click at [78, 110] on div "Supprimer la ligne Del" at bounding box center [88, 109] width 62 height 8
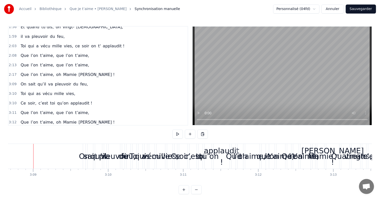
click at [43, 80] on div "On sait qu’il va pleuvoir du feu," at bounding box center [54, 84] width 71 height 9
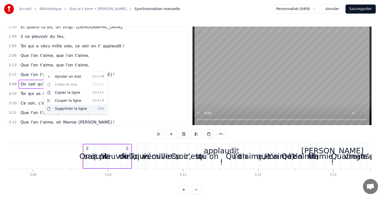
click at [67, 107] on div "Supprimer la ligne Del" at bounding box center [76, 109] width 62 height 8
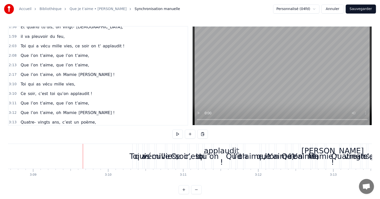
click at [38, 80] on div "Toi qui as vécu mille vies," at bounding box center [48, 84] width 59 height 9
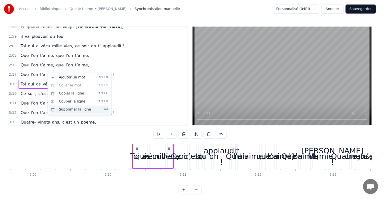
click at [73, 108] on div "Supprimer la ligne Del" at bounding box center [80, 109] width 62 height 8
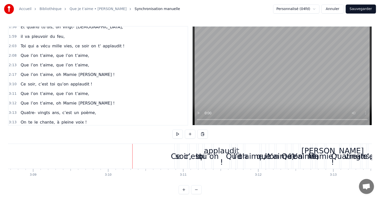
click at [32, 80] on div "Ce soir, c’est toi qu’on applaudit !" at bounding box center [57, 84] width 76 height 9
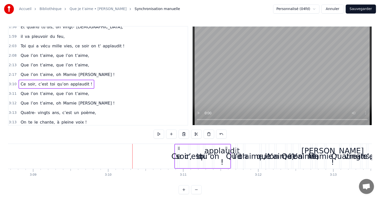
drag, startPoint x: 32, startPoint y: 72, endPoint x: 35, endPoint y: 74, distance: 3.1
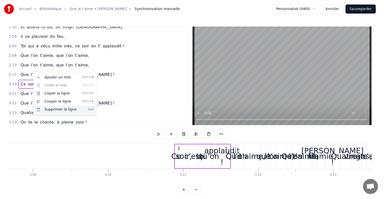
click at [58, 109] on div "Supprimer la ligne Del" at bounding box center [66, 109] width 62 height 8
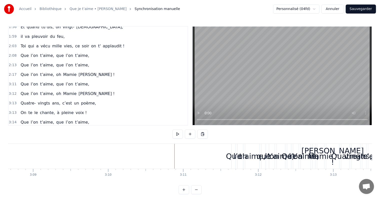
click at [32, 71] on div "Que l’on t’aime, oh [PERSON_NAME] !" at bounding box center [68, 74] width 98 height 9
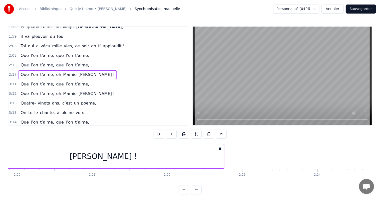
click at [33, 81] on span "l’on" at bounding box center [34, 84] width 8 height 6
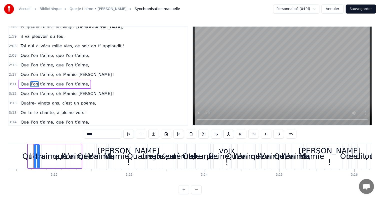
click at [36, 80] on div "Que l’on t’aime, que l’on t’aime," at bounding box center [55, 84] width 73 height 9
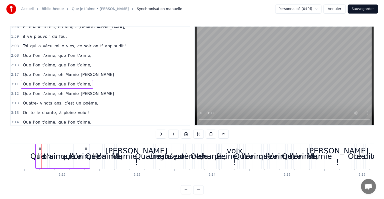
scroll to position [0, 14365]
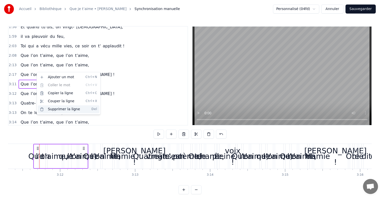
click at [56, 109] on div "Supprimer la ligne Del" at bounding box center [69, 109] width 62 height 8
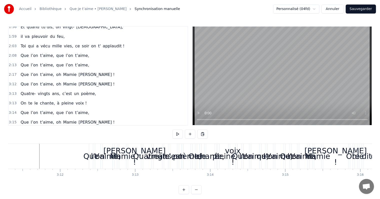
click at [34, 80] on div "Que l’on t’aime, oh [PERSON_NAME] !" at bounding box center [68, 84] width 98 height 9
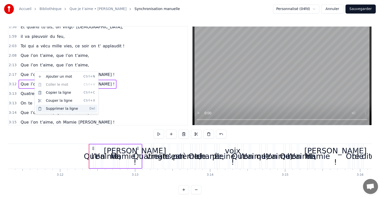
click at [54, 108] on div "Supprimer la ligne Del" at bounding box center [67, 109] width 62 height 8
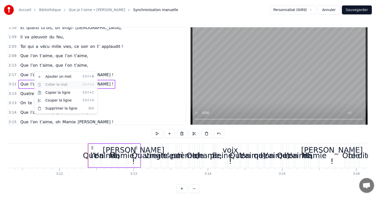
scroll to position [196, 0]
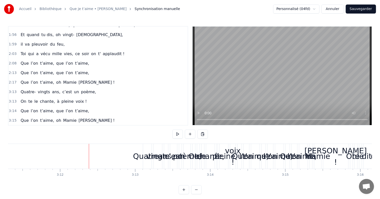
click at [34, 78] on div "Que l’on t’aime, oh [PERSON_NAME] !" at bounding box center [68, 82] width 98 height 9
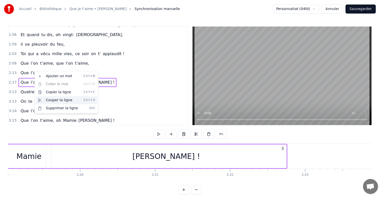
scroll to position [0, 10263]
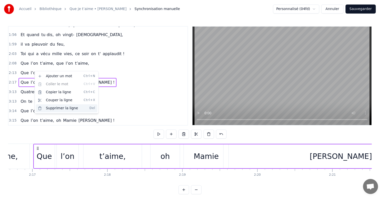
click at [53, 108] on div "Supprimer la ligne Del" at bounding box center [67, 108] width 62 height 8
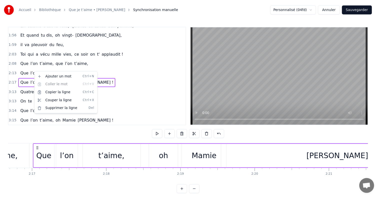
scroll to position [187, 0]
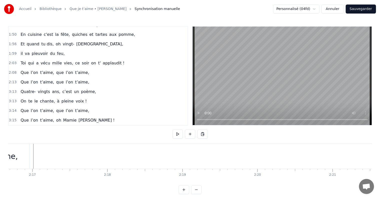
click at [55, 87] on div "Quatre- vingts ans, c’est un poème," at bounding box center [59, 91] width 80 height 9
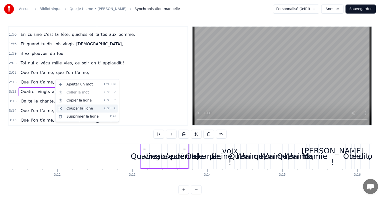
scroll to position [0, 14474]
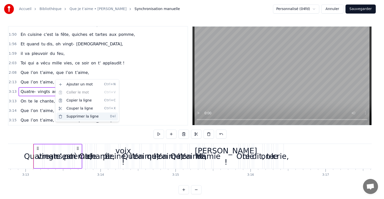
click at [76, 116] on div "Supprimer la ligne Del" at bounding box center [88, 116] width 62 height 8
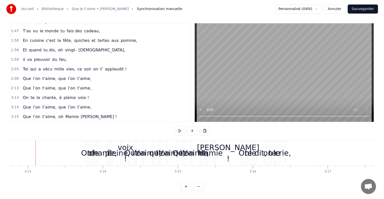
scroll to position [8, 0]
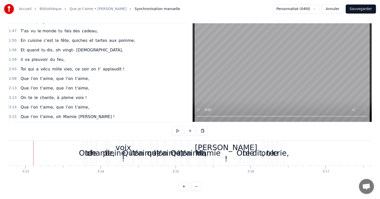
click at [48, 93] on div "On te le chante, à pleine voix !" at bounding box center [54, 97] width 70 height 9
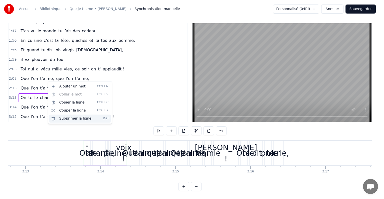
click at [73, 118] on div "Supprimer la ligne Del" at bounding box center [80, 118] width 62 height 8
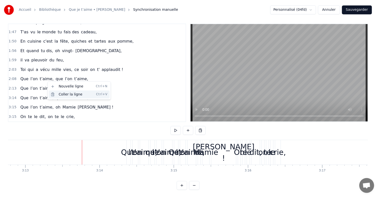
scroll to position [168, 0]
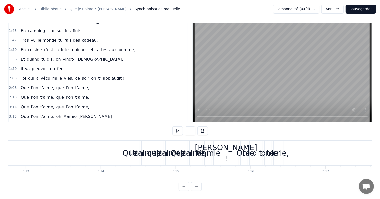
click at [45, 93] on div "Que l’on t’aime, que l’on t’aime," at bounding box center [55, 97] width 73 height 9
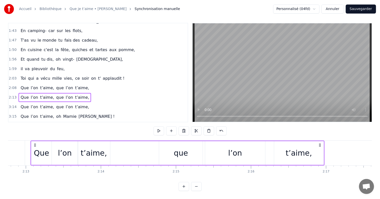
scroll to position [0, 9966]
click at [47, 102] on div "Que l’on t’aime, que l’on t’aime," at bounding box center [55, 106] width 73 height 9
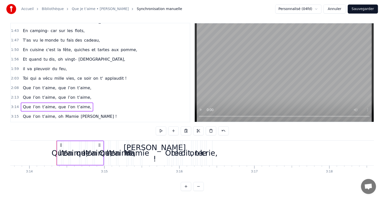
scroll to position [0, 14569]
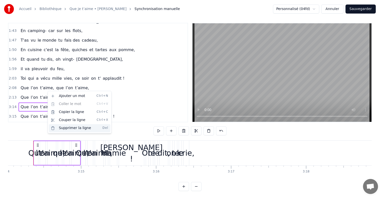
drag, startPoint x: 64, startPoint y: 129, endPoint x: 52, endPoint y: 119, distance: 15.8
click at [64, 129] on div "Supprimer la ligne Del" at bounding box center [80, 128] width 62 height 8
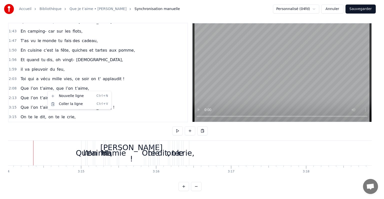
scroll to position [159, 0]
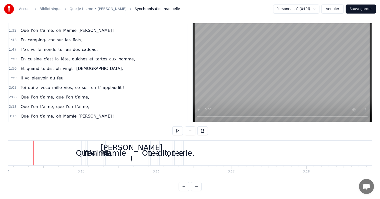
click at [26, 112] on div "Que l’on t’aime, oh [PERSON_NAME] !" at bounding box center [68, 116] width 98 height 9
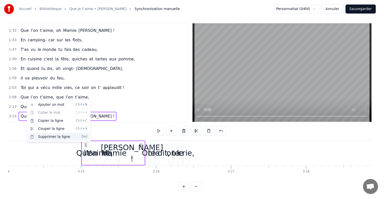
drag, startPoint x: 47, startPoint y: 136, endPoint x: 42, endPoint y: 130, distance: 7.7
click at [47, 136] on div "Supprimer la ligne Del" at bounding box center [59, 137] width 62 height 8
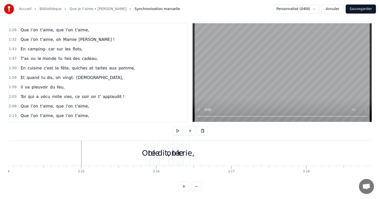
click at [28, 121] on div "On te le dit, on te le crie," at bounding box center [48, 125] width 59 height 9
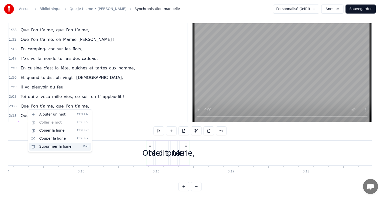
click at [58, 145] on div "Supprimer la ligne Del" at bounding box center [60, 146] width 62 height 8
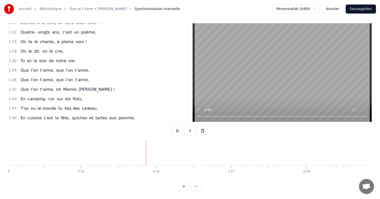
scroll to position [91, 0]
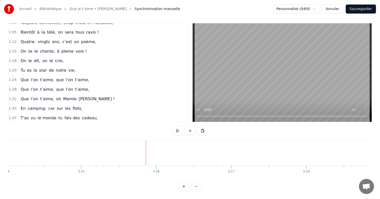
click at [46, 94] on div "Que l’on t’aime, oh [PERSON_NAME] !" at bounding box center [68, 98] width 98 height 9
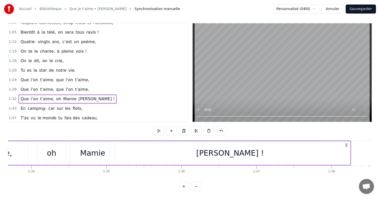
scroll to position [0, 6921]
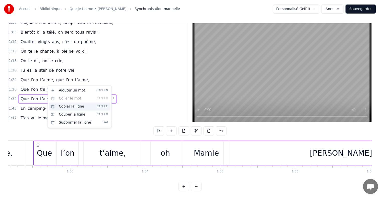
click at [69, 106] on div "Copier la ligne Ctrl+C" at bounding box center [80, 106] width 62 height 8
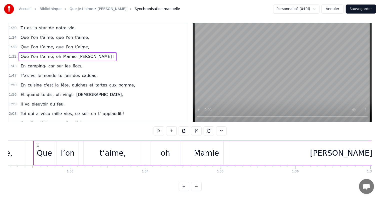
scroll to position [141, 0]
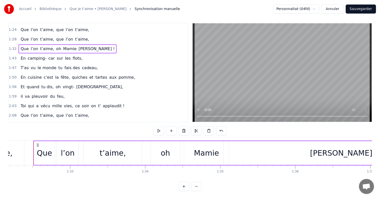
click at [42, 122] on span "t’aime," at bounding box center [47, 125] width 15 height 6
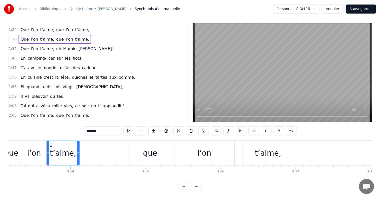
click at [75, 122] on span "t’aime," at bounding box center [82, 125] width 15 height 6
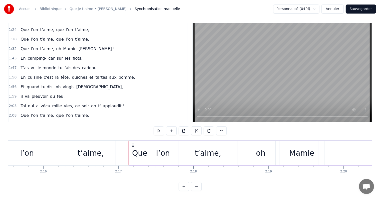
scroll to position [0, 10159]
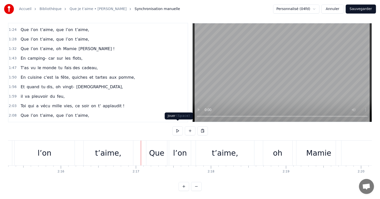
click at [178, 127] on button at bounding box center [177, 130] width 11 height 9
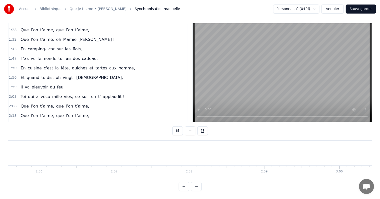
scroll to position [0, 13187]
click at [176, 127] on button at bounding box center [177, 130] width 11 height 9
click at [364, 9] on button "Sauvegarder" at bounding box center [361, 9] width 30 height 9
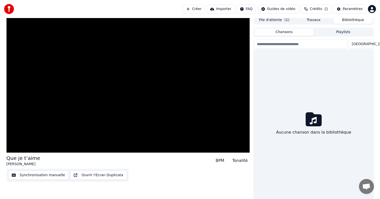
scroll to position [2, 0]
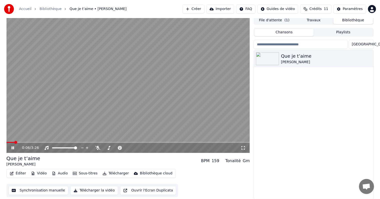
click at [13, 147] on icon at bounding box center [17, 148] width 12 height 4
click at [308, 19] on button "Travaux" at bounding box center [314, 20] width 40 height 7
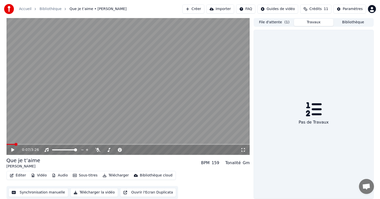
scroll to position [0, 0]
click at [350, 25] on button "Bibliothèque" at bounding box center [354, 22] width 40 height 7
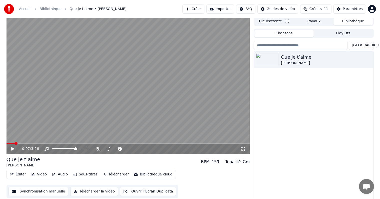
scroll to position [2, 0]
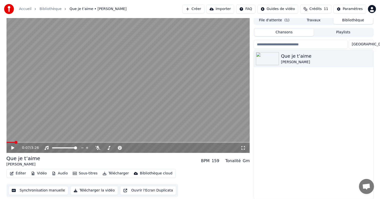
click at [289, 174] on div "Que je t’aime [PERSON_NAME]" at bounding box center [313, 124] width 119 height 149
click at [22, 173] on button "Éditer" at bounding box center [18, 173] width 20 height 7
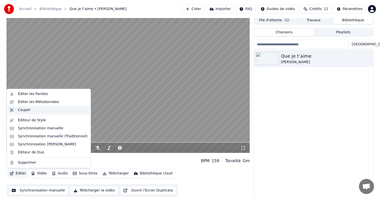
click at [34, 110] on div "Couper" at bounding box center [53, 109] width 70 height 5
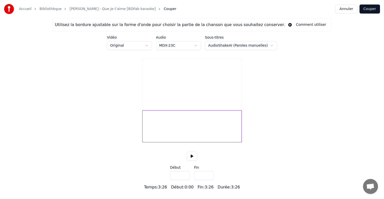
click at [208, 180] on input "*****" at bounding box center [204, 175] width 20 height 9
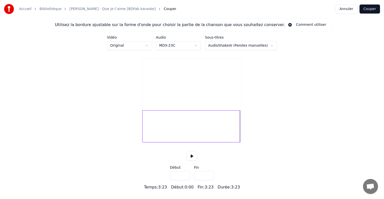
click at [208, 180] on input "*****" at bounding box center [204, 175] width 20 height 9
click at [210, 180] on input "*****" at bounding box center [204, 175] width 20 height 9
type input "*****"
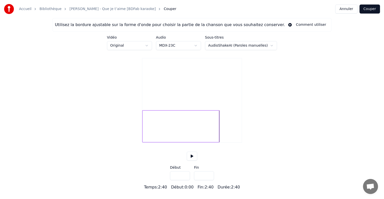
click at [210, 180] on input "*****" at bounding box center [204, 175] width 20 height 9
click at [348, 9] on button "Annuler" at bounding box center [347, 9] width 22 height 9
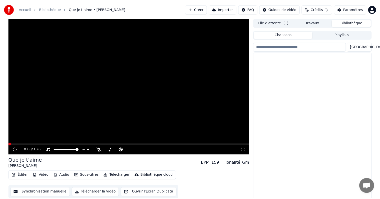
scroll to position [2, 0]
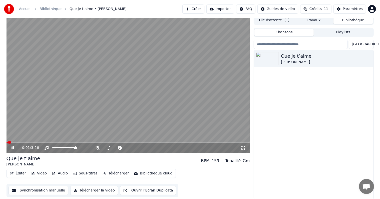
click at [144, 142] on span at bounding box center [129, 142] width 244 height 1
click at [154, 142] on span at bounding box center [129, 142] width 244 height 1
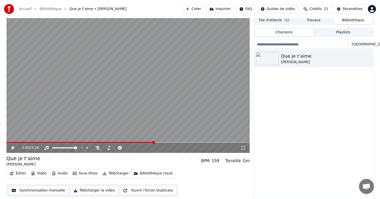
click at [168, 140] on video at bounding box center [129, 84] width 244 height 137
click at [176, 141] on video at bounding box center [129, 84] width 244 height 137
click at [185, 140] on video at bounding box center [129, 84] width 244 height 137
click at [190, 142] on span at bounding box center [129, 142] width 244 height 1
click at [9, 147] on div "2:36 / 3:26" at bounding box center [129, 147] width 240 height 5
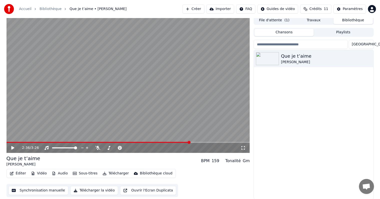
click at [13, 147] on icon at bounding box center [12, 148] width 3 height 4
click at [182, 142] on span at bounding box center [94, 142] width 175 height 1
click at [165, 141] on video at bounding box center [129, 84] width 244 height 137
click at [167, 142] on span at bounding box center [96, 142] width 178 height 1
click at [11, 147] on icon at bounding box center [12, 148] width 3 height 4
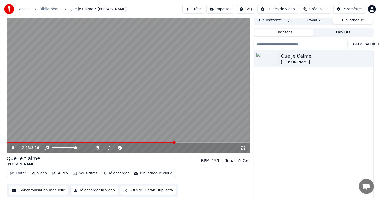
click at [12, 149] on icon at bounding box center [13, 147] width 3 height 3
click at [13, 147] on icon at bounding box center [12, 148] width 3 height 4
click at [13, 147] on icon at bounding box center [17, 148] width 12 height 4
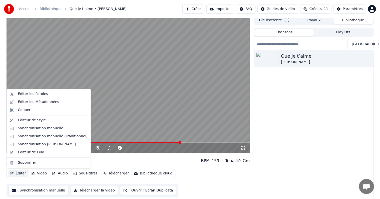
click at [20, 174] on button "Éditer" at bounding box center [18, 173] width 20 height 7
click at [43, 128] on div "Synchronisation manuelle" at bounding box center [41, 128] width 46 height 5
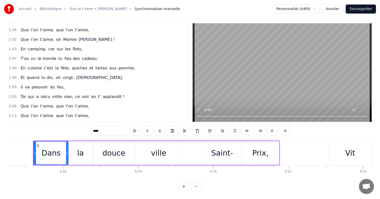
scroll to position [8, 0]
click at [79, 122] on span "[PERSON_NAME] !" at bounding box center [96, 125] width 37 height 6
type input "**********"
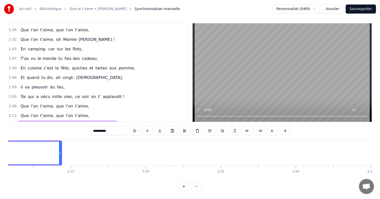
scroll to position [0, 10657]
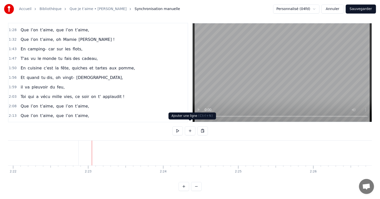
click at [189, 128] on button at bounding box center [190, 130] width 11 height 9
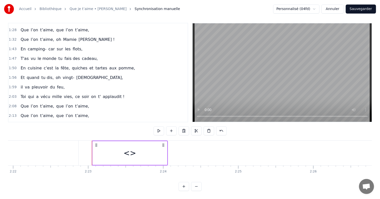
click at [113, 145] on div "<>" at bounding box center [130, 153] width 75 height 24
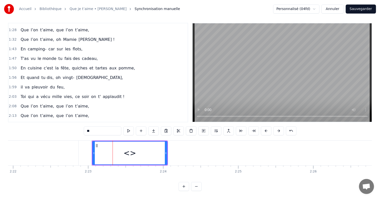
scroll to position [159, 0]
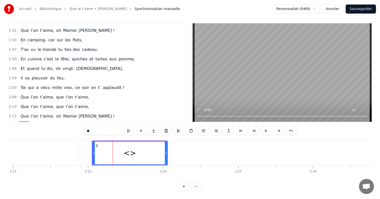
drag, startPoint x: 103, startPoint y: 127, endPoint x: 53, endPoint y: 128, distance: 50.3
click at [60, 131] on div "0:17 Dans la douce ville Saint- Prix, 0:21 Vit une reine, c’est notre vie, 0:25…" at bounding box center [190, 107] width 364 height 168
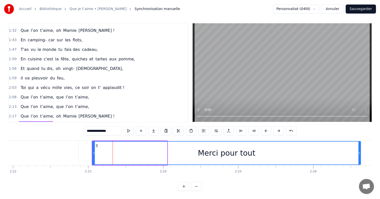
drag, startPoint x: 165, startPoint y: 143, endPoint x: 359, endPoint y: 142, distance: 193.7
click at [359, 142] on div at bounding box center [360, 152] width 2 height 23
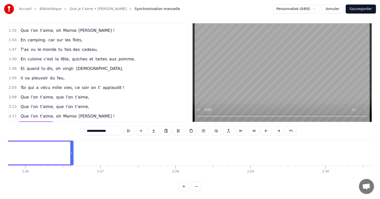
scroll to position [0, 10983]
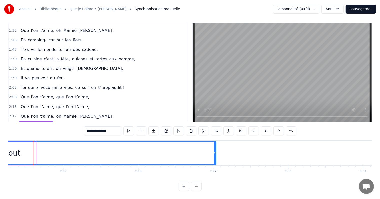
drag, startPoint x: 34, startPoint y: 144, endPoint x: 216, endPoint y: 144, distance: 182.2
click at [215, 144] on div at bounding box center [215, 152] width 2 height 23
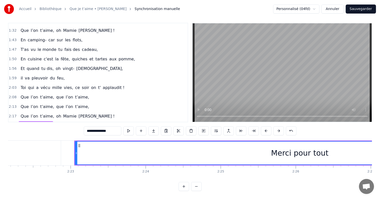
scroll to position [0, 10719]
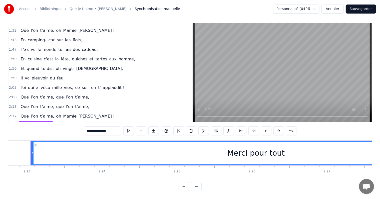
click at [255, 149] on div "Merci pour tout" at bounding box center [257, 152] width 58 height 11
click at [178, 154] on div "Merci pour tout" at bounding box center [256, 152] width 449 height 23
click at [242, 147] on div "Merci pour tout" at bounding box center [257, 152] width 58 height 11
click at [251, 148] on div "Merci pour tout" at bounding box center [257, 152] width 58 height 11
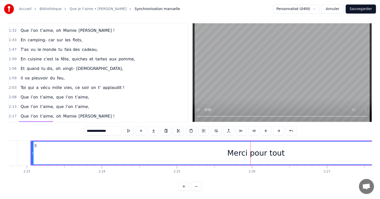
drag, startPoint x: 115, startPoint y: 126, endPoint x: 78, endPoint y: 124, distance: 36.9
click at [78, 124] on div "0:17 Dans la douce ville Saint- Prix, 0:21 Vit une reine, c’est notre vie, 0:25…" at bounding box center [190, 107] width 364 height 168
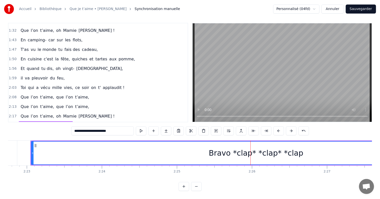
type input "**********"
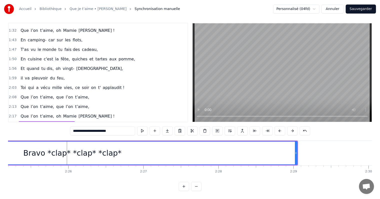
scroll to position [0, 10876]
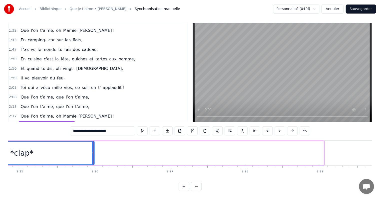
drag, startPoint x: 323, startPoint y: 148, endPoint x: 93, endPoint y: 155, distance: 229.6
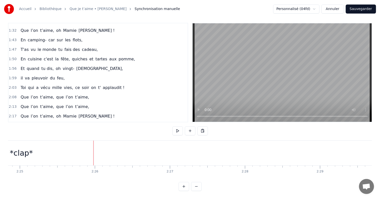
click at [190, 127] on button at bounding box center [190, 130] width 11 height 9
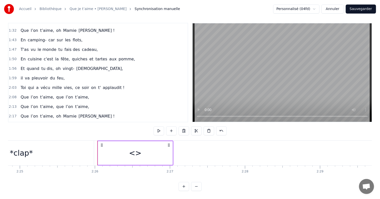
click at [115, 146] on div "<>" at bounding box center [135, 153] width 75 height 24
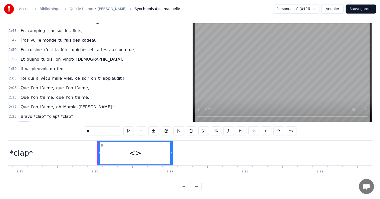
drag, startPoint x: 88, startPoint y: 125, endPoint x: 74, endPoint y: 124, distance: 13.8
click at [74, 124] on div "0:17 Dans la douce ville Saint- Prix, 0:21 Vit une reine, c’est notre vie, 0:25…" at bounding box center [190, 107] width 364 height 168
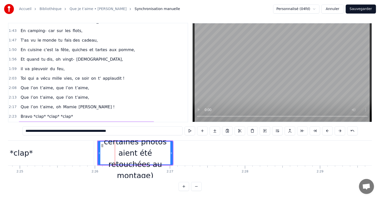
click at [26, 127] on input "**********" at bounding box center [103, 130] width 160 height 9
type input "**********"
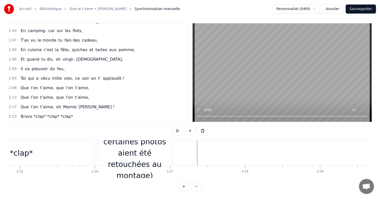
click at [148, 145] on div "(Il se peut que certaines photos aient été retouchées au montage)" at bounding box center [135, 153] width 75 height 56
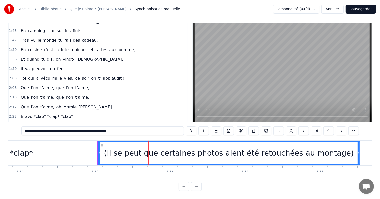
drag, startPoint x: 171, startPoint y: 147, endPoint x: 358, endPoint y: 146, distance: 187.2
click at [358, 146] on div at bounding box center [359, 152] width 2 height 23
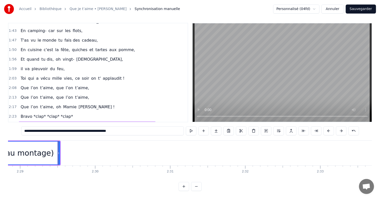
scroll to position [0, 11201]
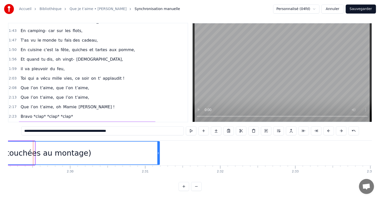
drag, startPoint x: 34, startPoint y: 146, endPoint x: 159, endPoint y: 147, distance: 124.9
click at [159, 147] on div at bounding box center [158, 152] width 2 height 23
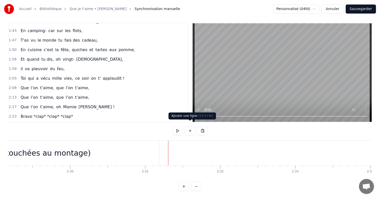
click at [190, 126] on button at bounding box center [190, 130] width 11 height 9
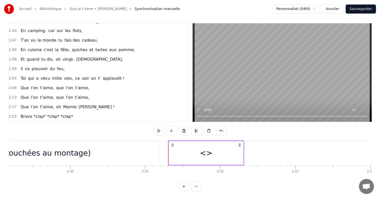
click at [195, 150] on div "<>" at bounding box center [206, 153] width 75 height 24
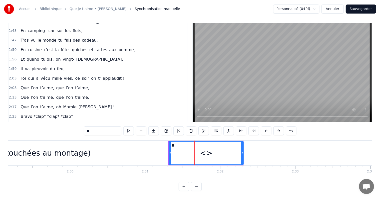
scroll to position [178, 0]
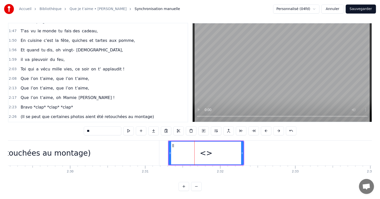
drag, startPoint x: 108, startPoint y: 127, endPoint x: 27, endPoint y: 124, distance: 81.9
click at [31, 125] on div "0:17 Dans la douce ville Saint- Prix, 0:21 Vit une reine, c’est notre vie, 0:25…" at bounding box center [190, 107] width 364 height 168
type input "**********"
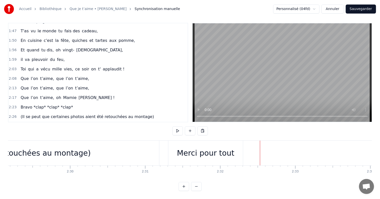
click at [218, 148] on div "Merci pour tout" at bounding box center [206, 152] width 58 height 11
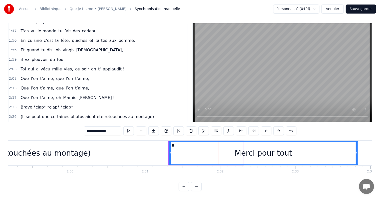
drag, startPoint x: 241, startPoint y: 145, endPoint x: 356, endPoint y: 143, distance: 115.2
click at [356, 143] on div at bounding box center [357, 152] width 2 height 23
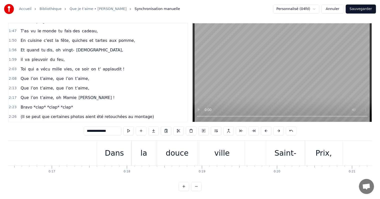
scroll to position [0, 1425]
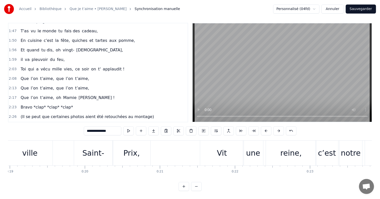
click at [357, 7] on button "Sauvegarder" at bounding box center [361, 9] width 30 height 9
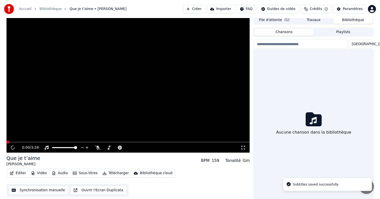
scroll to position [2, 0]
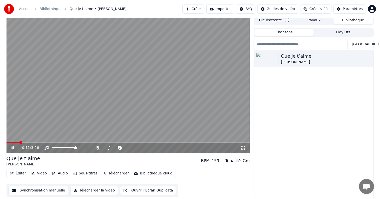
click at [10, 147] on div "0:11 / 3:26" at bounding box center [129, 147] width 240 height 5
click at [11, 147] on icon at bounding box center [17, 148] width 12 height 4
